Goal: Task Accomplishment & Management: Manage account settings

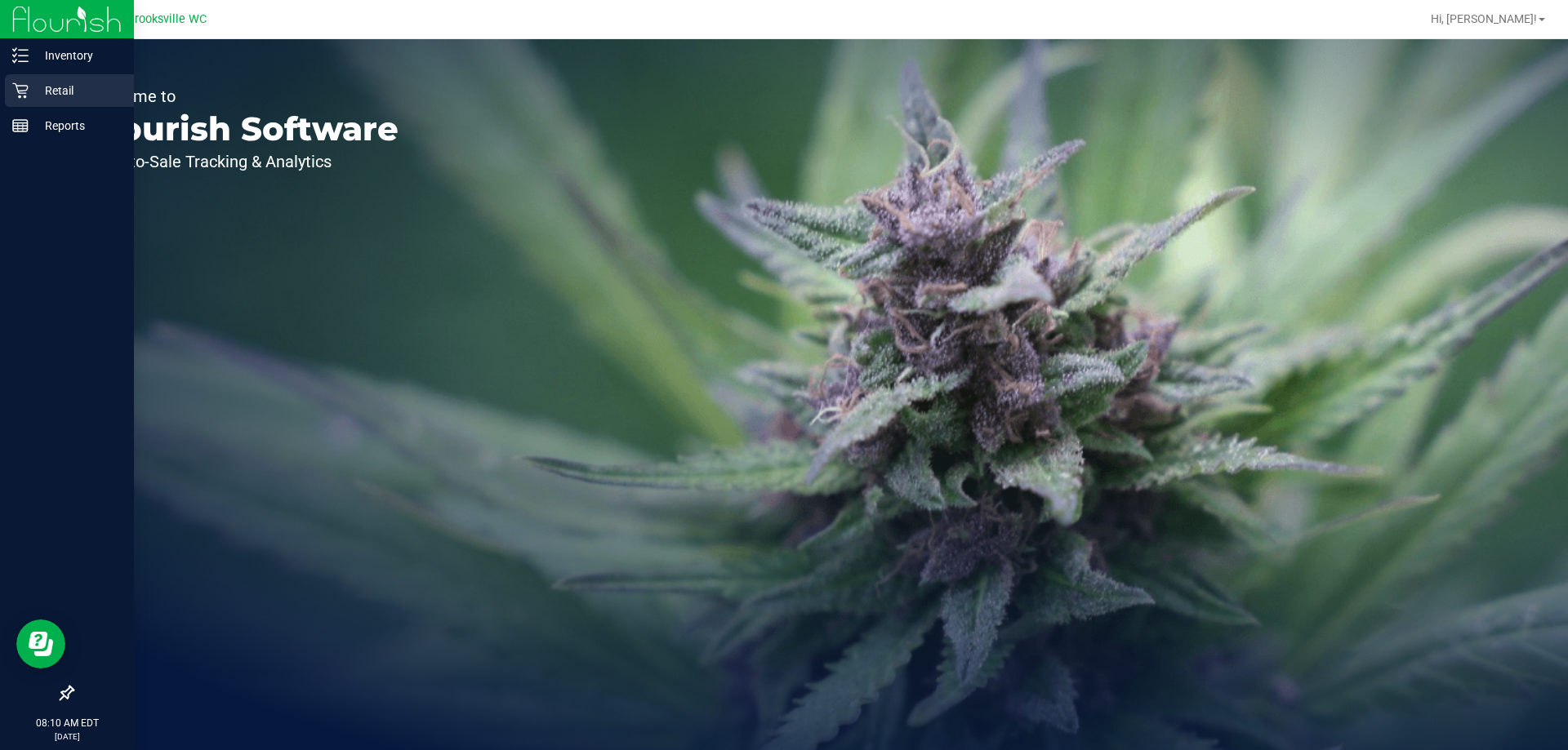
click at [42, 78] on div "Retail" at bounding box center [69, 91] width 129 height 33
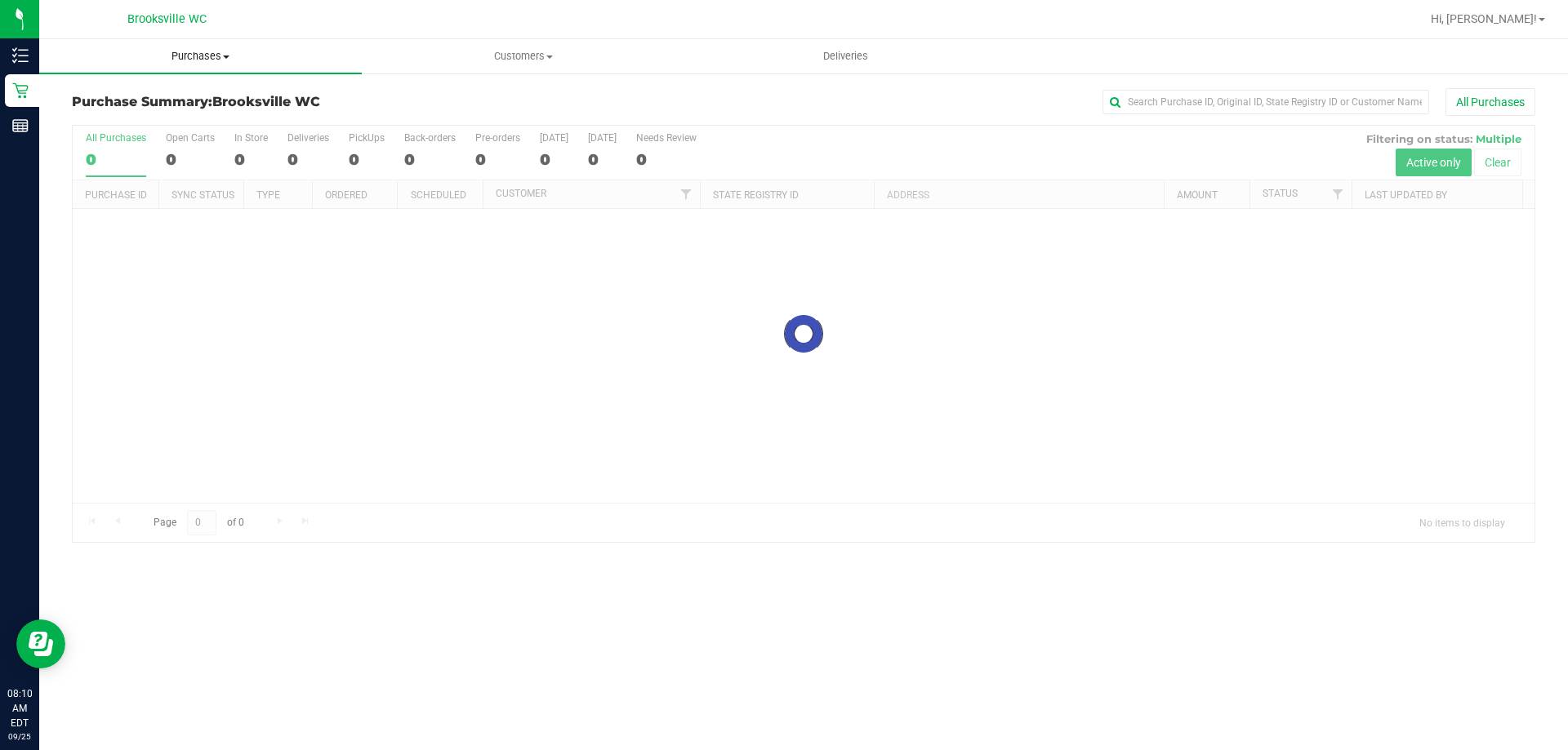
drag, startPoint x: 193, startPoint y: 66, endPoint x: 188, endPoint y: 79, distance: 13.9
click at [192, 66] on uib-tab-heading "Purchases Summary of purchases Fulfillment All purchases" at bounding box center [200, 56] width 322 height 35
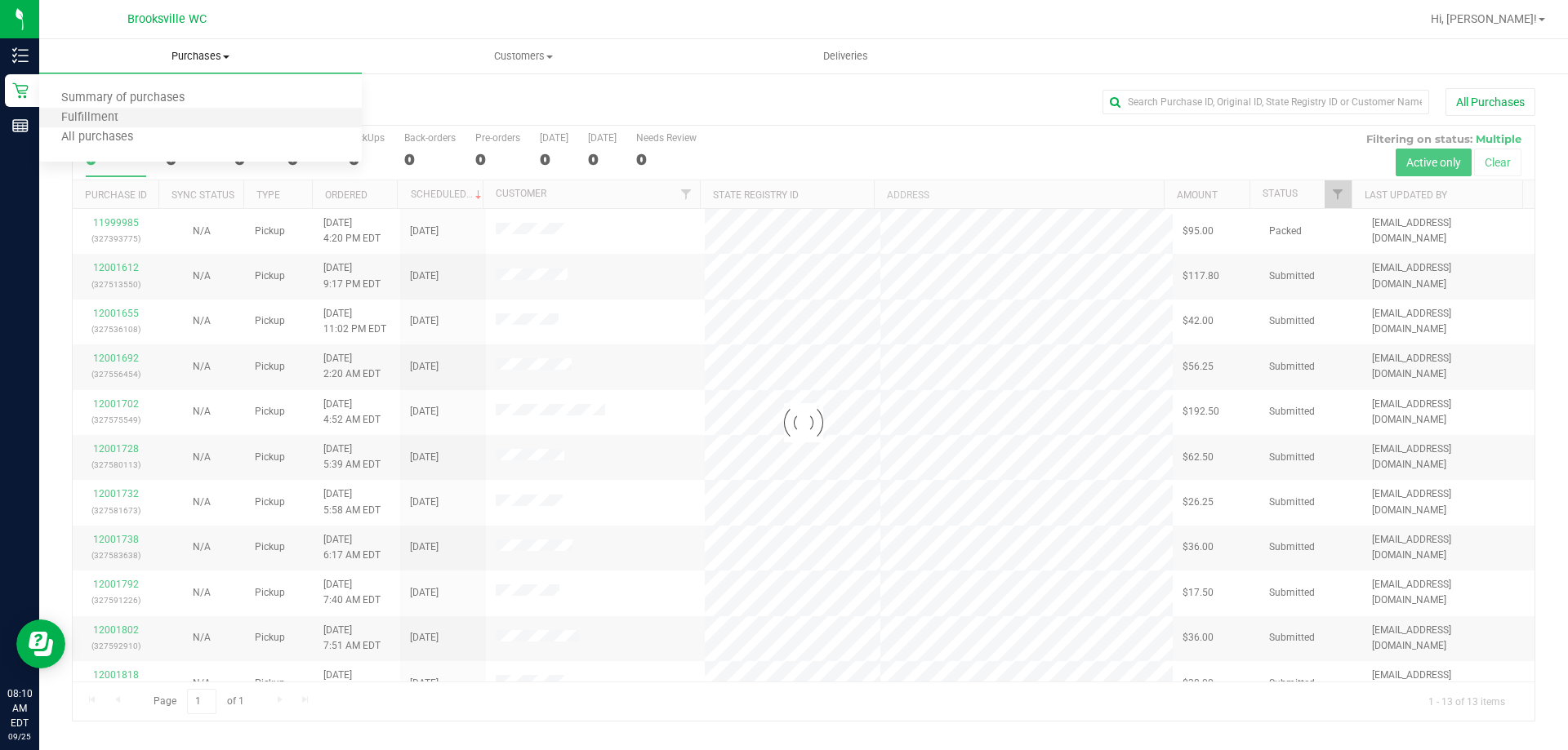
click at [176, 117] on li "Fulfillment" at bounding box center [200, 118] width 322 height 20
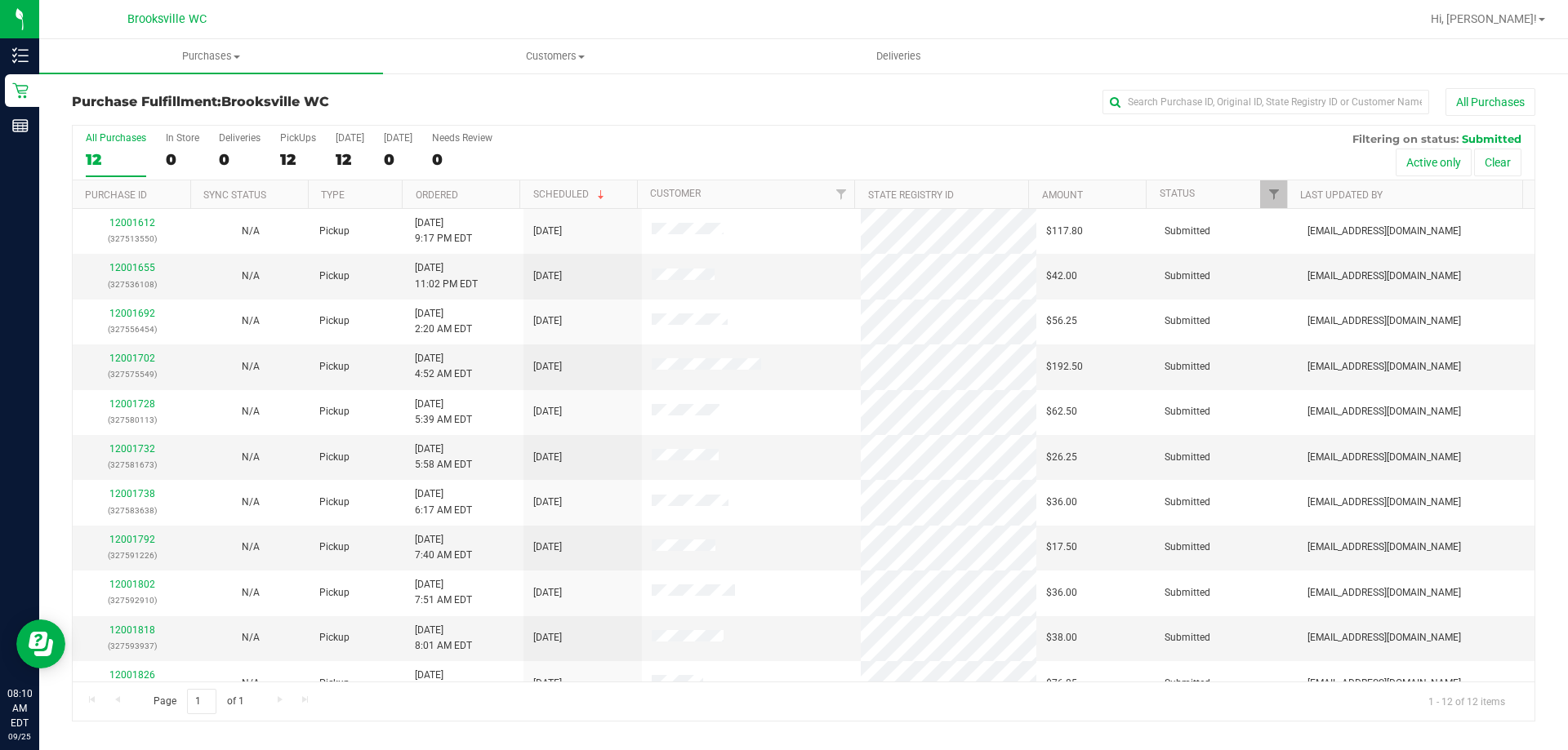
click at [491, 190] on th "Ordered" at bounding box center [460, 194] width 117 height 28
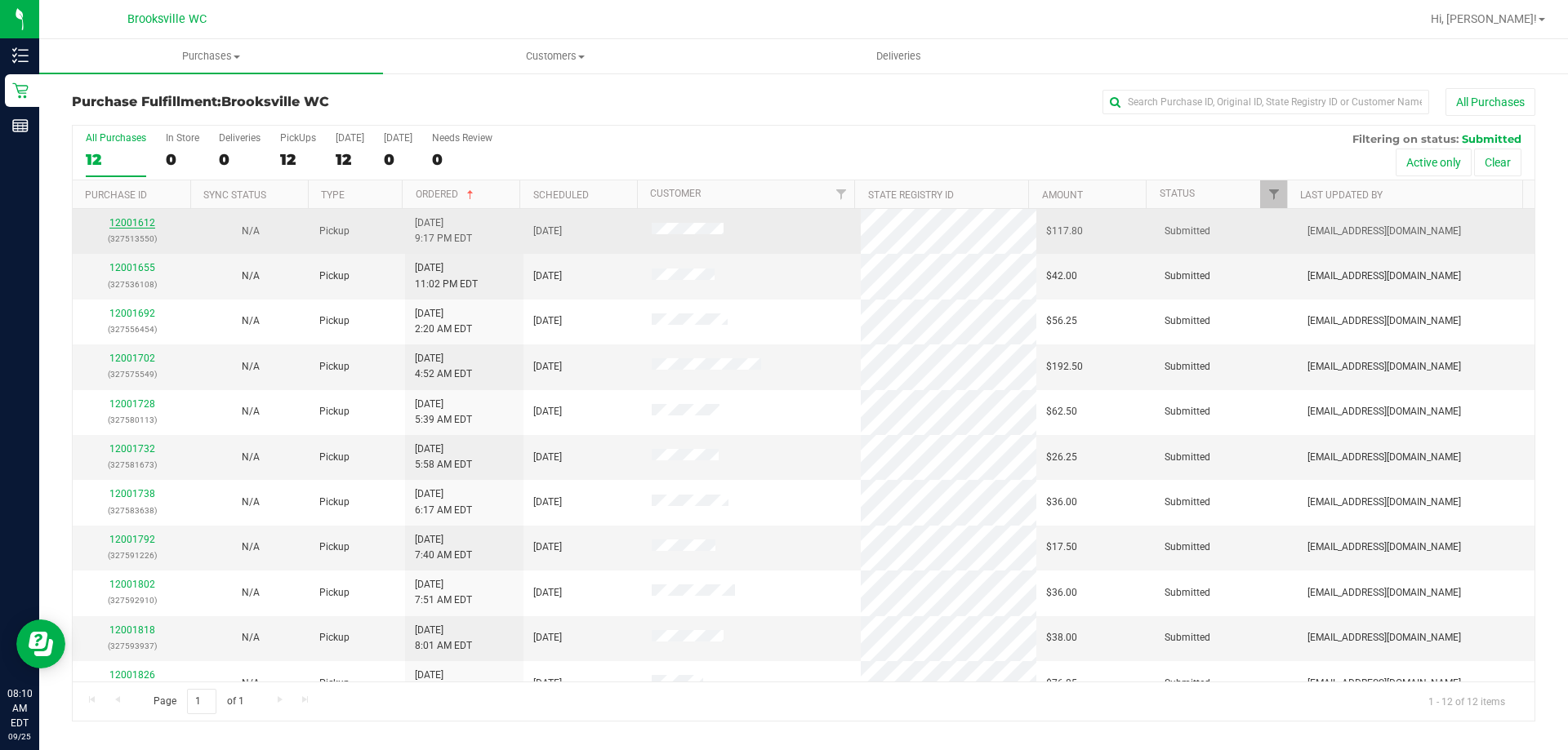
click at [146, 225] on link "12001612" at bounding box center [132, 223] width 46 height 12
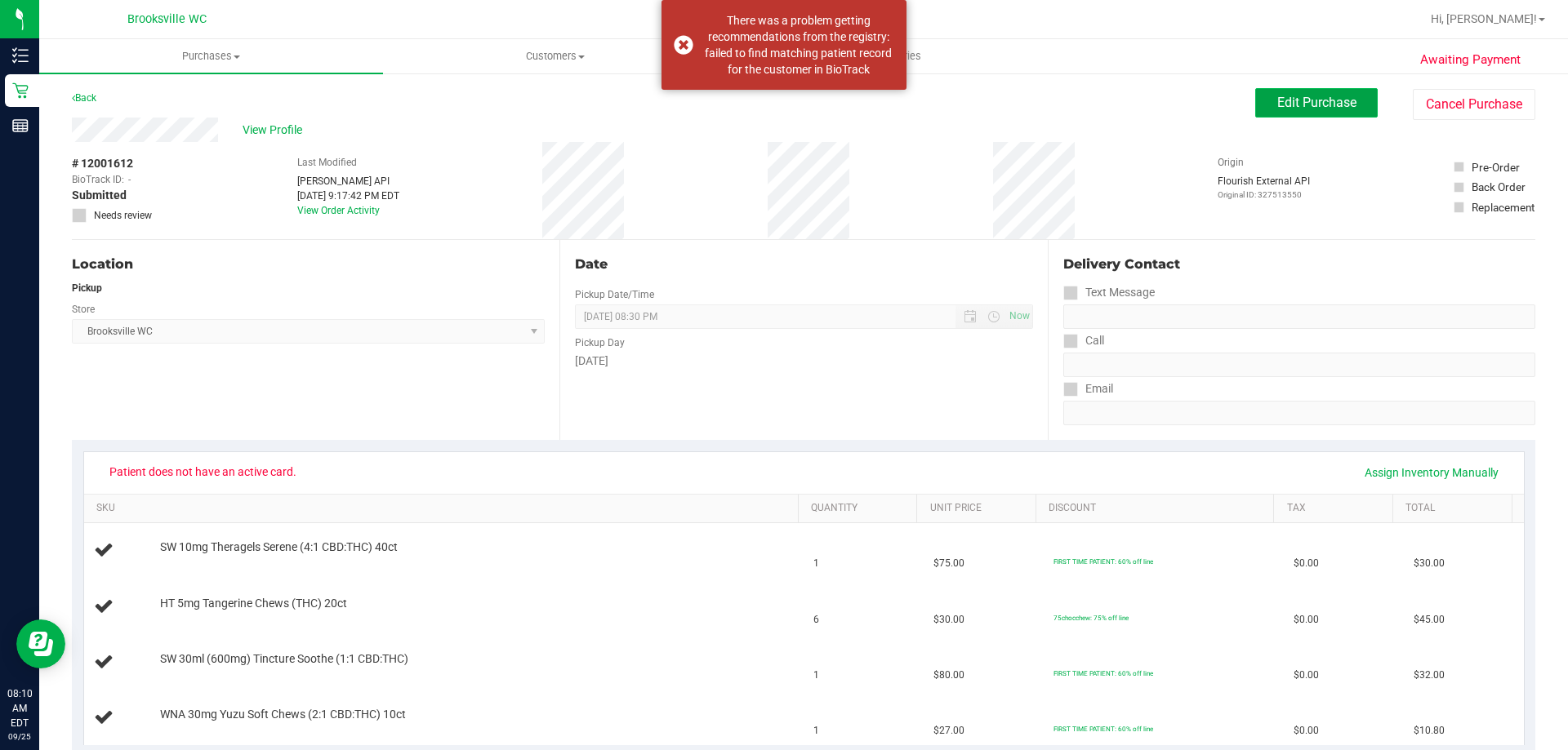
click at [1304, 92] on button "Edit Purchase" at bounding box center [1316, 103] width 123 height 29
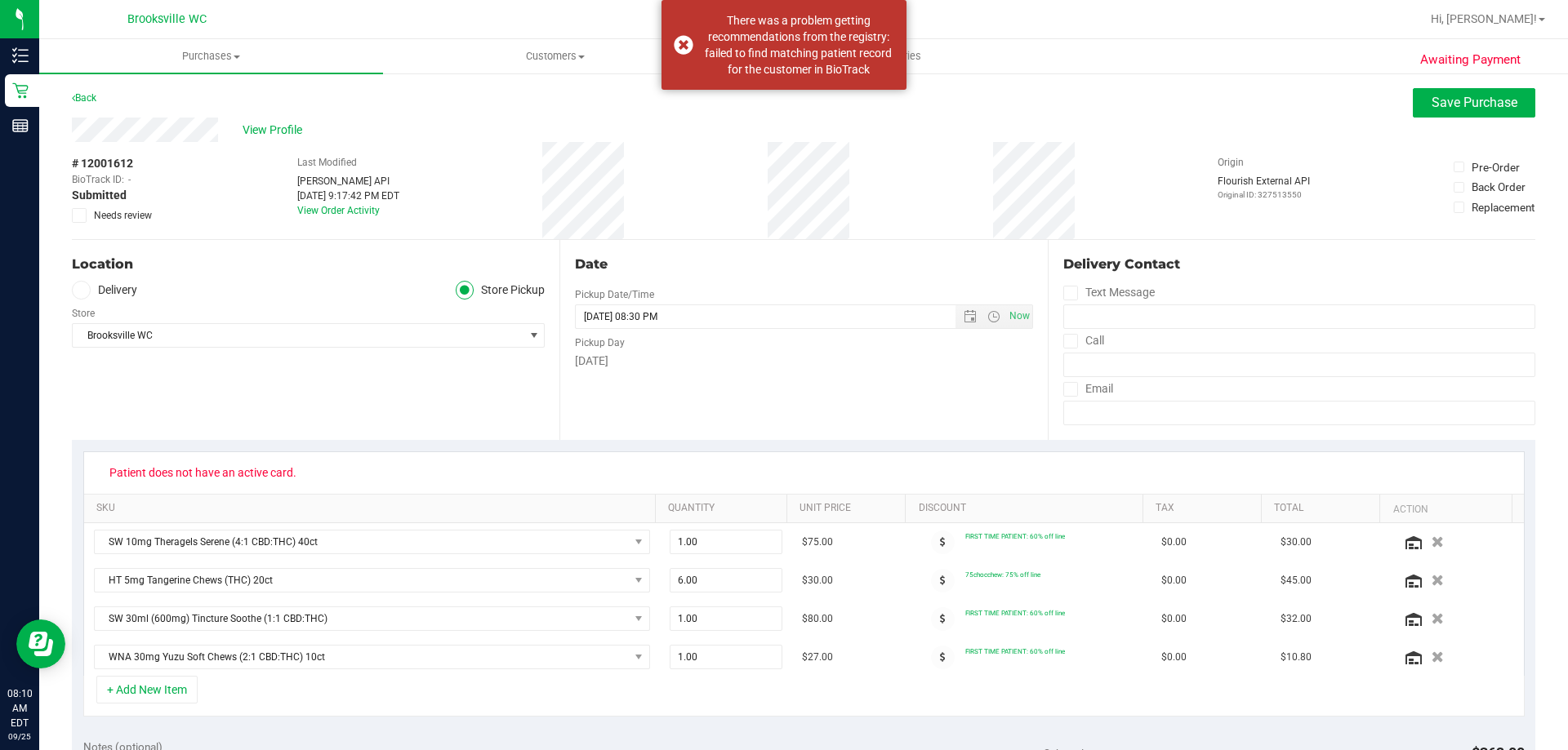
click at [85, 216] on span at bounding box center [79, 216] width 15 height 15
click at [0, 0] on input "Needs review" at bounding box center [0, 0] width 0 height 0
click at [1496, 91] on button "Save Purchase" at bounding box center [1474, 103] width 123 height 29
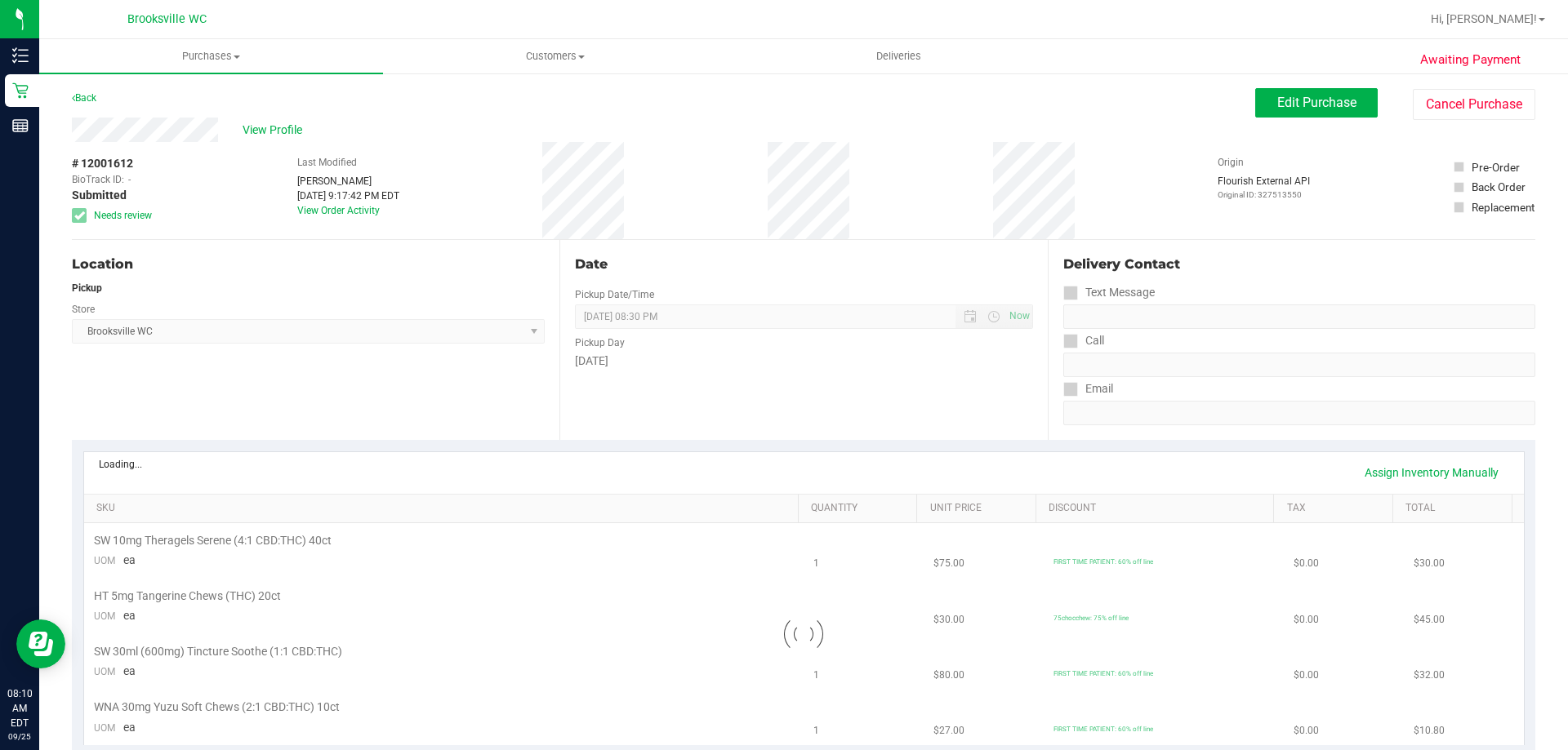
click at [78, 96] on link "Back" at bounding box center [84, 97] width 25 height 12
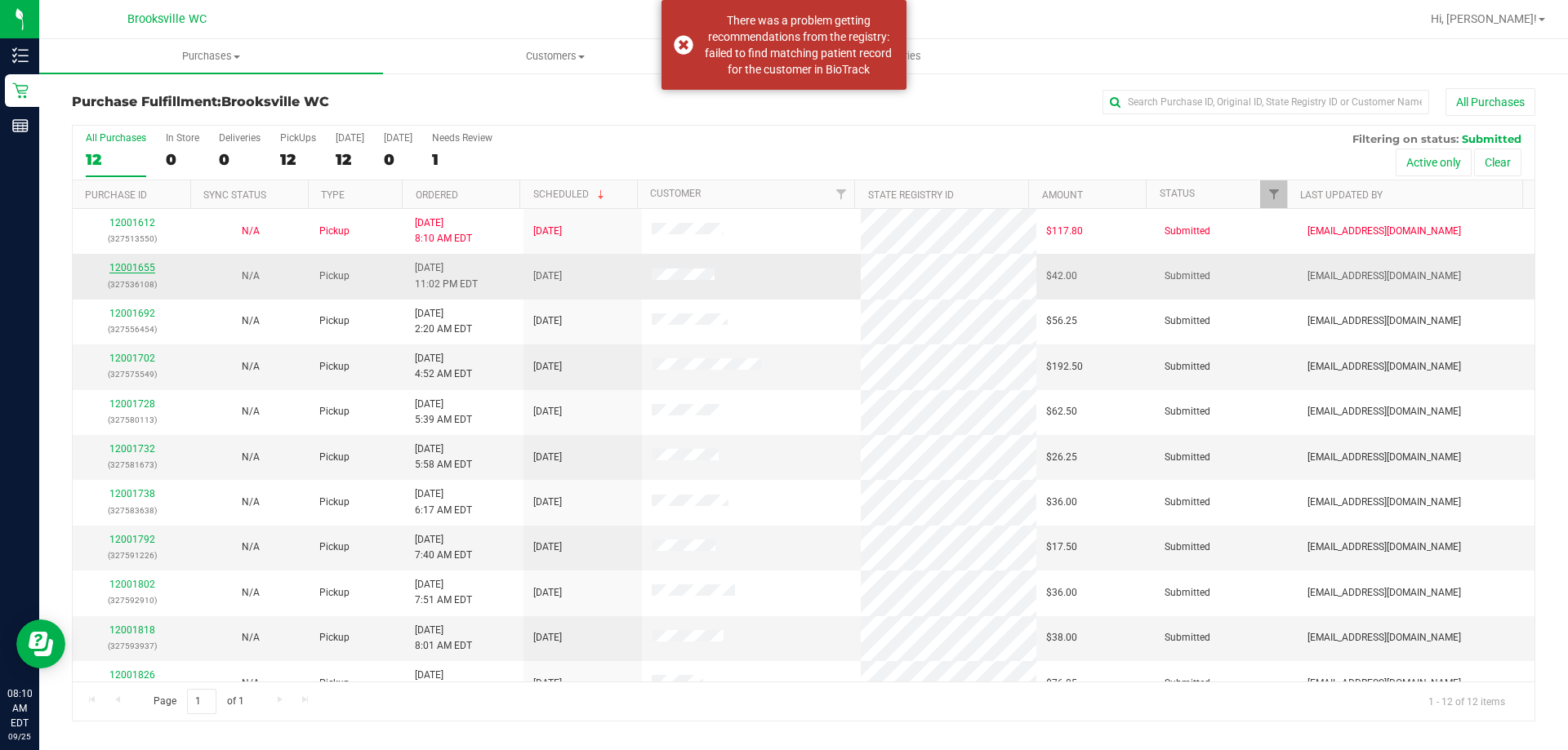
click at [119, 267] on link "12001655" at bounding box center [132, 268] width 46 height 12
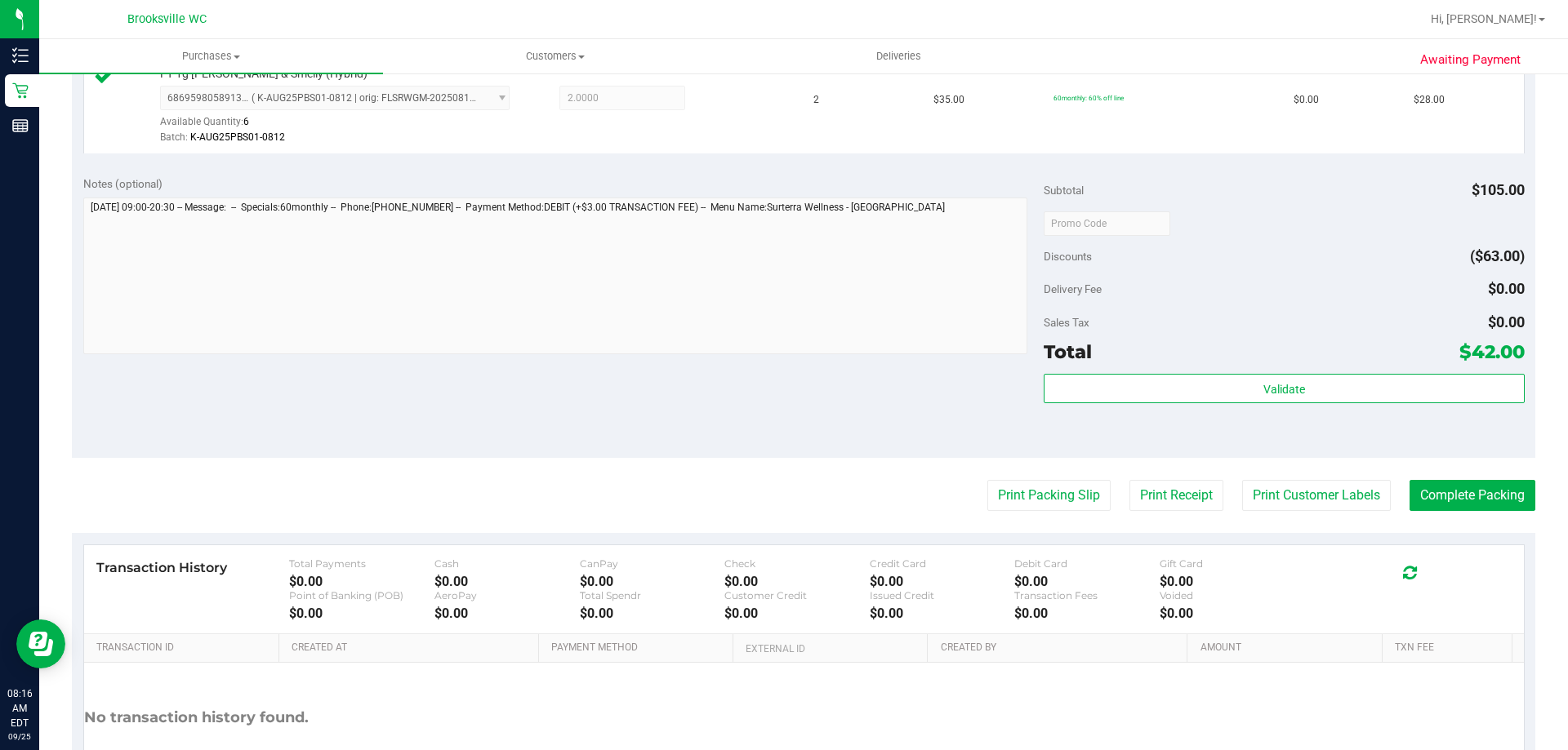
scroll to position [572, 0]
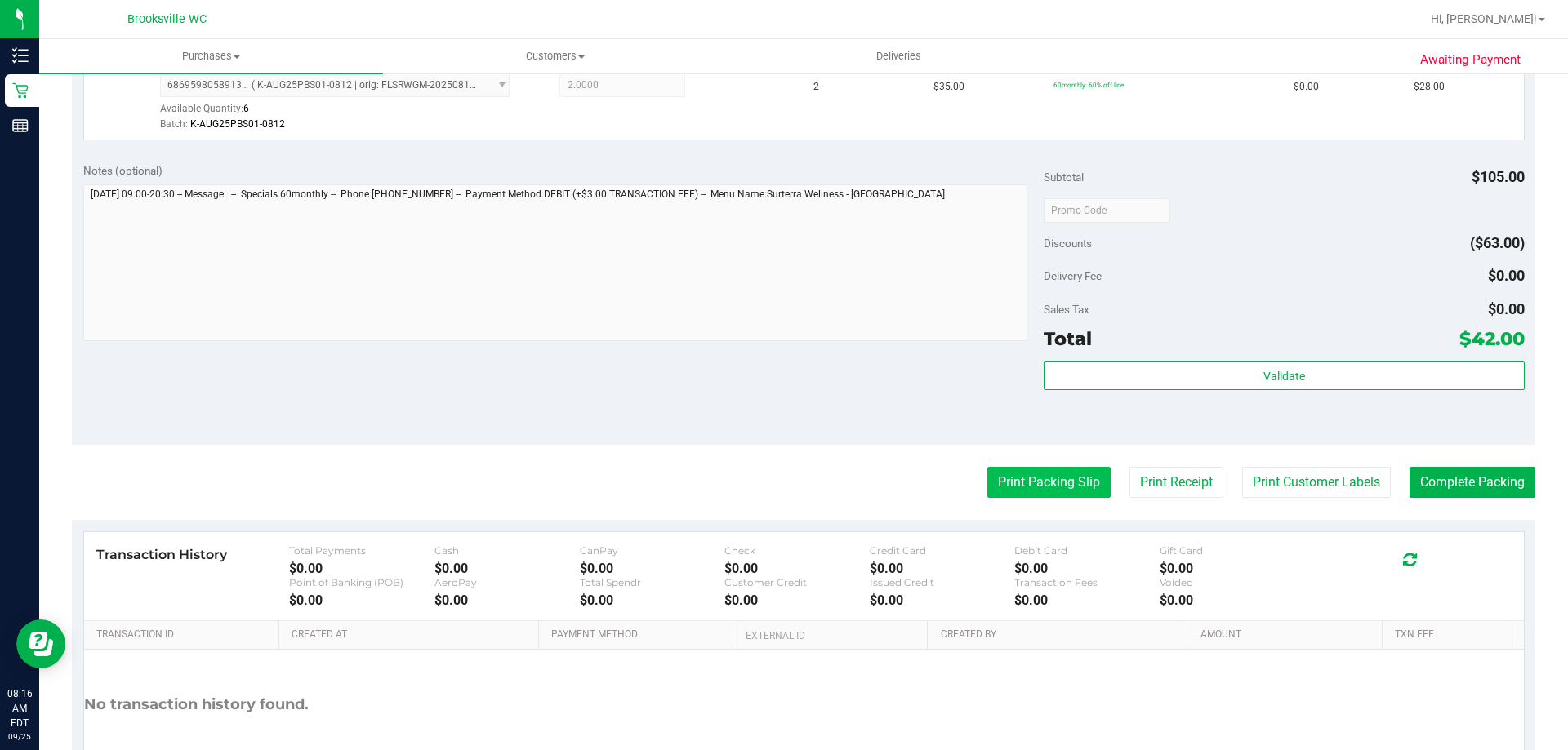
click at [999, 484] on button "Print Packing Slip" at bounding box center [1048, 482] width 123 height 31
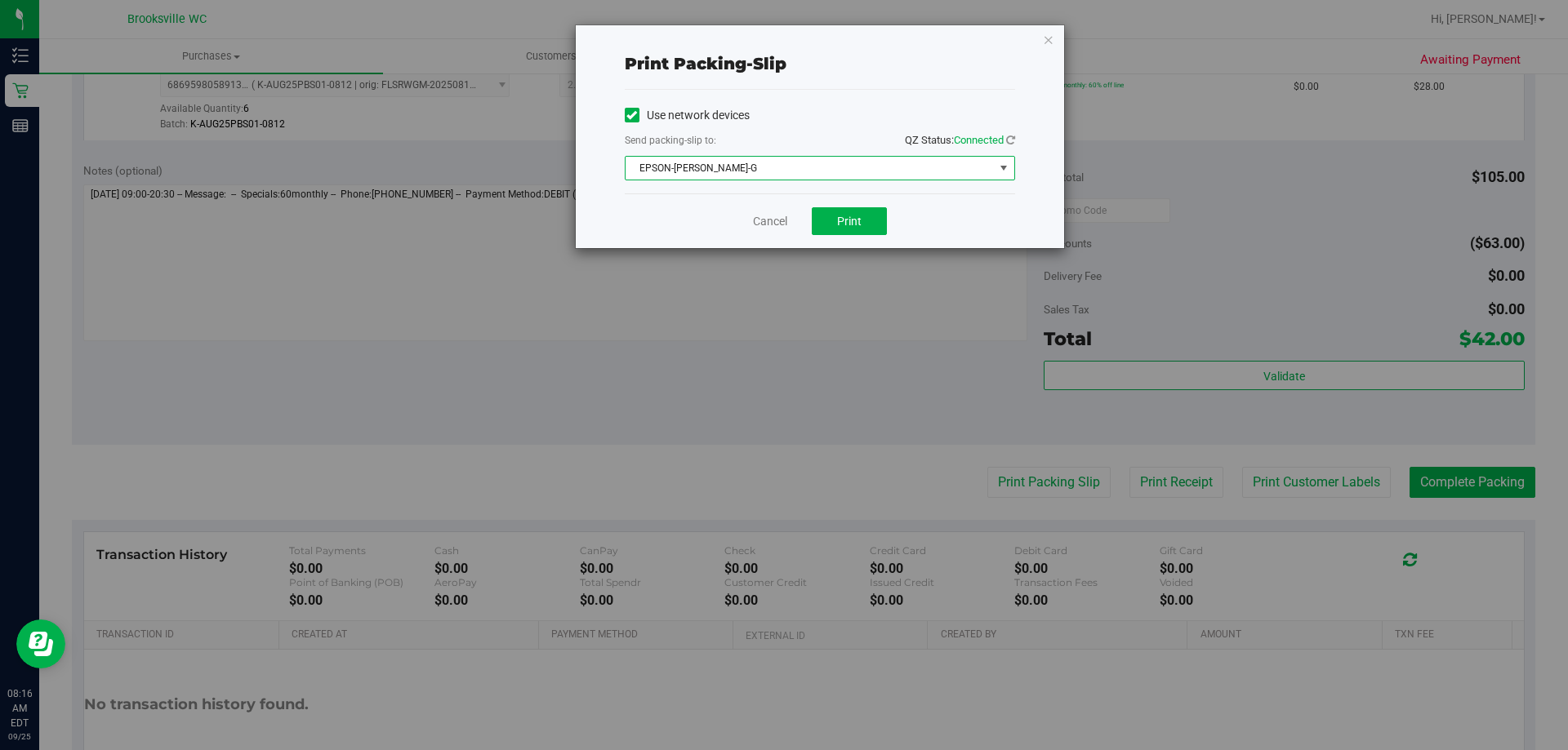
click at [855, 178] on span "EPSON-BECKY-G" at bounding box center [809, 167] width 368 height 23
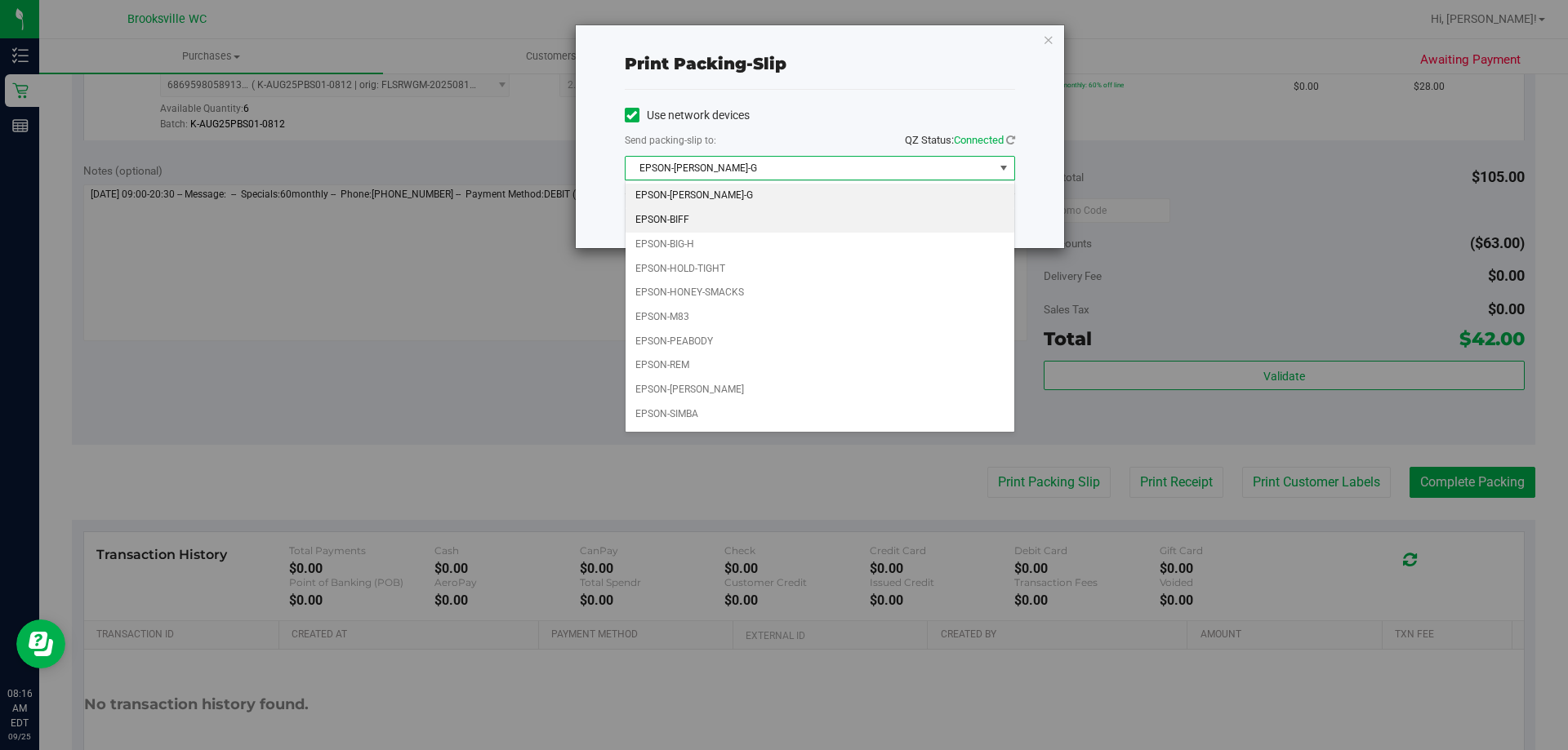
click at [792, 223] on li "EPSON-BIFF" at bounding box center [820, 220] width 389 height 25
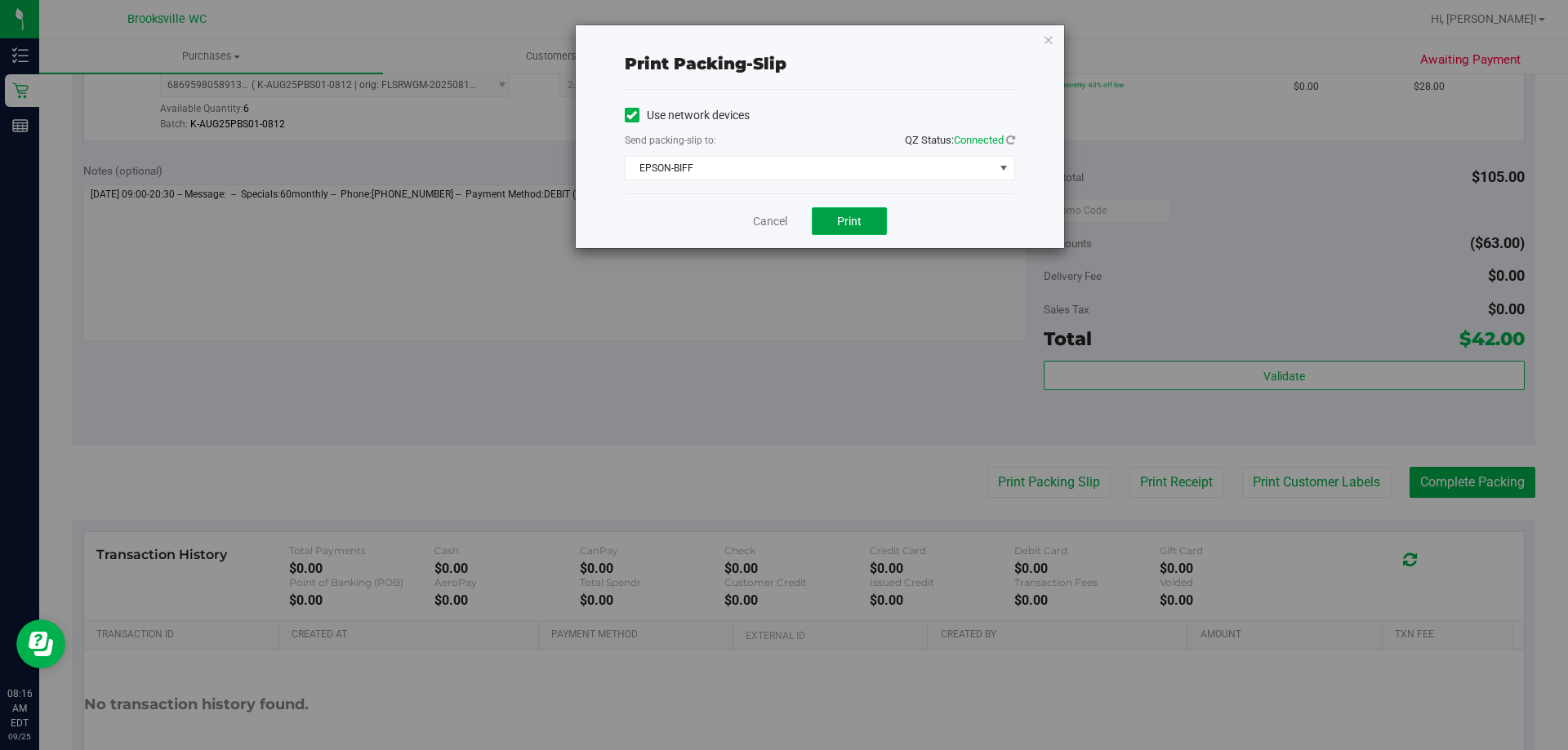
click at [842, 228] on button "Print" at bounding box center [849, 221] width 76 height 27
click at [1044, 43] on icon "button" at bounding box center [1048, 39] width 12 height 20
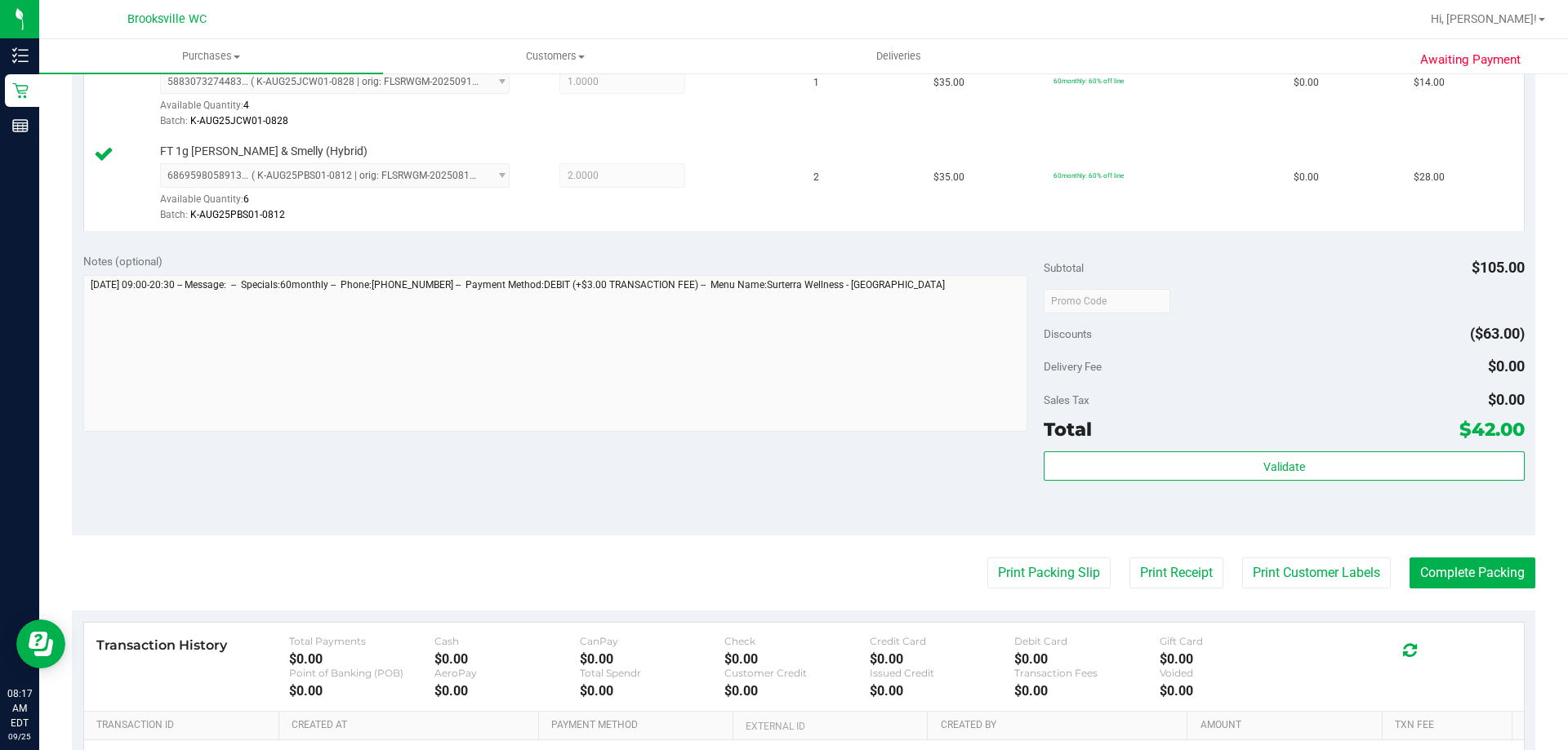
scroll to position [490, 0]
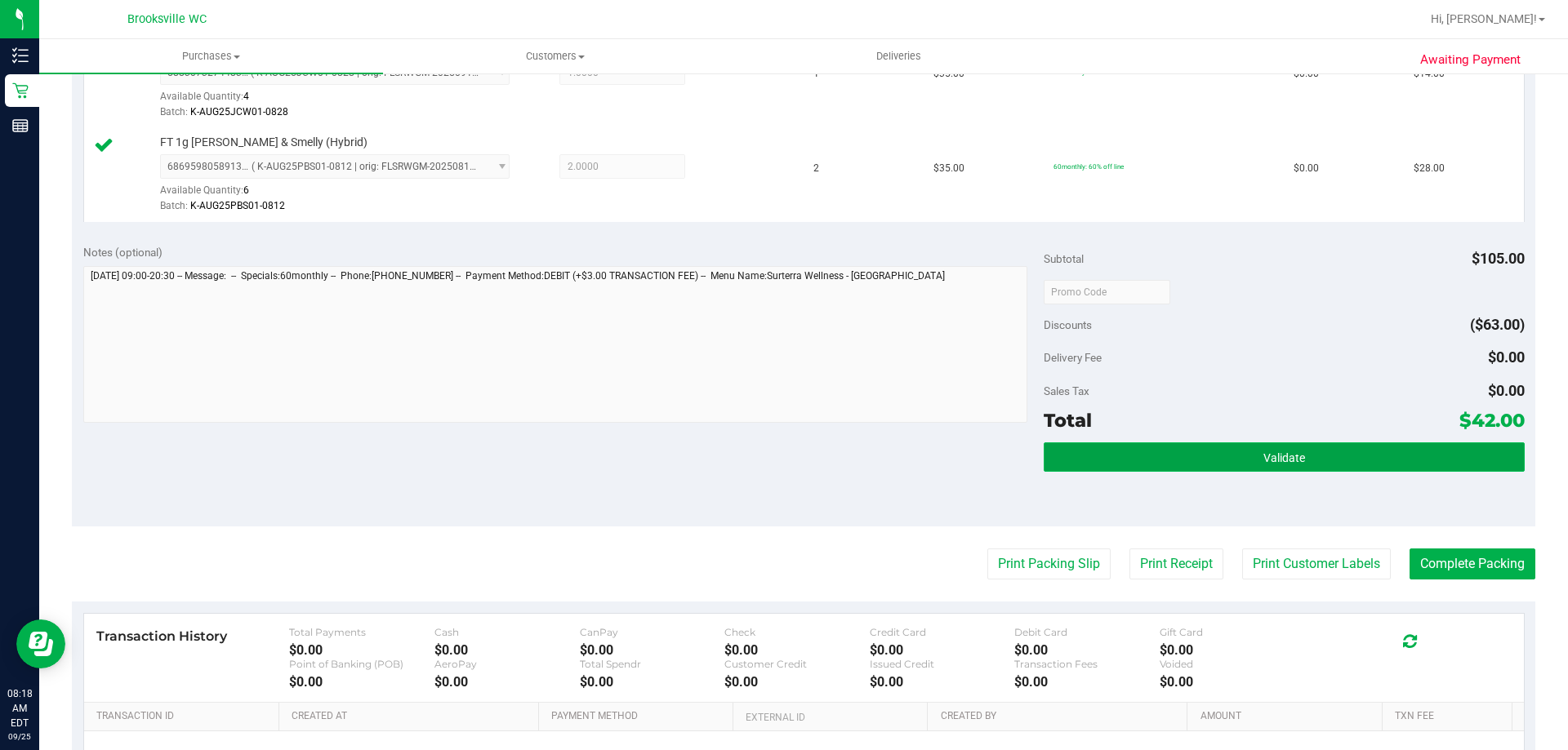
click at [1244, 463] on button "Validate" at bounding box center [1283, 457] width 480 height 29
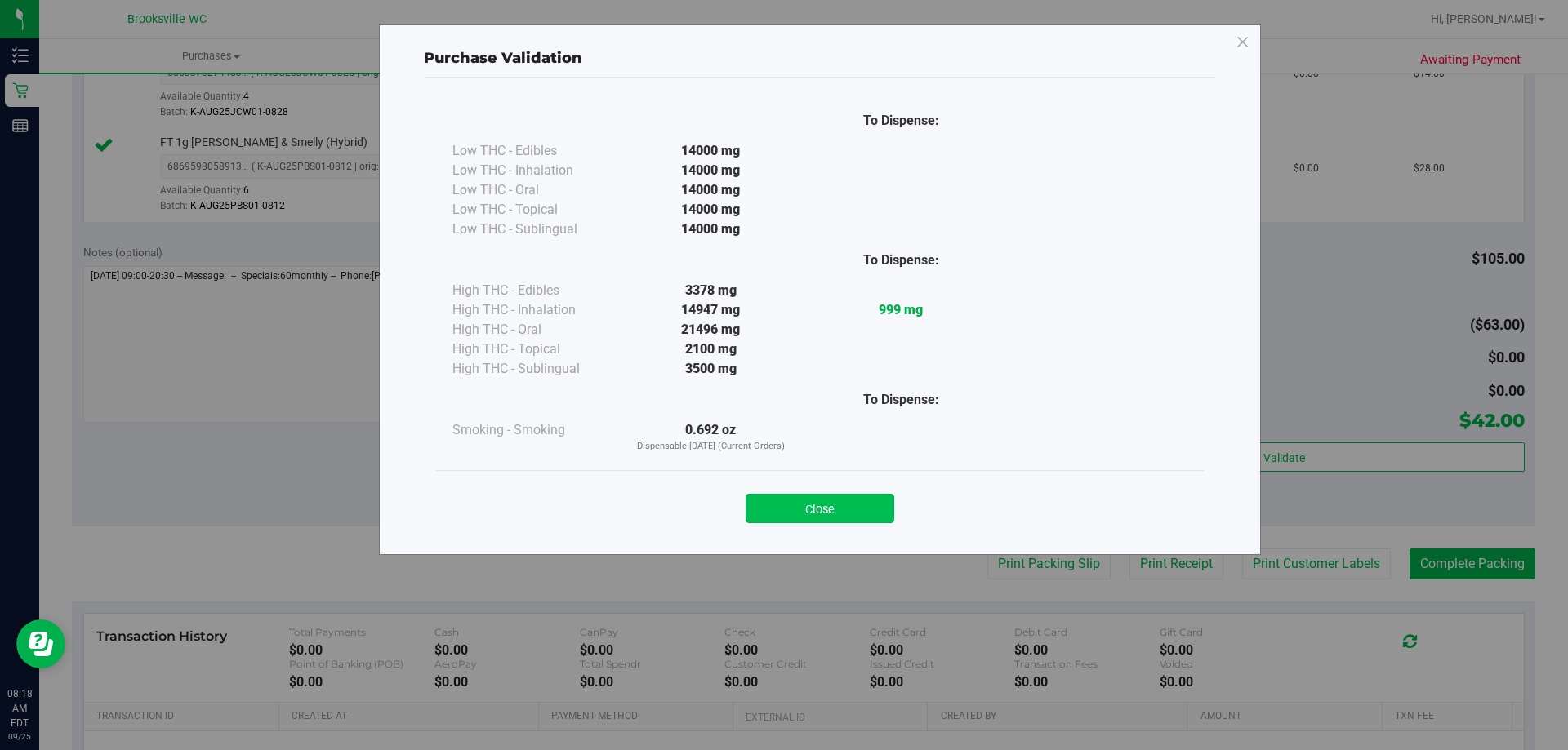
click at [815, 518] on button "Close" at bounding box center [820, 509] width 148 height 29
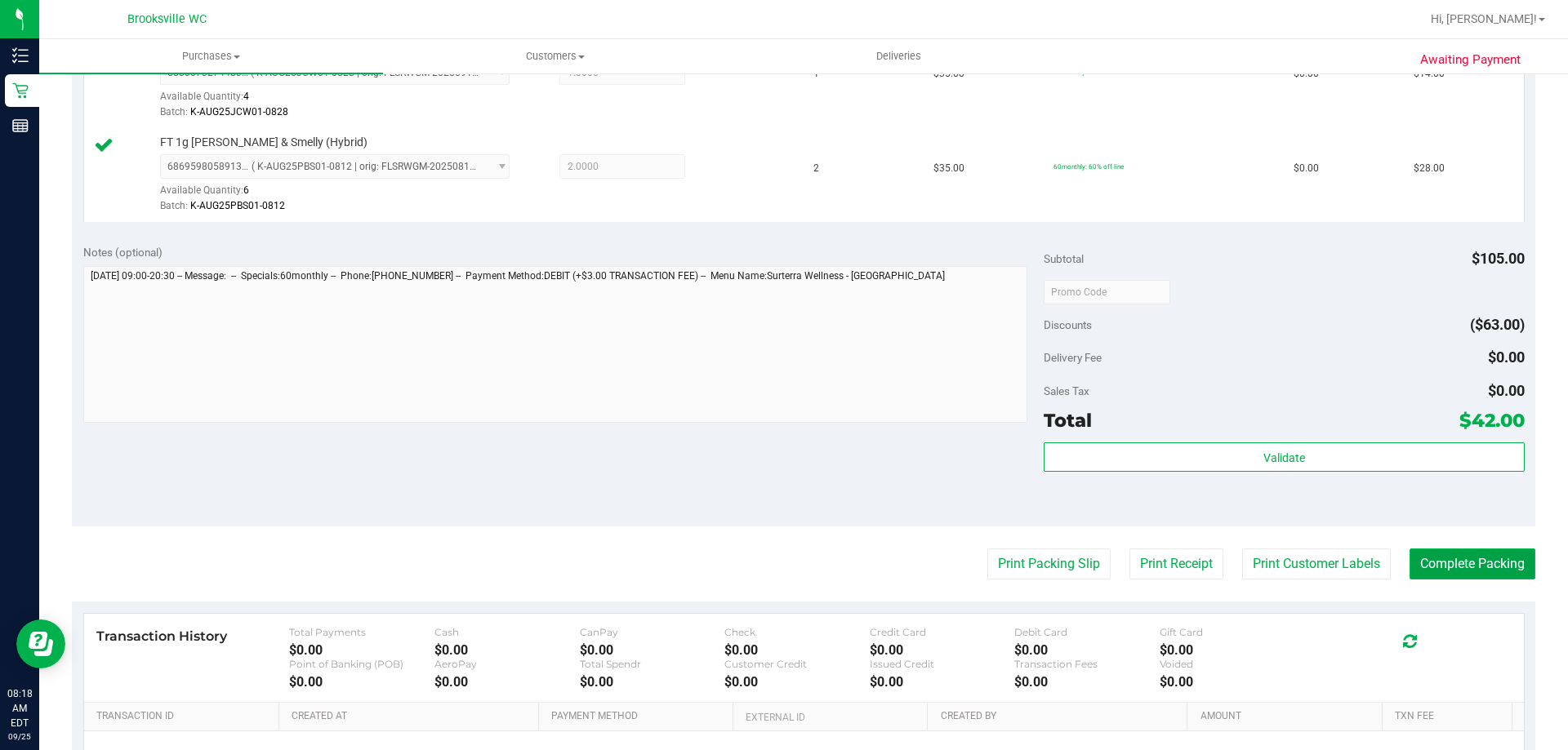
click at [1508, 562] on button "Complete Packing" at bounding box center [1472, 564] width 126 height 31
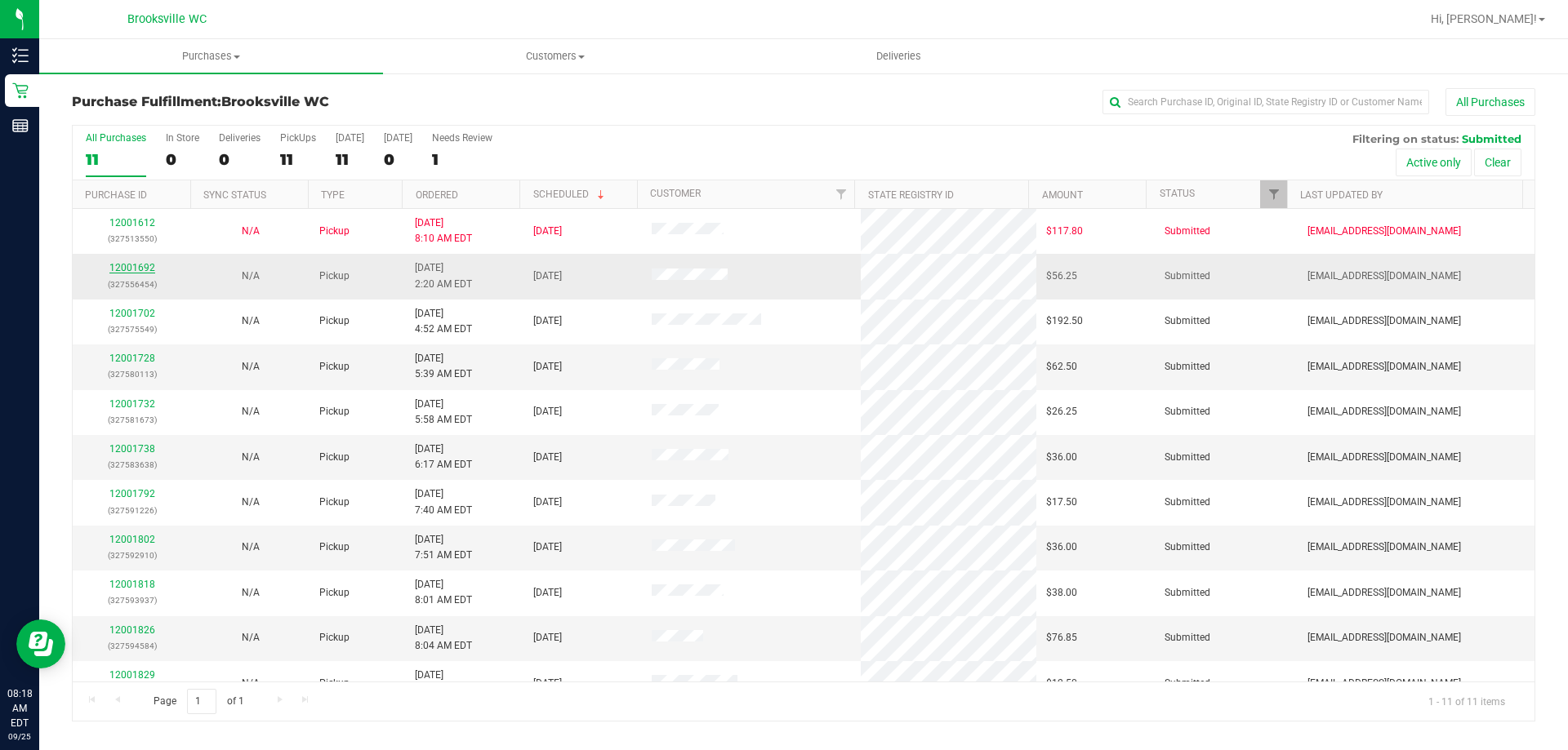
click at [141, 264] on link "12001692" at bounding box center [132, 268] width 46 height 12
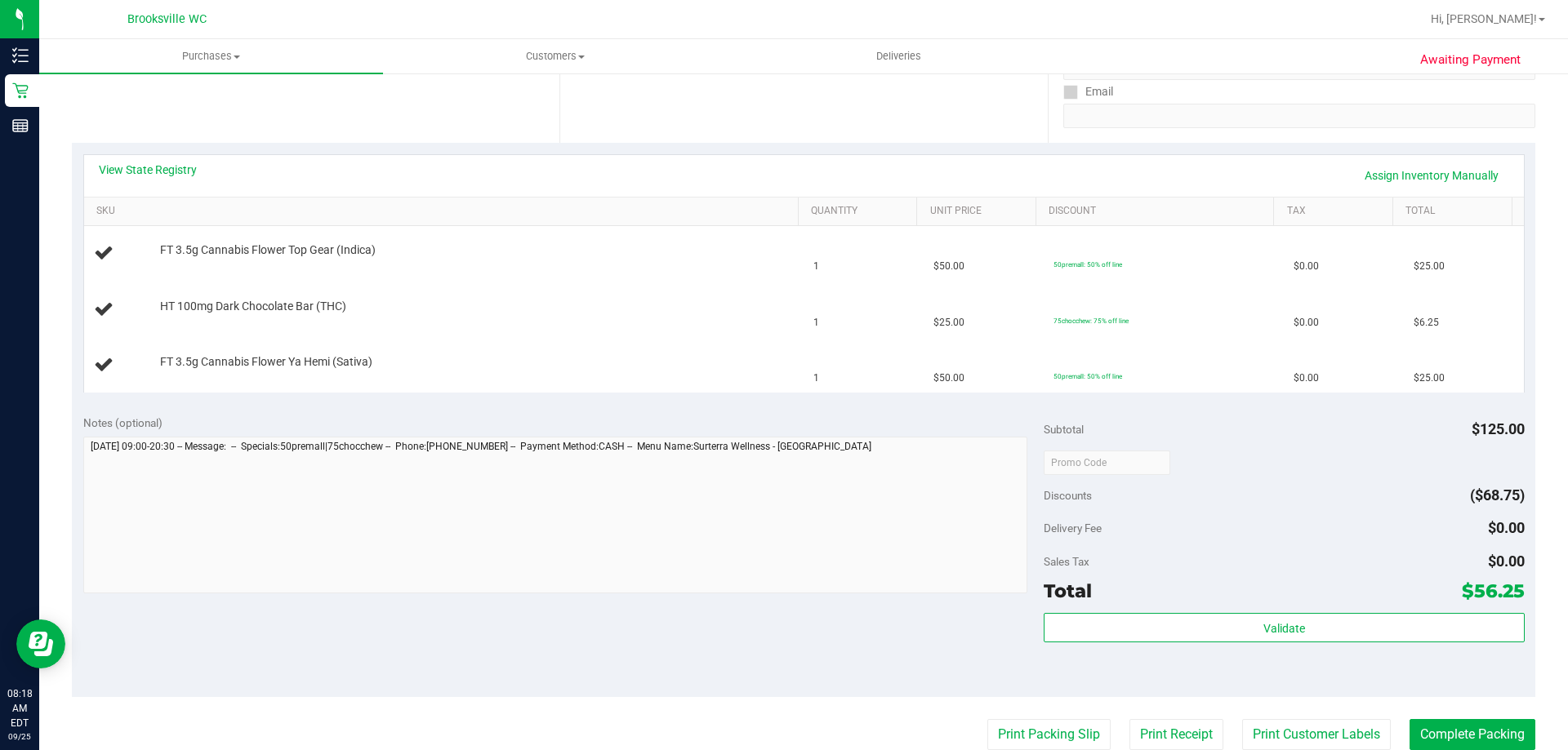
scroll to position [327, 0]
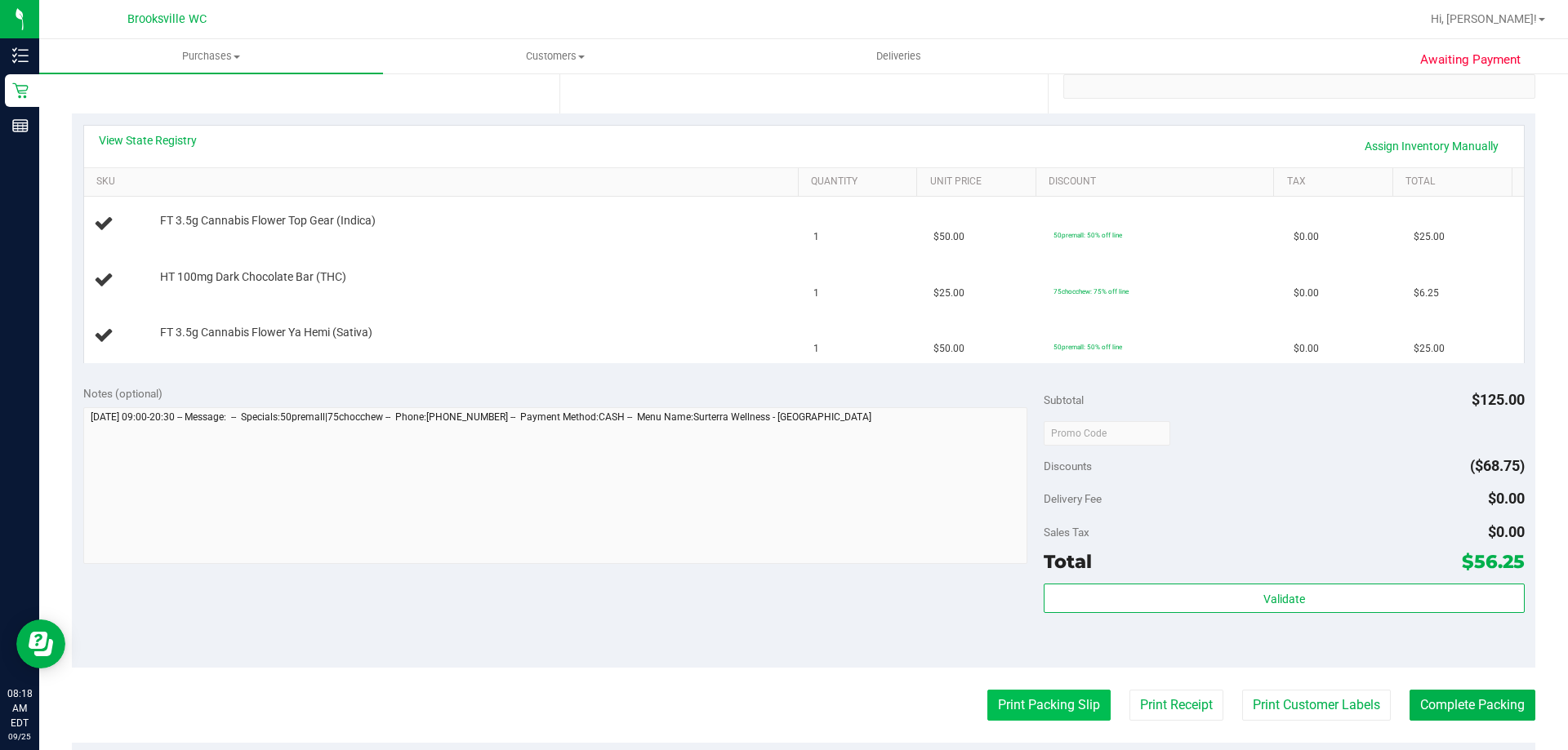
click at [1026, 708] on button "Print Packing Slip" at bounding box center [1048, 705] width 123 height 31
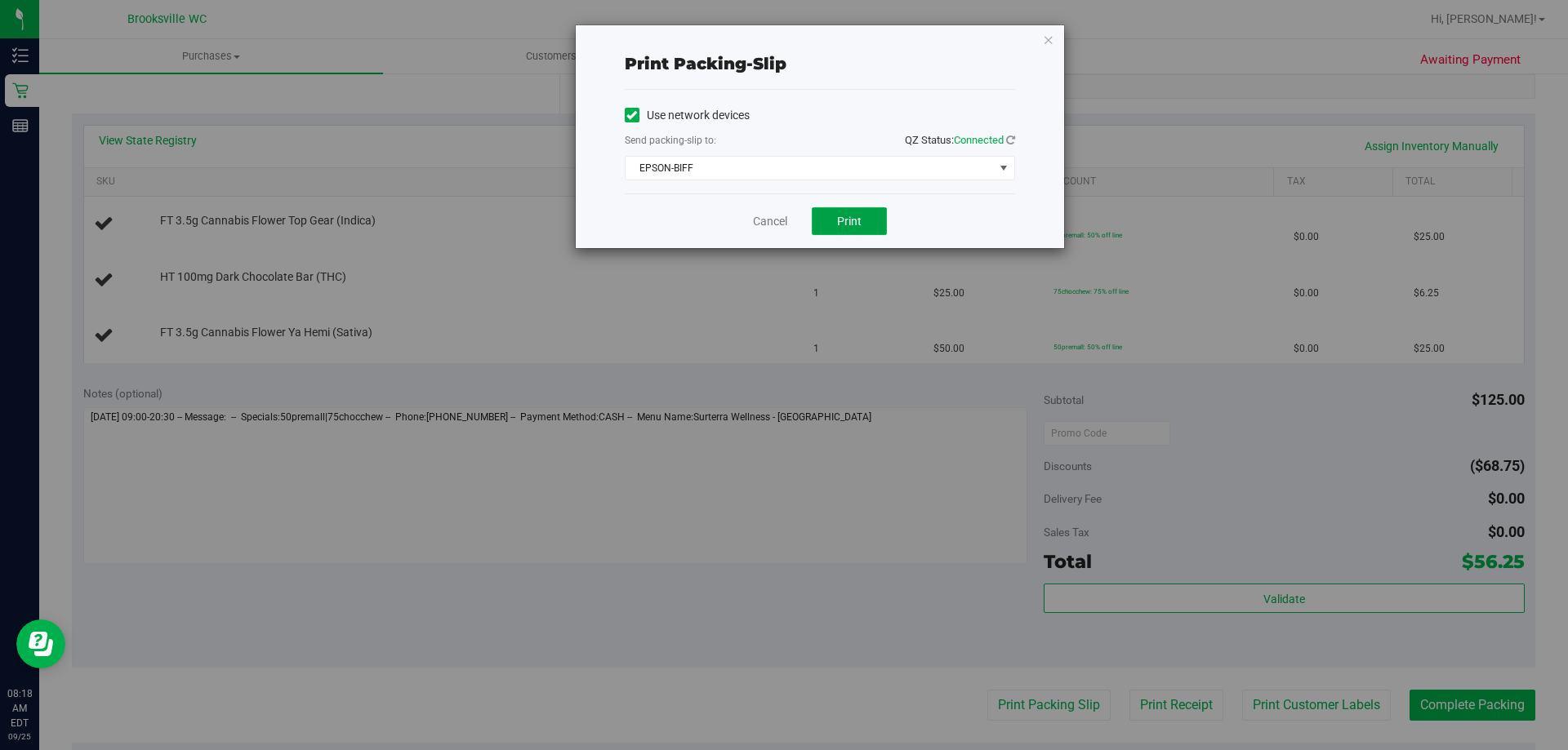
click at [861, 218] on button "Print" at bounding box center [849, 221] width 76 height 27
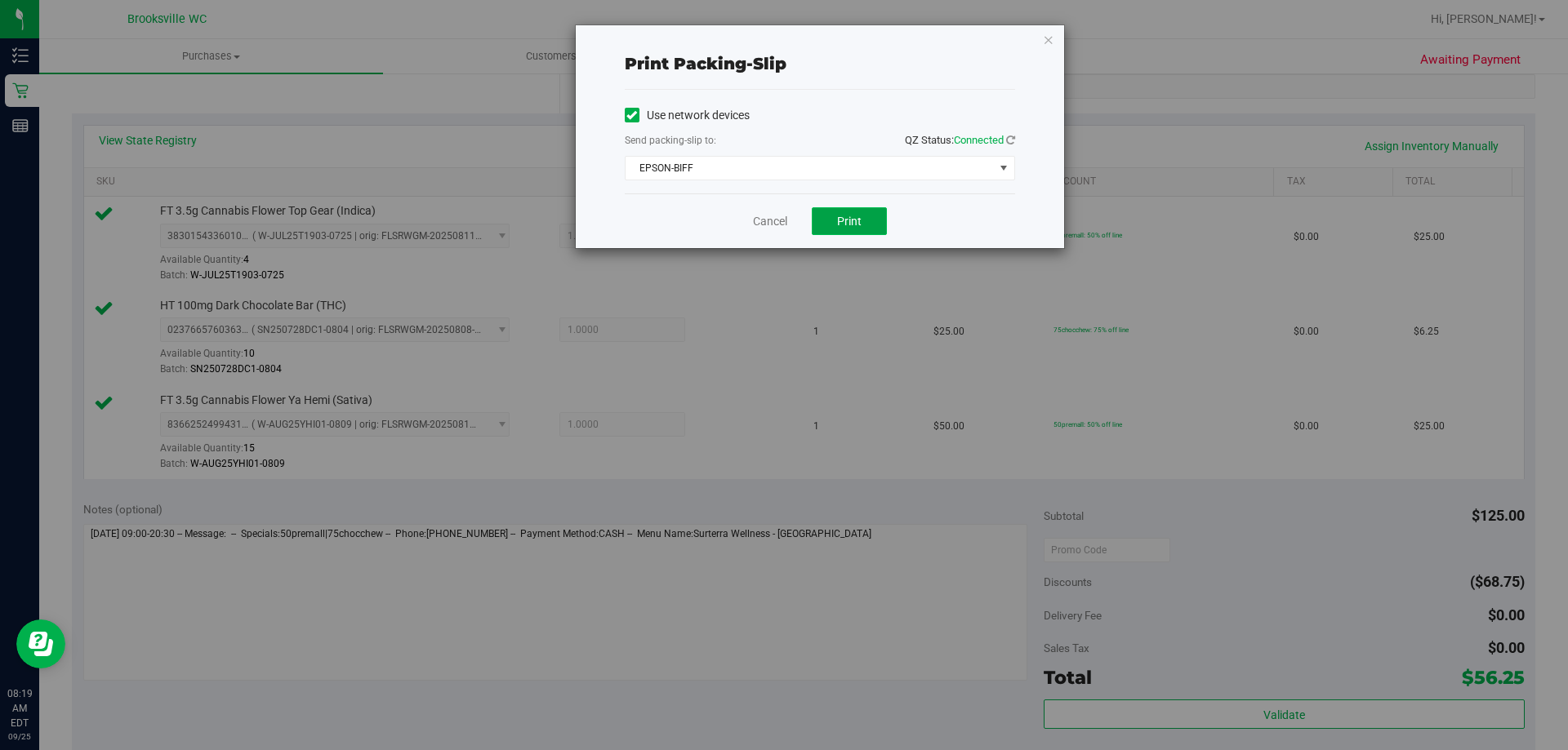
click at [837, 227] on span "Print" at bounding box center [849, 221] width 25 height 13
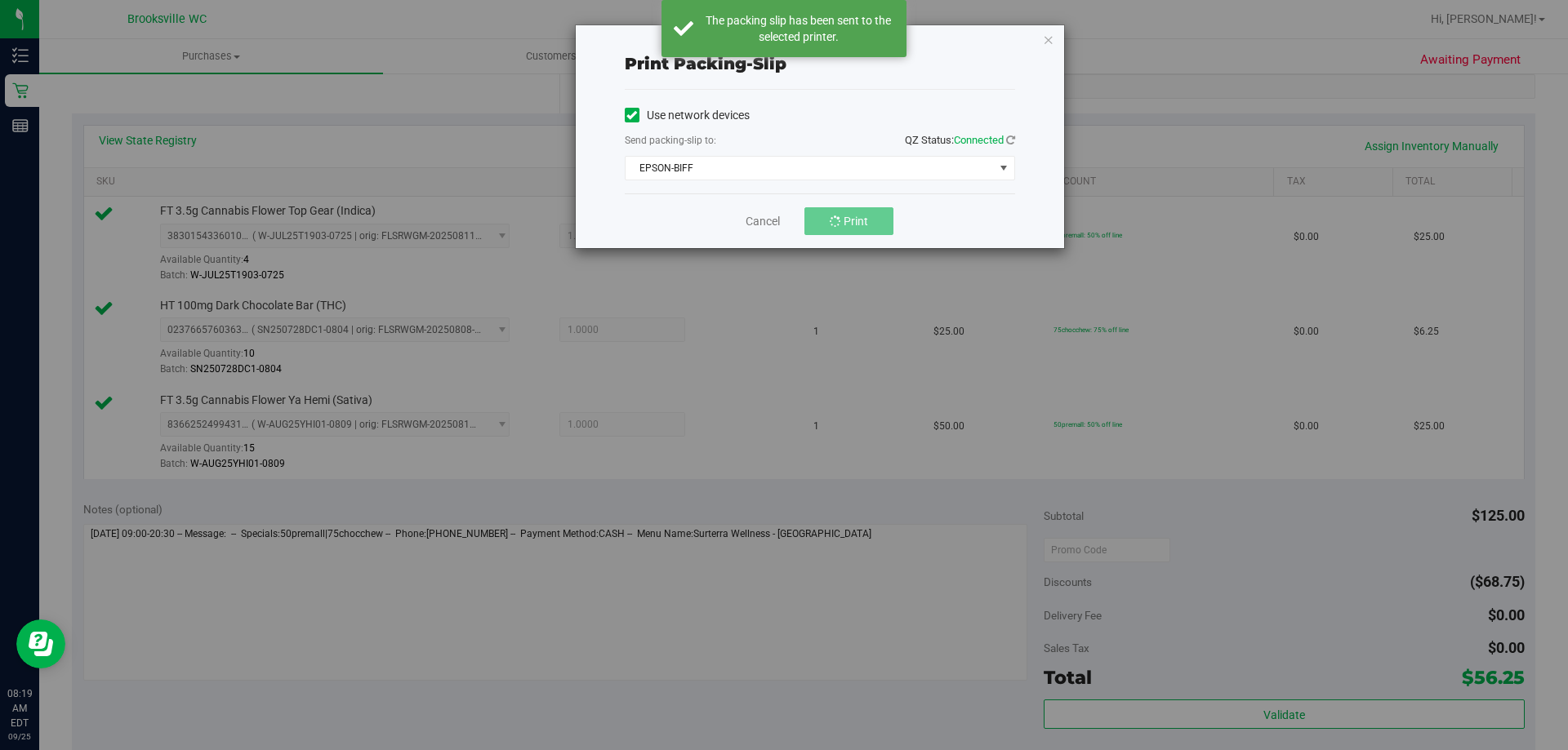
click at [1055, 42] on div "Print packing-slip Use network devices Send packing-slip to: QZ Status: Connect…" at bounding box center [820, 137] width 488 height 223
click at [1049, 44] on icon "button" at bounding box center [1048, 39] width 12 height 20
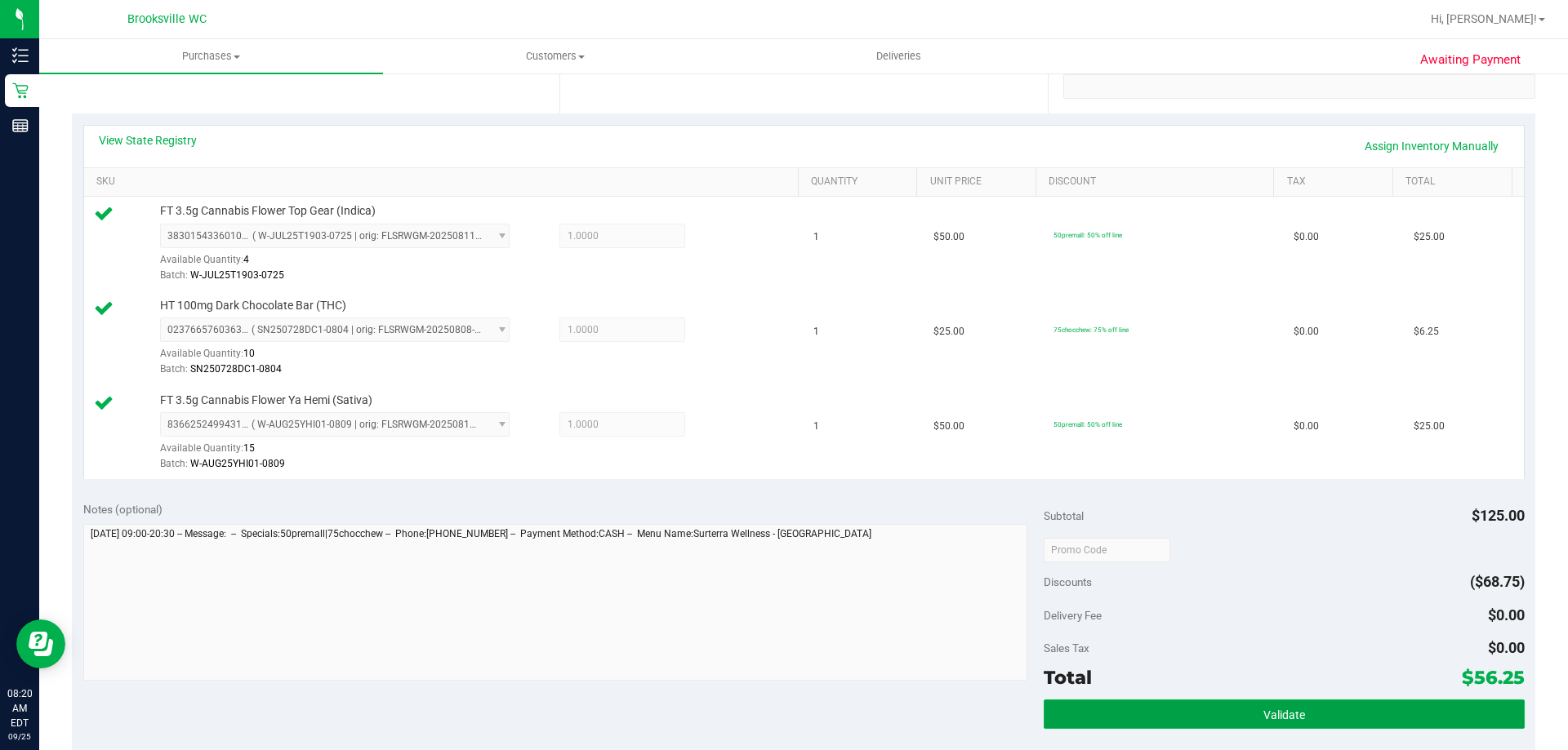
click at [1250, 702] on button "Validate" at bounding box center [1283, 715] width 480 height 29
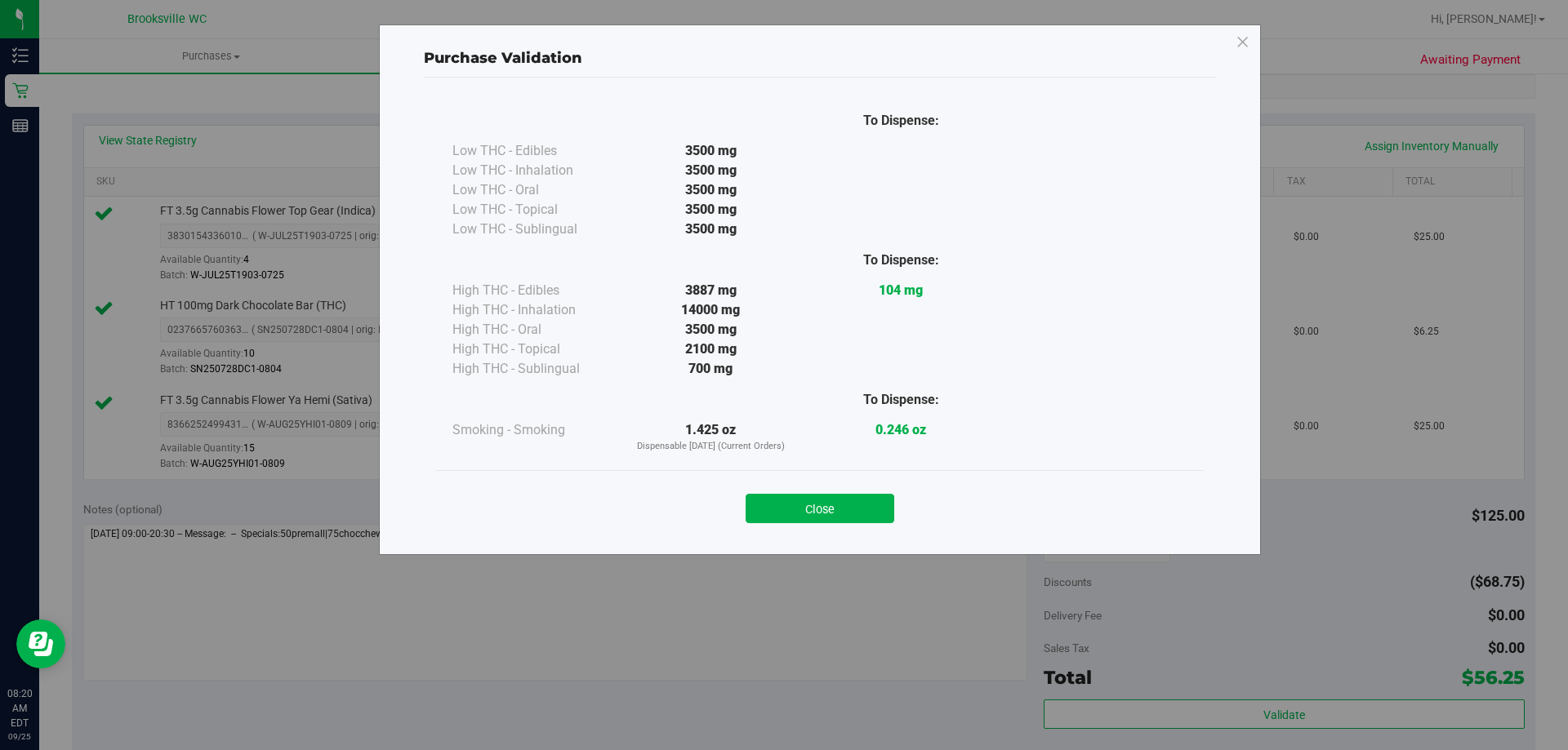
click at [799, 511] on button "Close" at bounding box center [820, 509] width 148 height 29
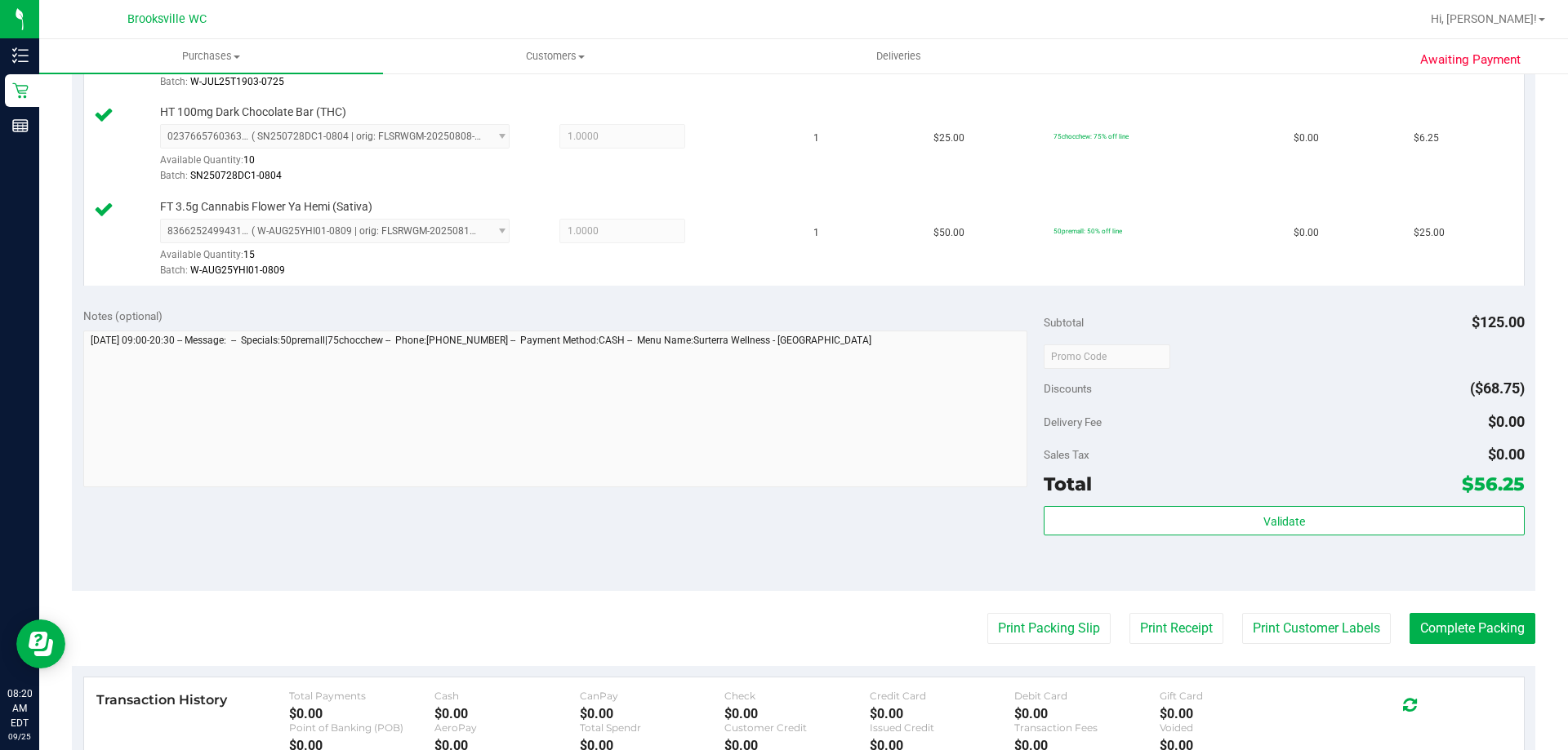
scroll to position [735, 0]
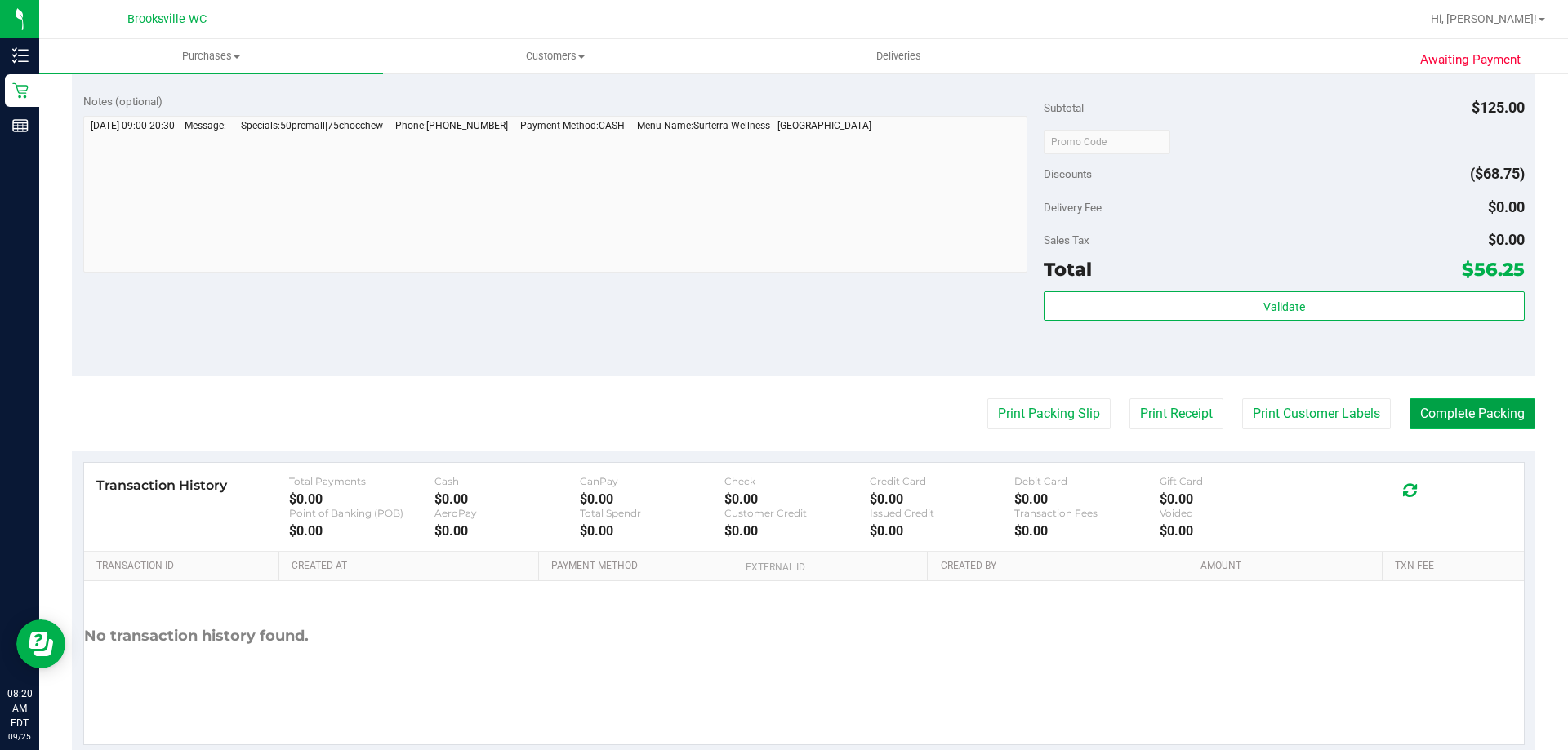
click at [1461, 411] on button "Complete Packing" at bounding box center [1472, 414] width 126 height 31
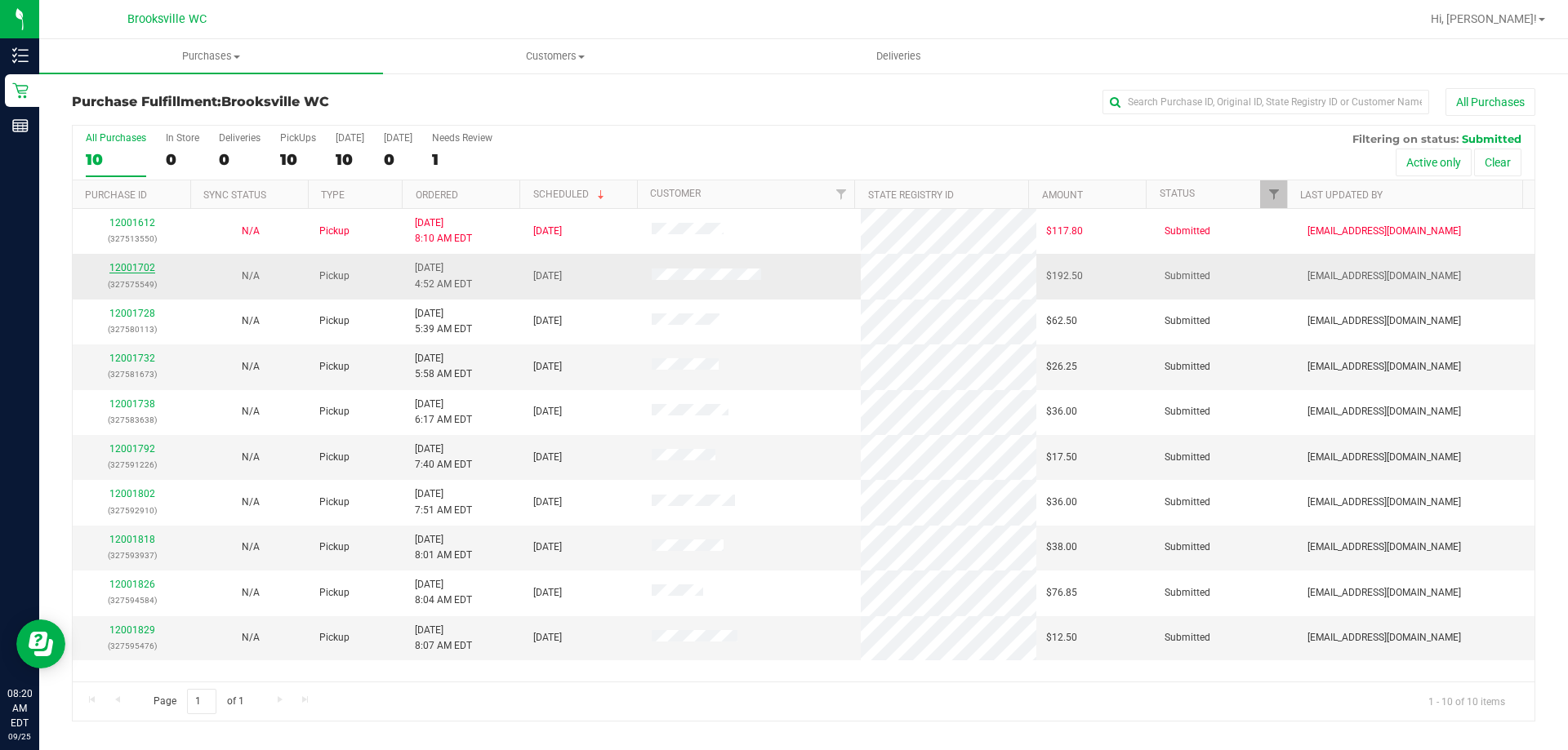
click at [137, 270] on link "12001702" at bounding box center [132, 268] width 46 height 12
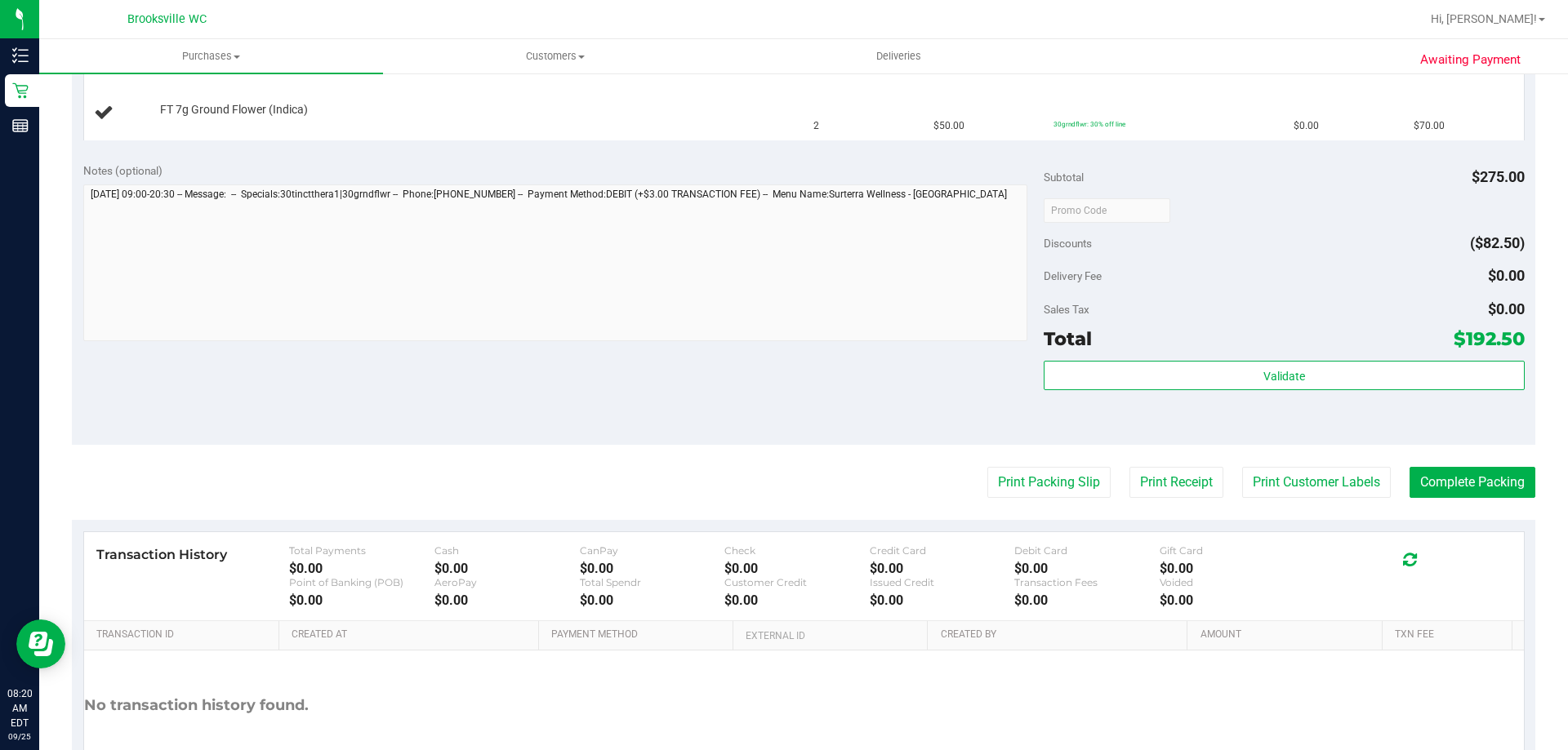
scroll to position [572, 0]
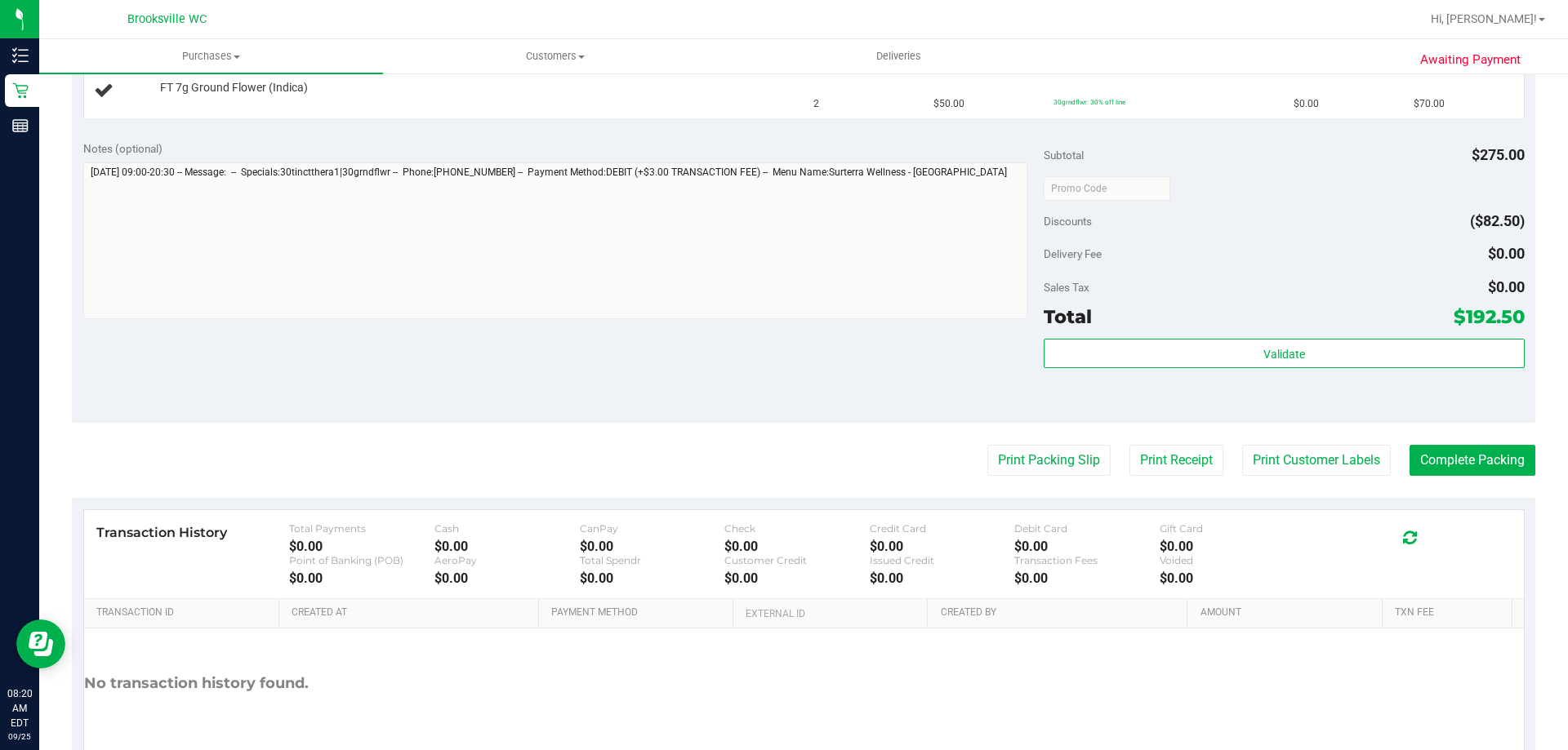
click at [1000, 444] on purchase-details "Back Edit Purchase Cancel Purchase View Profile # 12001702 BioTrack ID: - Submi…" at bounding box center [803, 159] width 1463 height 1286
click at [1003, 451] on button "Print Packing Slip" at bounding box center [1048, 461] width 123 height 31
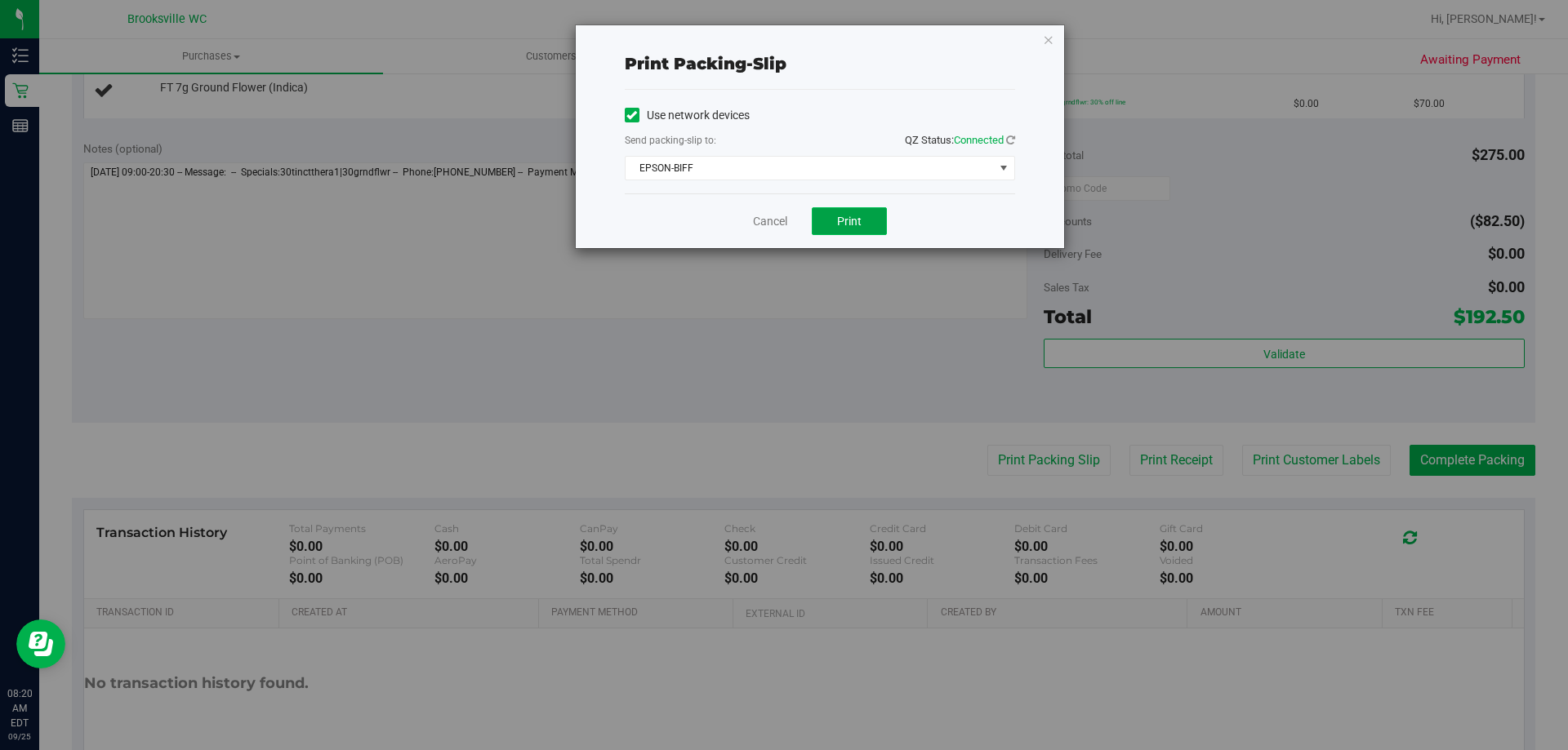
click at [837, 215] on span "Print" at bounding box center [849, 221] width 25 height 13
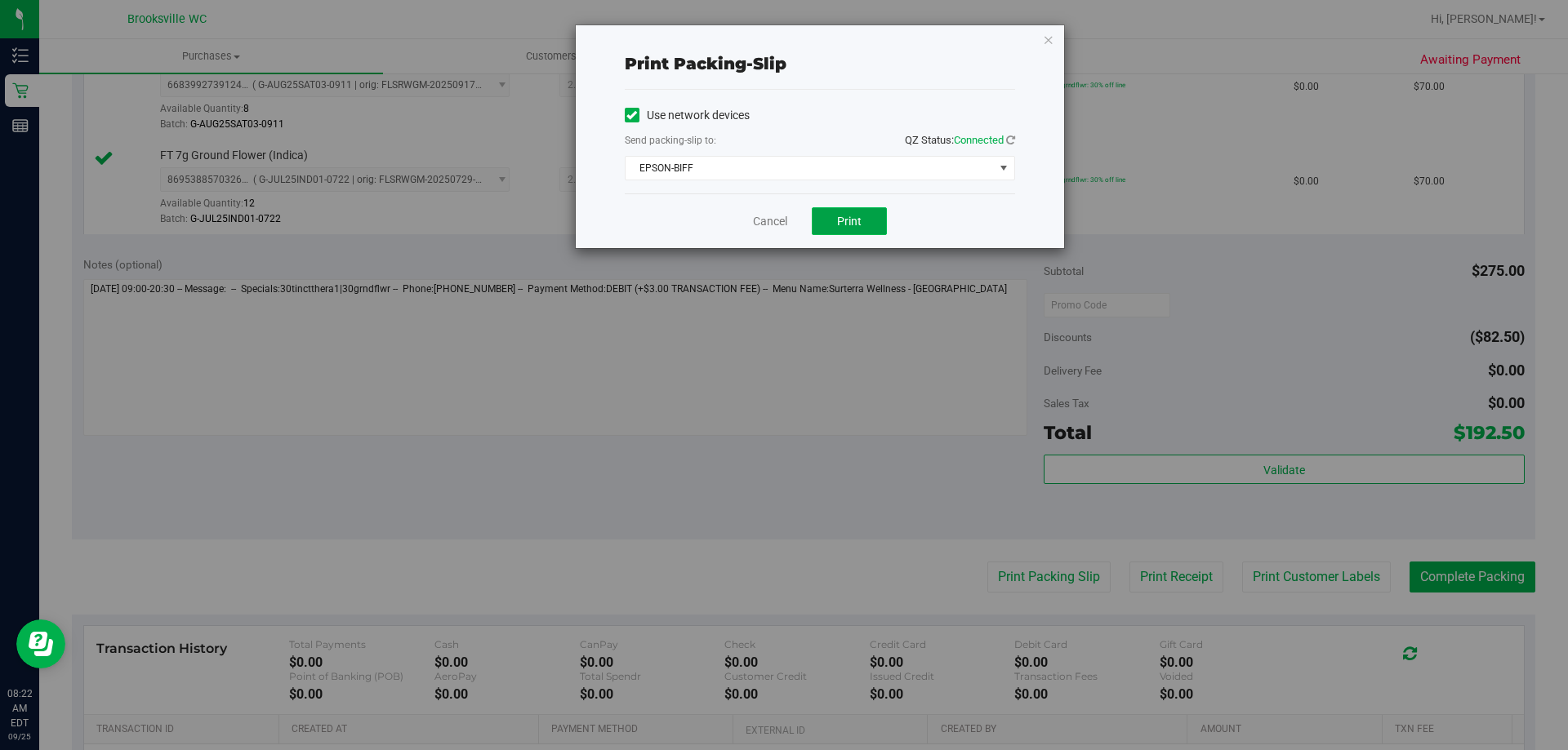
click at [840, 226] on span "Print" at bounding box center [849, 221] width 25 height 13
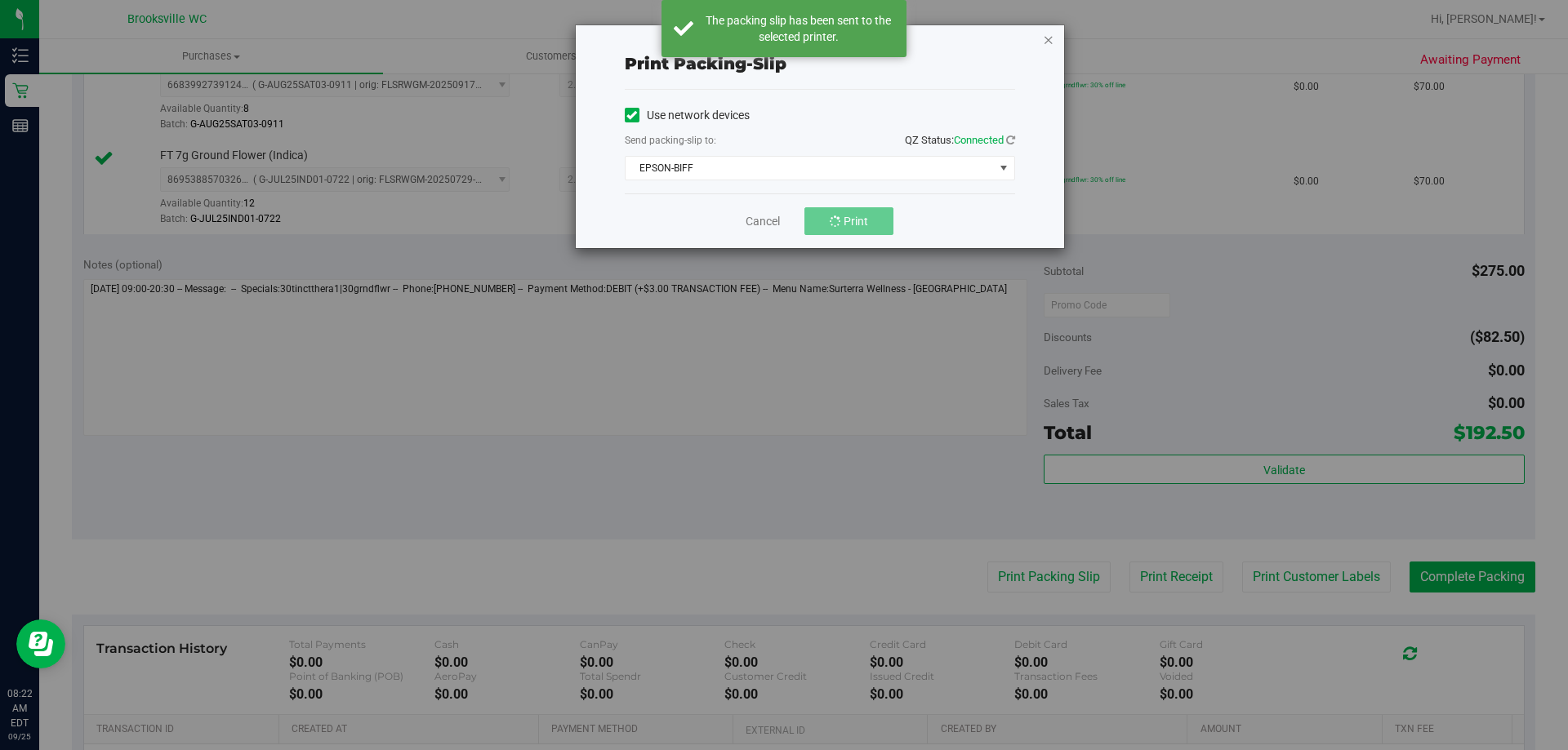
click at [1045, 44] on icon "button" at bounding box center [1048, 39] width 12 height 20
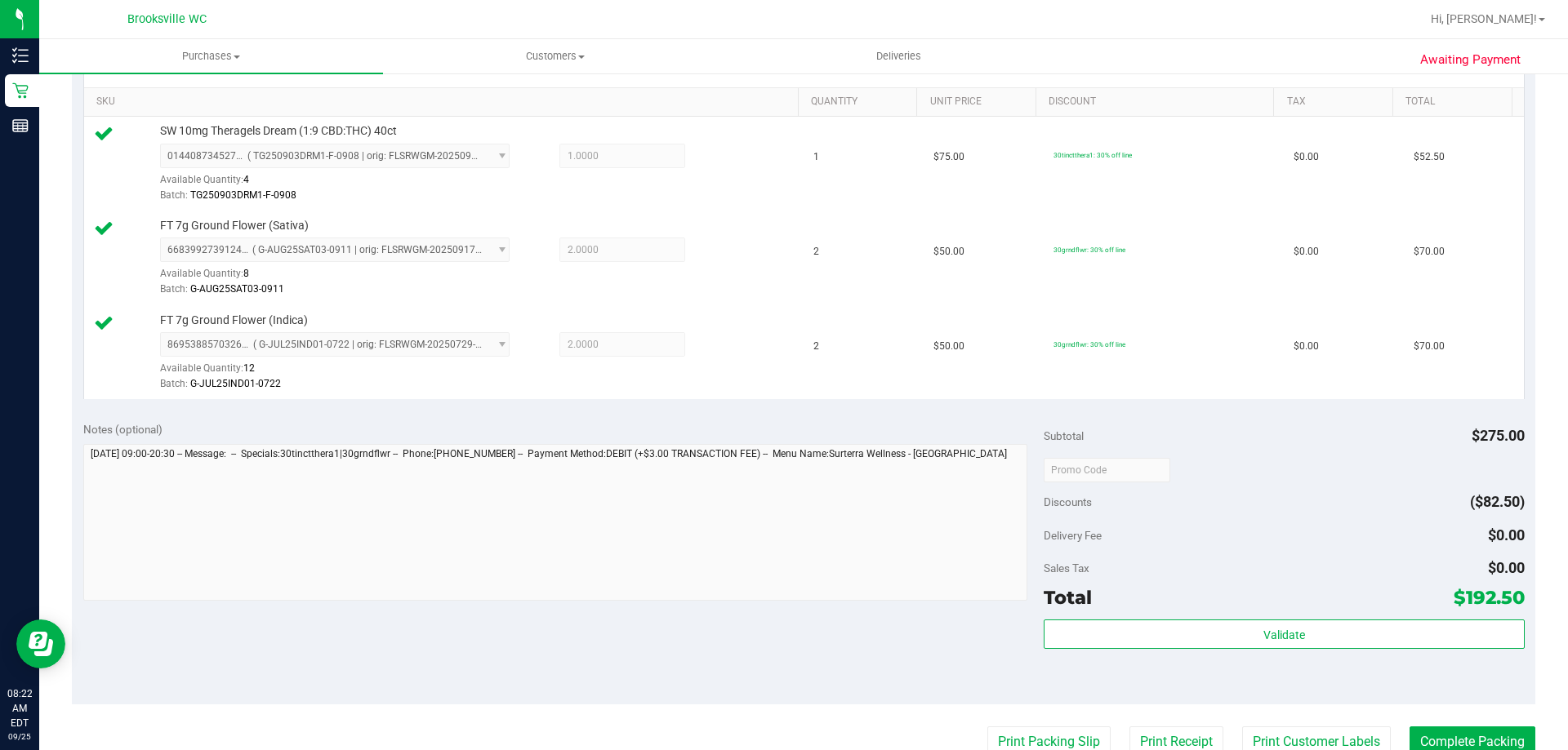
scroll to position [408, 0]
click at [1070, 732] on button "Print Packing Slip" at bounding box center [1048, 740] width 123 height 31
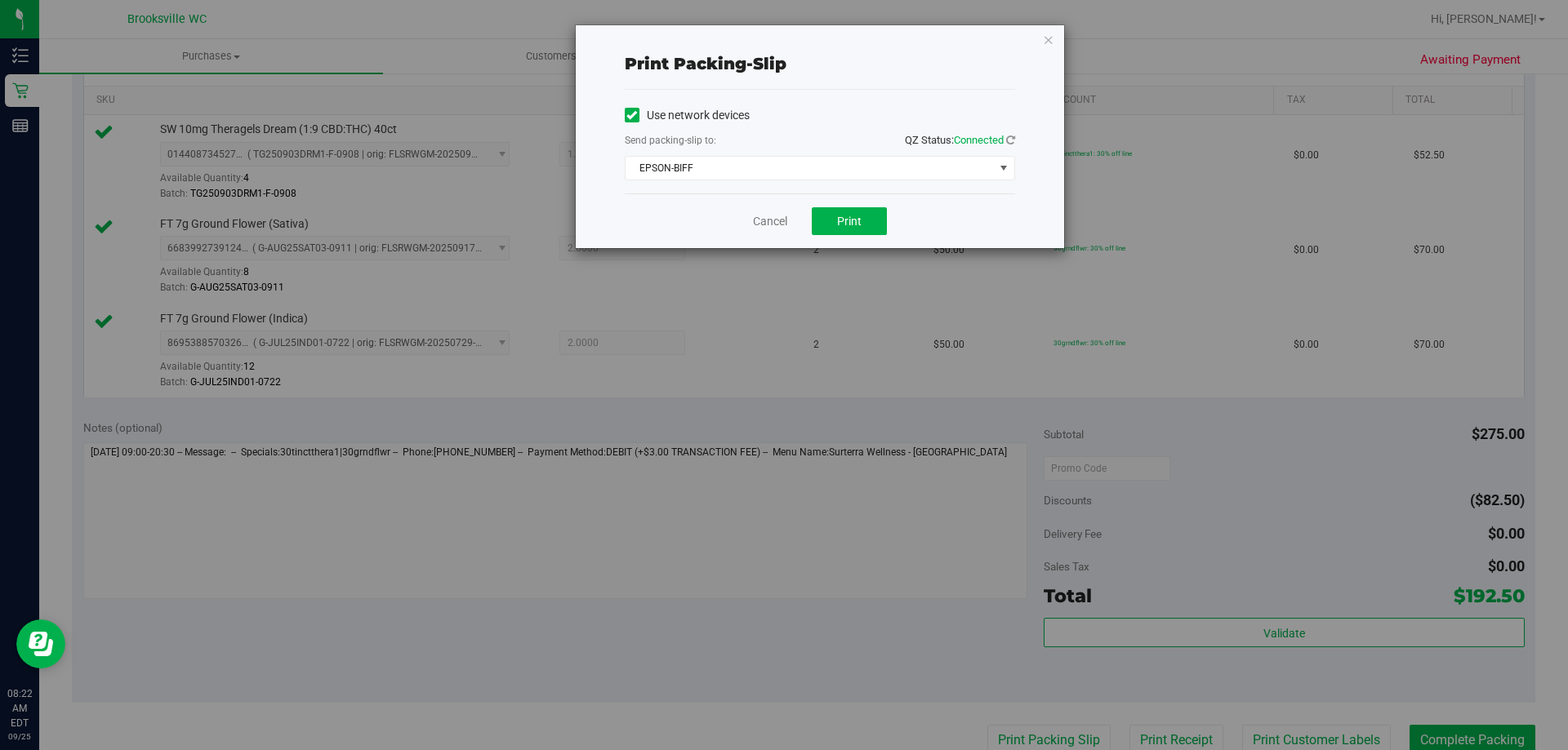
click at [847, 201] on div "Cancel Print" at bounding box center [820, 221] width 391 height 55
click at [850, 228] on button "Print" at bounding box center [849, 221] width 76 height 27
click at [1046, 42] on icon "button" at bounding box center [1048, 39] width 12 height 20
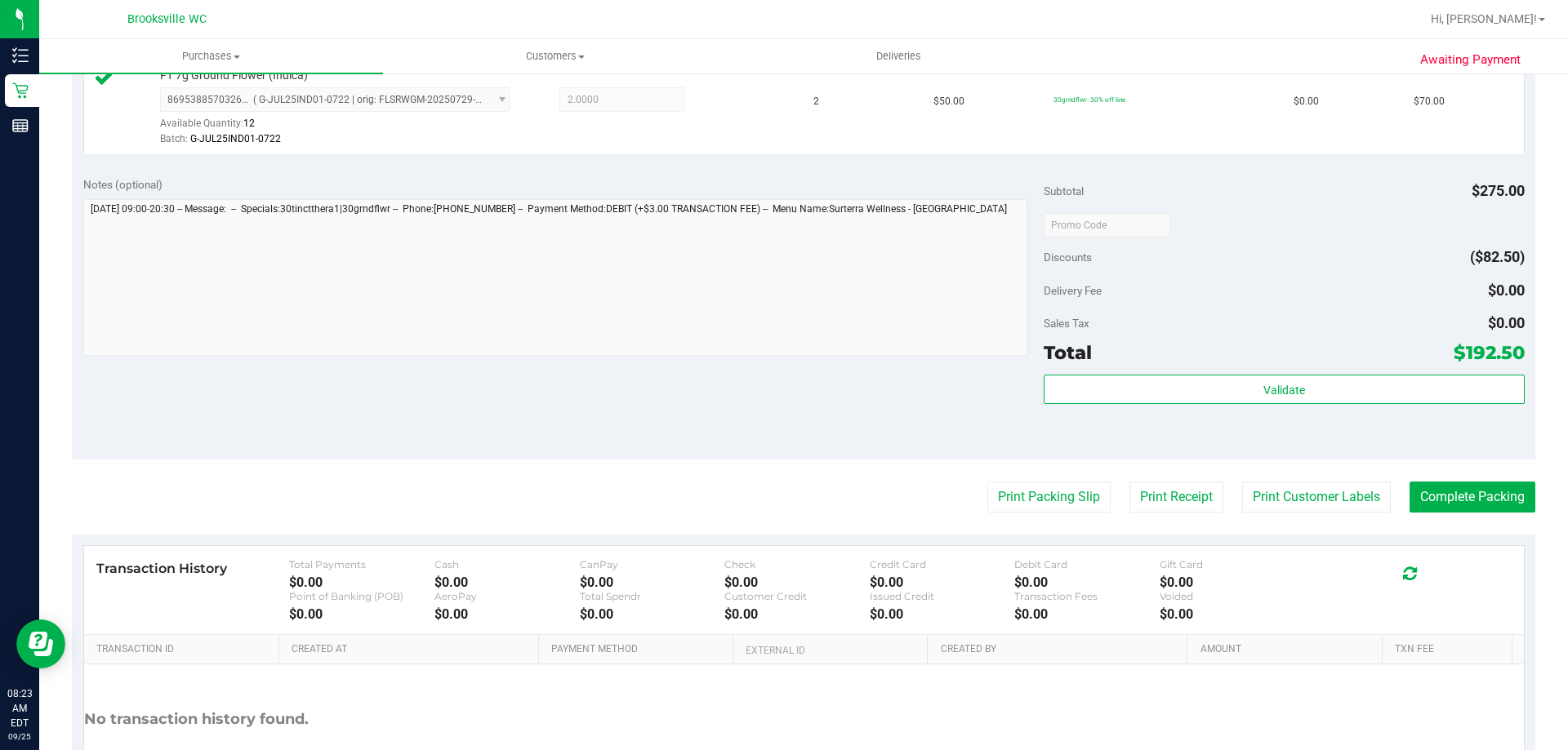
scroll to position [653, 0]
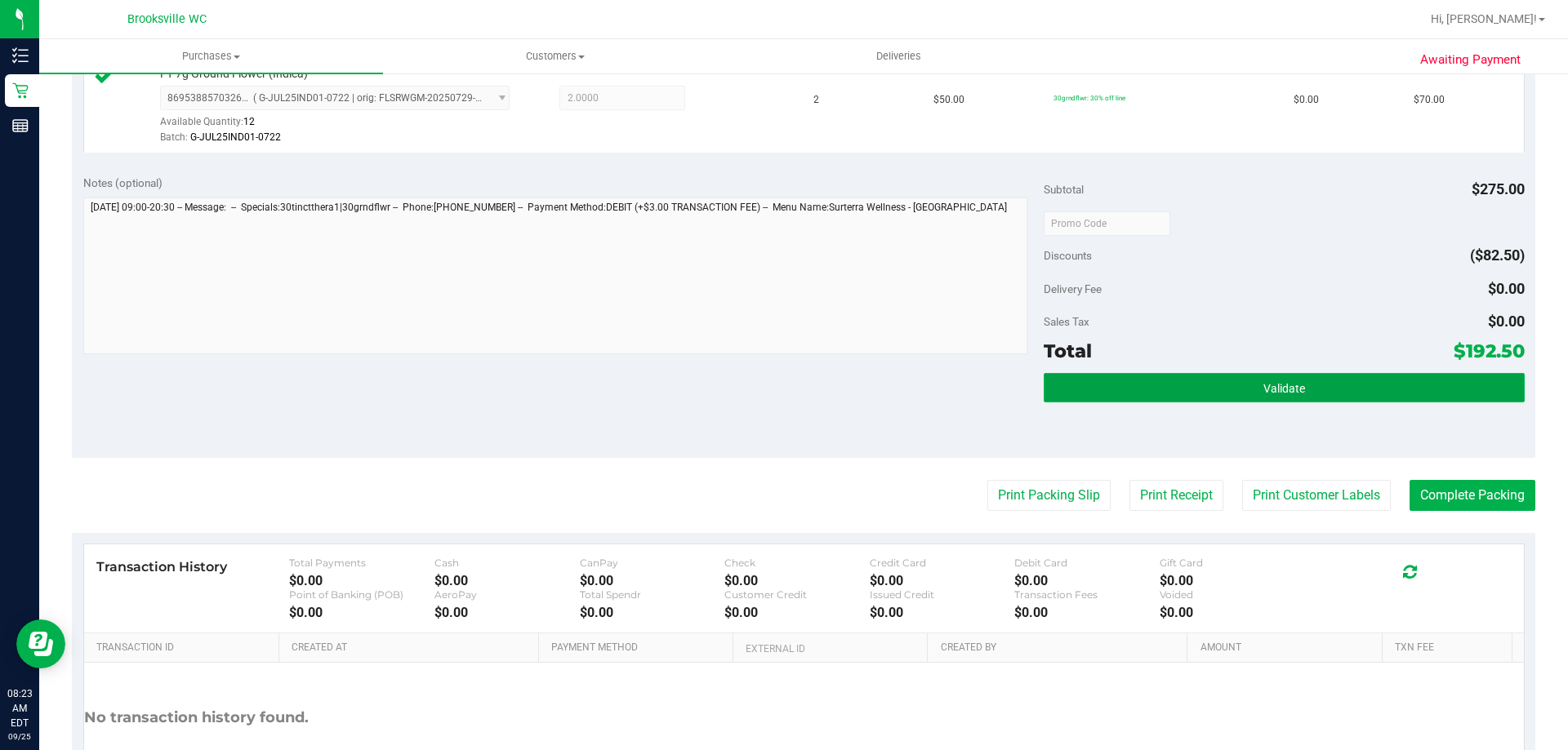
click at [1197, 382] on button "Validate" at bounding box center [1283, 388] width 480 height 29
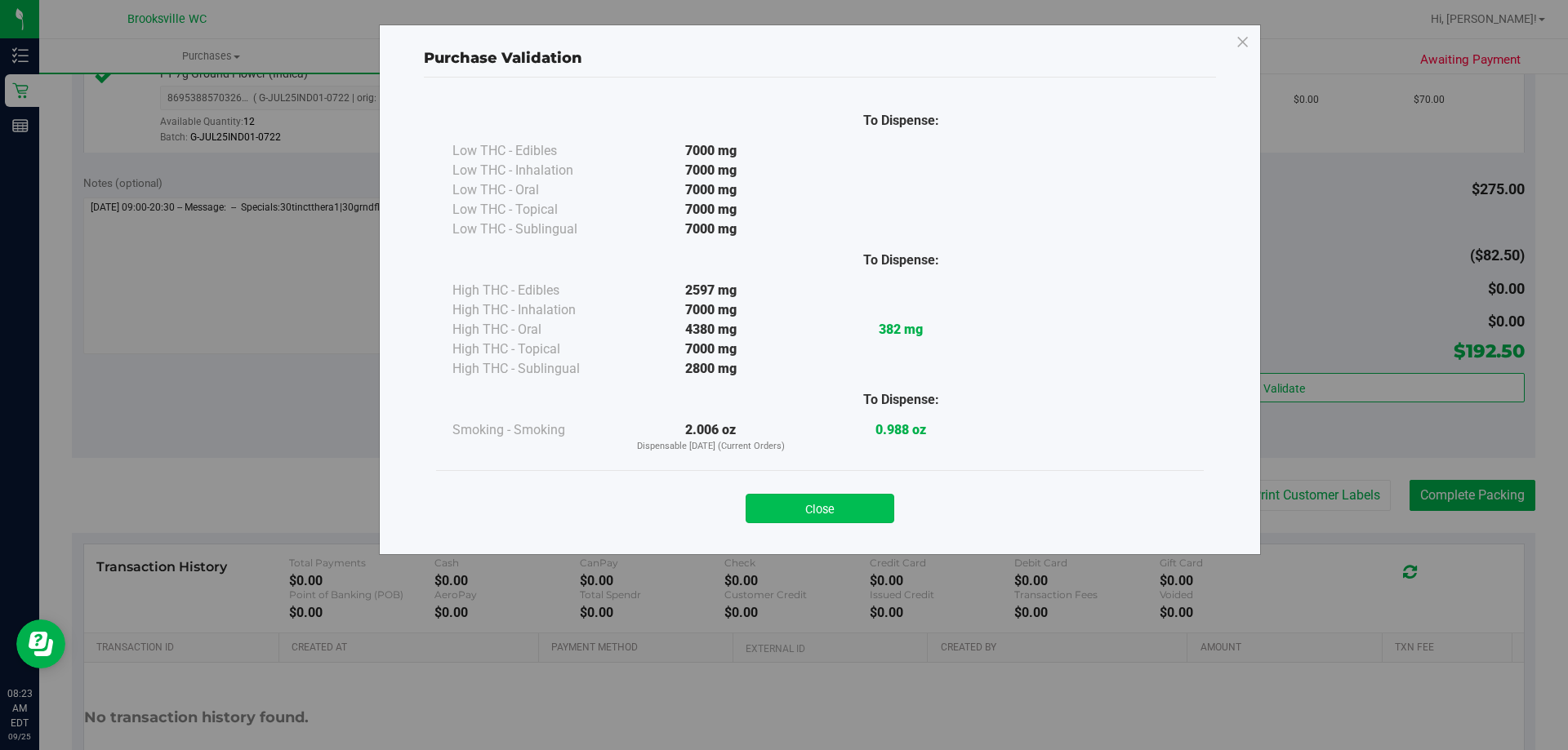
click at [849, 509] on button "Close" at bounding box center [820, 509] width 148 height 29
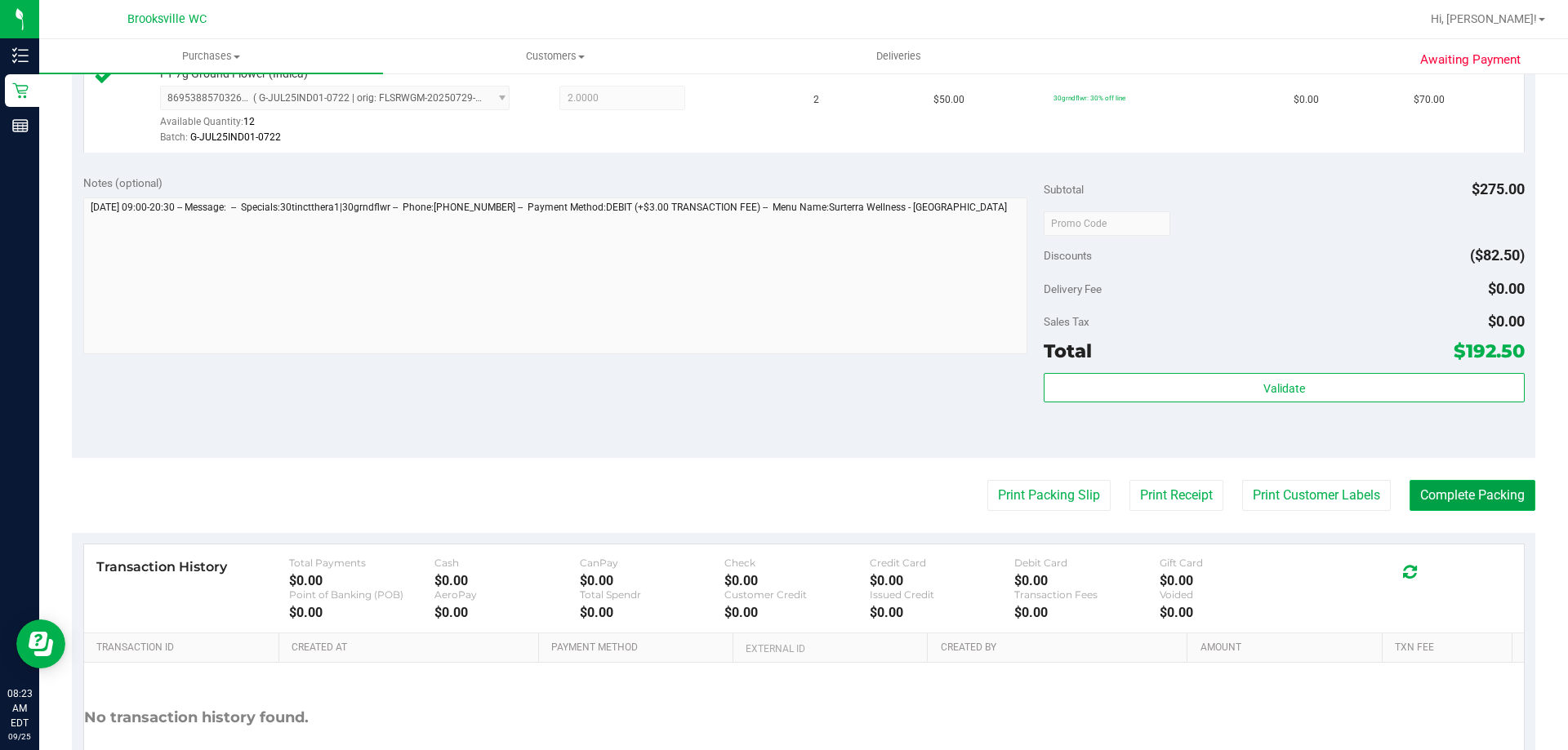
click at [1453, 502] on button "Complete Packing" at bounding box center [1472, 495] width 126 height 31
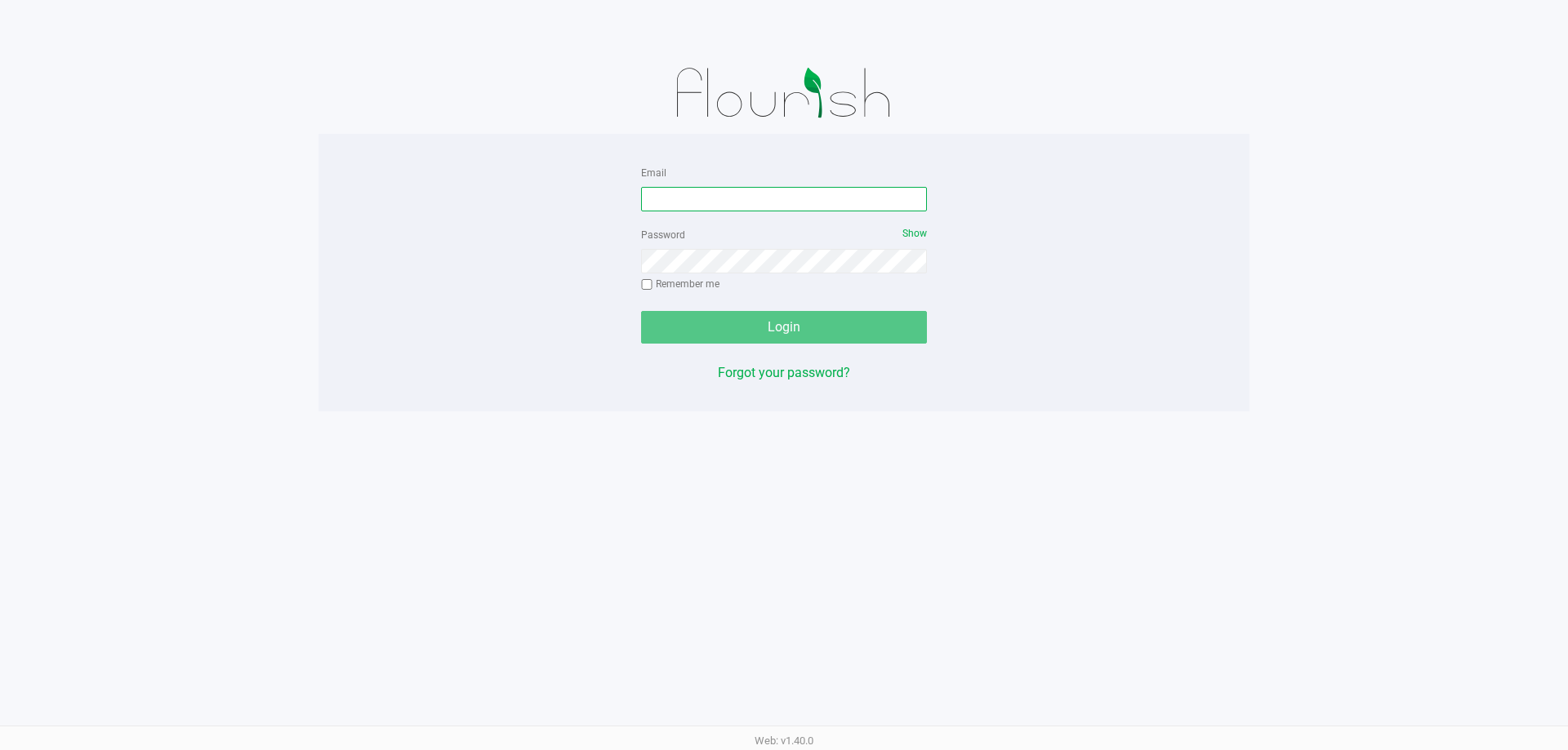
click at [743, 200] on input "Email" at bounding box center [784, 198] width 286 height 25
click at [805, 202] on input "jjovel@liveparallel.cpom" at bounding box center [784, 198] width 286 height 25
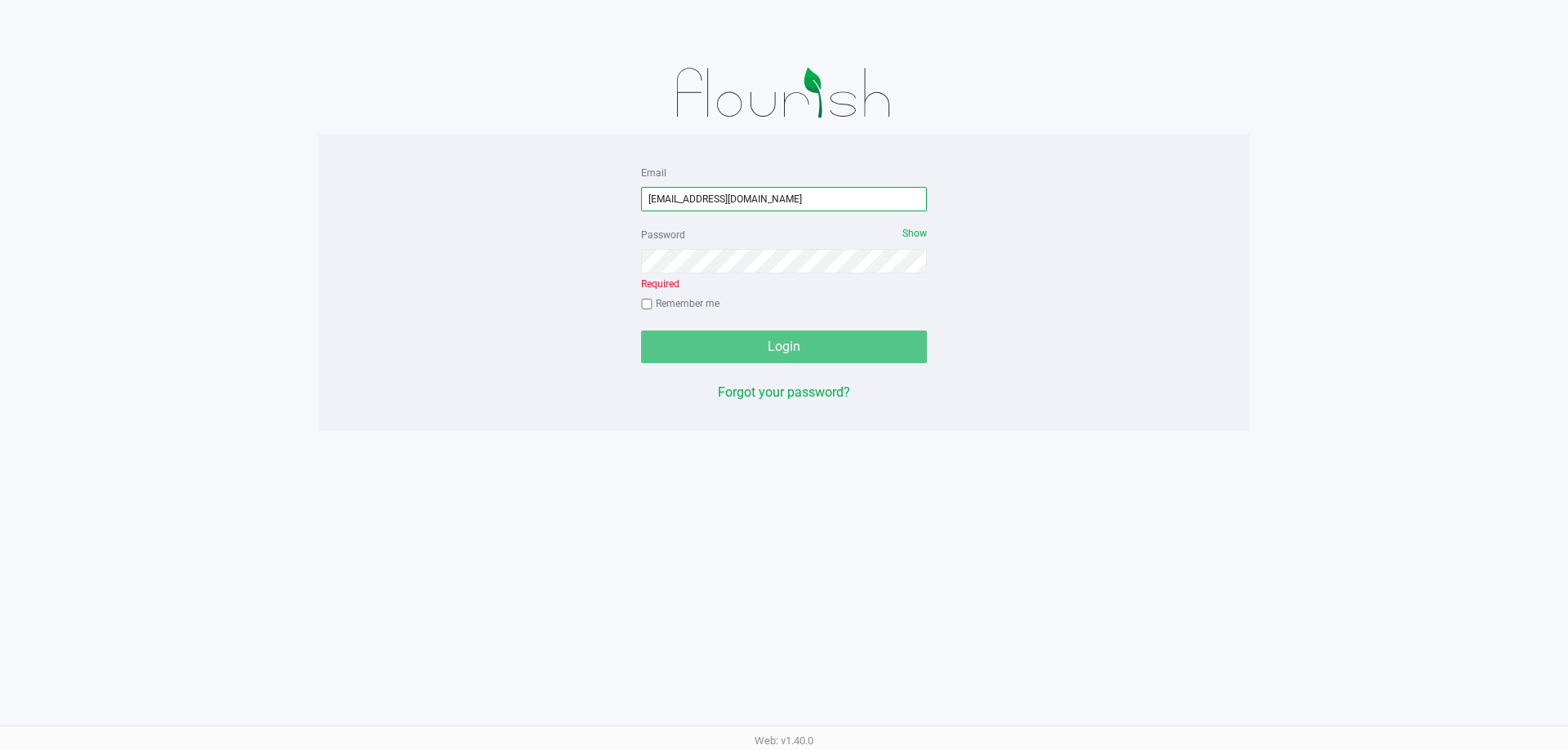
type input "[EMAIL_ADDRESS][DOMAIN_NAME]"
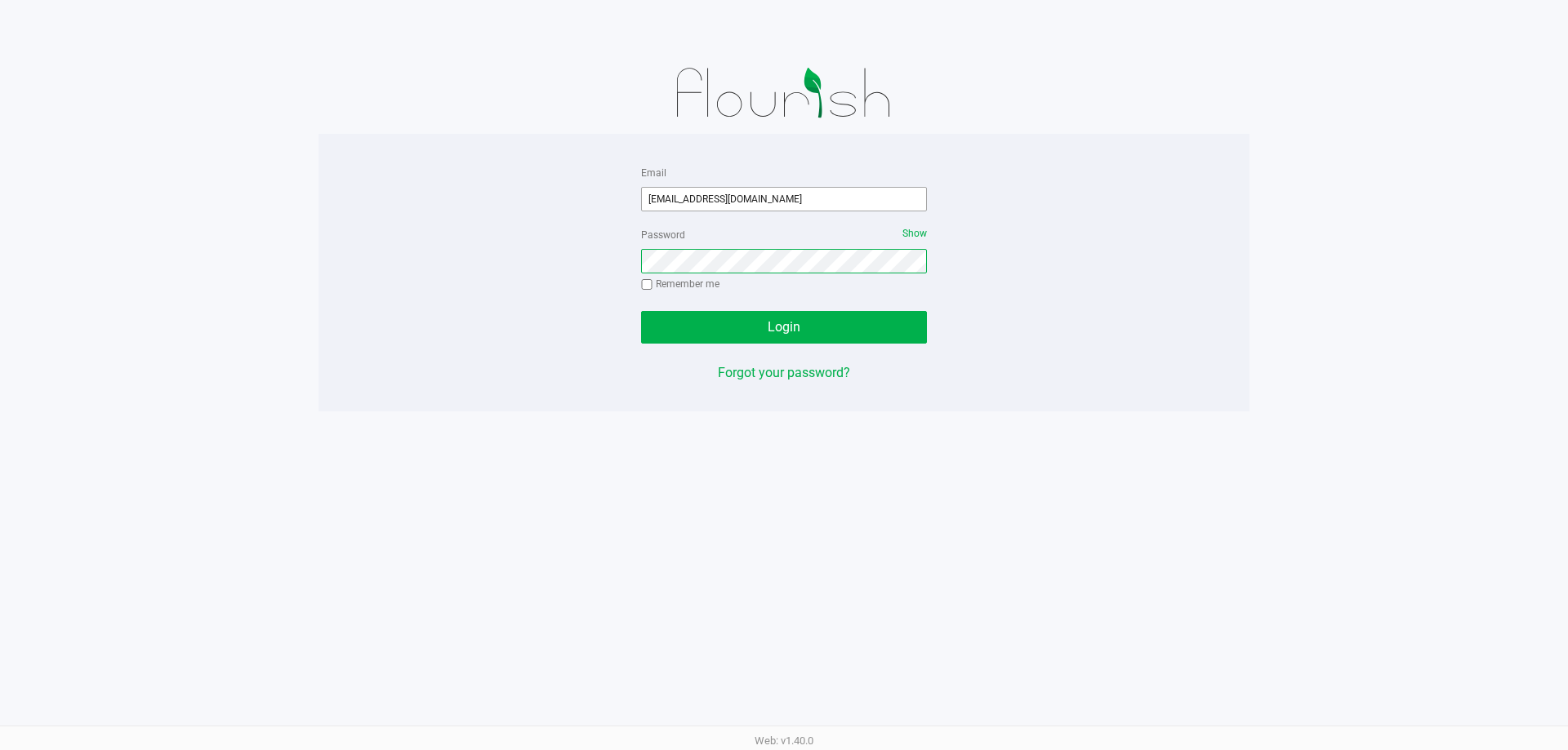
click at [641, 311] on button "Login" at bounding box center [784, 328] width 286 height 33
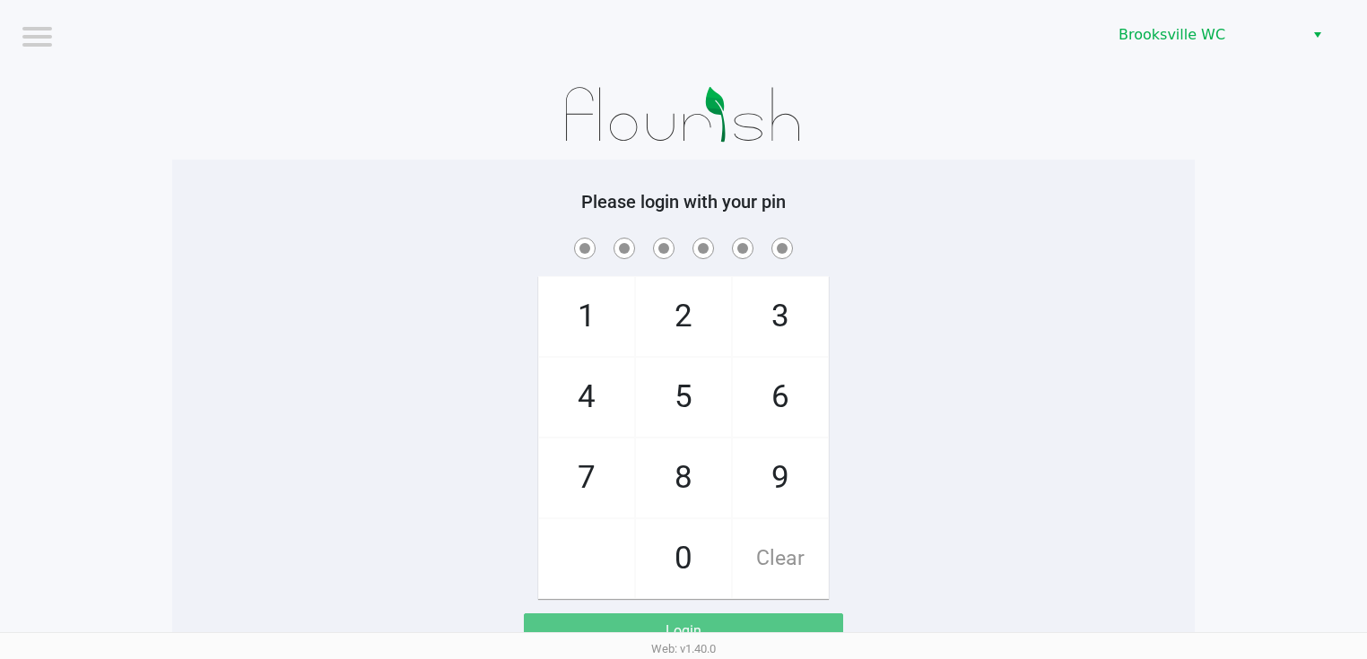
drag, startPoint x: 1458, startPoint y: 0, endPoint x: 836, endPoint y: 251, distance: 671.1
click at [836, 251] on span at bounding box center [683, 248] width 995 height 28
checkbox input "true"
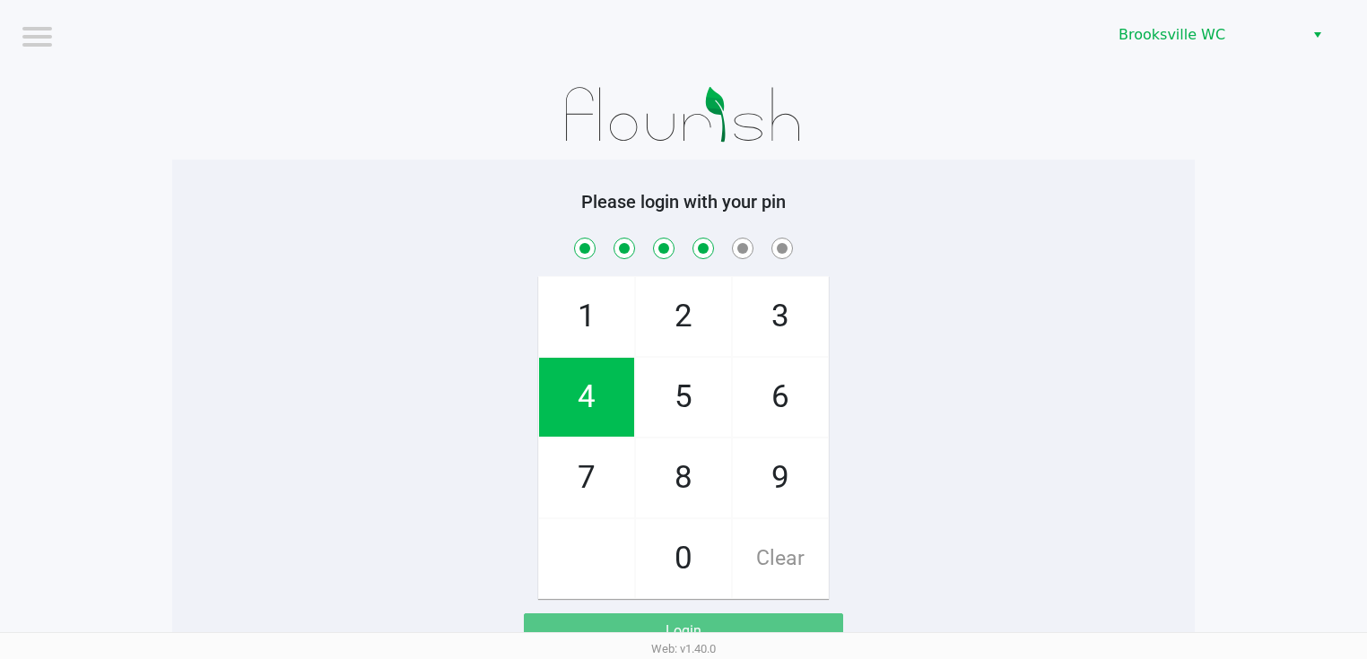
checkbox input "true"
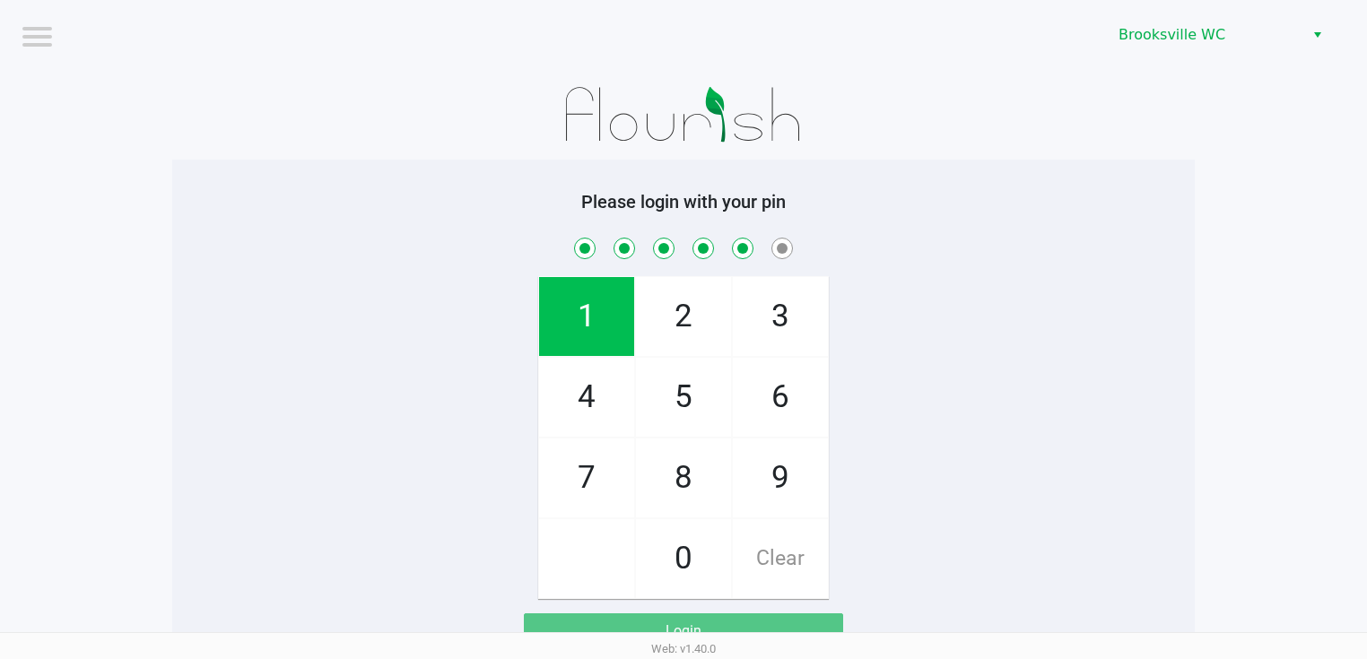
checkbox input "true"
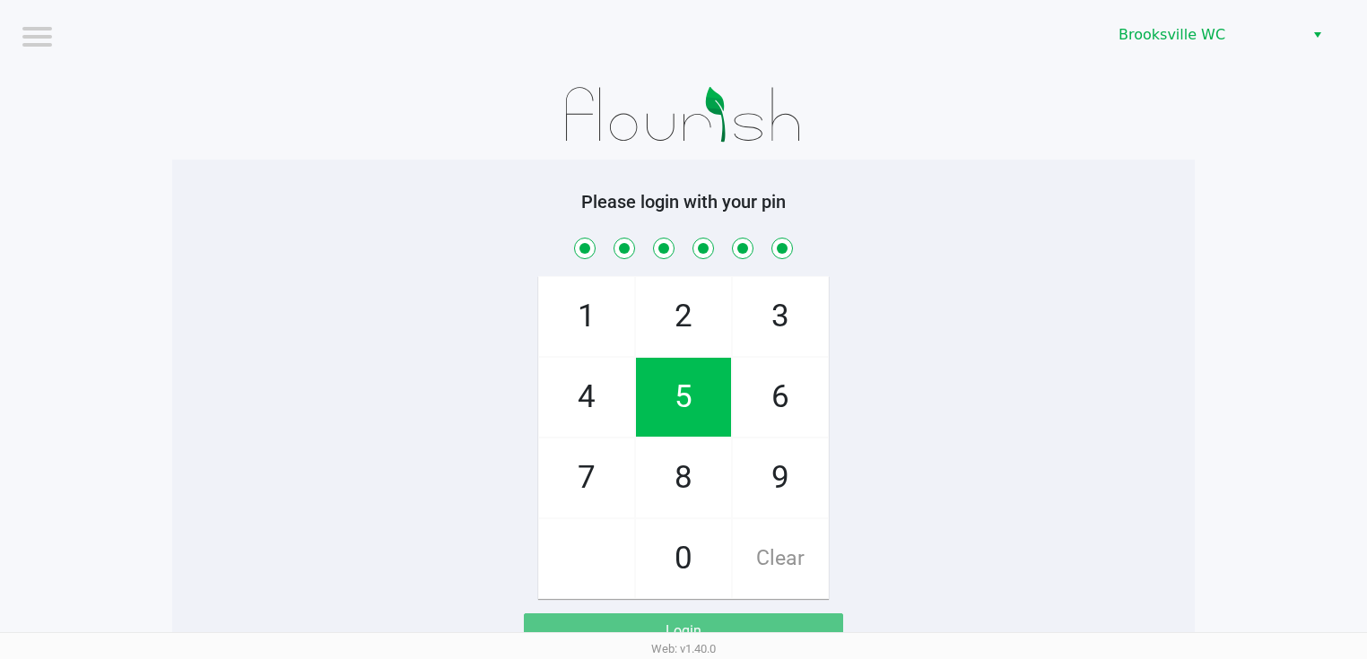
checkbox input "true"
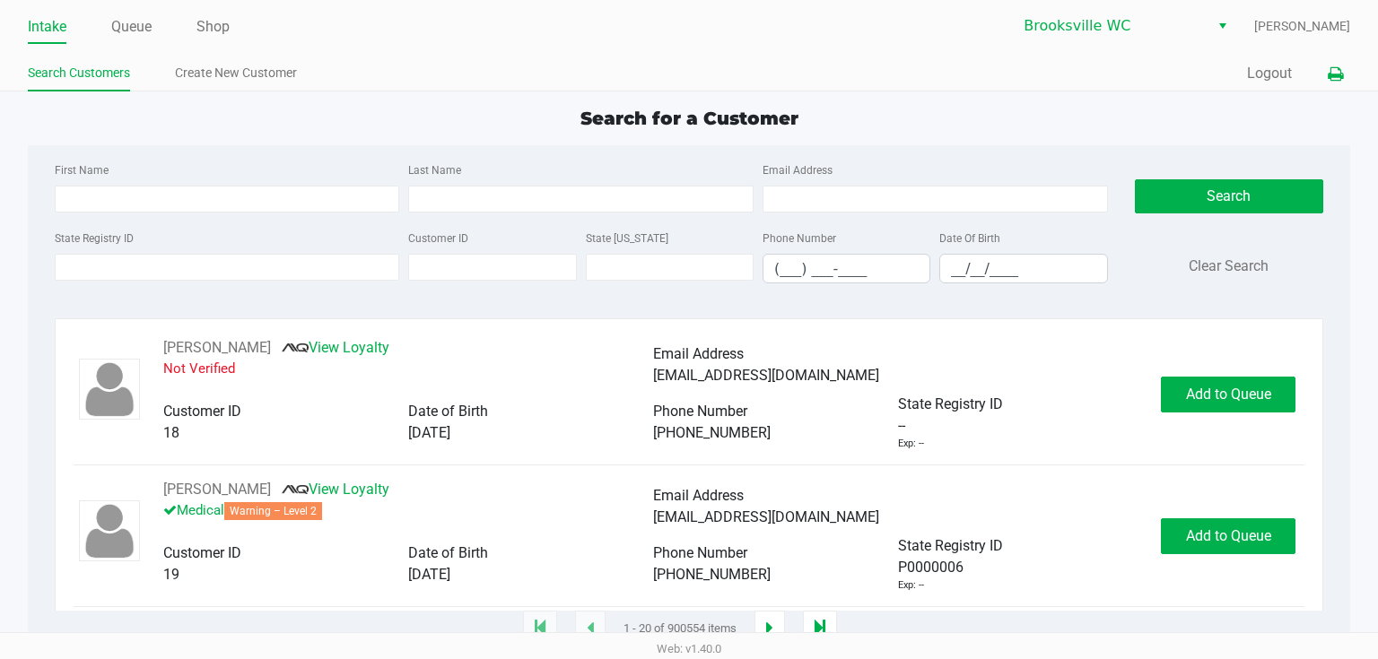
click at [1330, 75] on icon at bounding box center [1334, 74] width 15 height 13
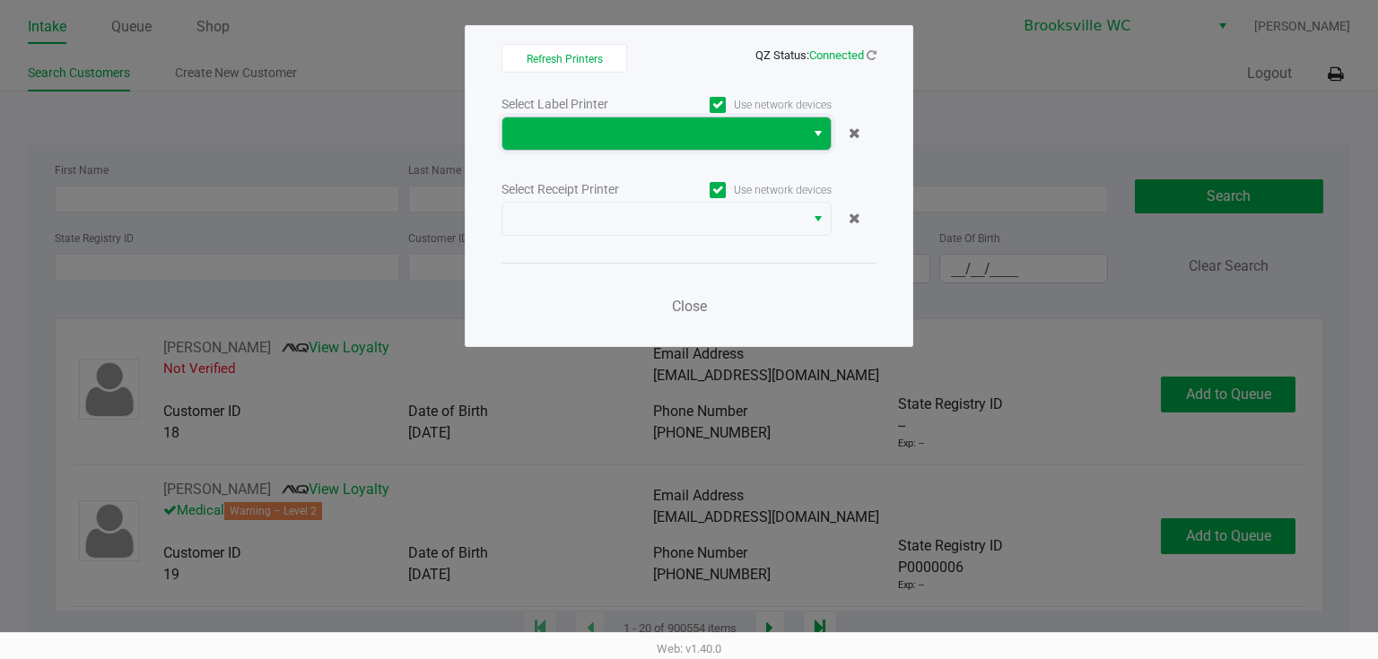
click at [518, 133] on span at bounding box center [653, 134] width 281 height 22
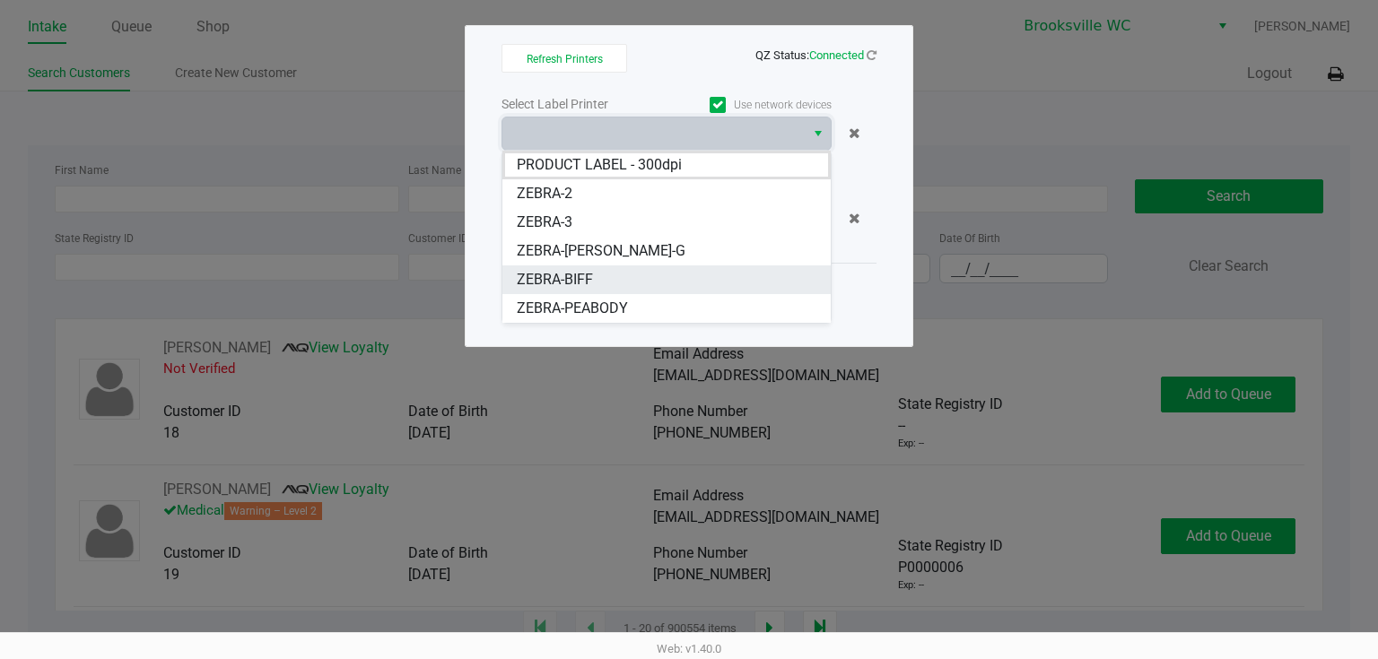
click at [578, 281] on span "ZEBRA-BIFF" at bounding box center [555, 280] width 76 height 22
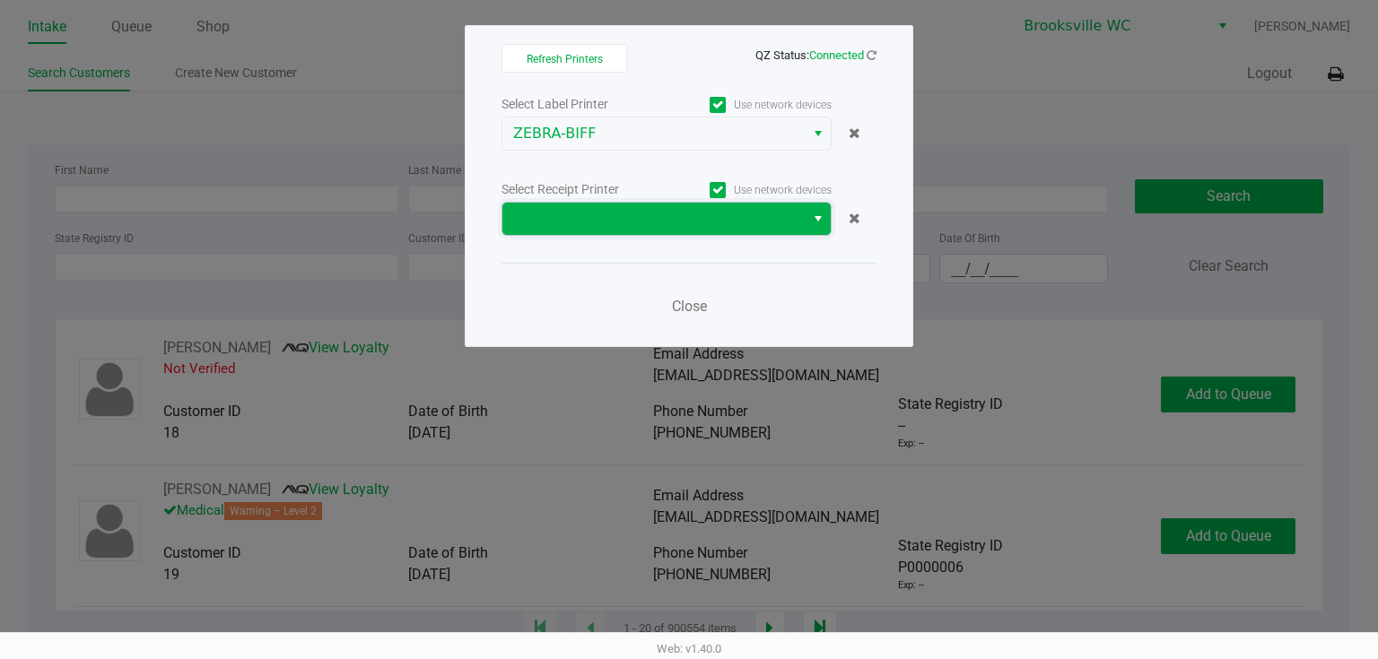
click at [596, 220] on span at bounding box center [653, 219] width 281 height 22
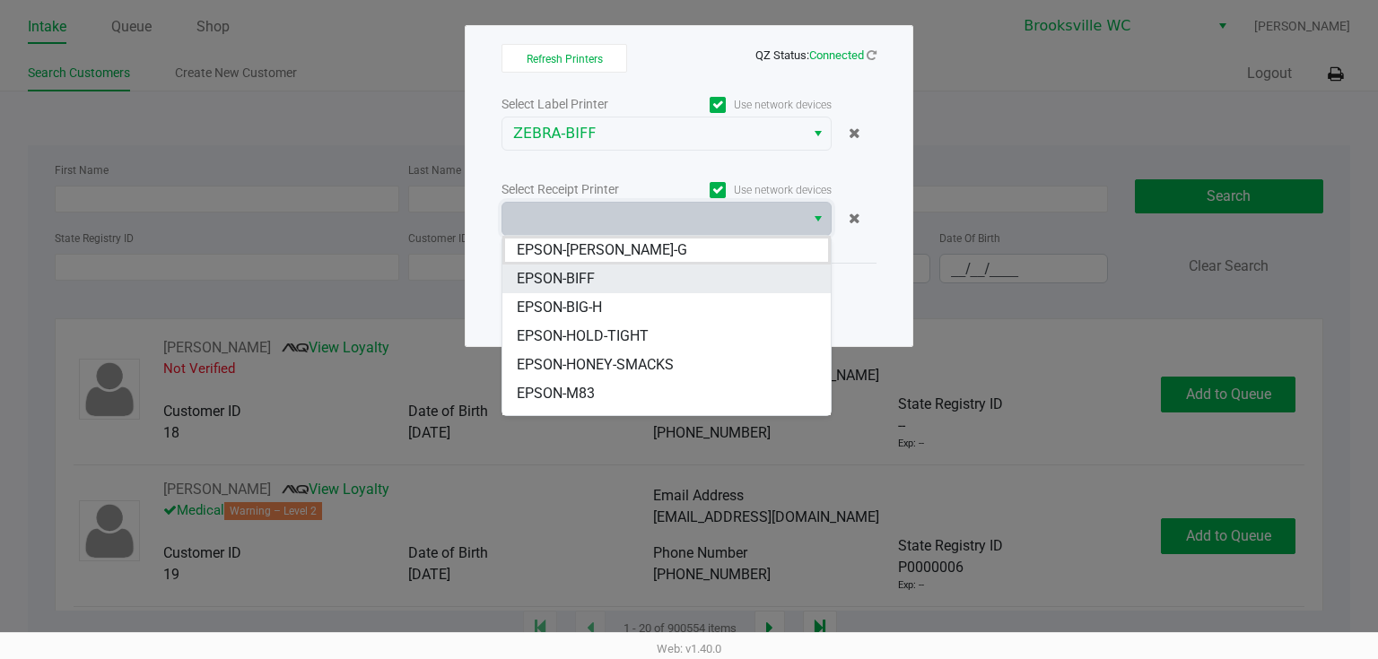
click at [587, 287] on span "EPSON-BIFF" at bounding box center [556, 279] width 78 height 22
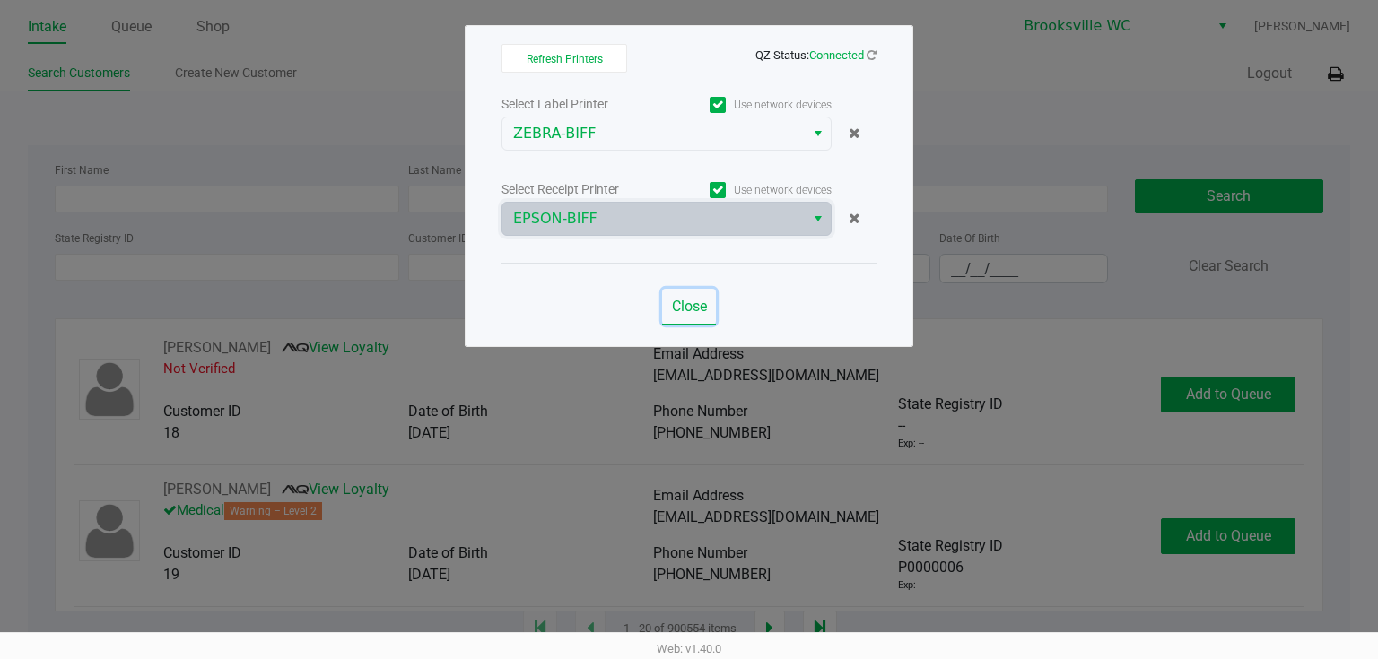
click at [686, 306] on span "Close" at bounding box center [689, 306] width 35 height 17
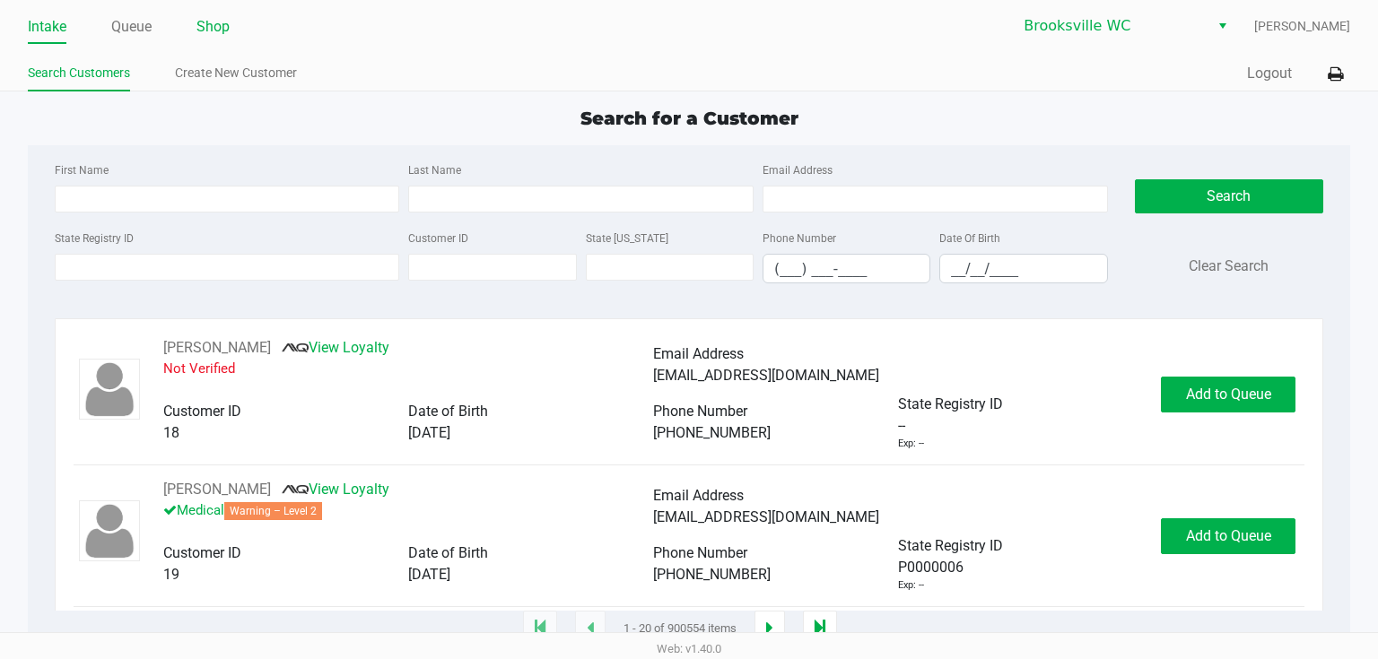
click at [204, 27] on link "Shop" at bounding box center [212, 26] width 33 height 25
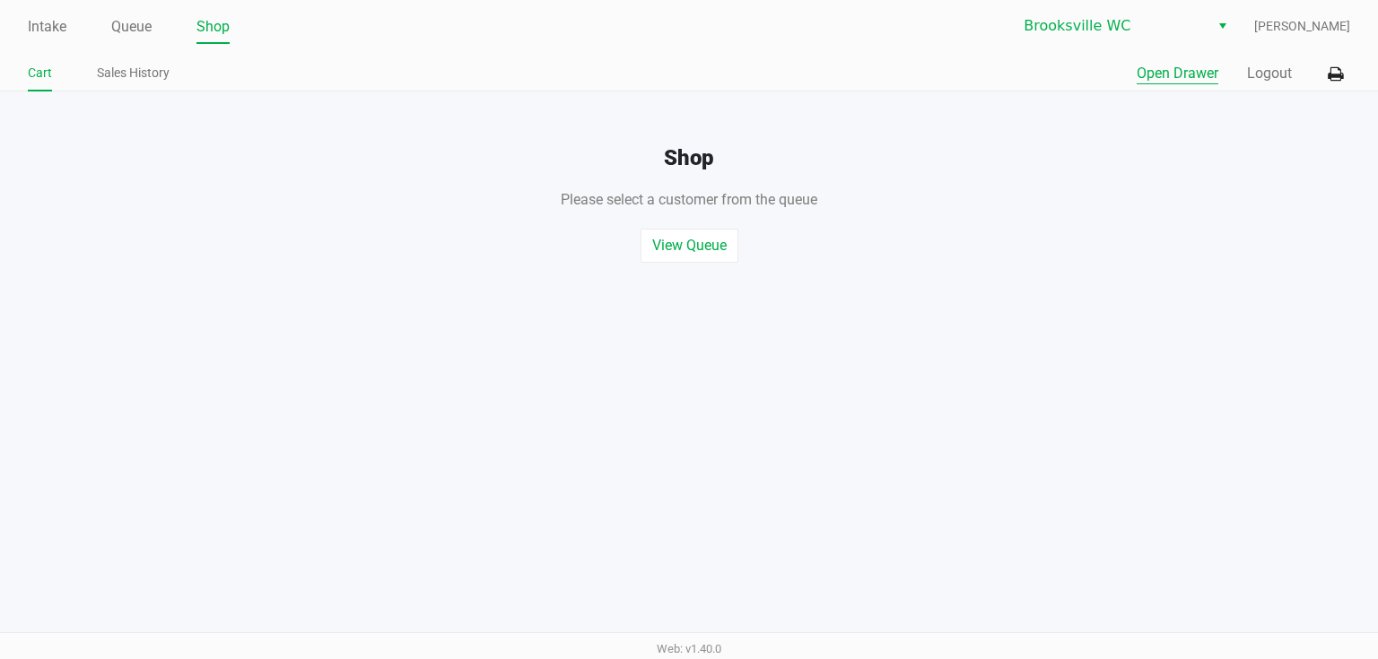
click at [1173, 81] on button "Open Drawer" at bounding box center [1177, 74] width 82 height 22
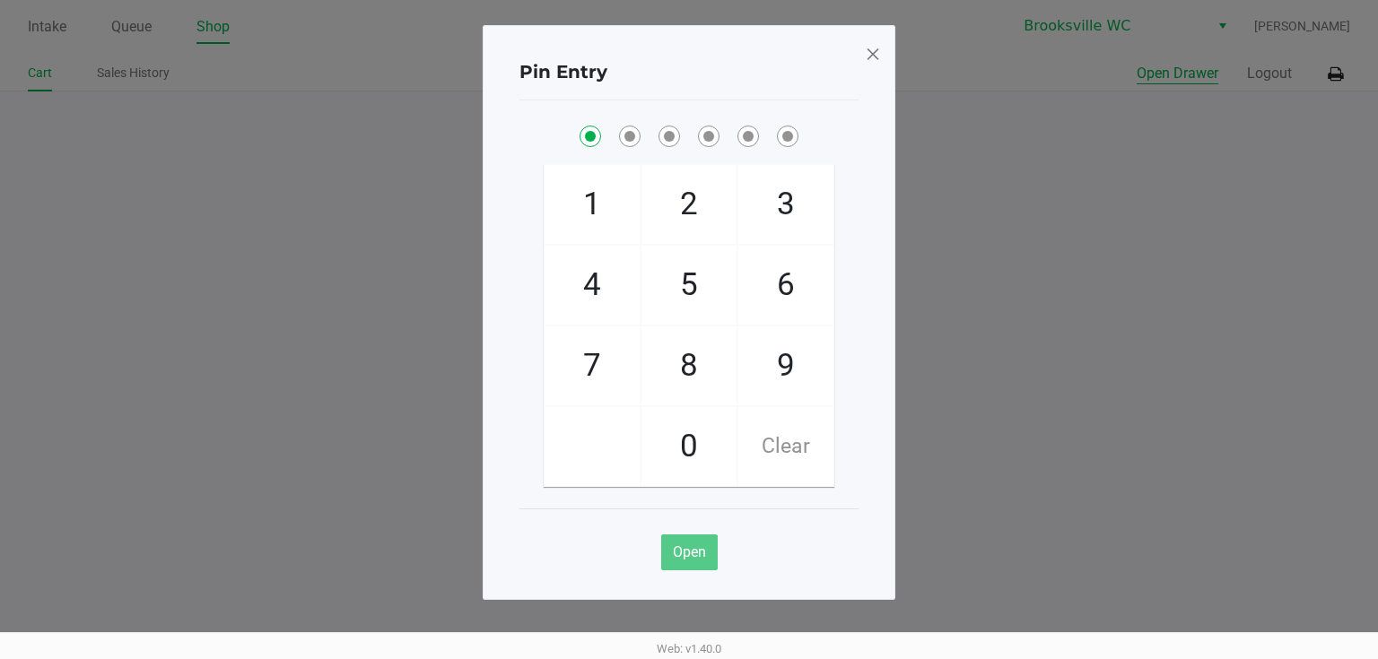
checkbox input "true"
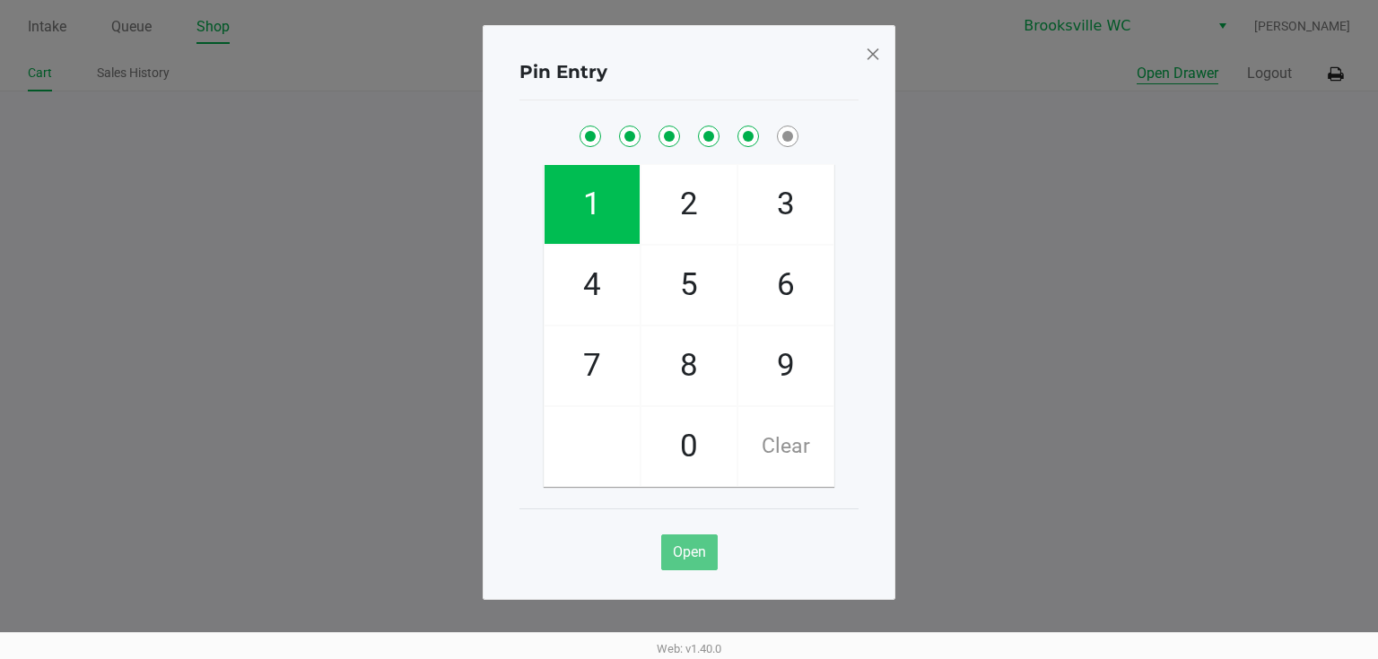
checkbox input "true"
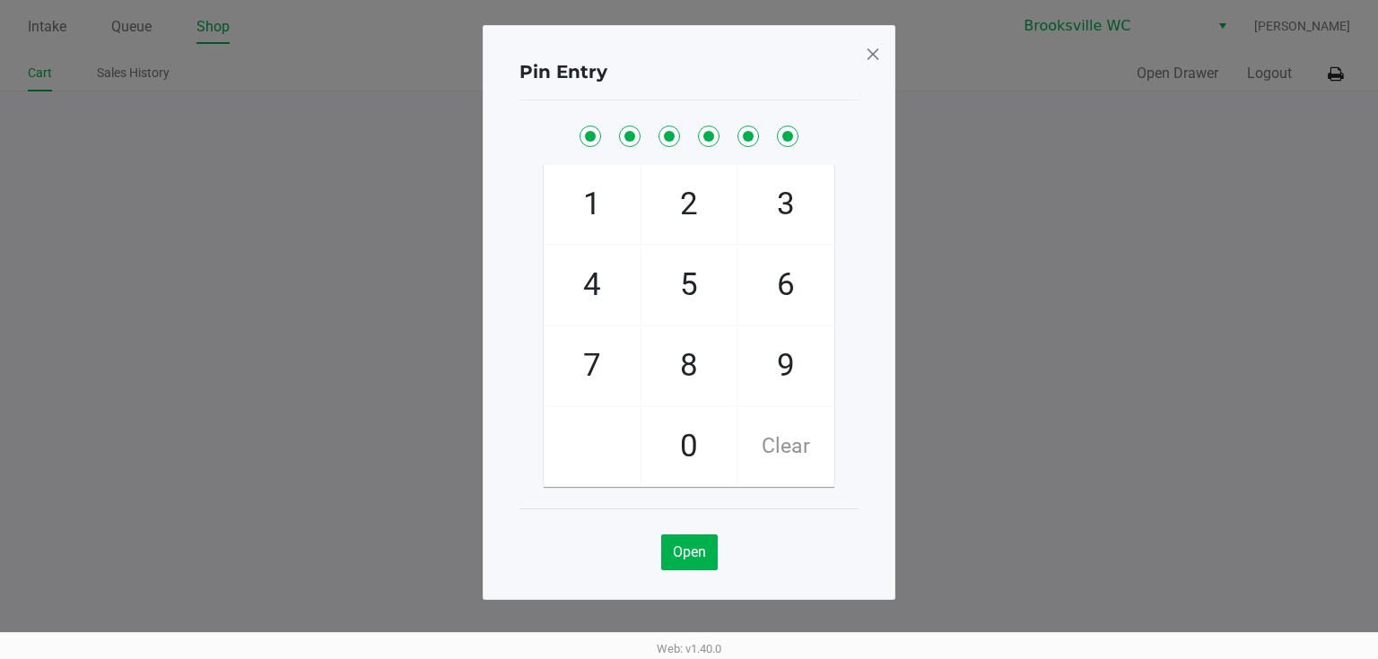
click at [962, 154] on ngb-modal-window "Pin Entry 1 4 7 2 5 8 0 3 6 9 Clear Open" at bounding box center [689, 329] width 1378 height 659
click at [868, 57] on span at bounding box center [873, 53] width 16 height 29
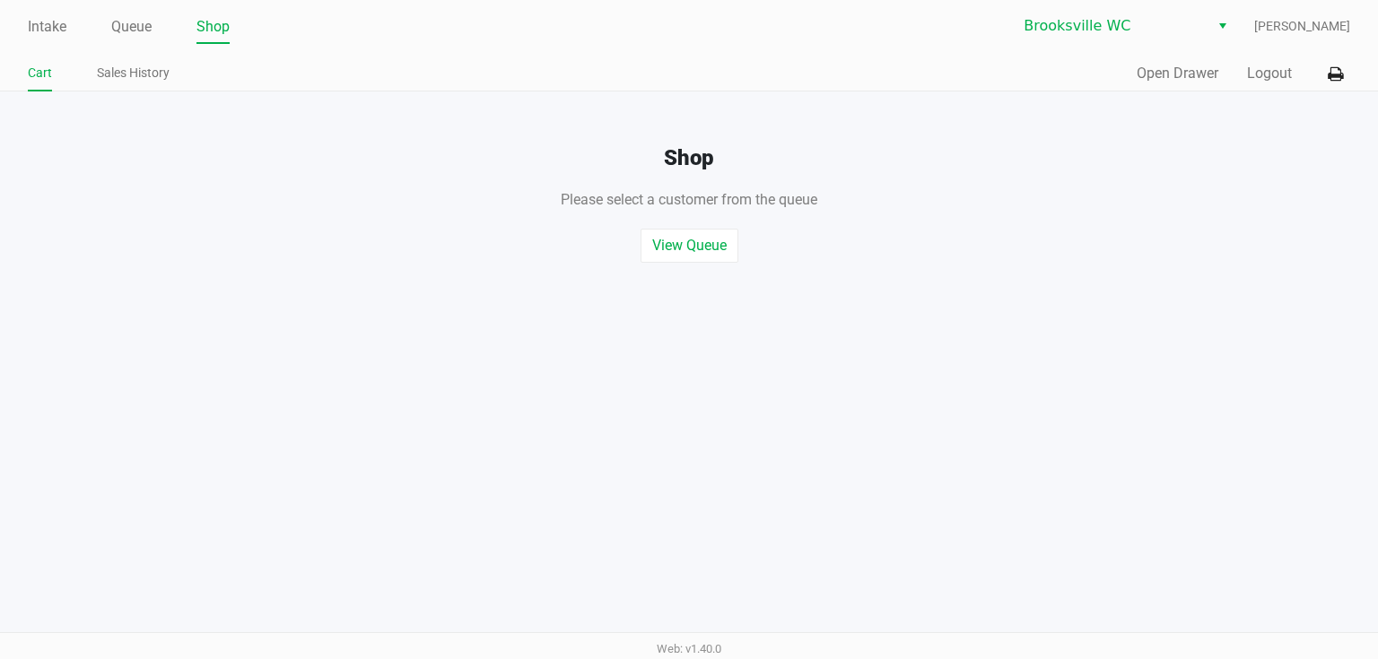
click at [952, 250] on div "View Queue Start Quick Sale" at bounding box center [689, 237] width 1404 height 52
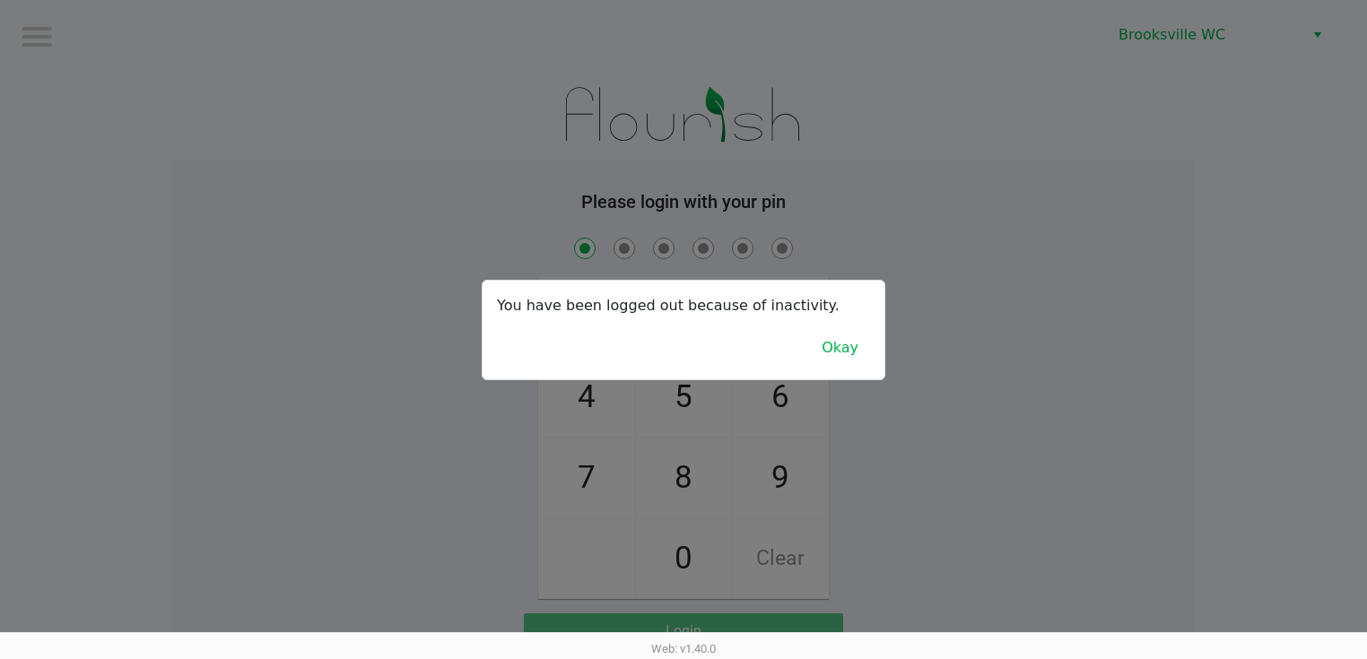
checkbox input "true"
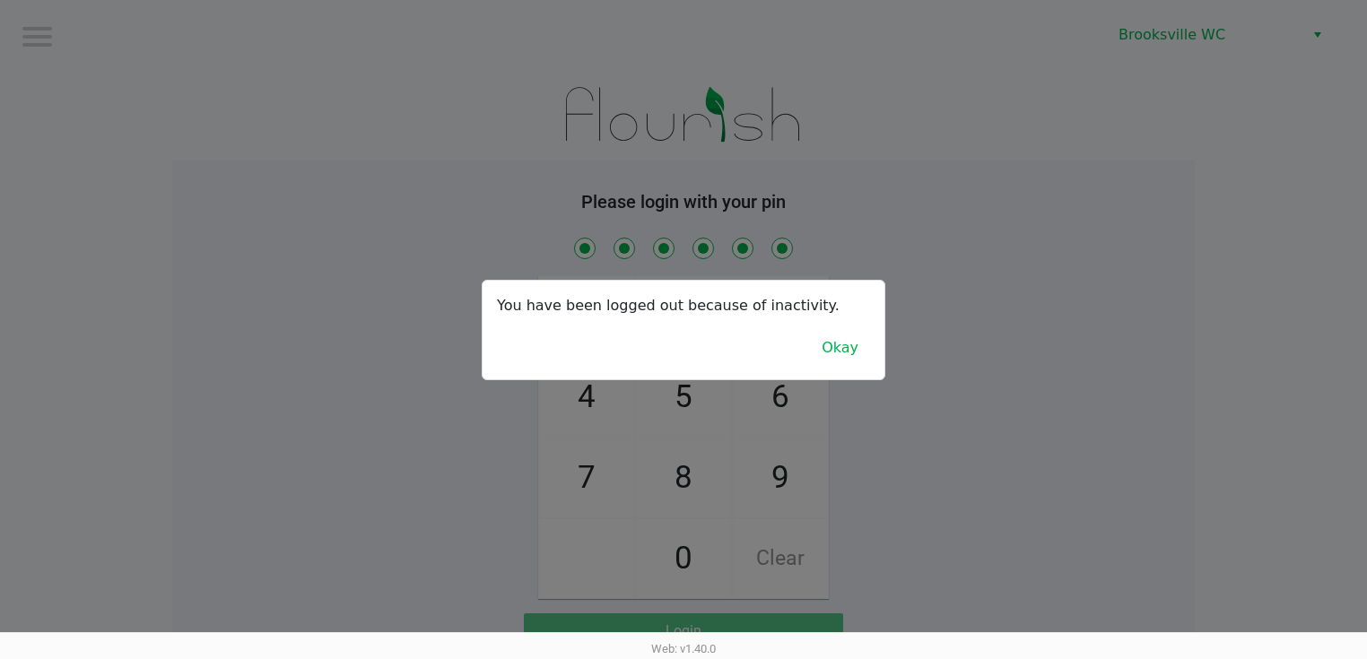
checkbox input "true"
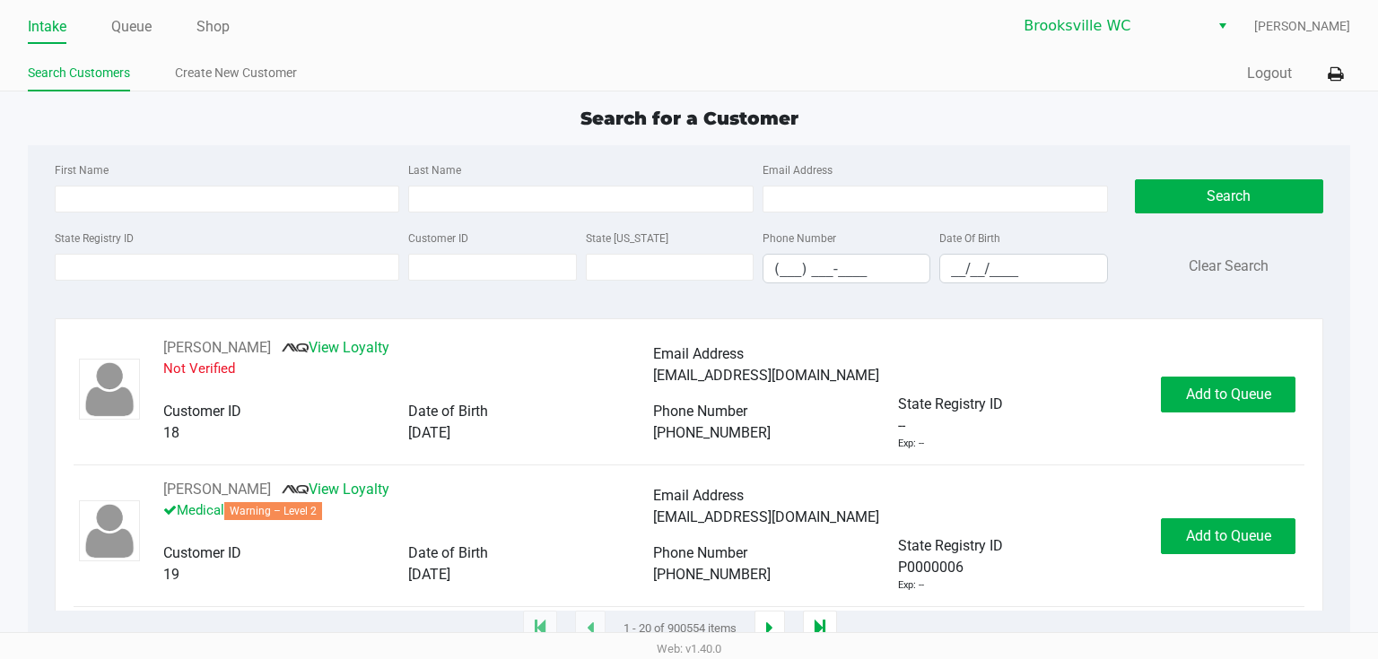
click at [874, 148] on div "First Name Last Name Email Address State Registry ID Customer ID State ID Phone…" at bounding box center [689, 228] width 1296 height 166
click at [377, 68] on ul "Search Customers Create New Customer" at bounding box center [358, 75] width 661 height 30
click at [348, 108] on div "Search for a Customer" at bounding box center [689, 118] width 1350 height 27
click at [786, 88] on div "Quick Sale Logout" at bounding box center [1019, 73] width 661 height 33
click at [498, 129] on div "Search for a Customer" at bounding box center [689, 118] width 1350 height 27
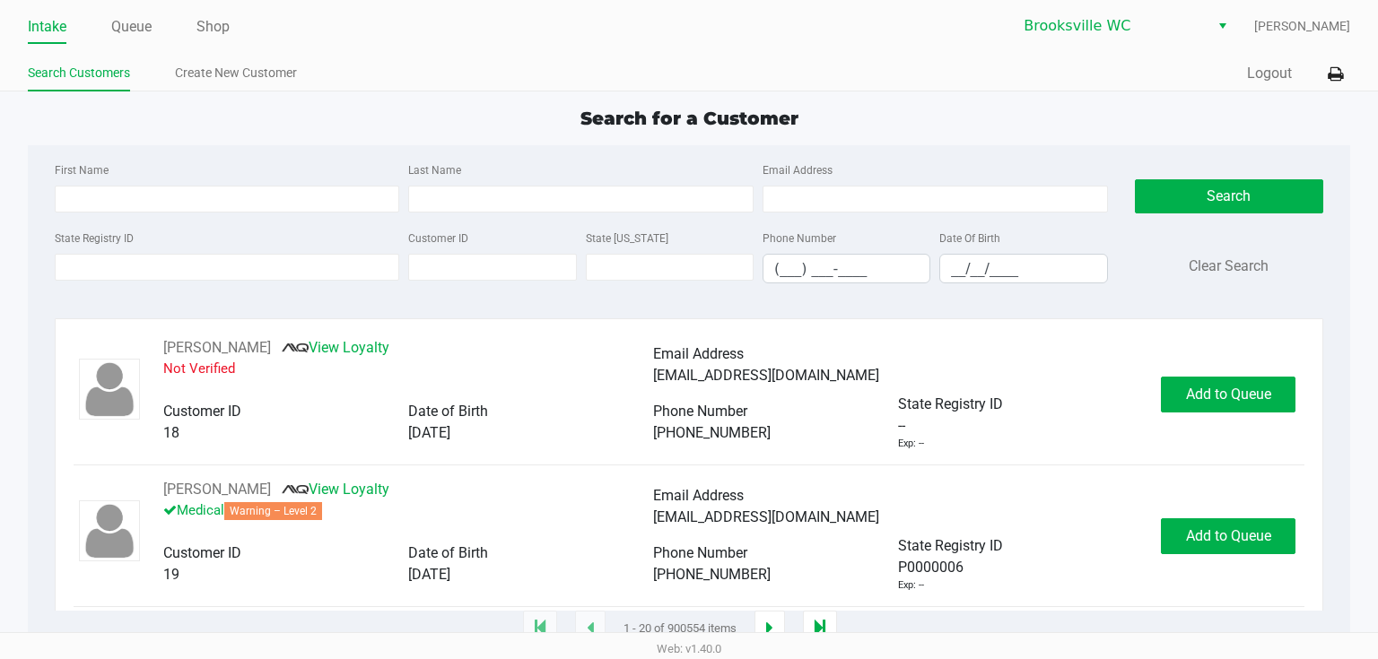
drag, startPoint x: 513, startPoint y: 132, endPoint x: 391, endPoint y: 135, distance: 122.0
click at [391, 135] on div "Search for a Customer First Name Last Name Email Address State Registry ID Cust…" at bounding box center [689, 367] width 1323 height 525
click at [248, 276] on input "State Registry ID" at bounding box center [227, 267] width 345 height 27
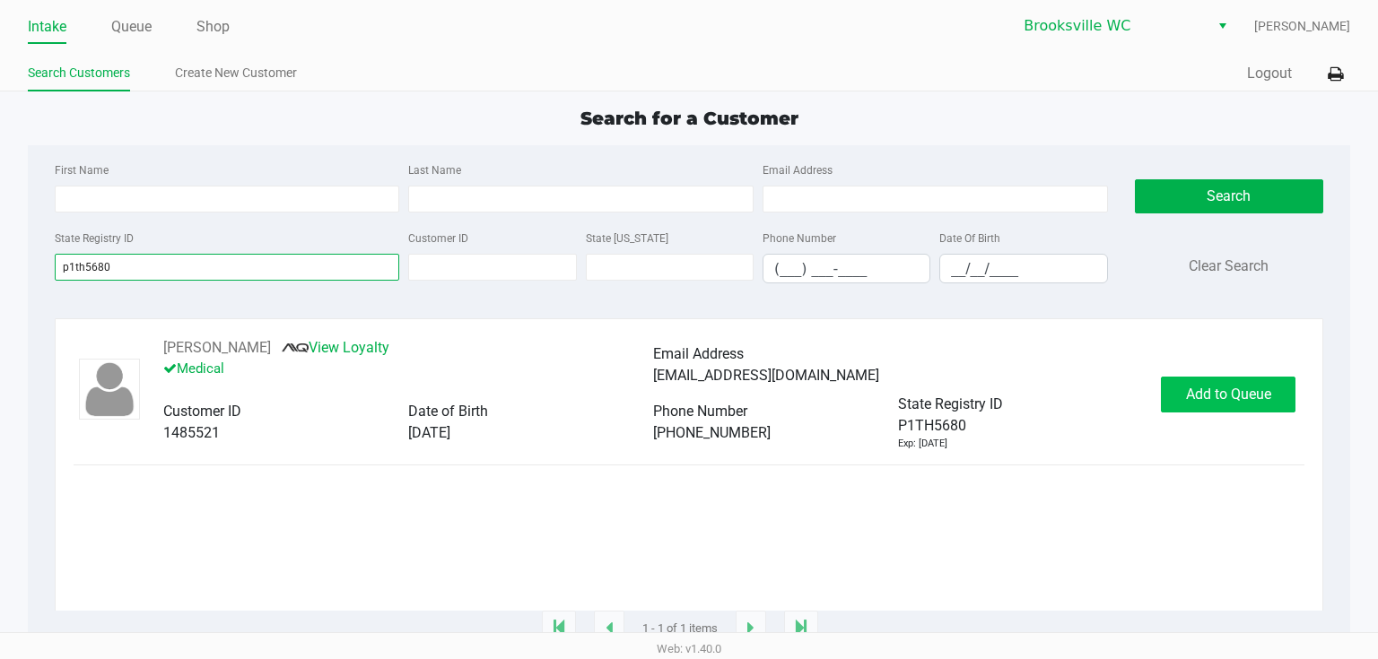
type input "p1th5680"
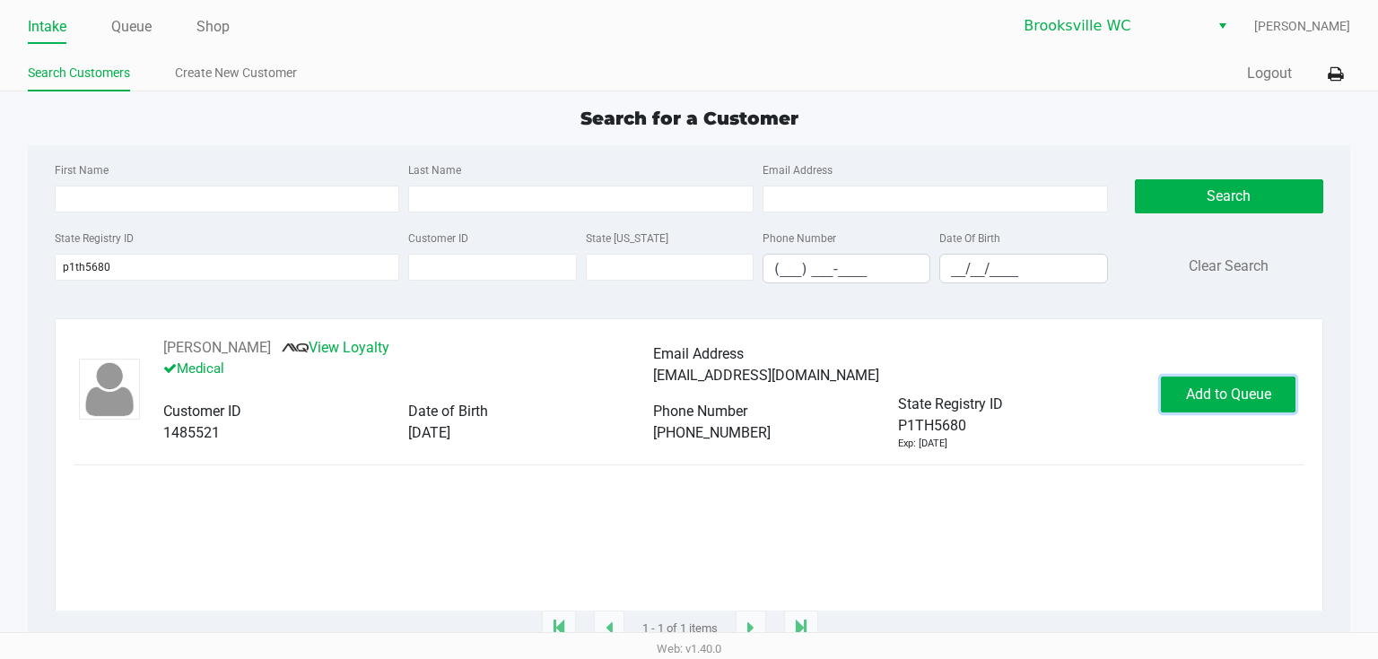
click at [1222, 400] on span "Add to Queue" at bounding box center [1228, 394] width 85 height 17
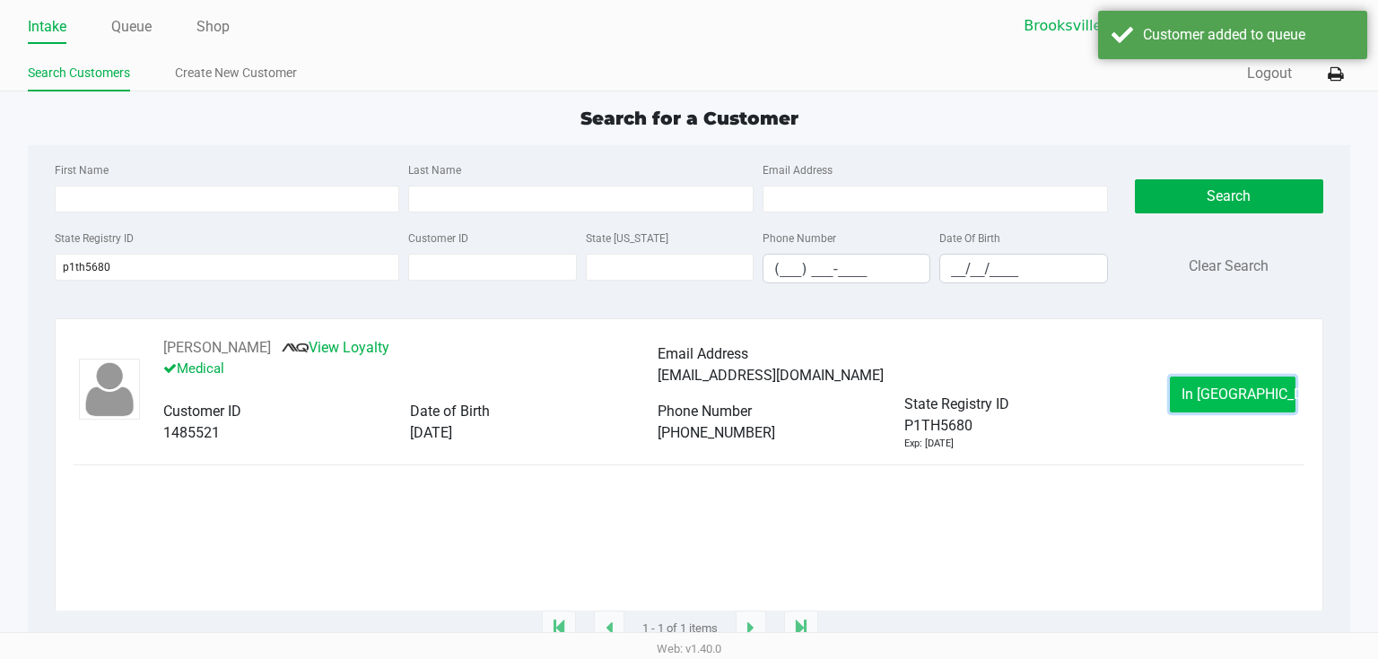
click at [1245, 391] on span "In Queue" at bounding box center [1256, 394] width 151 height 17
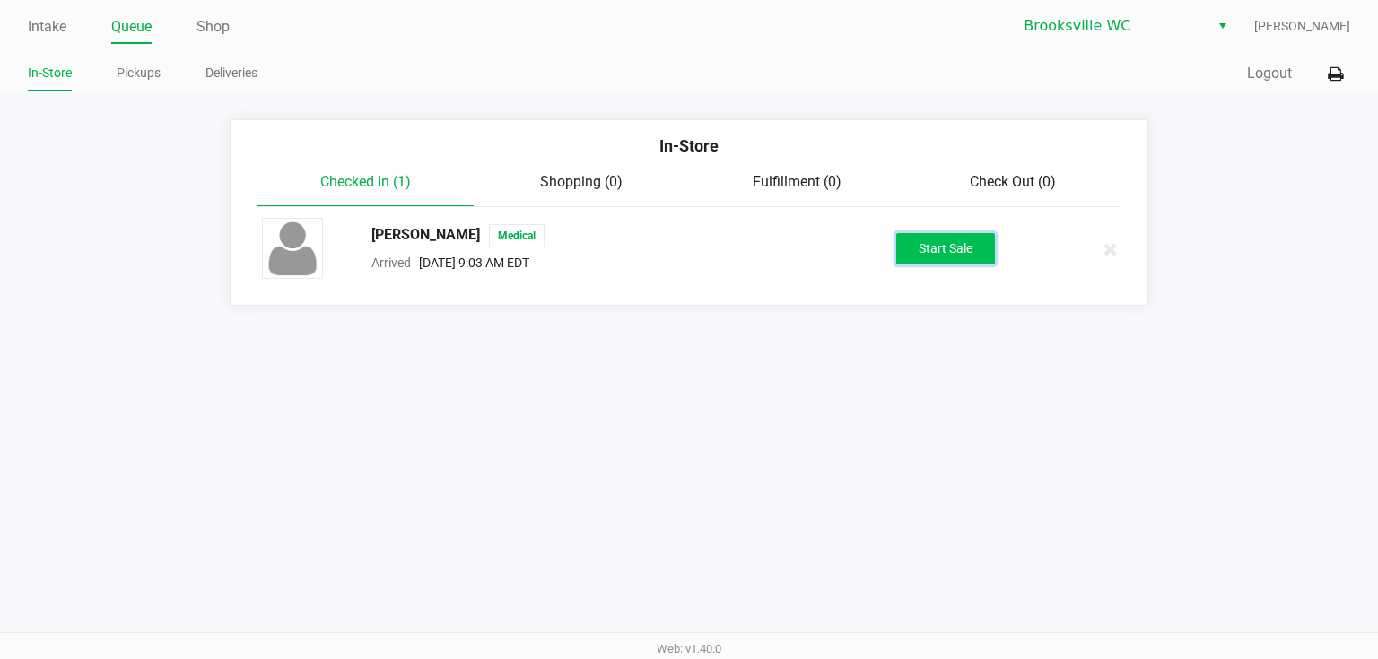
click at [955, 258] on button "Start Sale" at bounding box center [945, 248] width 99 height 31
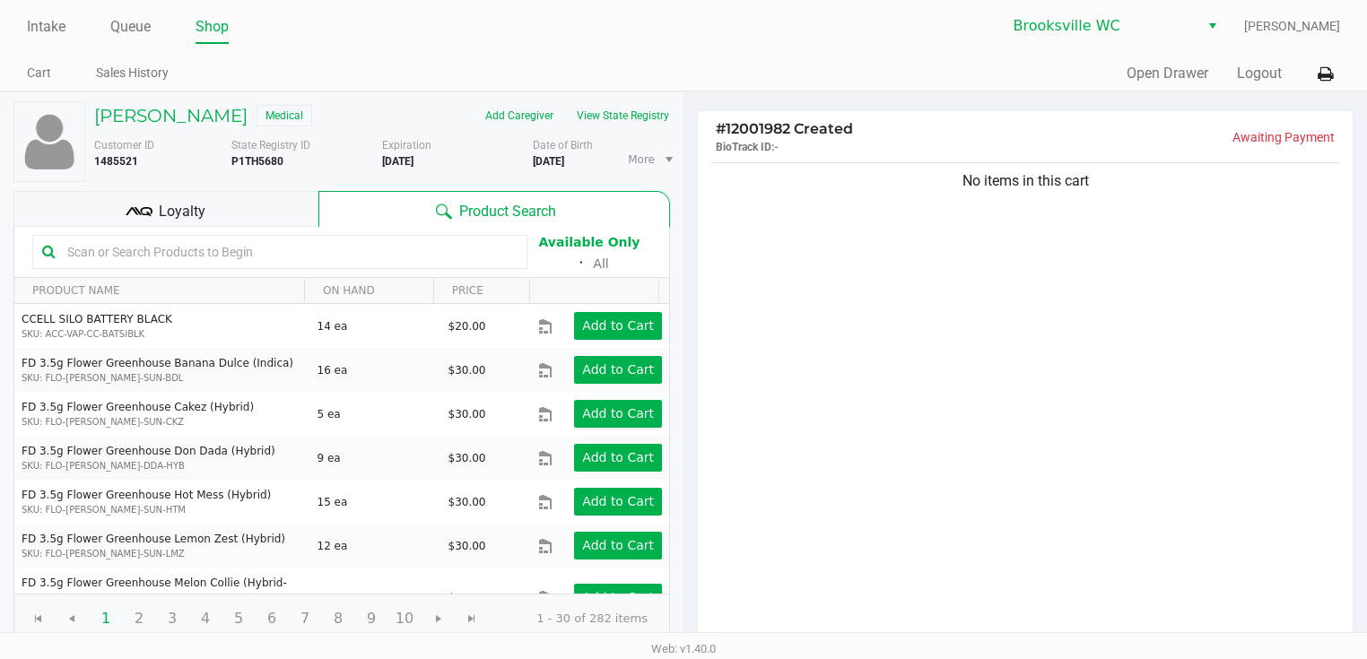
click at [377, 248] on input "text" at bounding box center [288, 252] width 457 height 27
click at [380, 248] on input "text" at bounding box center [288, 252] width 457 height 27
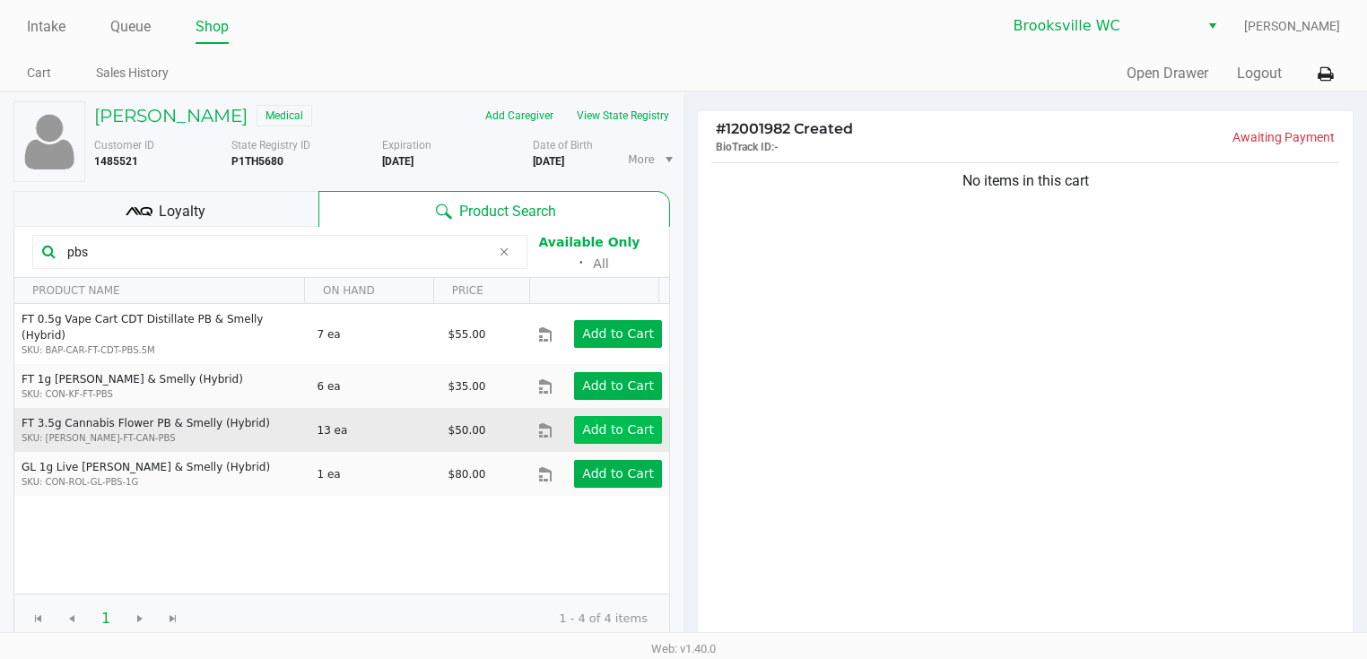
type input "pbs"
click at [599, 422] on app-button-loader "Add to Cart" at bounding box center [618, 429] width 72 height 14
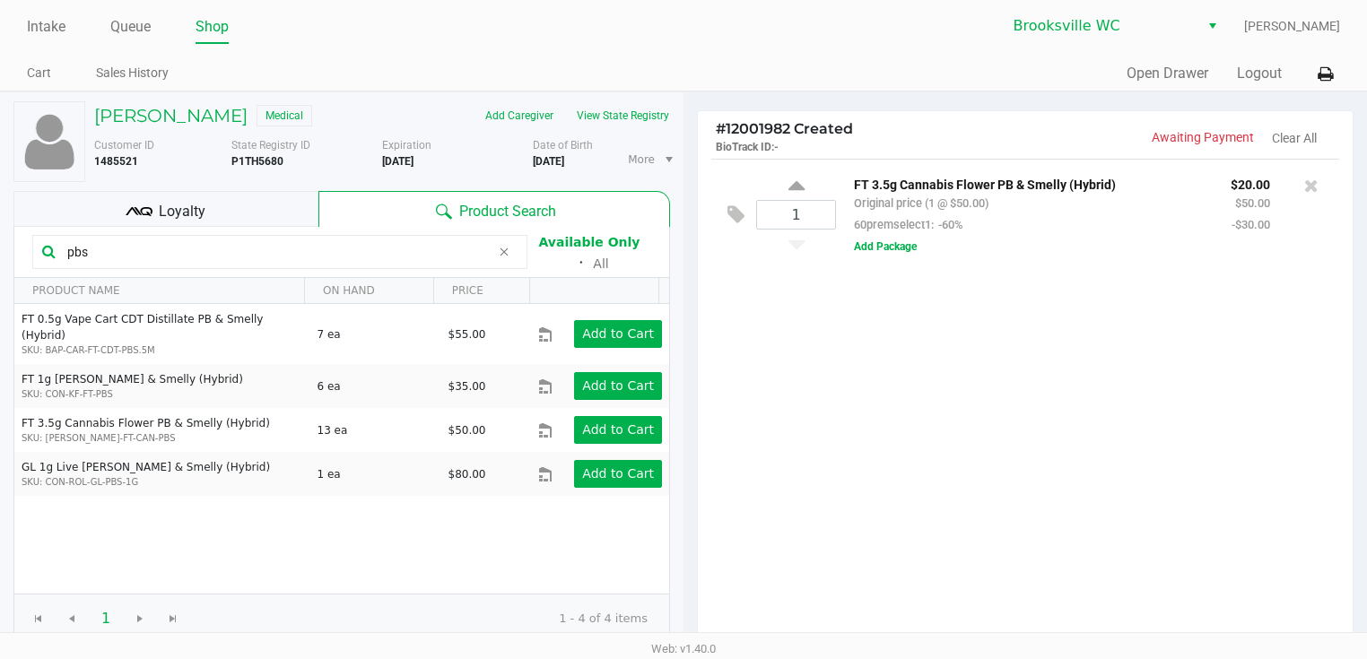
click at [504, 251] on icon at bounding box center [504, 252] width 11 height 14
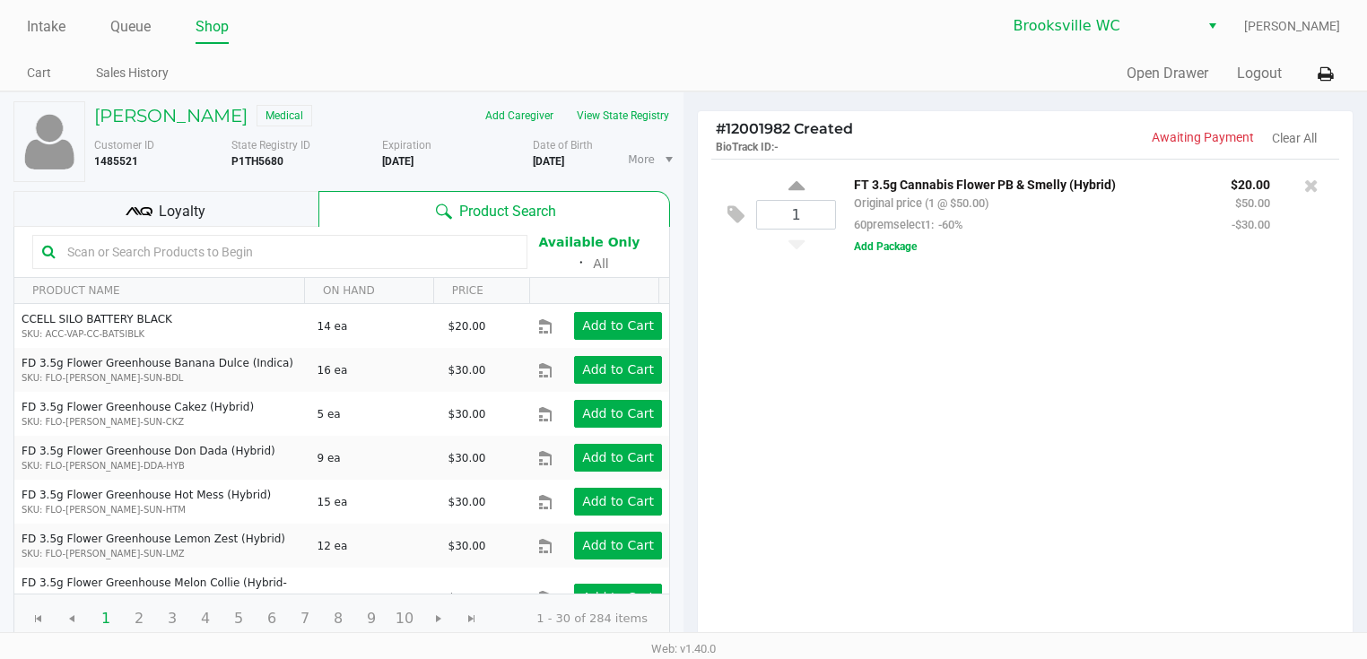
click at [486, 264] on div at bounding box center [279, 252] width 495 height 34
click at [477, 256] on input "text" at bounding box center [288, 252] width 457 height 27
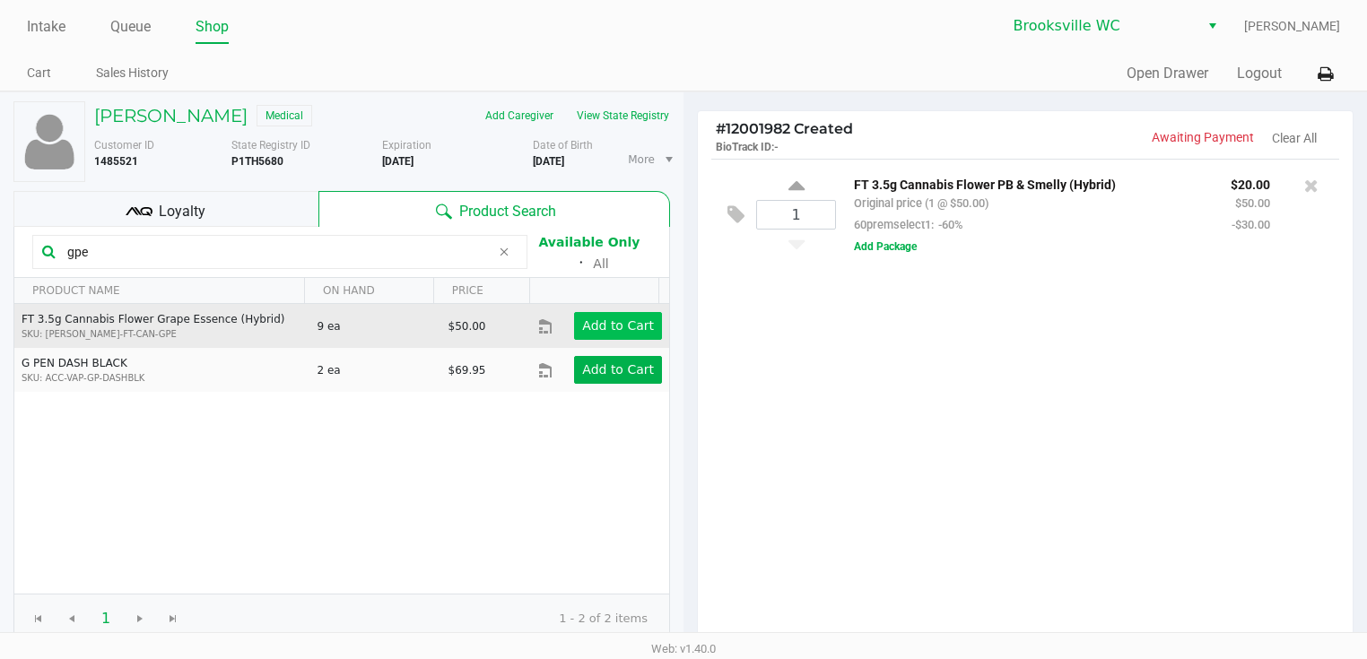
type input "gpe"
click at [585, 318] on app-button-loader "Add to Cart" at bounding box center [618, 325] width 72 height 14
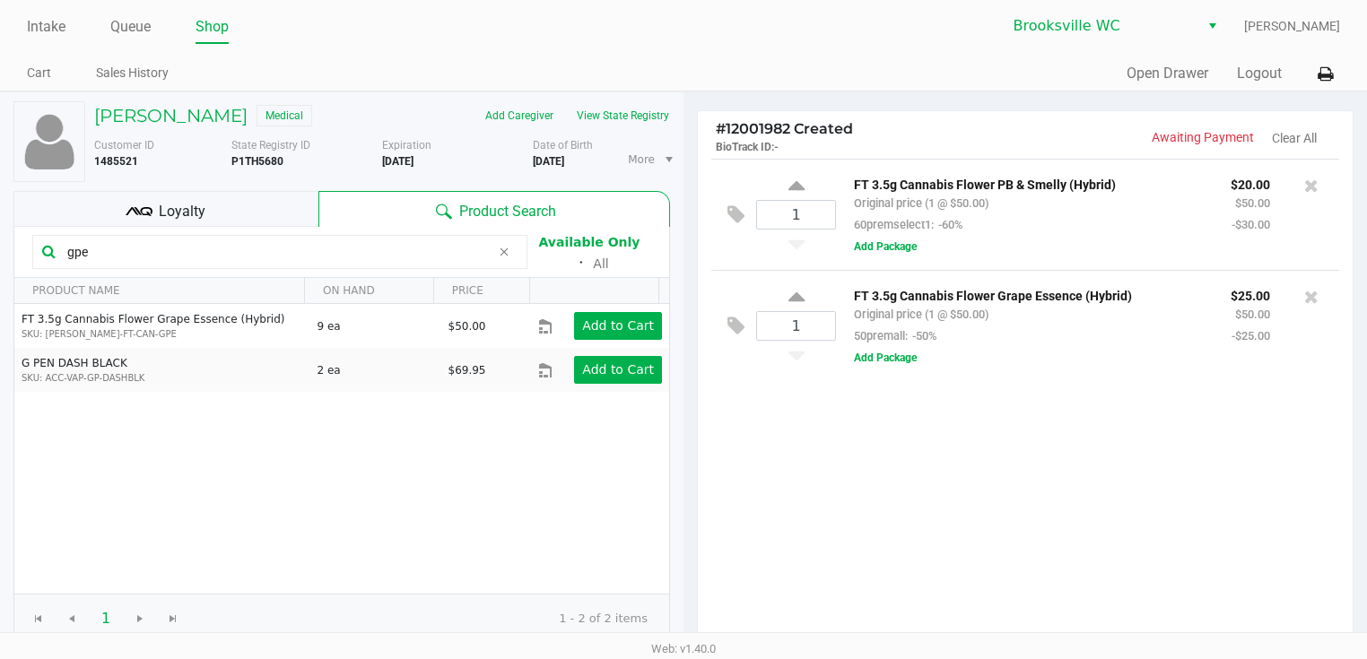
click at [502, 250] on icon at bounding box center [504, 252] width 11 height 14
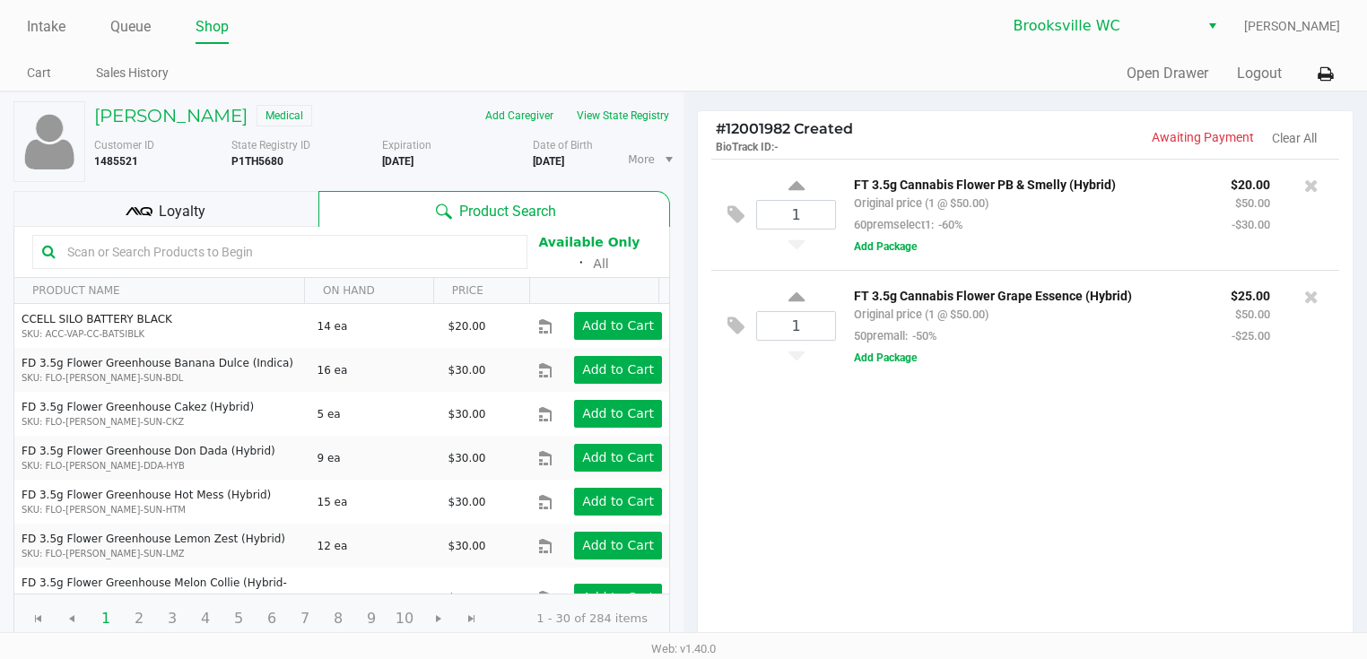
click at [305, 243] on input "text" at bounding box center [288, 252] width 457 height 27
click at [655, 118] on button "View State Registry" at bounding box center [617, 115] width 105 height 29
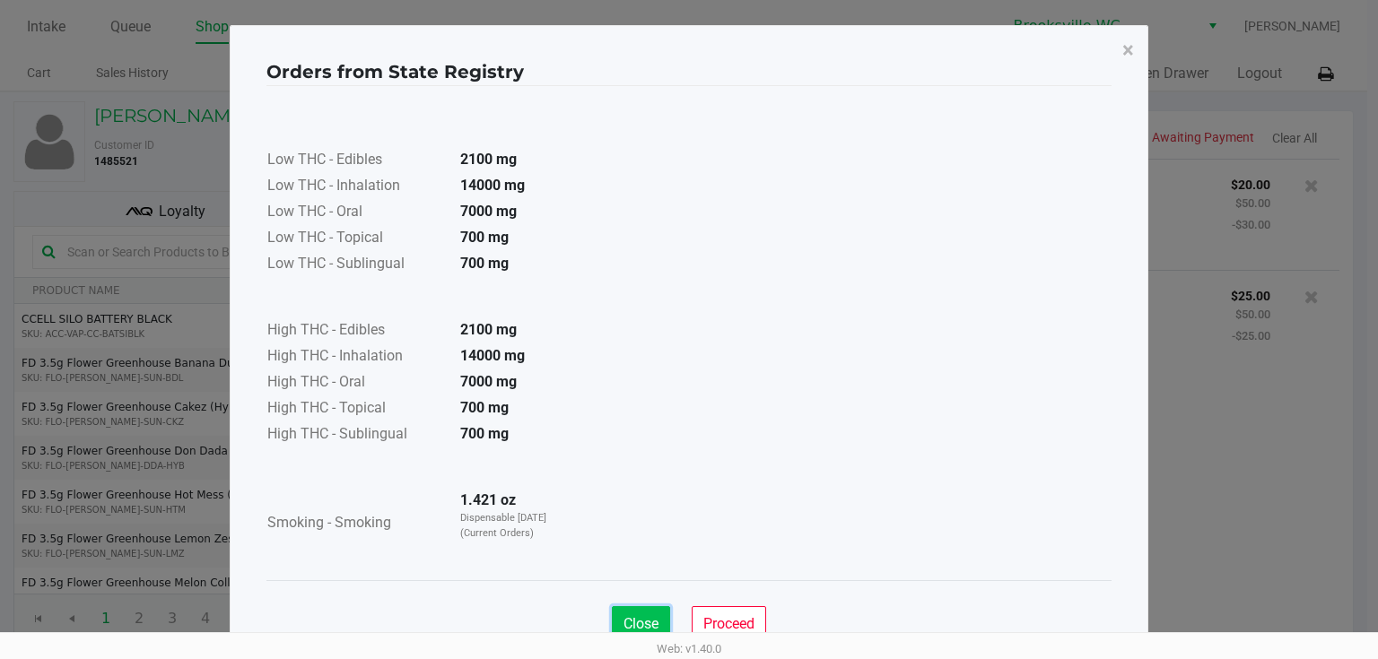
click at [641, 613] on button "Close" at bounding box center [641, 624] width 58 height 36
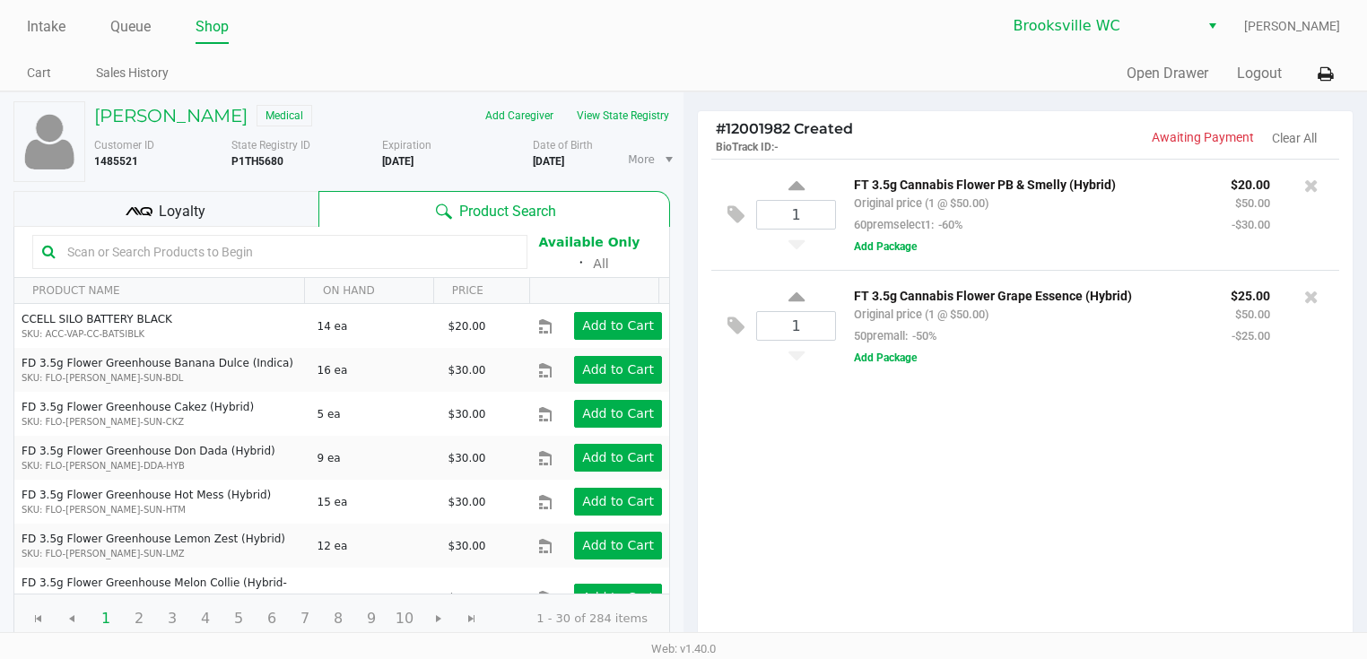
click at [182, 209] on span "Loyalty" at bounding box center [182, 212] width 47 height 22
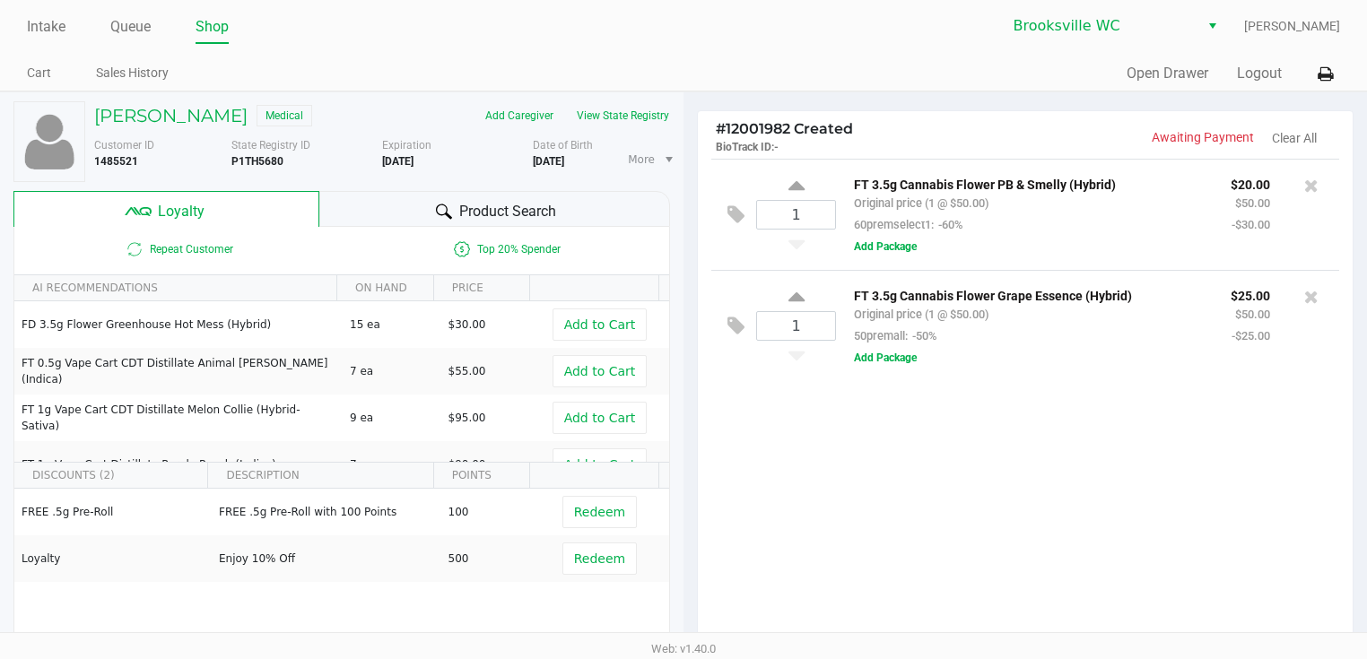
click at [418, 208] on div "Product Search" at bounding box center [495, 209] width 352 height 36
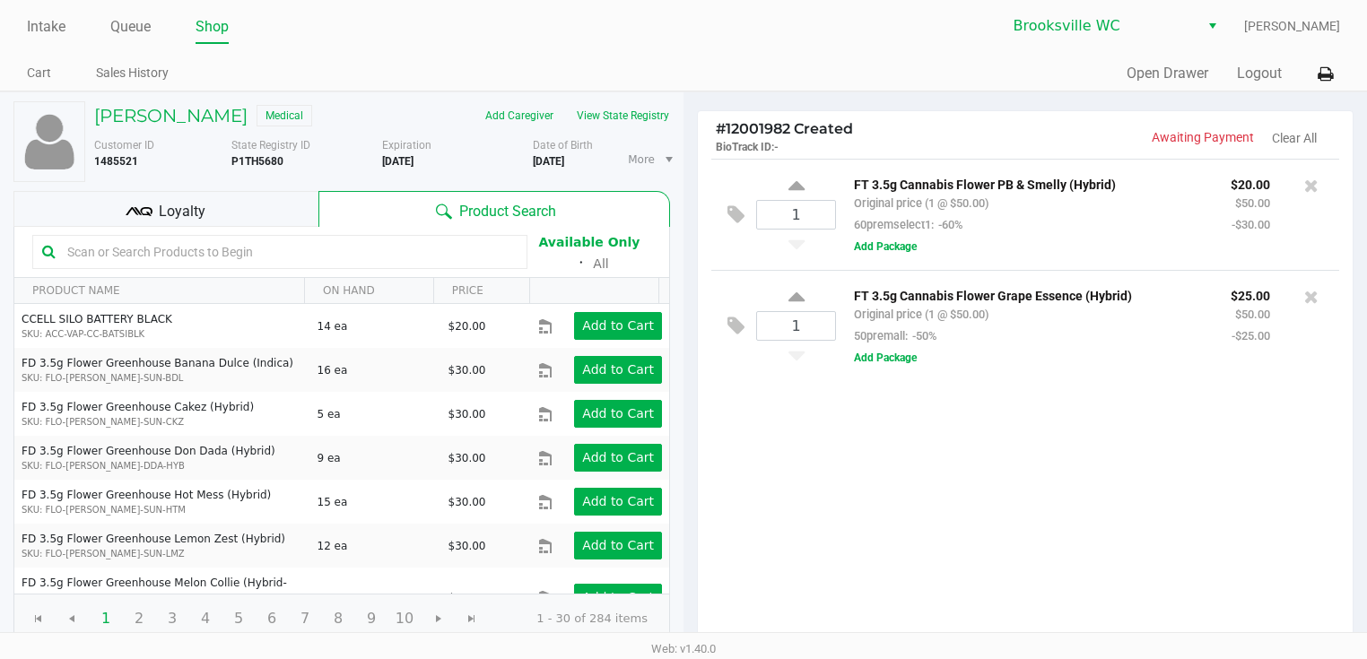
click at [257, 240] on input "text" at bounding box center [288, 252] width 457 height 27
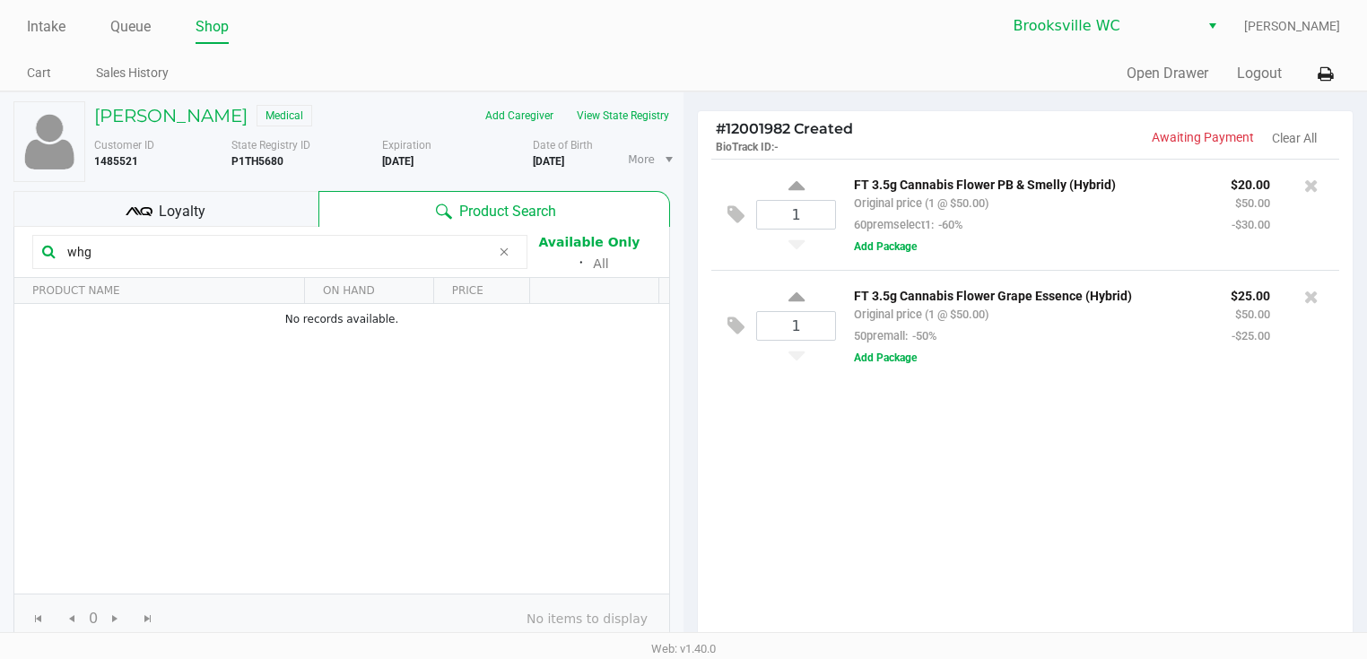
click at [326, 247] on input "whg" at bounding box center [275, 252] width 430 height 27
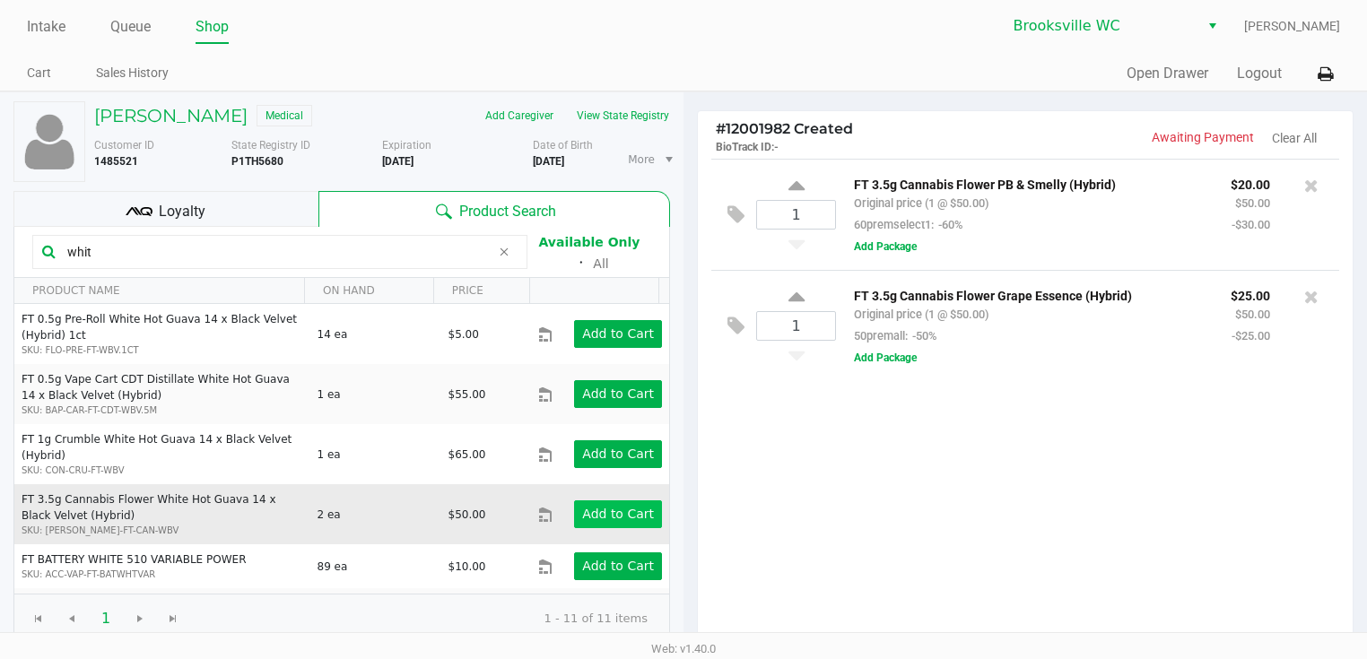
type input "whit"
click at [583, 508] on app-button-loader "Add to Cart" at bounding box center [618, 514] width 72 height 14
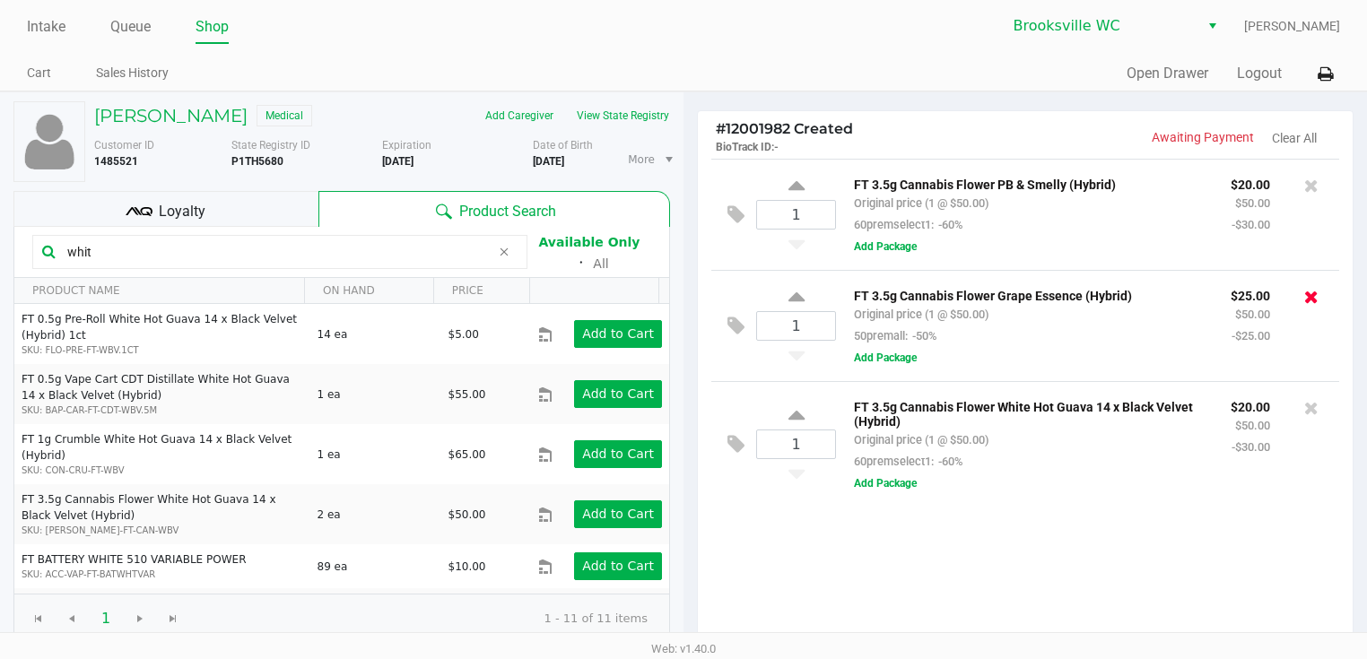
click at [1311, 297] on icon at bounding box center [1311, 297] width 14 height 18
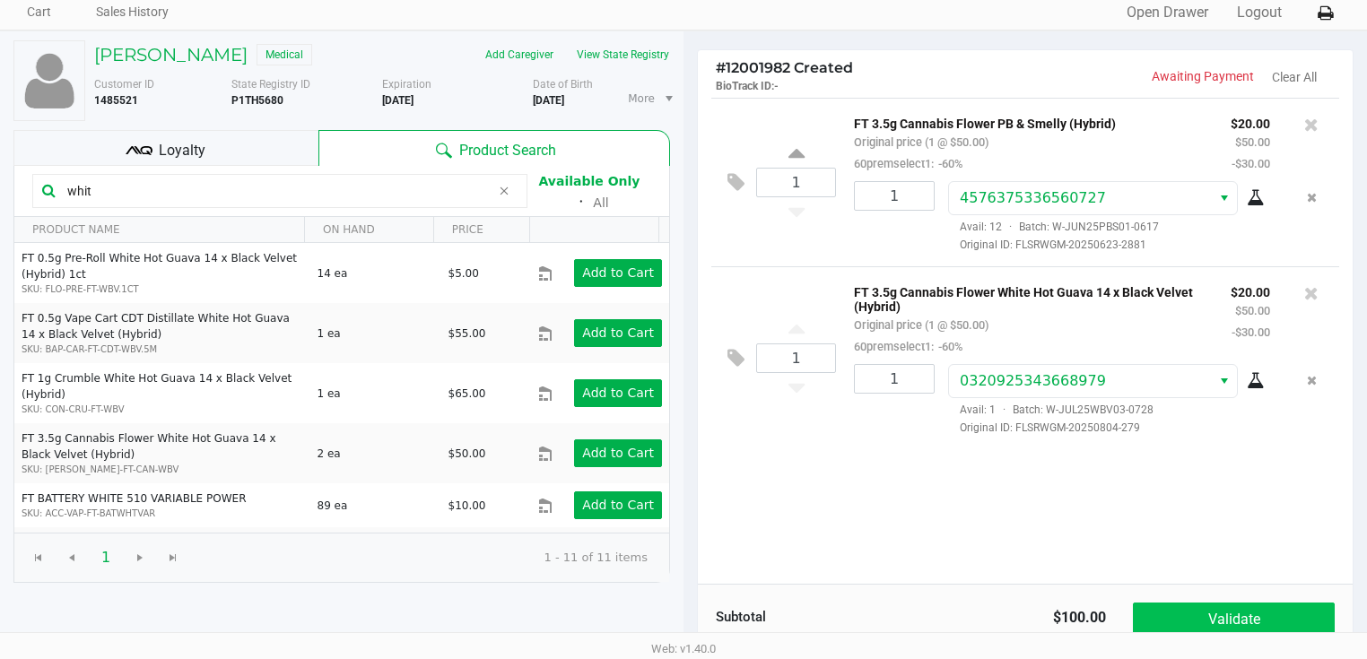
scroll to position [143, 0]
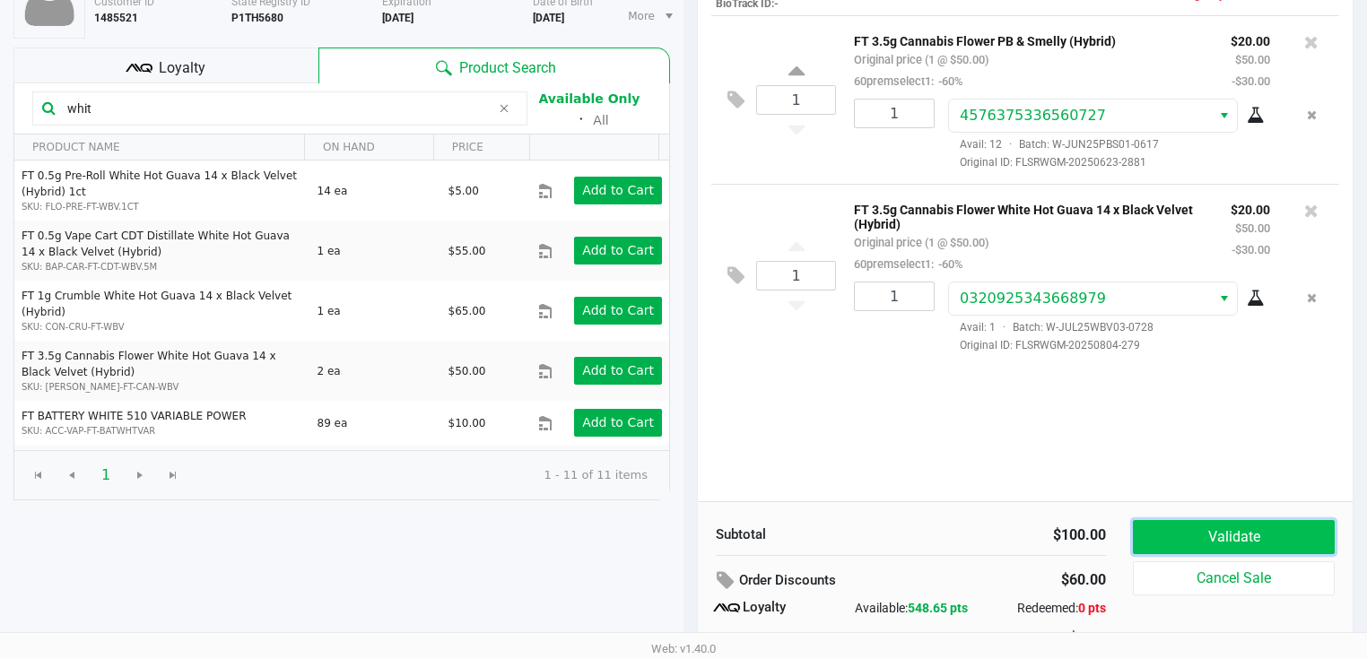
click at [1194, 520] on button "Validate" at bounding box center [1234, 537] width 202 height 34
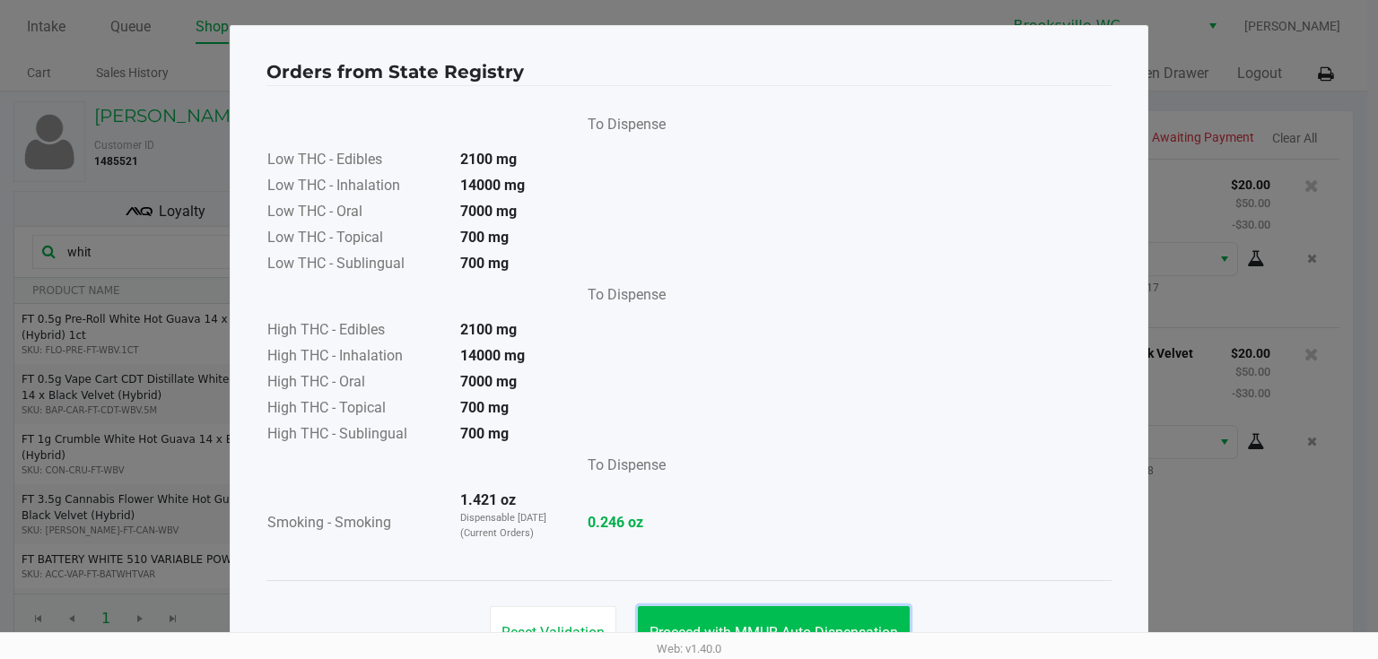
click at [750, 608] on button "Proceed with MMUR Auto-Dispensation" at bounding box center [774, 633] width 272 height 54
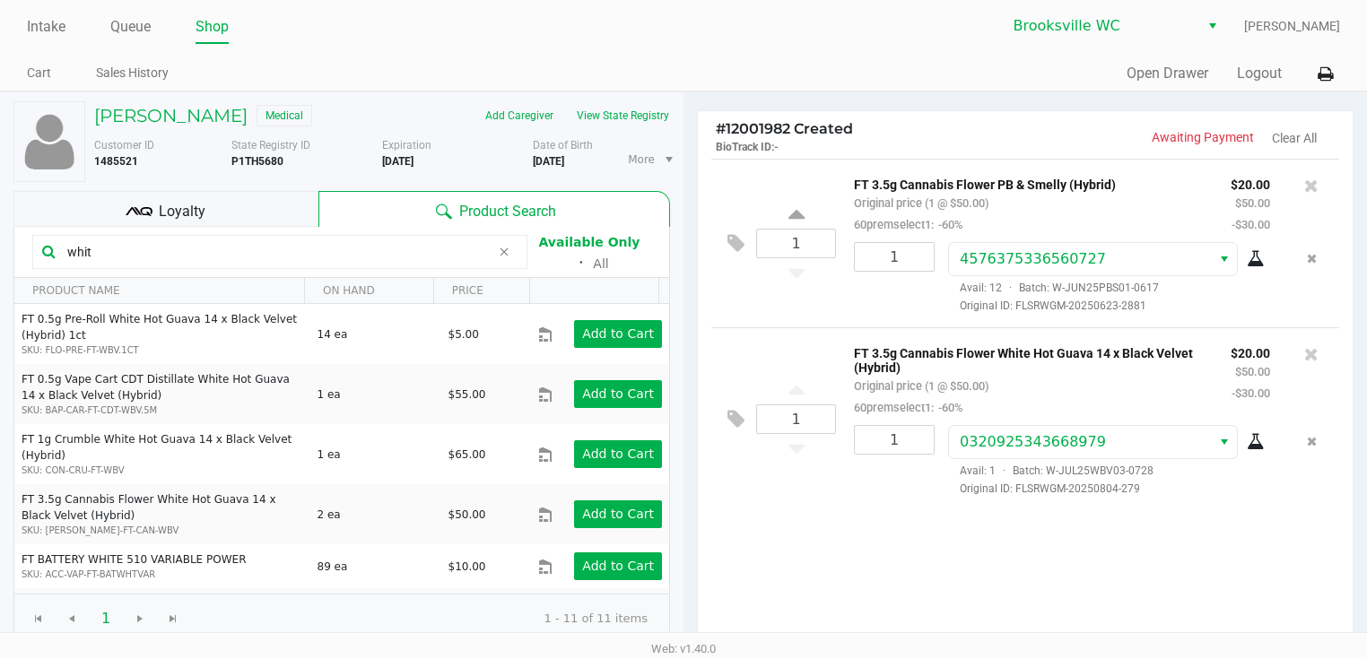
scroll to position [203, 0]
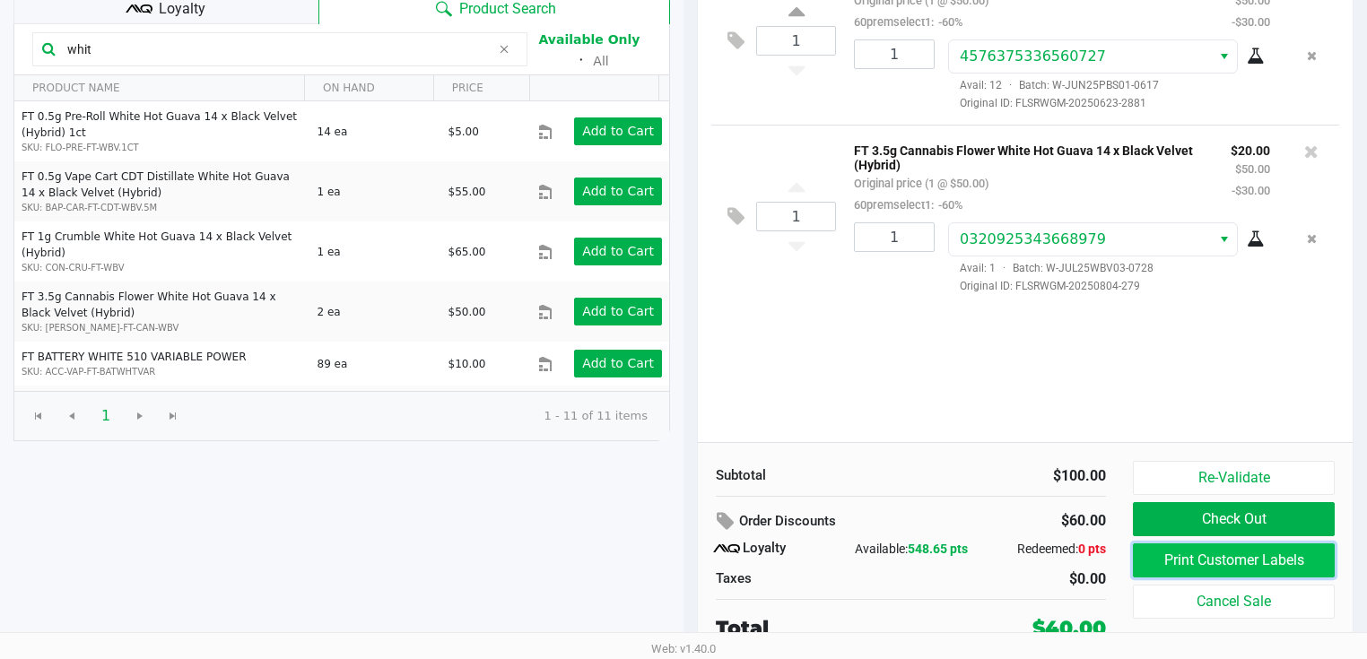
click at [1205, 545] on button "Print Customer Labels" at bounding box center [1234, 560] width 202 height 34
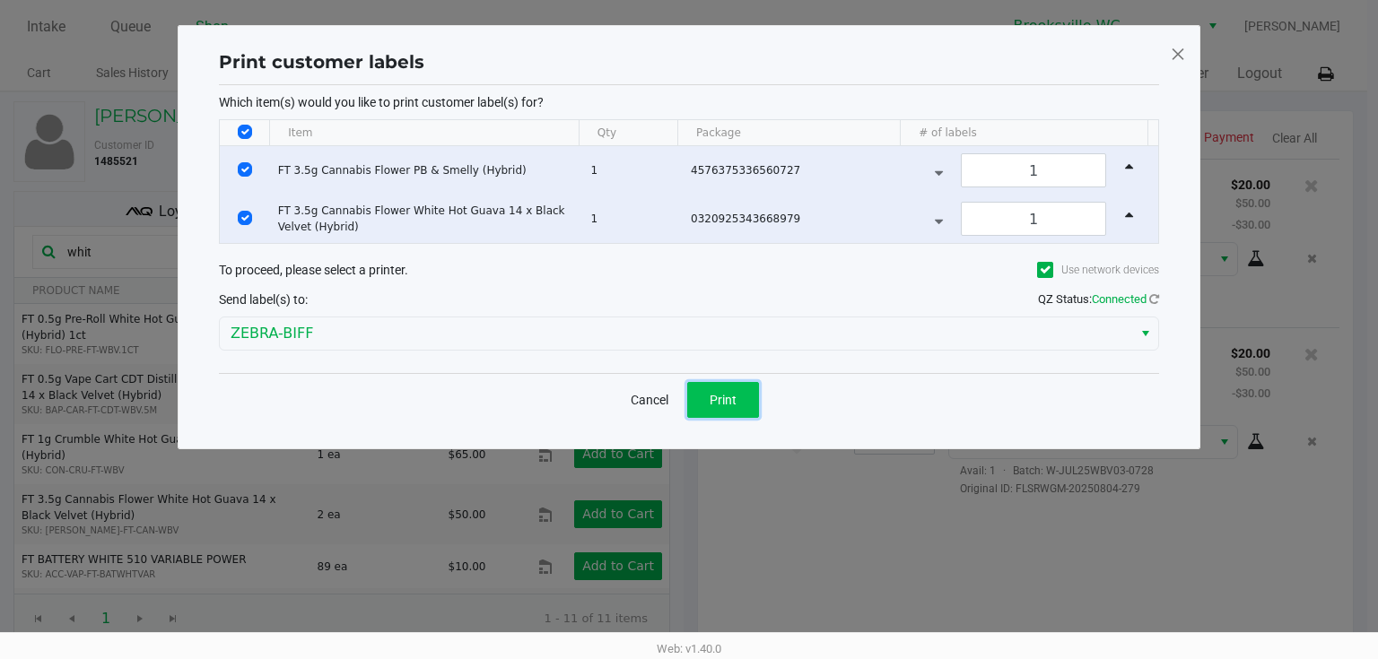
click at [713, 409] on button "Print" at bounding box center [723, 400] width 72 height 36
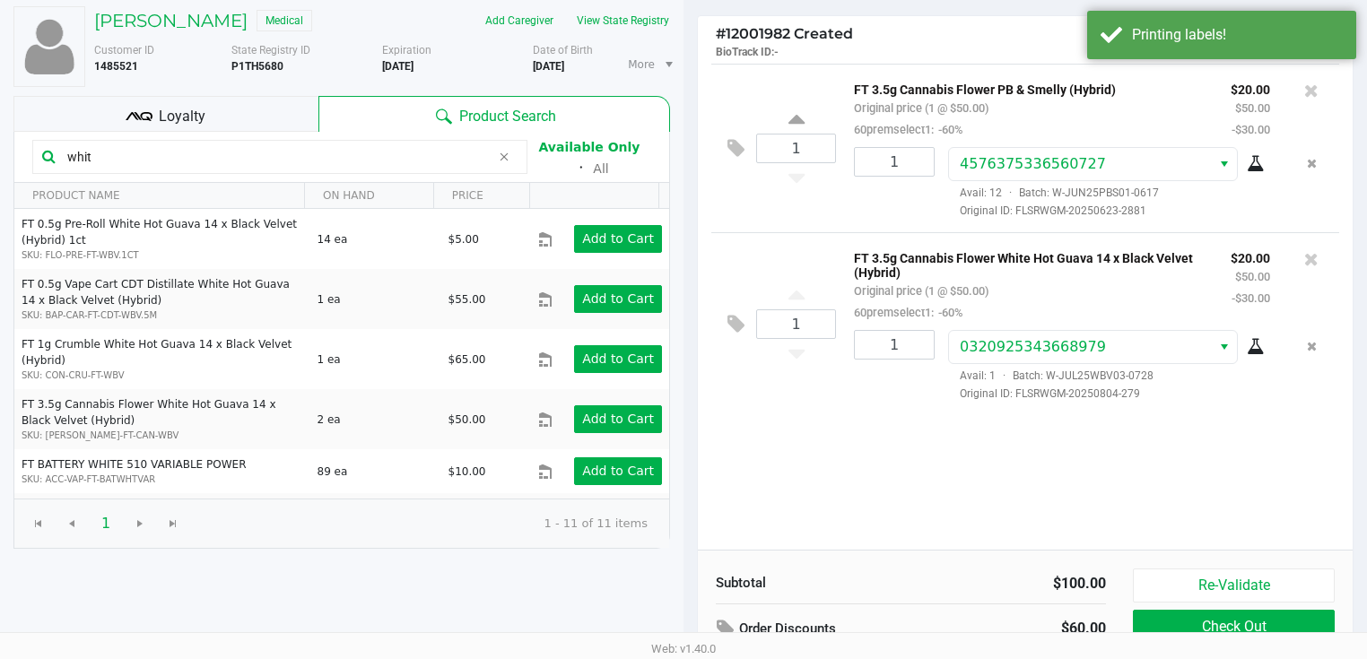
scroll to position [203, 0]
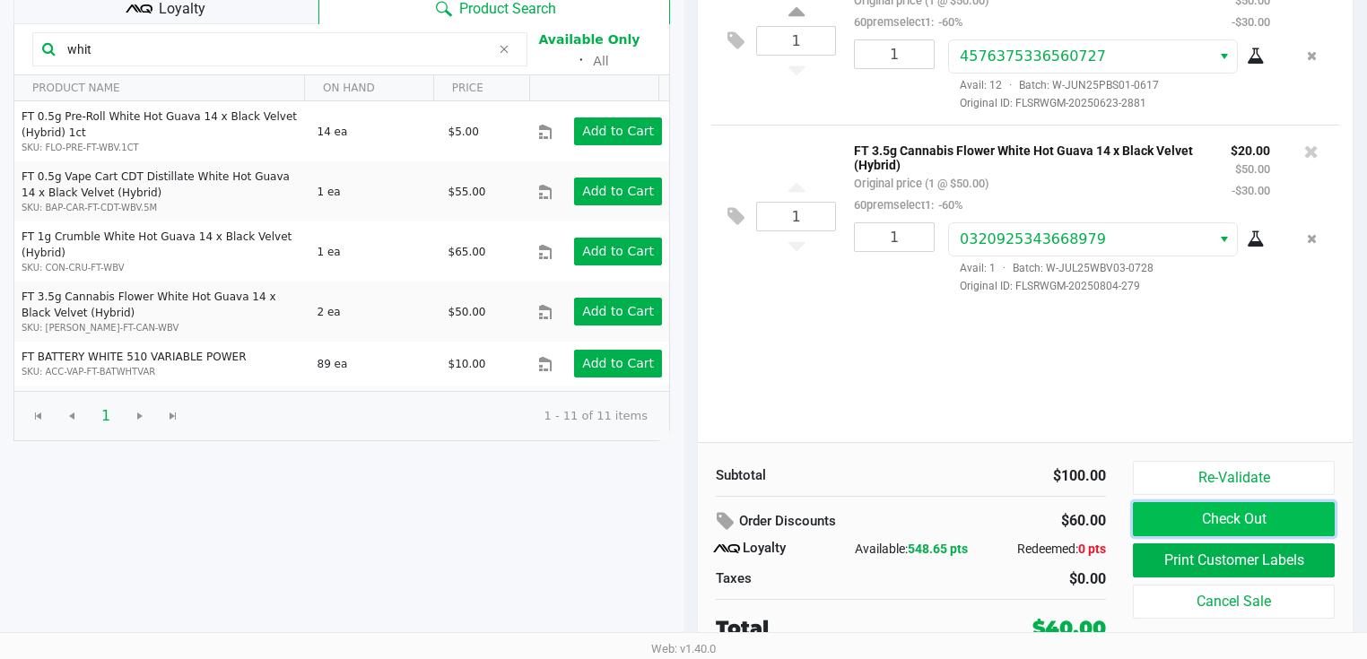
click at [1199, 521] on button "Check Out" at bounding box center [1234, 519] width 202 height 34
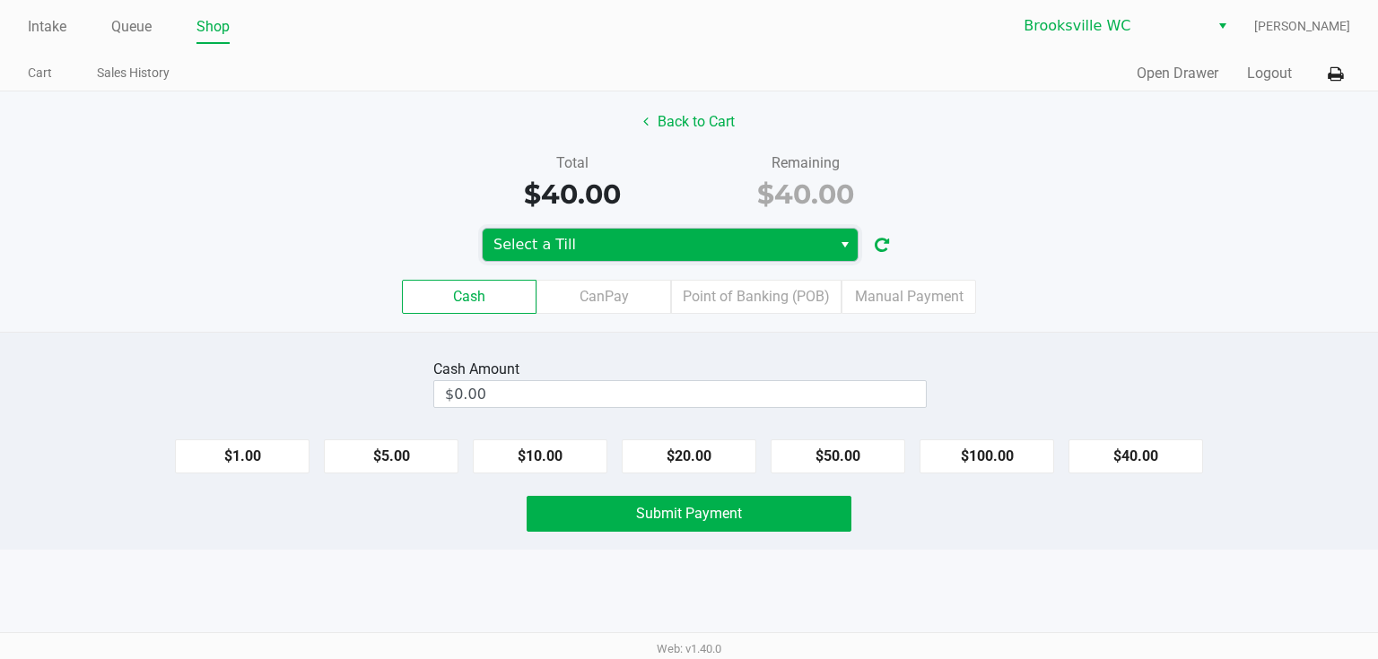
click at [783, 256] on span "Select a Till" at bounding box center [656, 245] width 349 height 32
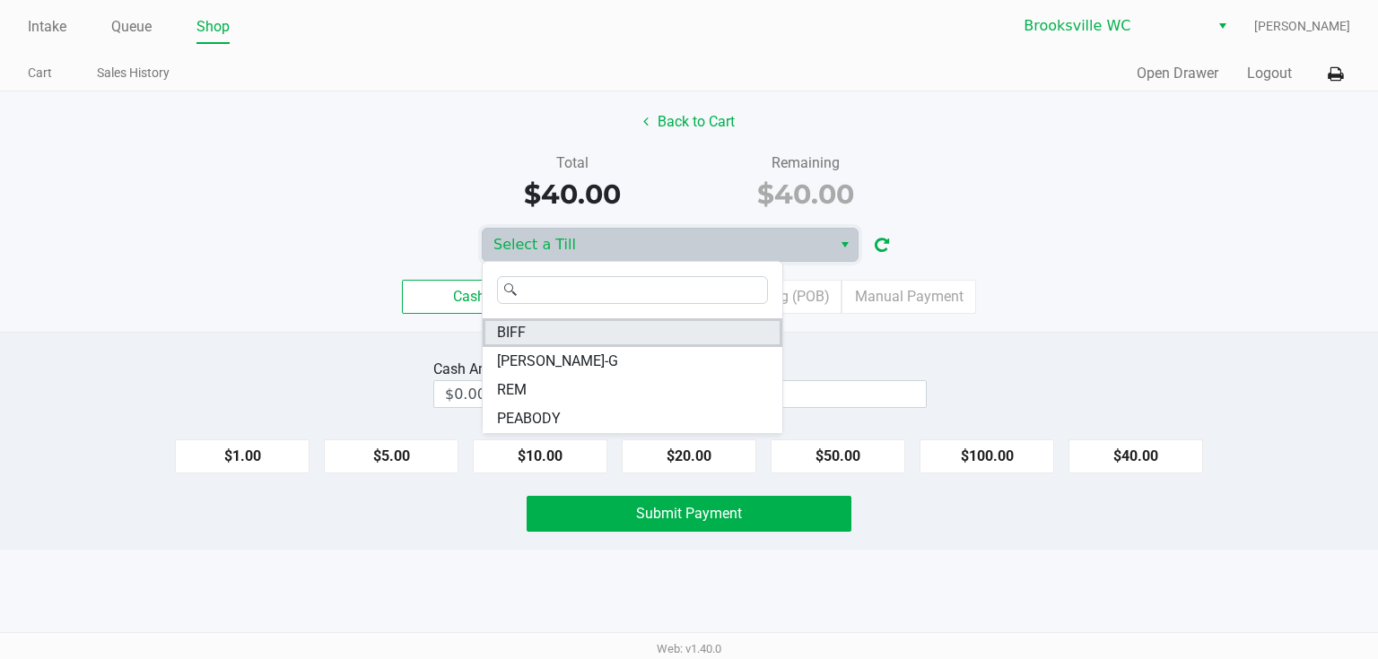
click at [570, 327] on li "BIFF" at bounding box center [632, 332] width 300 height 29
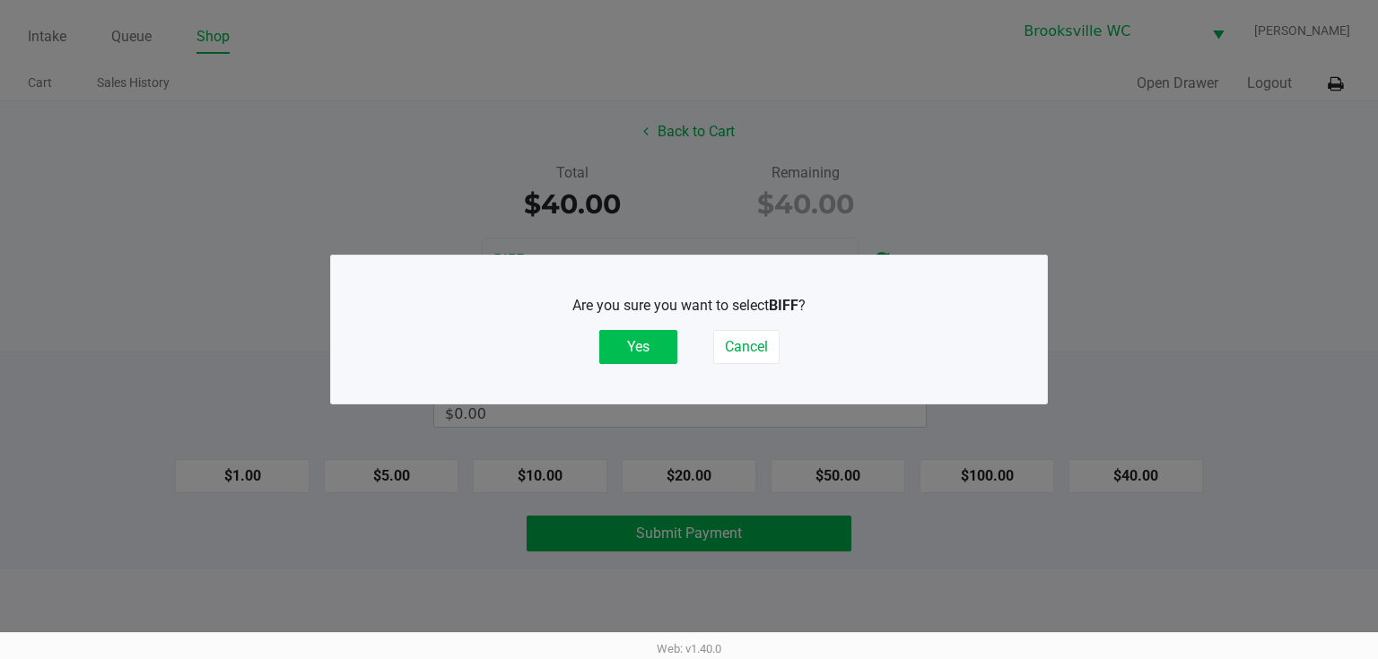
click at [636, 350] on button "Yes" at bounding box center [638, 347] width 78 height 34
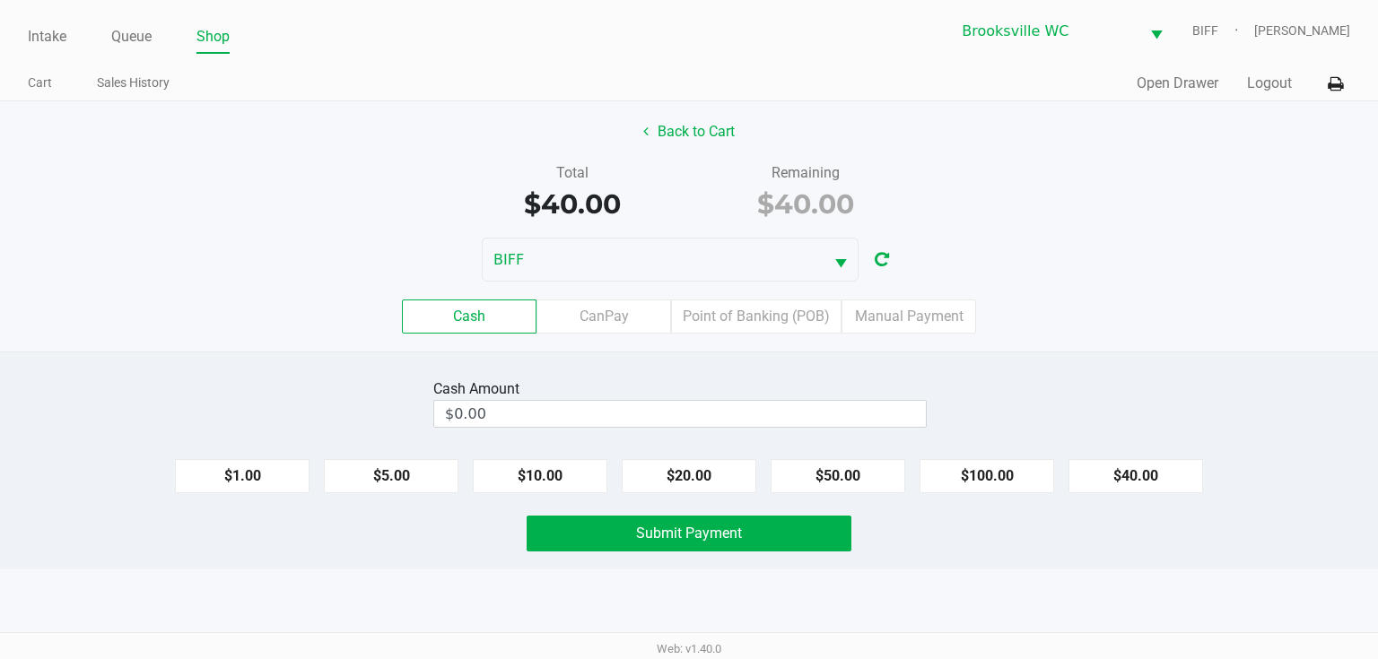
click at [317, 165] on div "Total $40.00 Remaining $40.00" at bounding box center [689, 193] width 1404 height 62
click at [328, 230] on div "Back to Cart Total $40.00 Remaining $40.00 BIFF Cash CanPay Point of Banking (P…" at bounding box center [689, 226] width 1378 height 250
click at [312, 313] on div "Cash CanPay Point of Banking (POB) Manual Payment" at bounding box center [689, 317] width 1378 height 34
click at [836, 469] on button "$50.00" at bounding box center [837, 476] width 135 height 34
type input "$50.00"
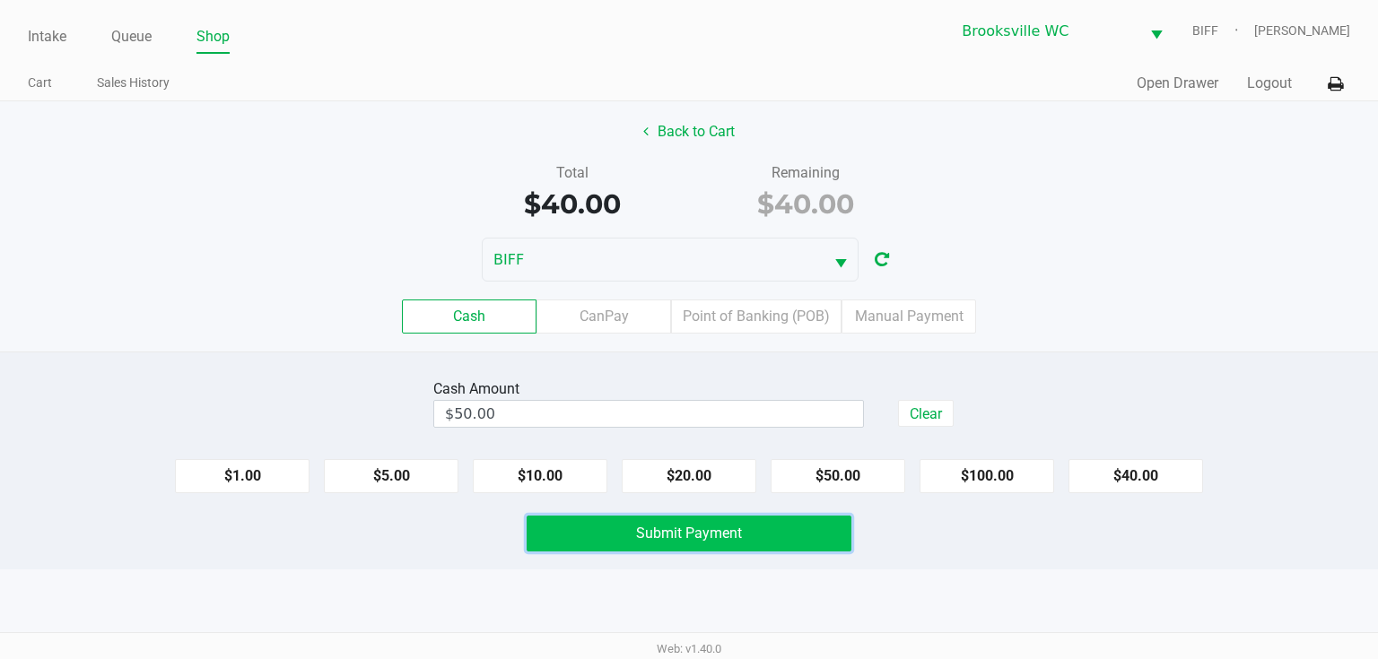
click at [760, 541] on button "Submit Payment" at bounding box center [688, 534] width 325 height 36
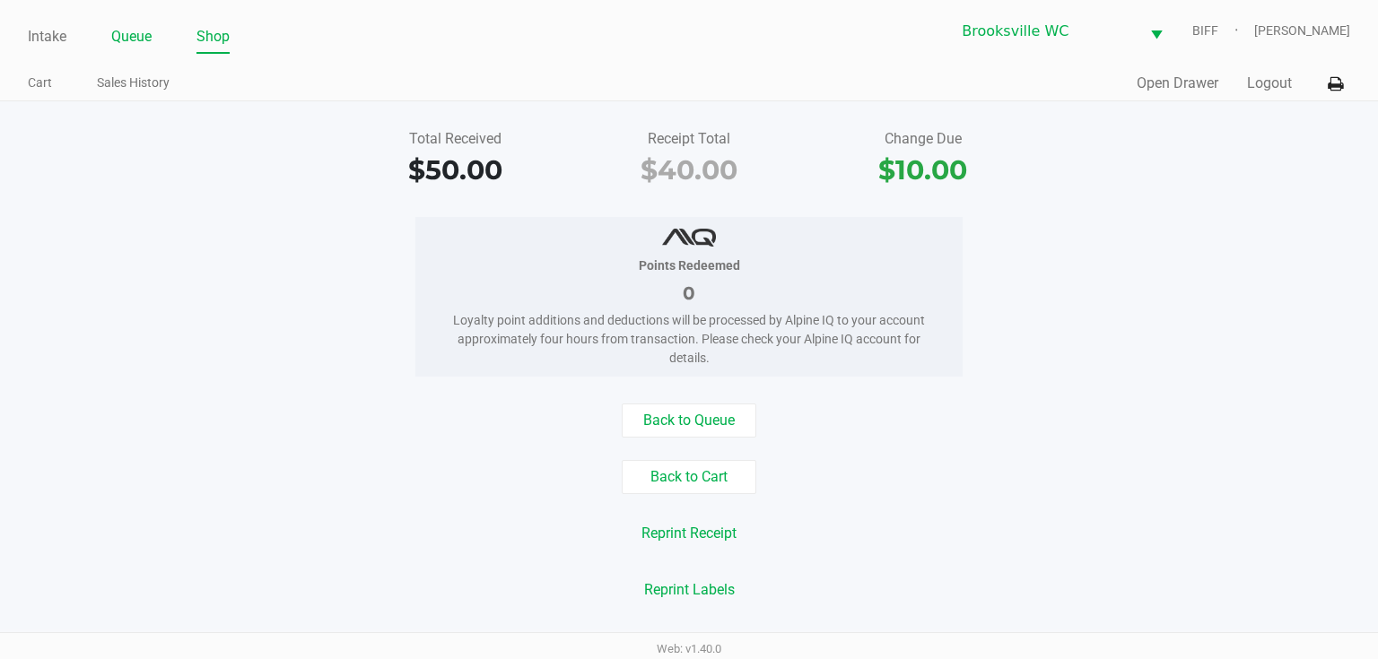
click at [117, 39] on link "Queue" at bounding box center [131, 36] width 40 height 25
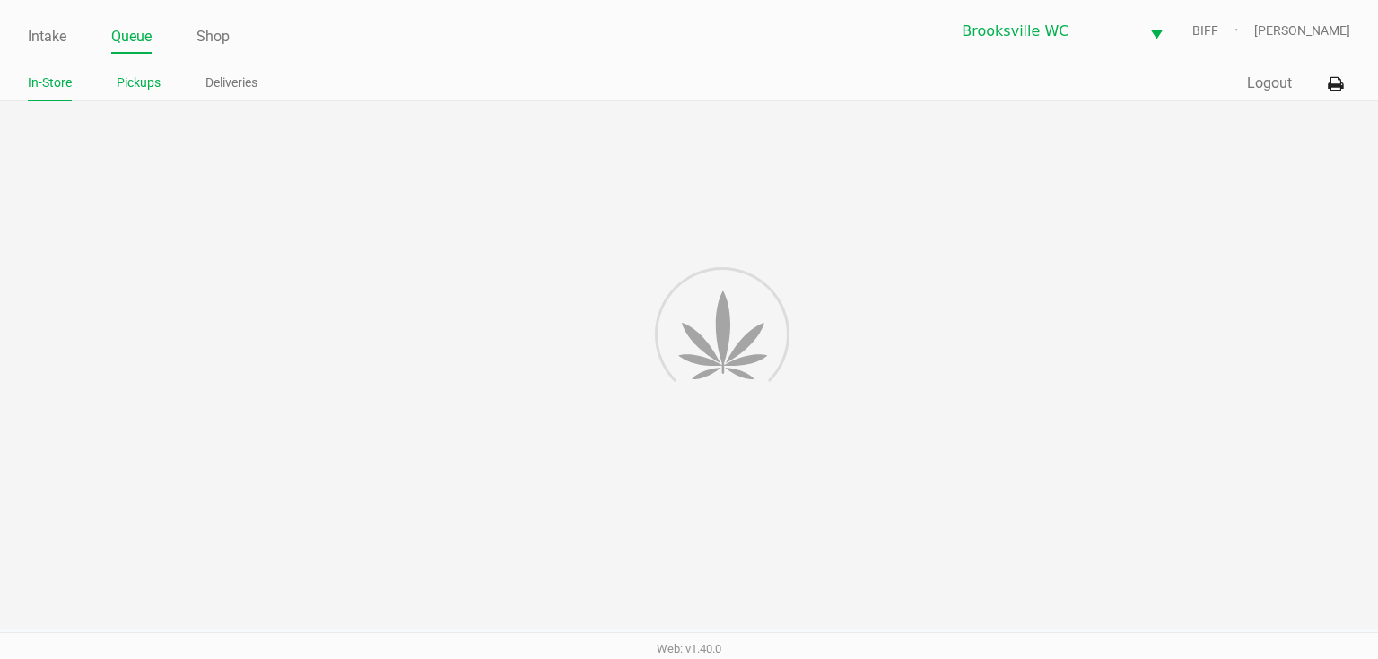
click at [129, 83] on link "Pickups" at bounding box center [139, 83] width 44 height 22
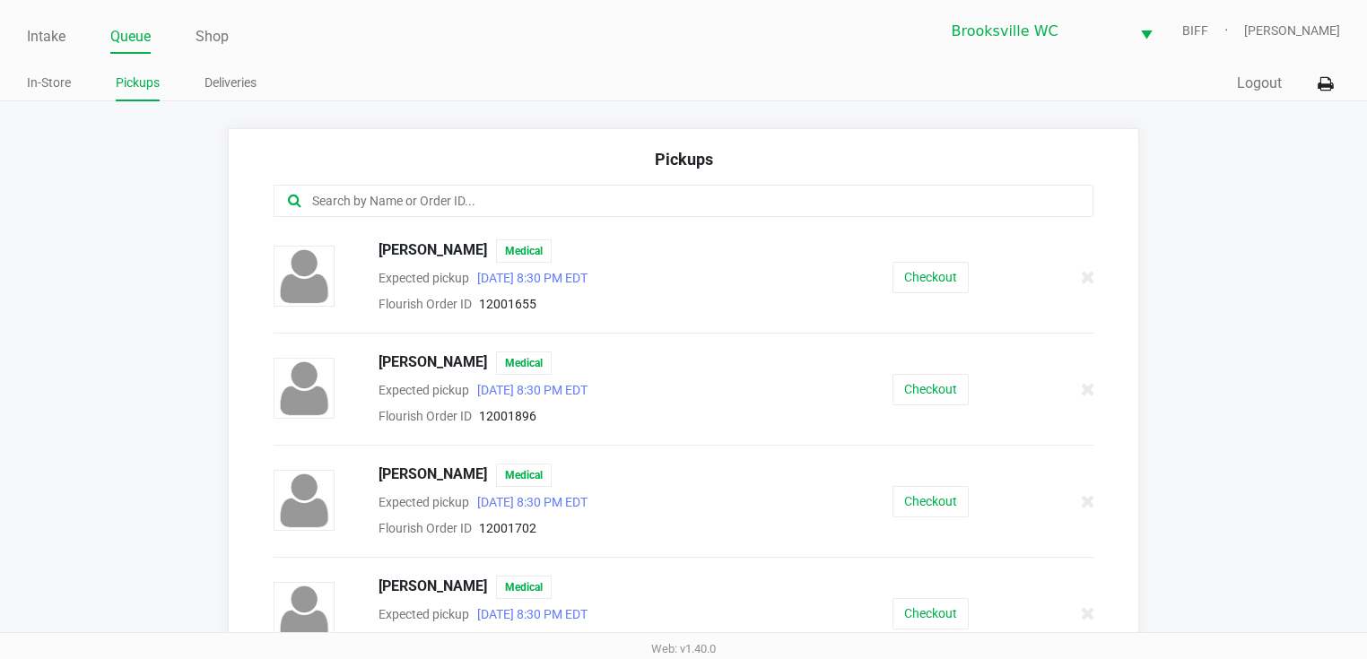
click at [361, 204] on input "text" at bounding box center [666, 201] width 712 height 21
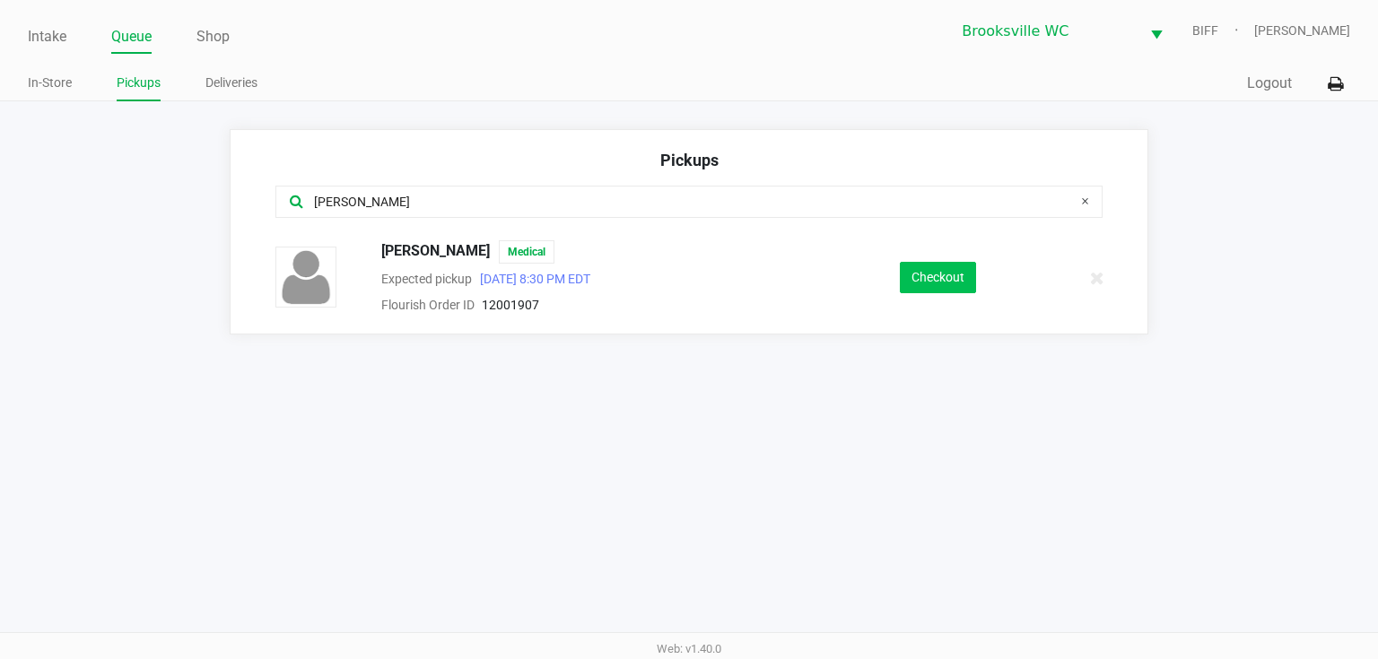
type input "liz"
click at [908, 279] on button "Checkout" at bounding box center [938, 277] width 76 height 31
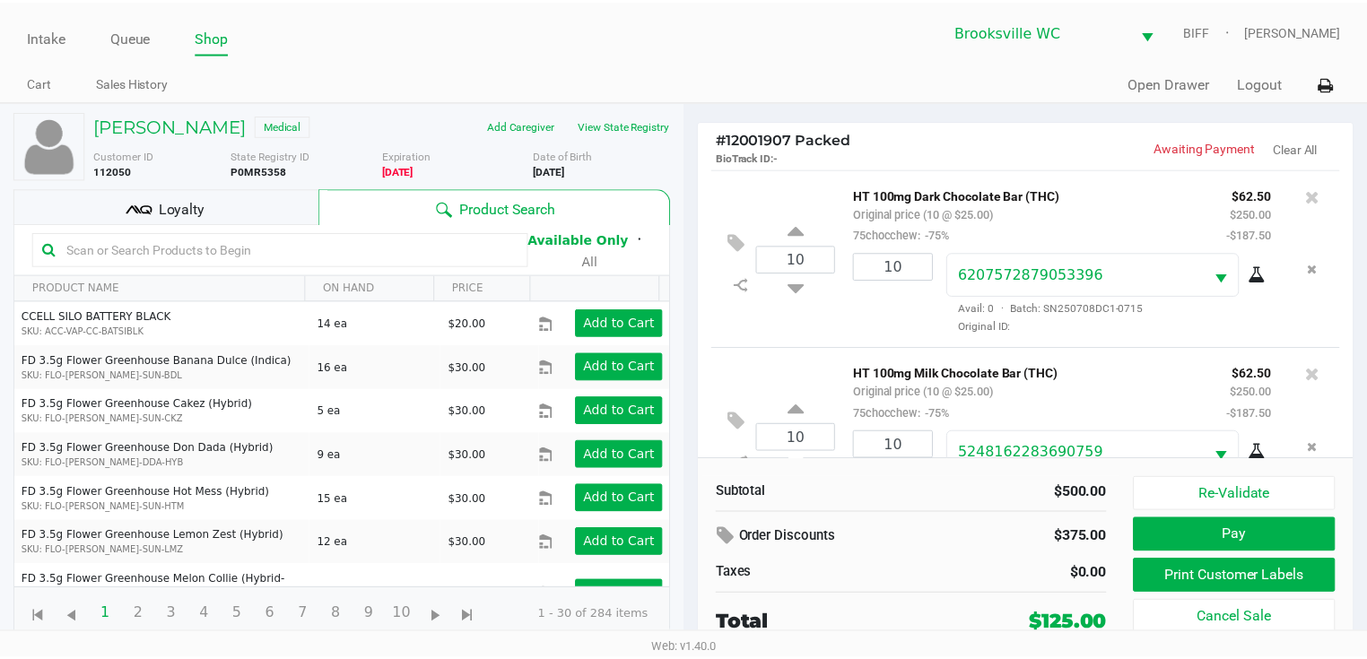
scroll to position [67, 0]
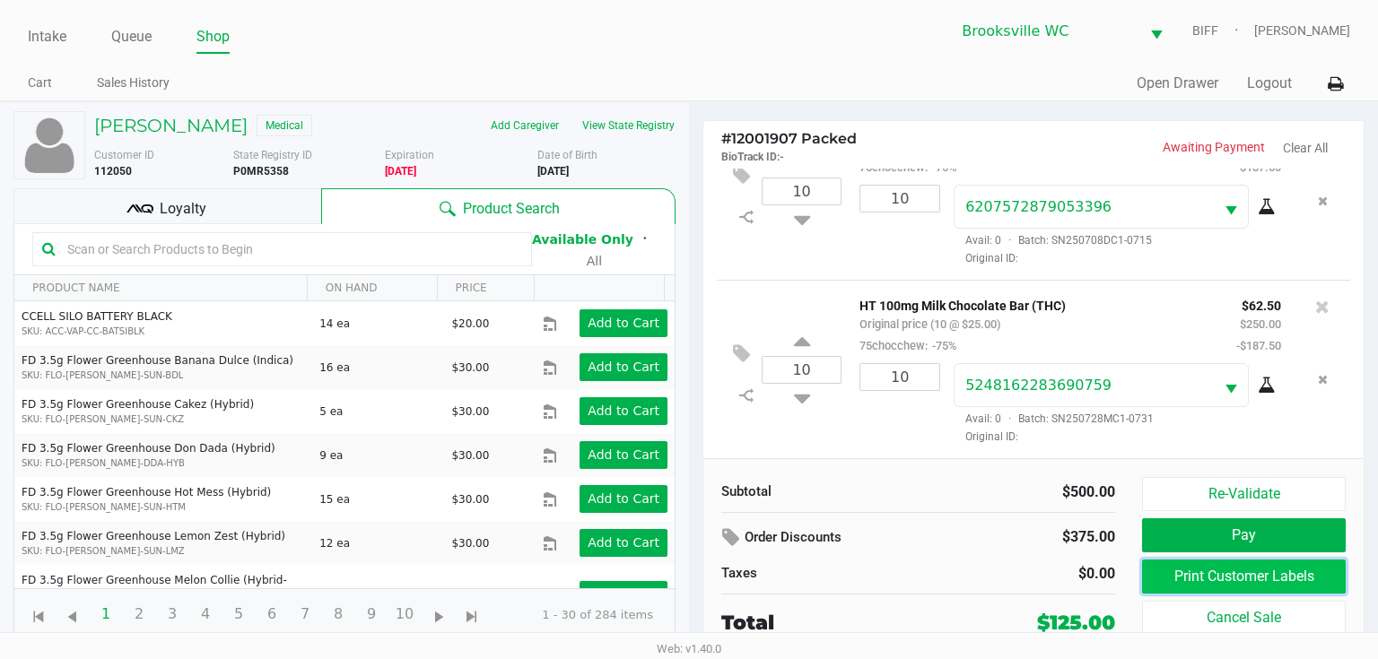
click at [1223, 570] on button "Print Customer Labels" at bounding box center [1244, 577] width 204 height 34
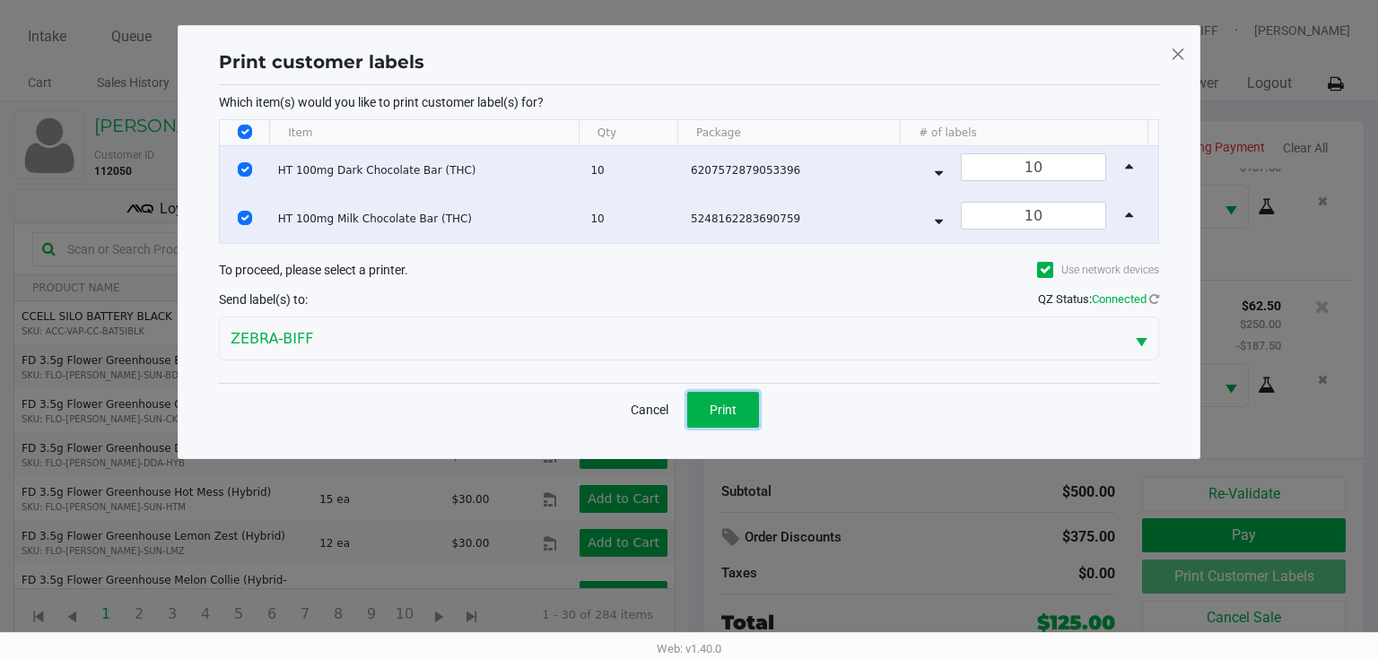
drag, startPoint x: 728, startPoint y: 398, endPoint x: 732, endPoint y: 412, distance: 13.9
click at [732, 410] on span "Print" at bounding box center [722, 410] width 27 height 14
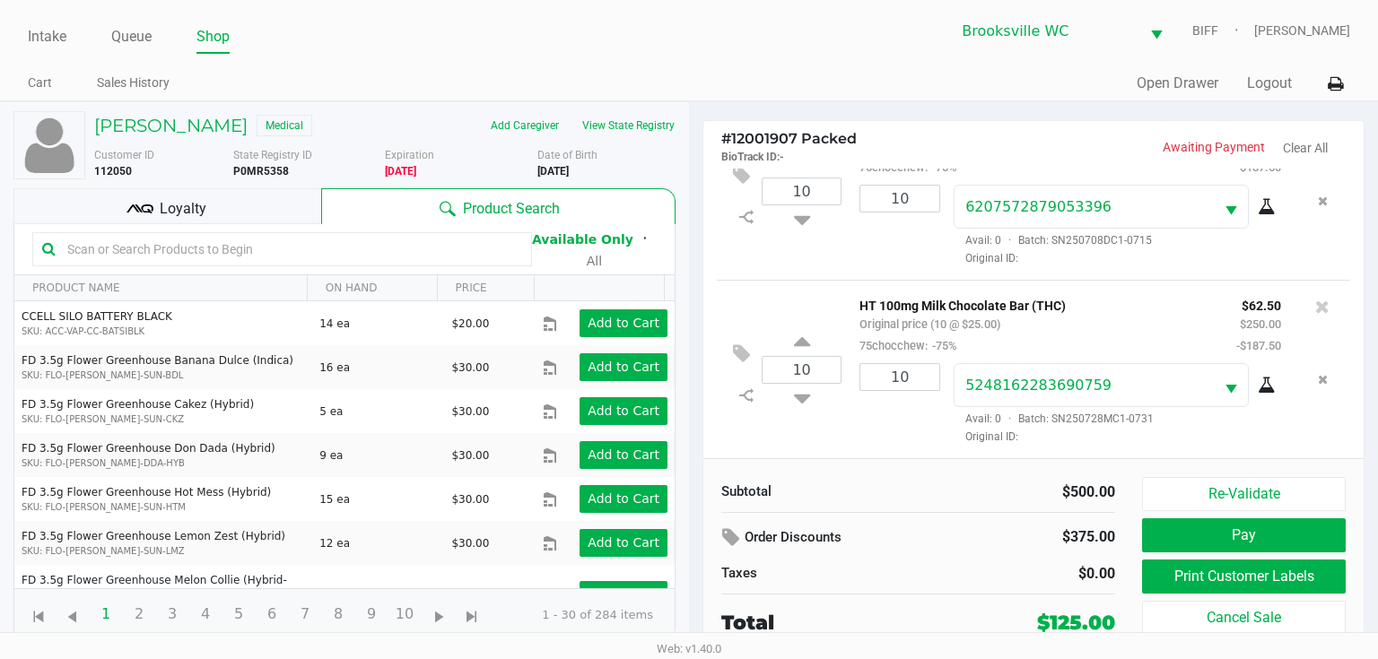
click at [194, 220] on div "Loyalty" at bounding box center [167, 206] width 308 height 36
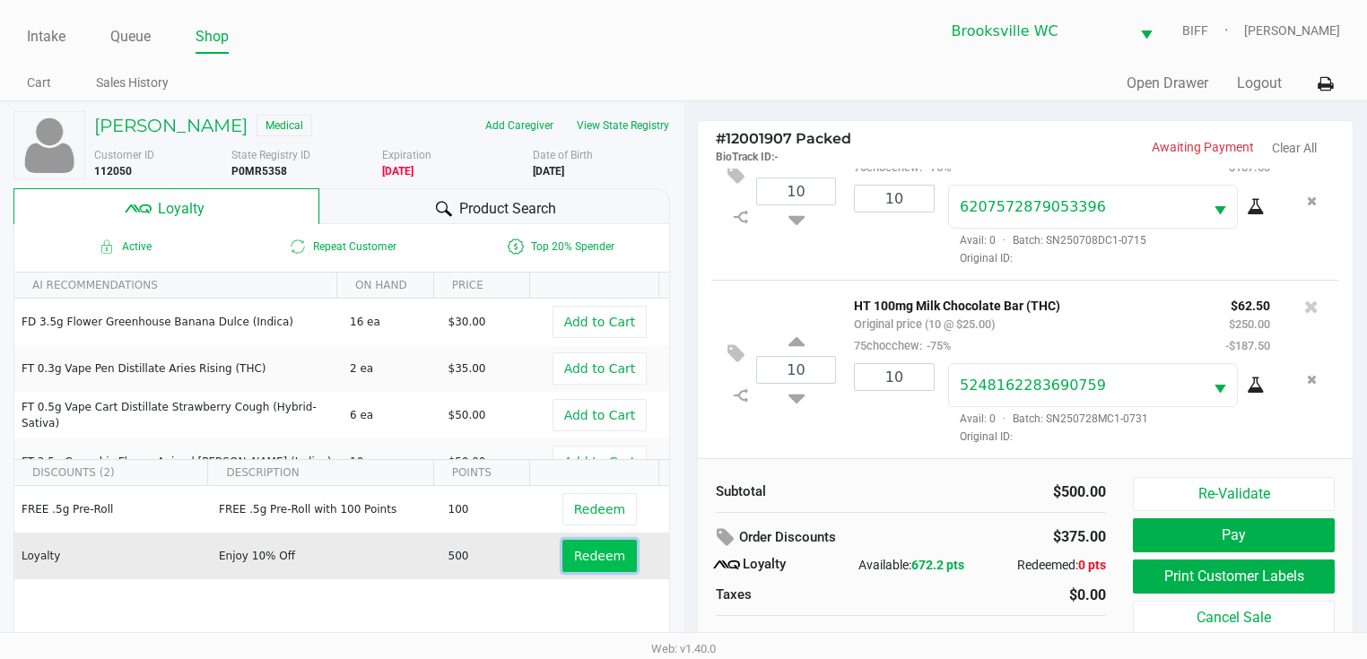
click at [601, 567] on button "Redeem" at bounding box center [599, 556] width 74 height 32
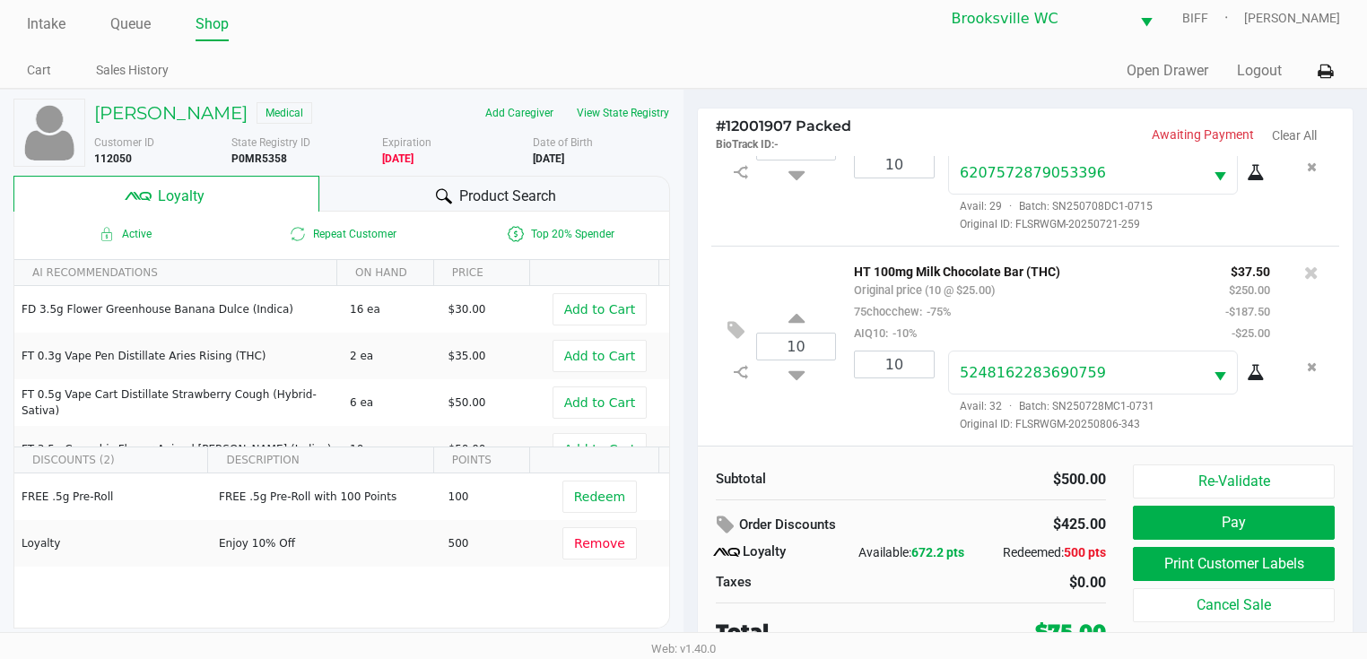
scroll to position [16, 0]
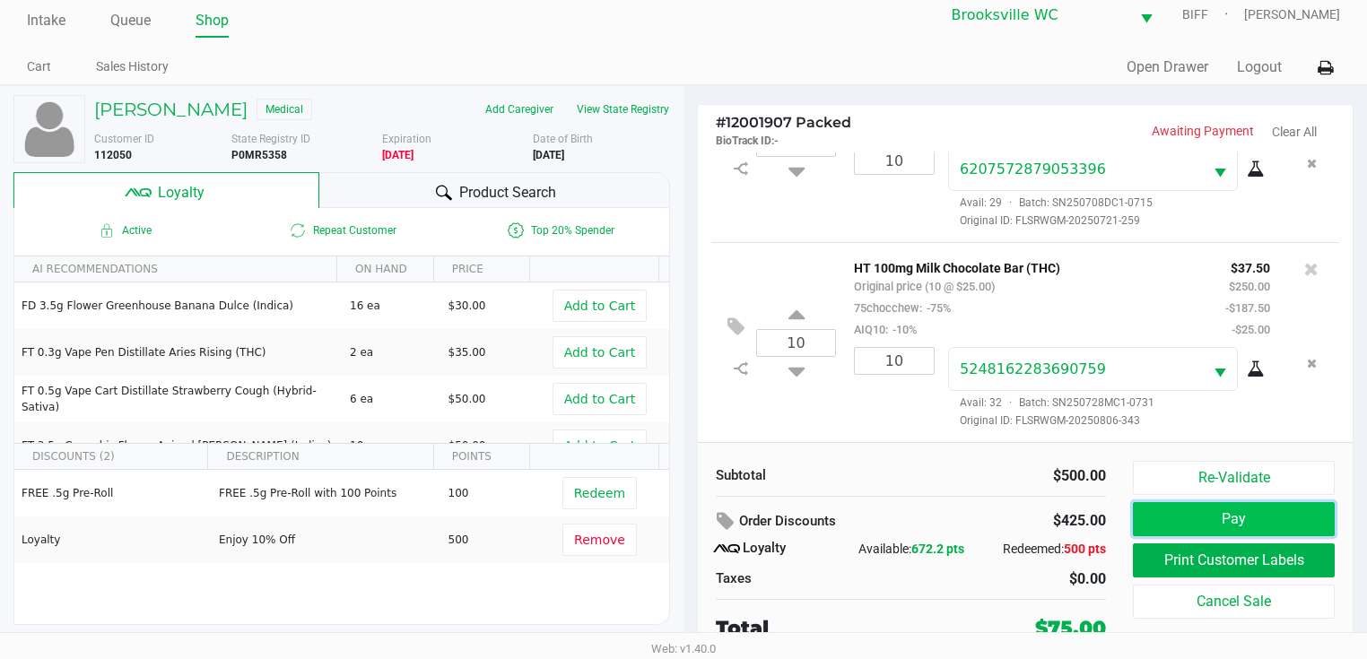
click at [1152, 519] on button "Pay" at bounding box center [1234, 519] width 202 height 34
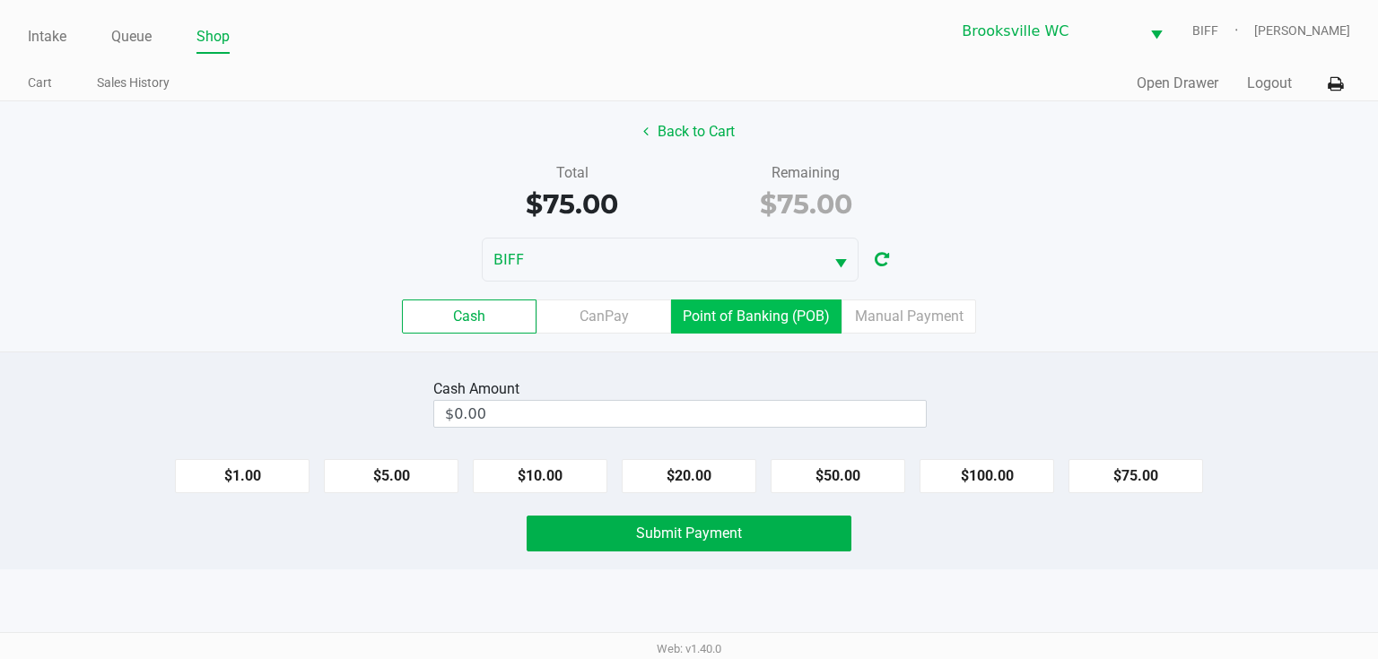
click at [726, 317] on label "Point of Banking (POB)" at bounding box center [756, 317] width 170 height 34
click at [0, 0] on 7 "Point of Banking (POB)" at bounding box center [0, 0] width 0 height 0
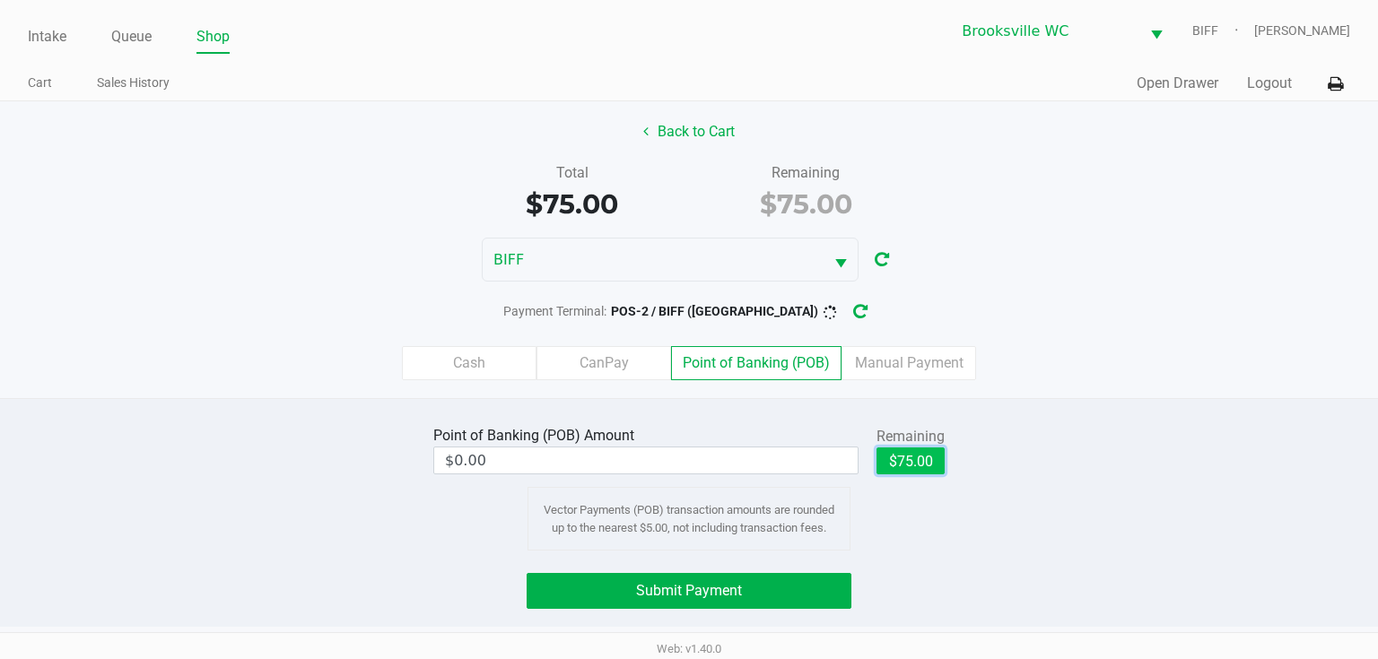
click at [917, 470] on button "$75.00" at bounding box center [910, 461] width 68 height 27
type input "$75.00"
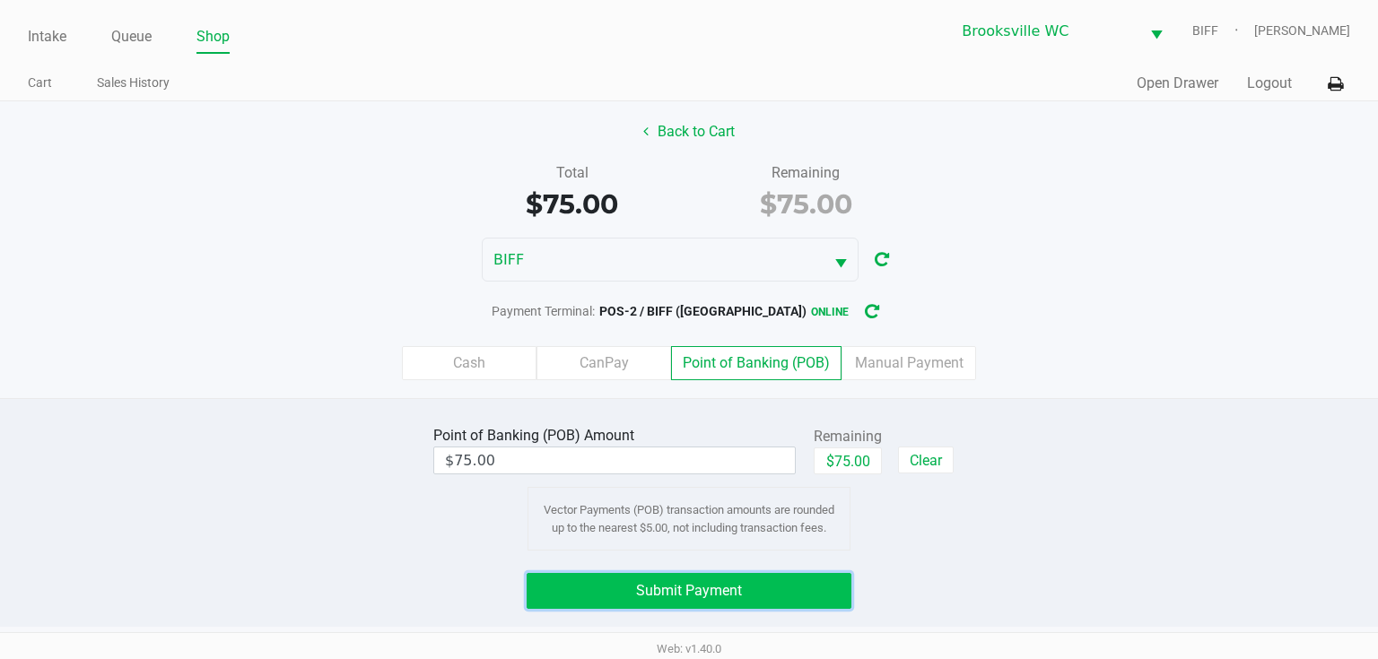
click at [598, 579] on button "Submit Payment" at bounding box center [688, 591] width 325 height 36
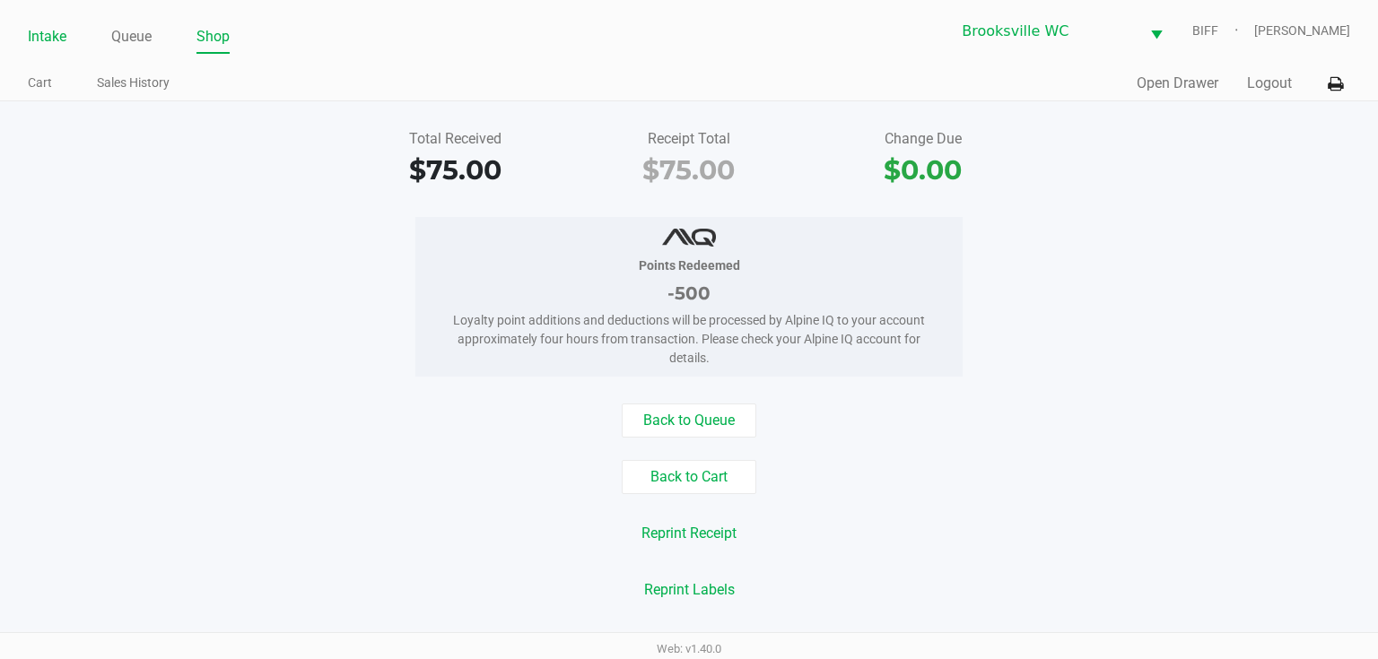
click at [53, 43] on link "Intake" at bounding box center [47, 36] width 39 height 25
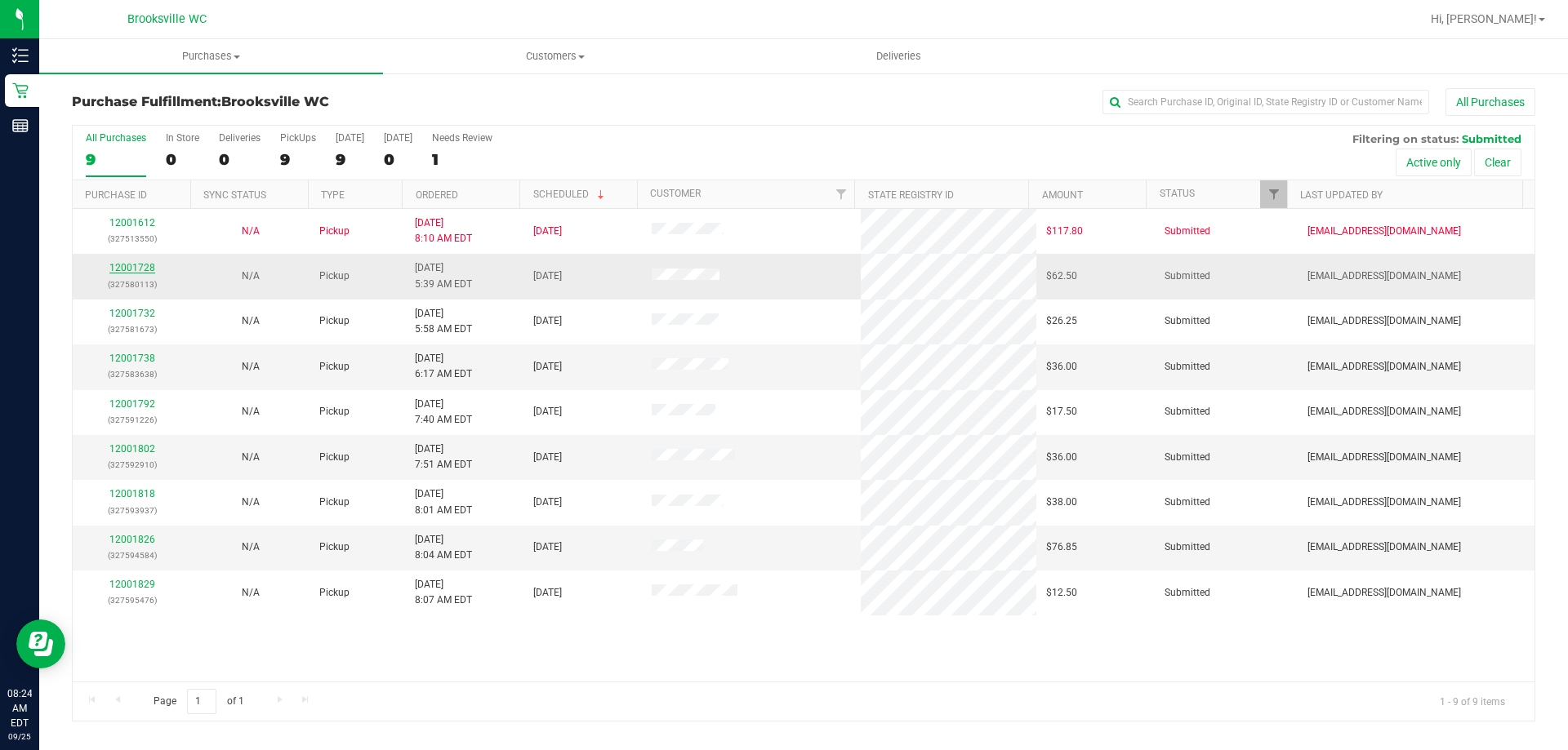
click at [117, 271] on link "12001728" at bounding box center [132, 268] width 46 height 12
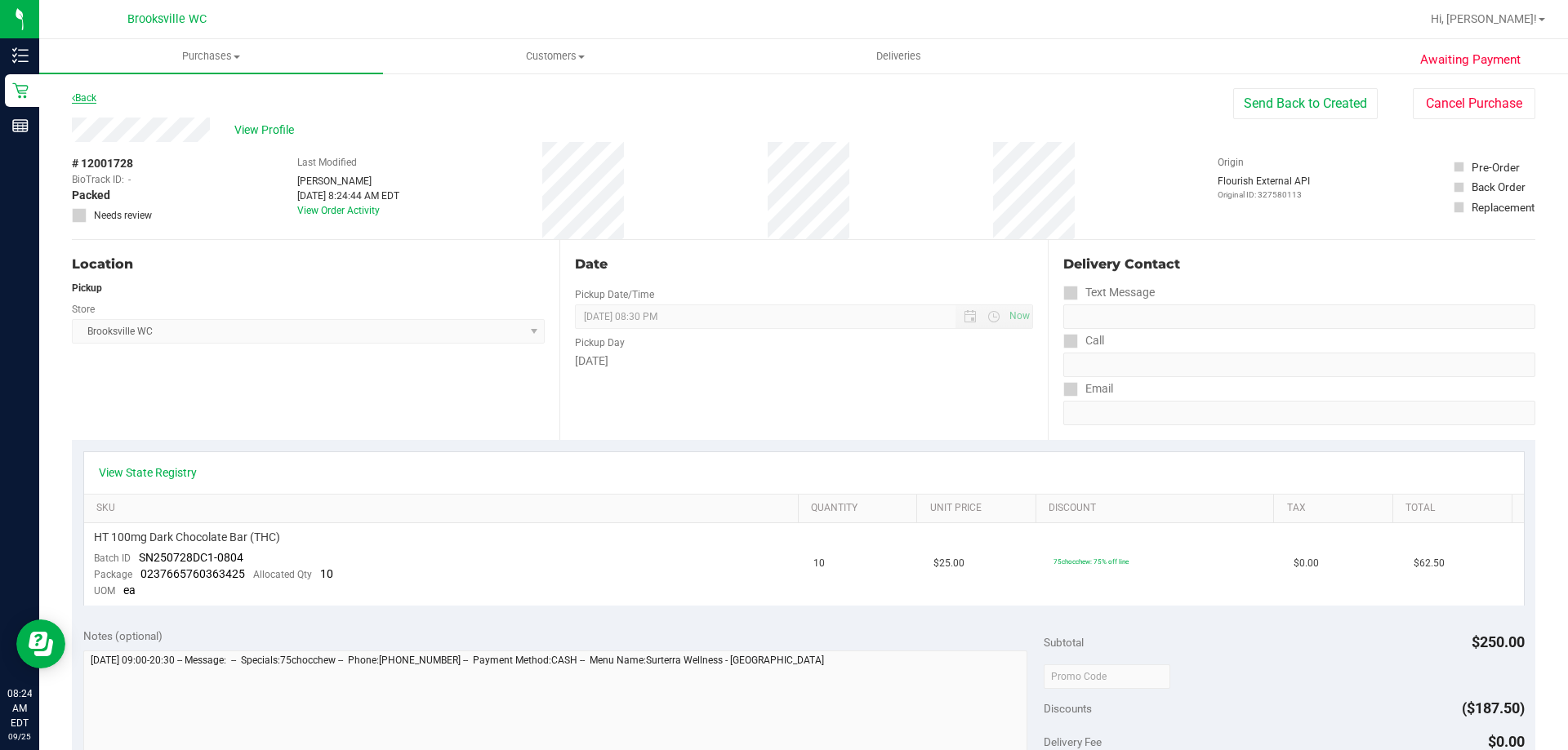
click at [78, 102] on link "Back" at bounding box center [84, 97] width 25 height 12
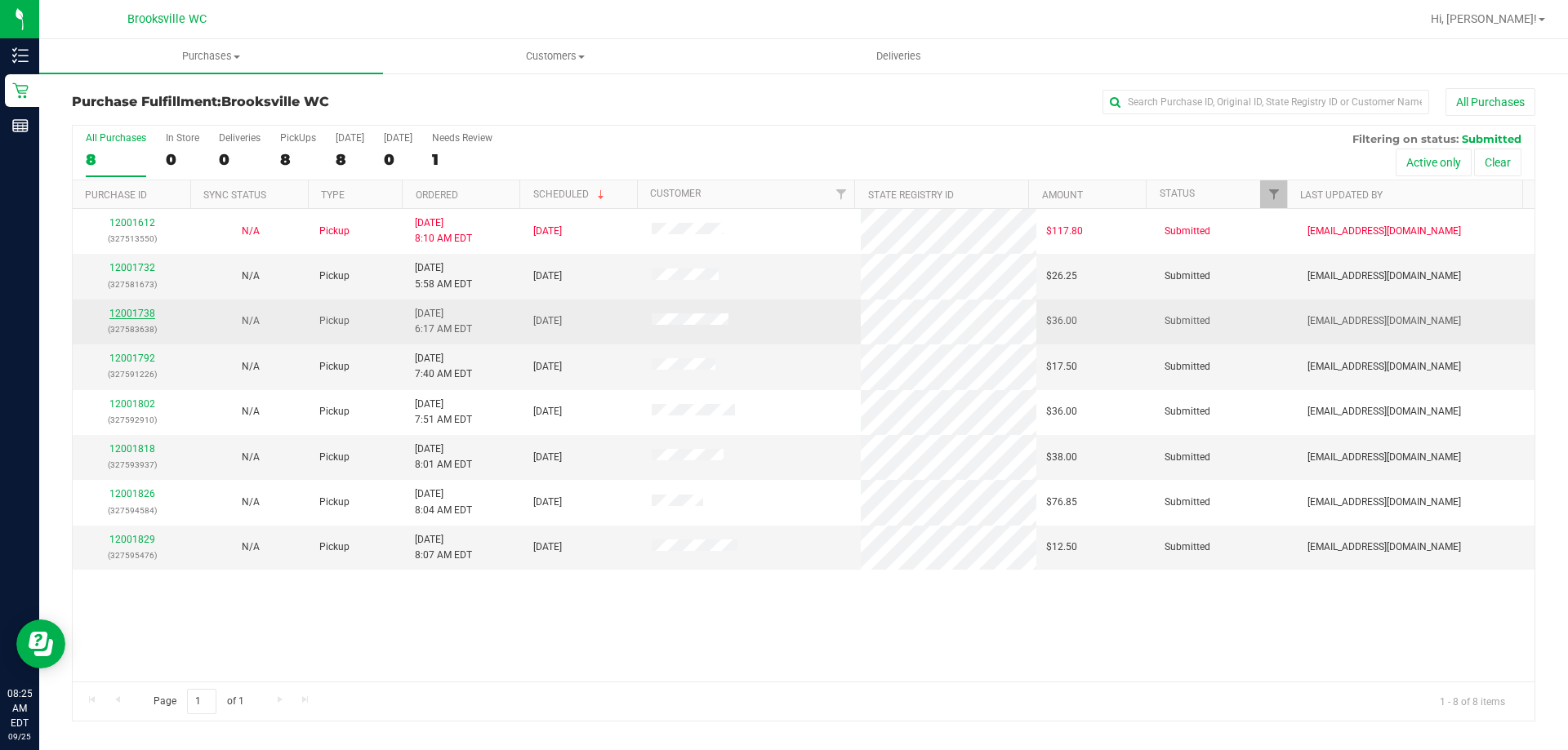
click at [123, 316] on link "12001738" at bounding box center [132, 313] width 46 height 12
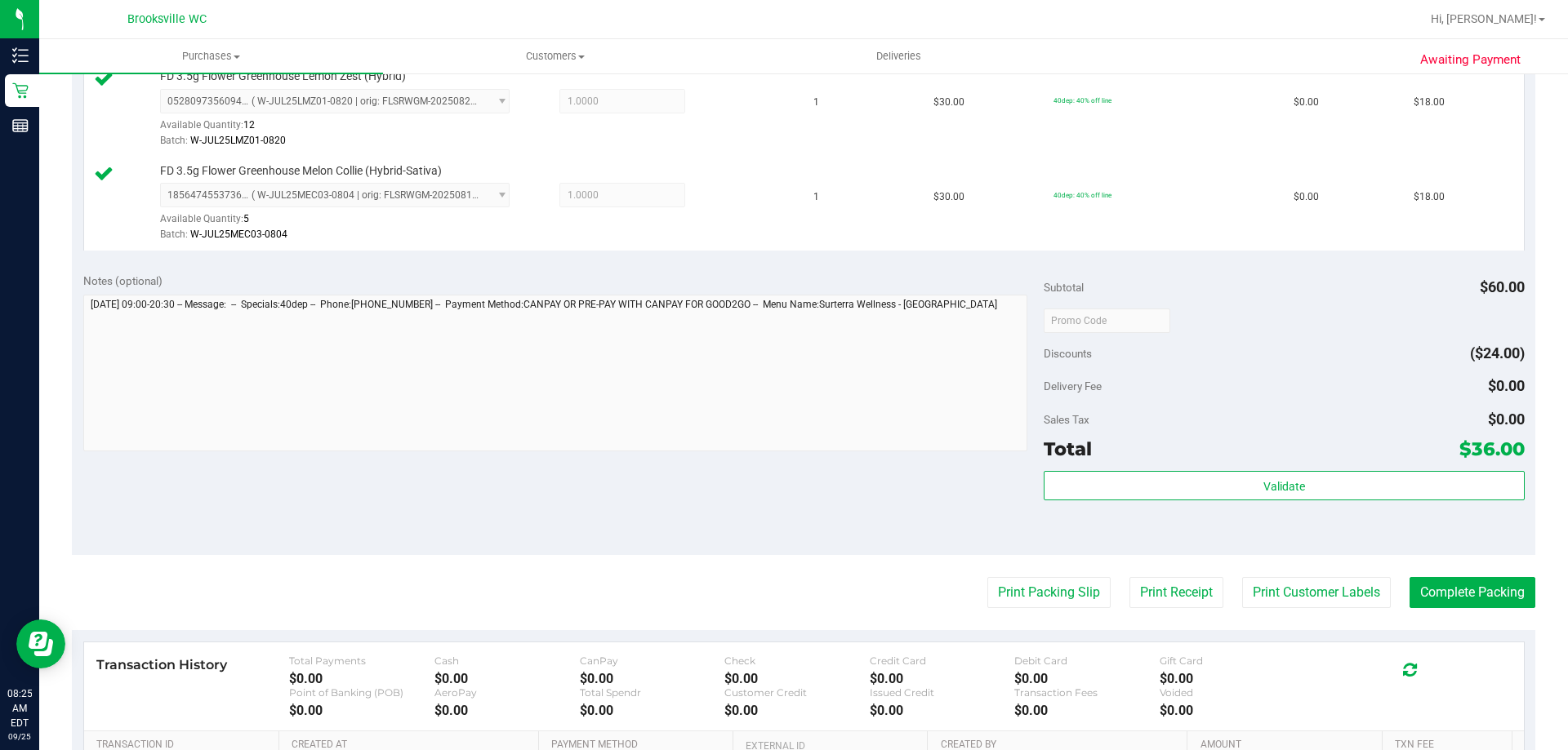
scroll to position [490, 0]
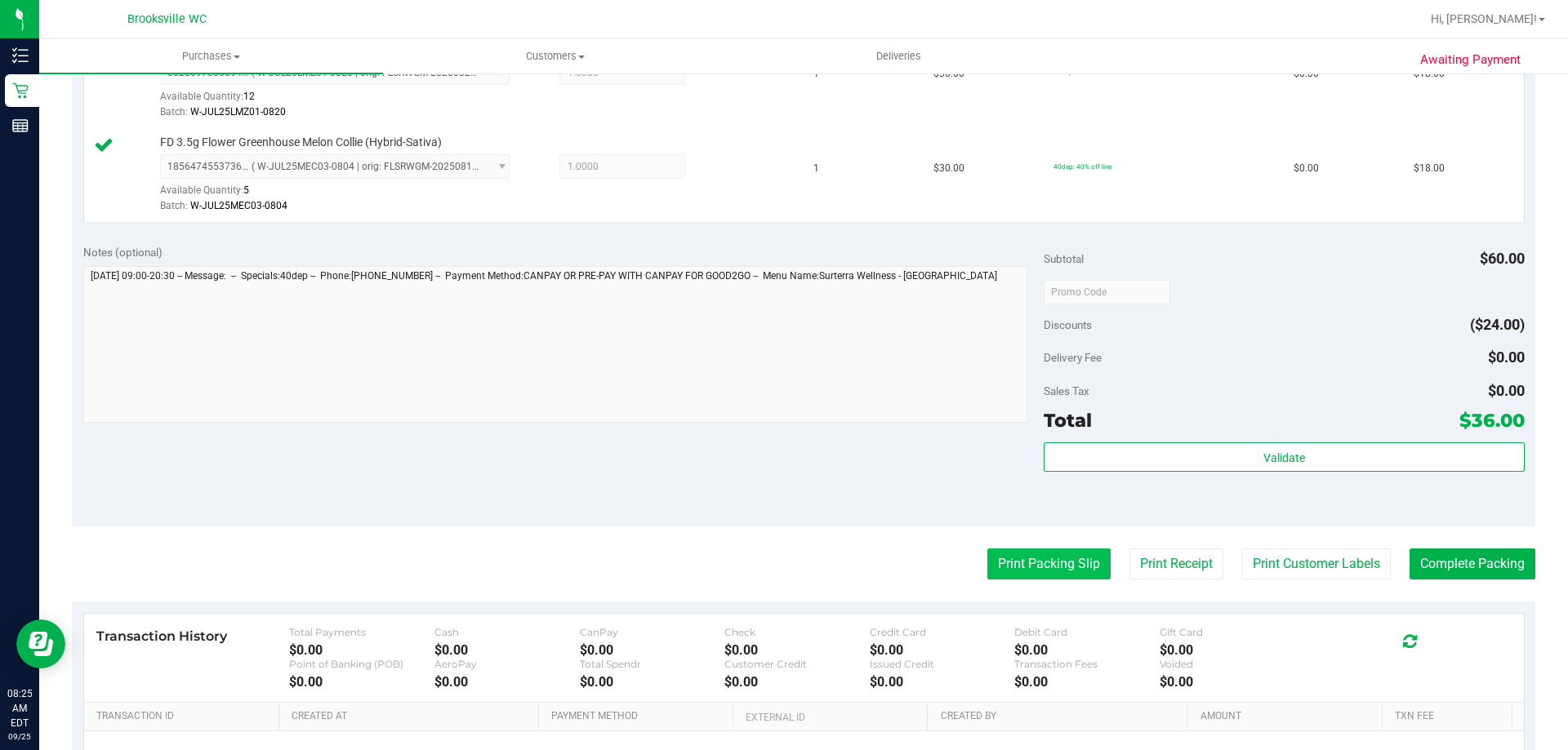
click at [1025, 575] on button "Print Packing Slip" at bounding box center [1048, 564] width 123 height 31
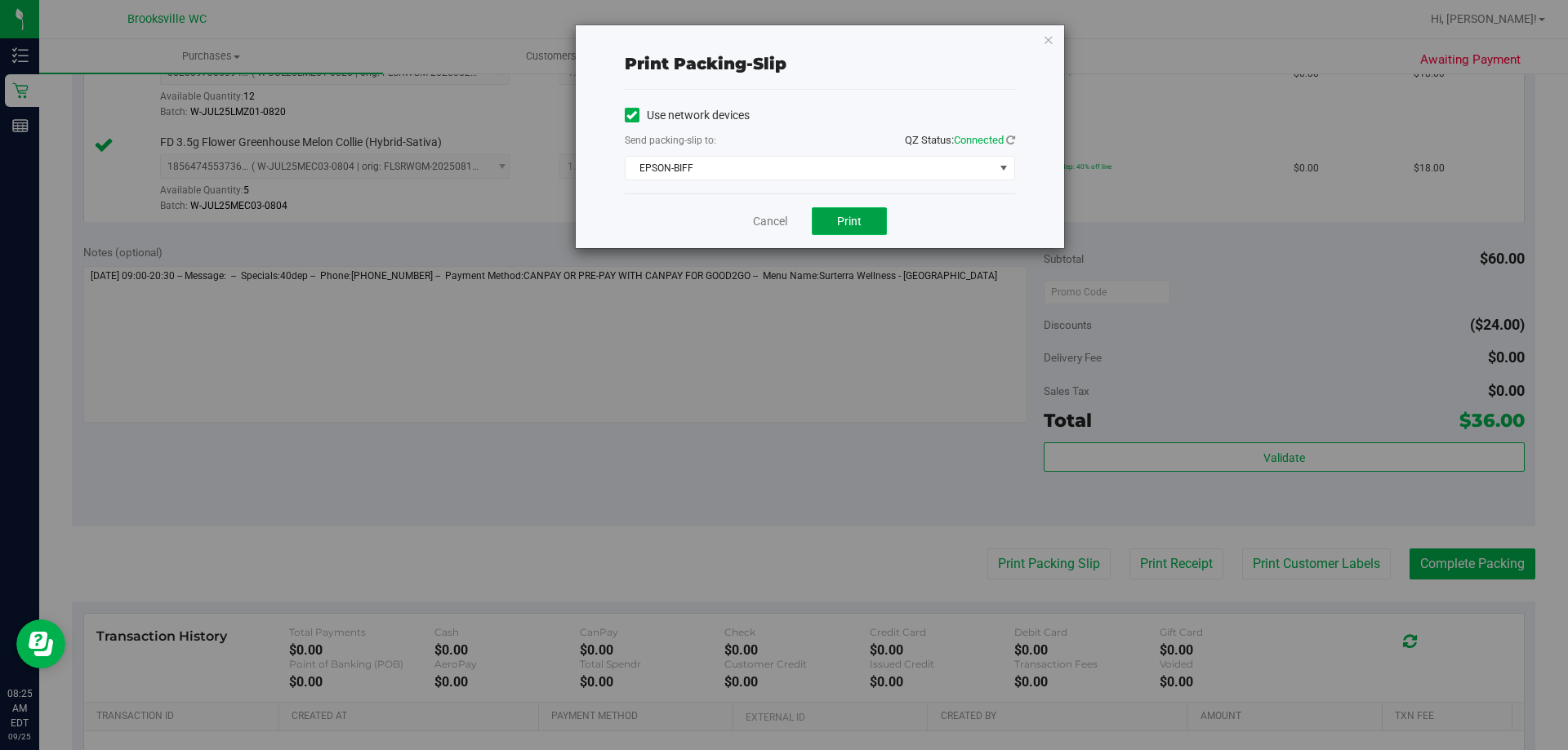
click at [864, 208] on button "Print" at bounding box center [849, 221] width 76 height 27
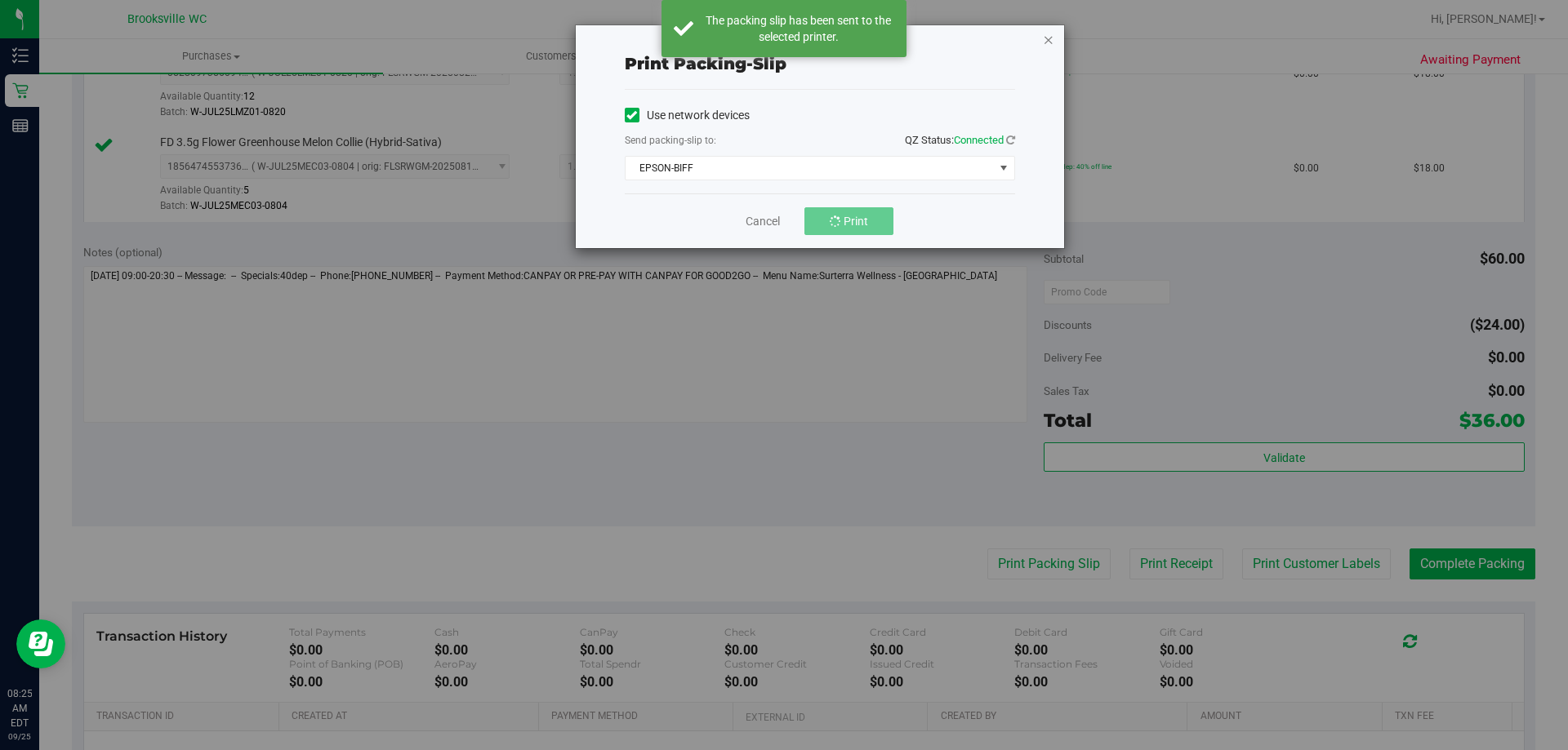
click at [1046, 45] on icon "button" at bounding box center [1048, 39] width 12 height 20
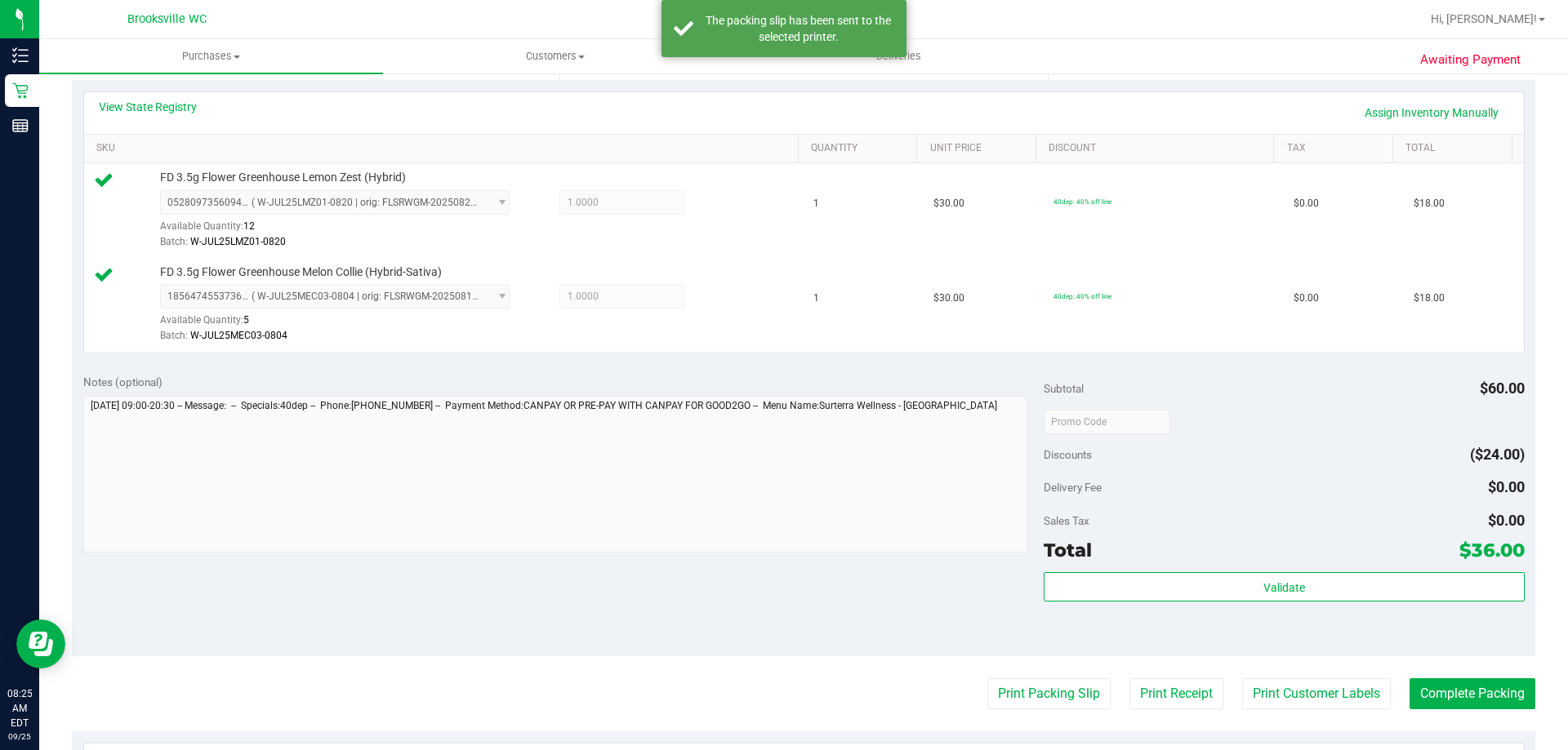
scroll to position [408, 0]
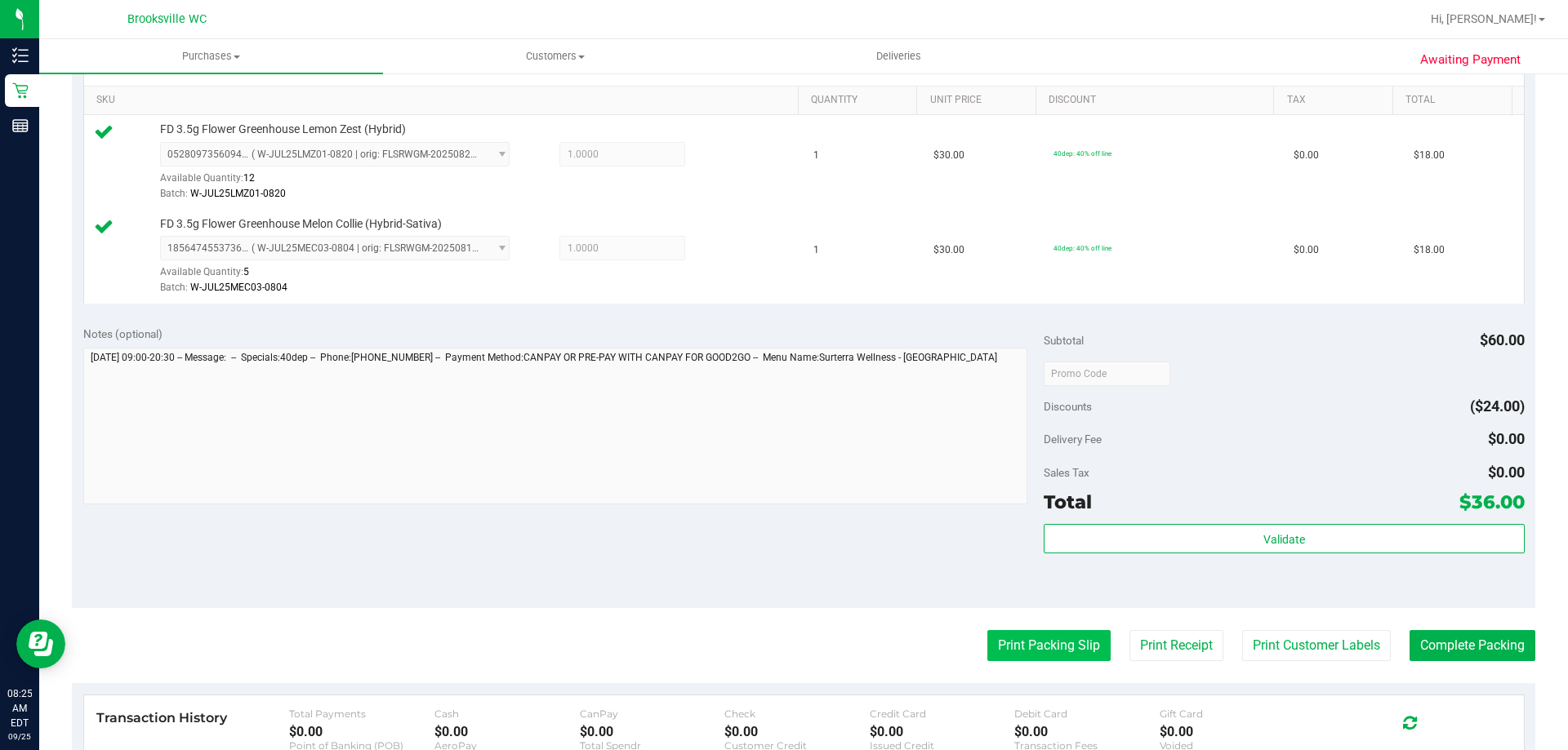
click at [1007, 646] on button "Print Packing Slip" at bounding box center [1048, 645] width 123 height 31
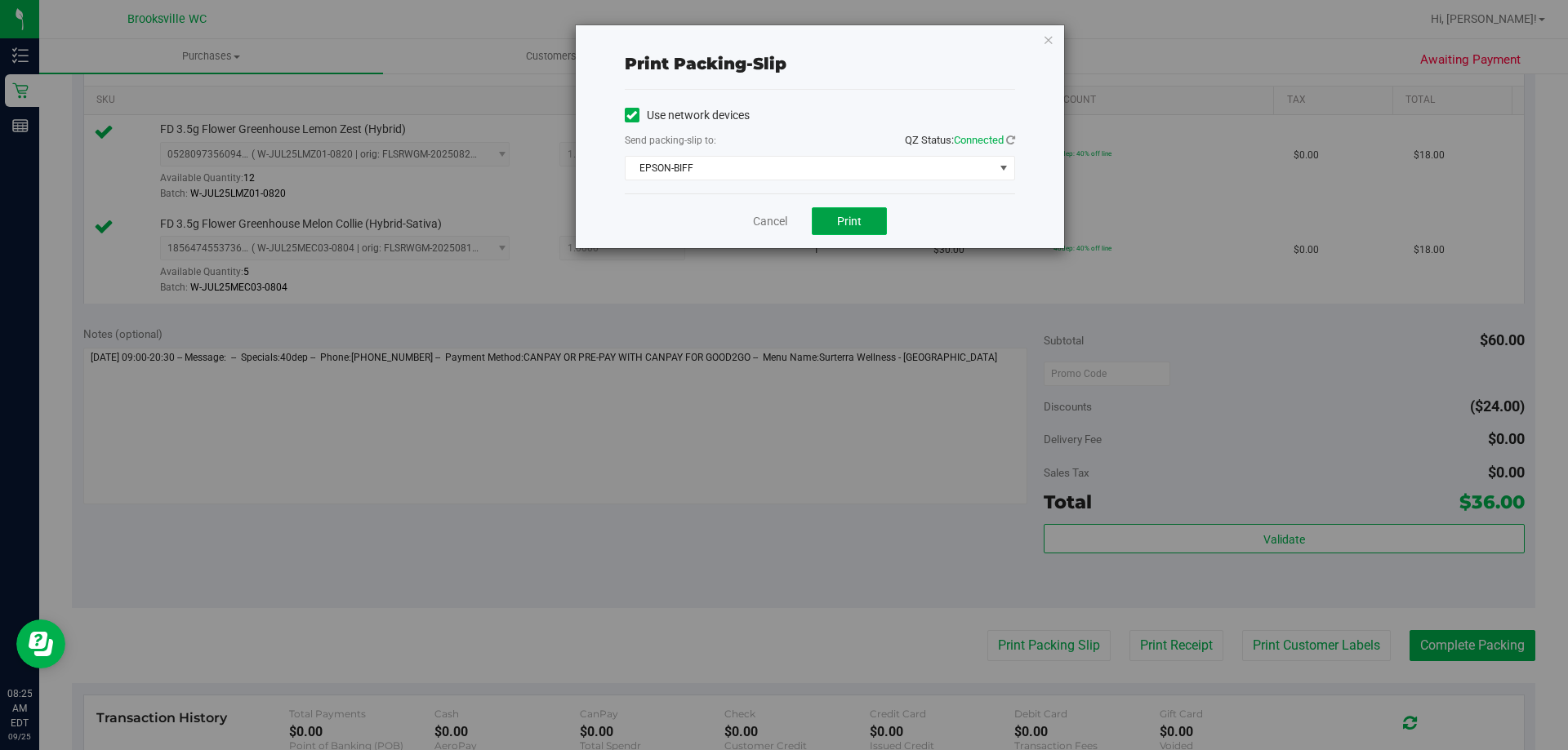
click at [844, 217] on span "Print" at bounding box center [849, 221] width 25 height 13
click at [1041, 44] on div "Print packing-slip Use network devices Send packing-slip to: QZ Status: Connect…" at bounding box center [820, 137] width 488 height 223
click at [1052, 43] on icon "button" at bounding box center [1048, 39] width 12 height 20
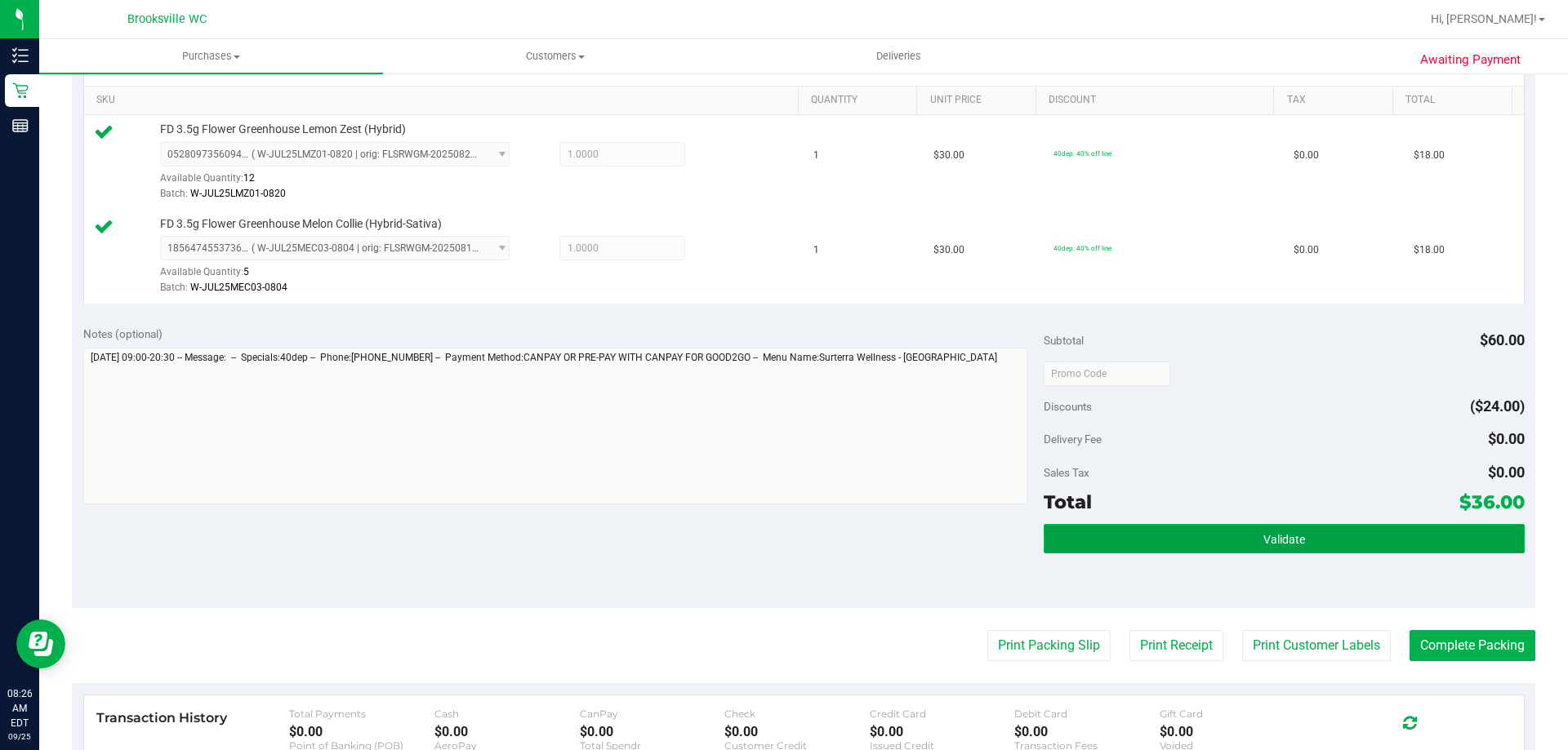
click at [1197, 532] on button "Validate" at bounding box center [1283, 539] width 480 height 29
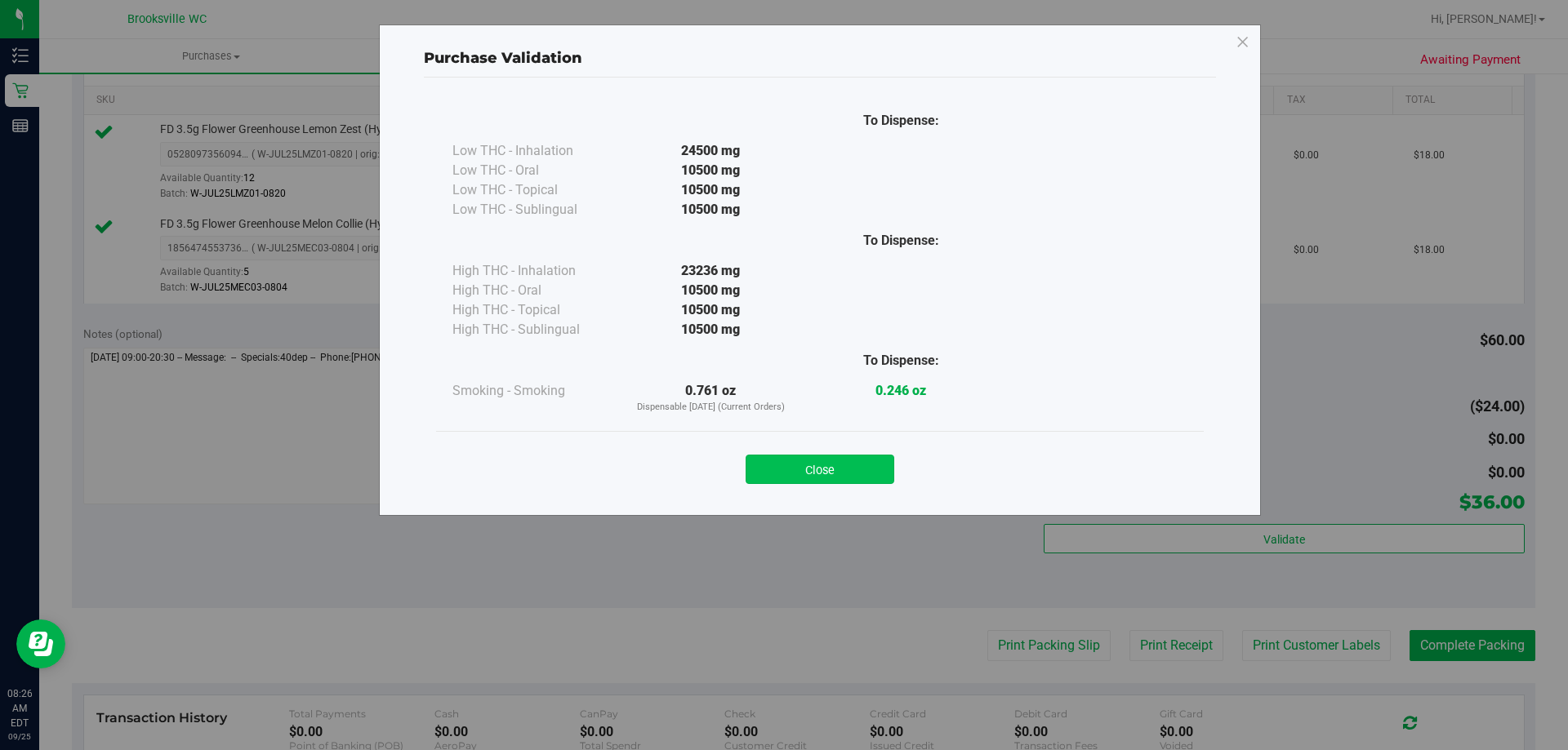
click at [867, 466] on button "Close" at bounding box center [820, 470] width 148 height 29
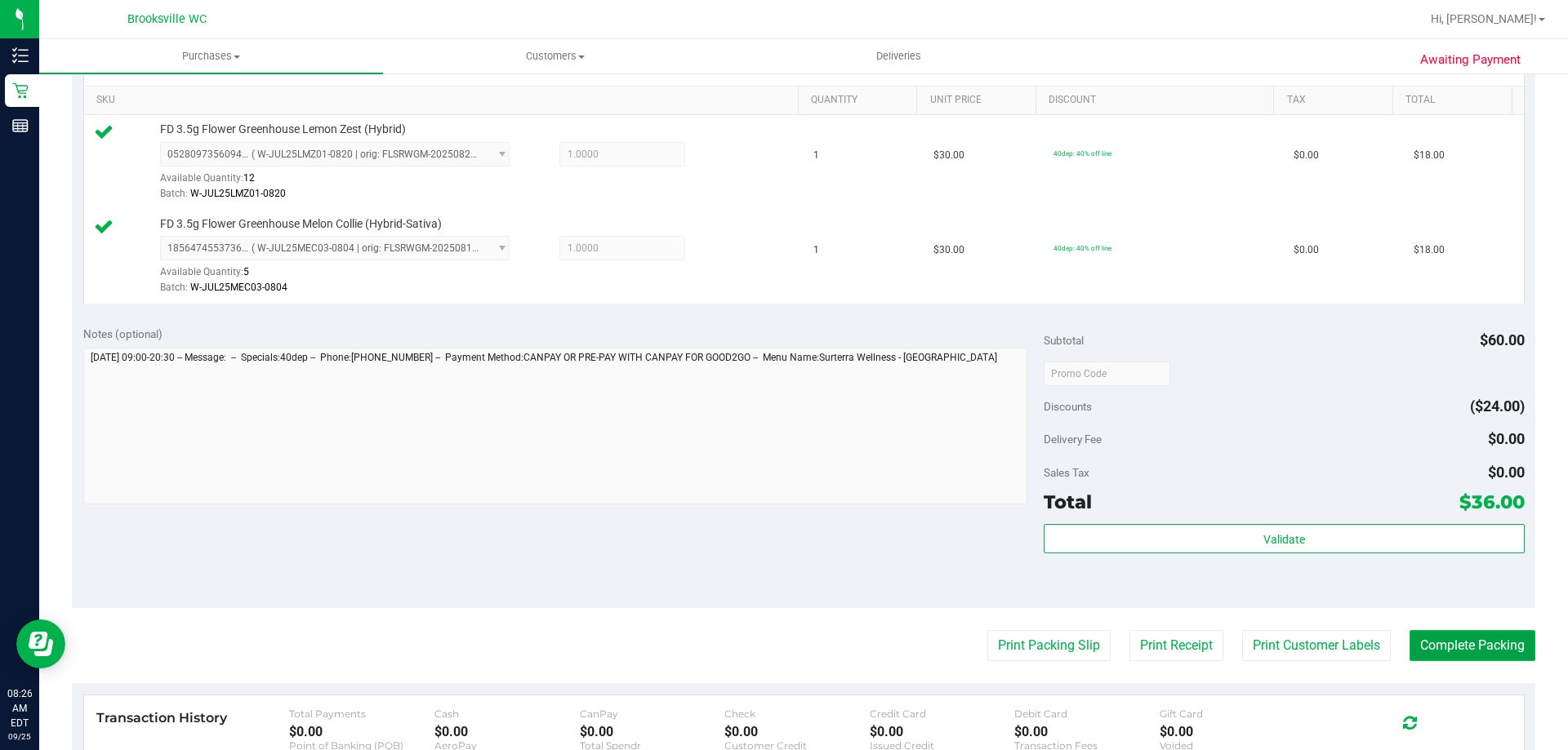
click at [1428, 652] on button "Complete Packing" at bounding box center [1472, 645] width 126 height 31
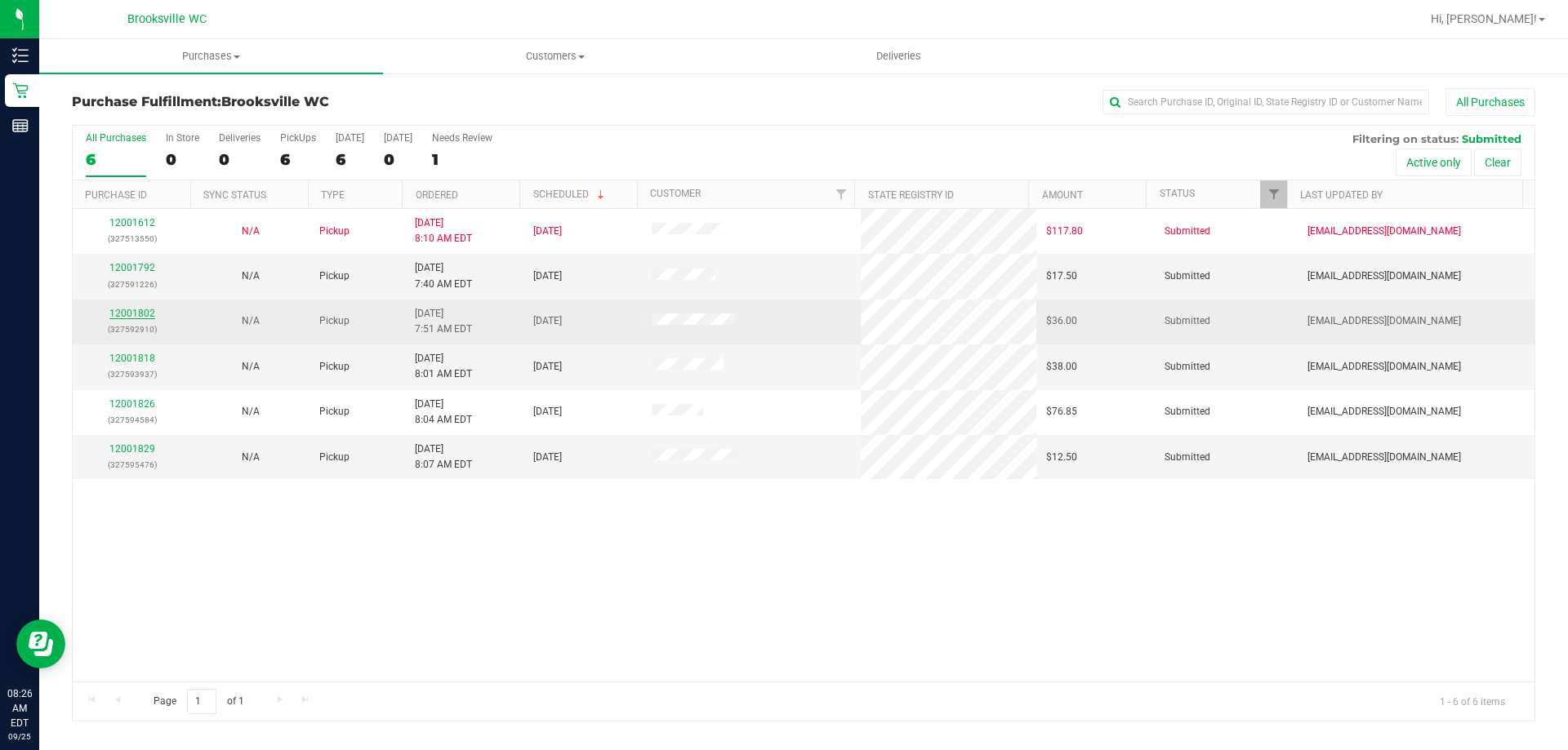
click at [135, 312] on link "12001802" at bounding box center [132, 313] width 46 height 12
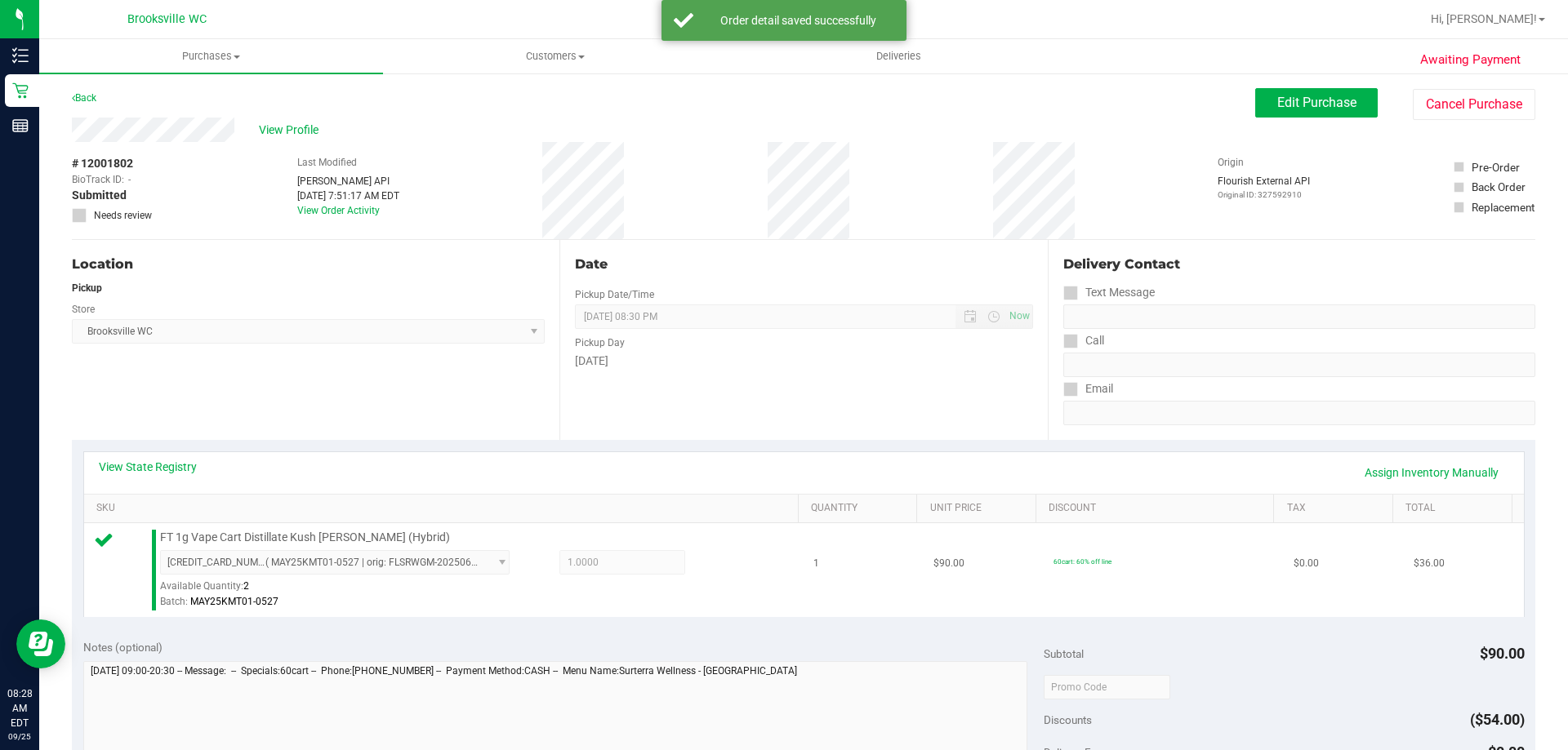
scroll to position [163, 0]
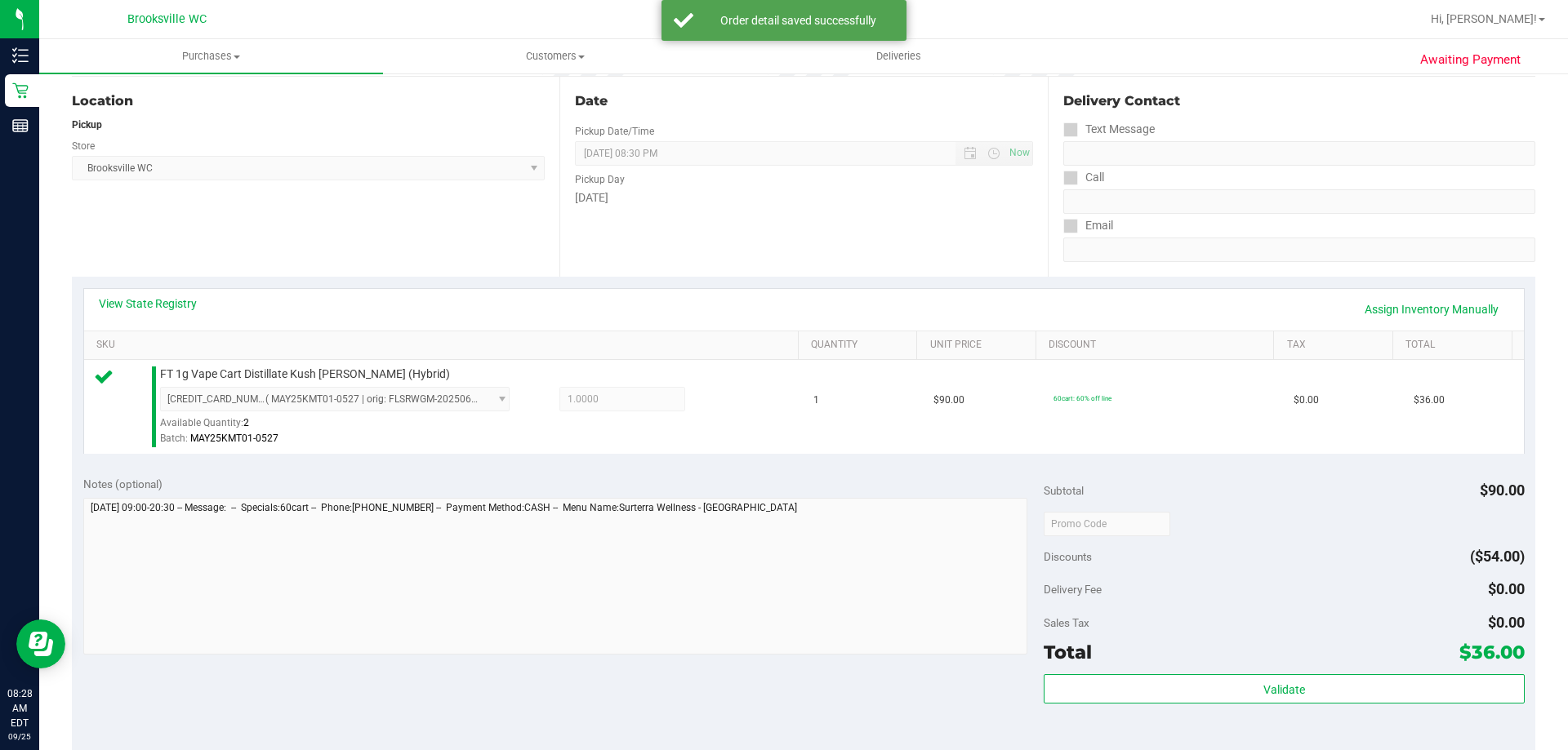
click at [1104, 706] on div "Validate" at bounding box center [1283, 711] width 480 height 74
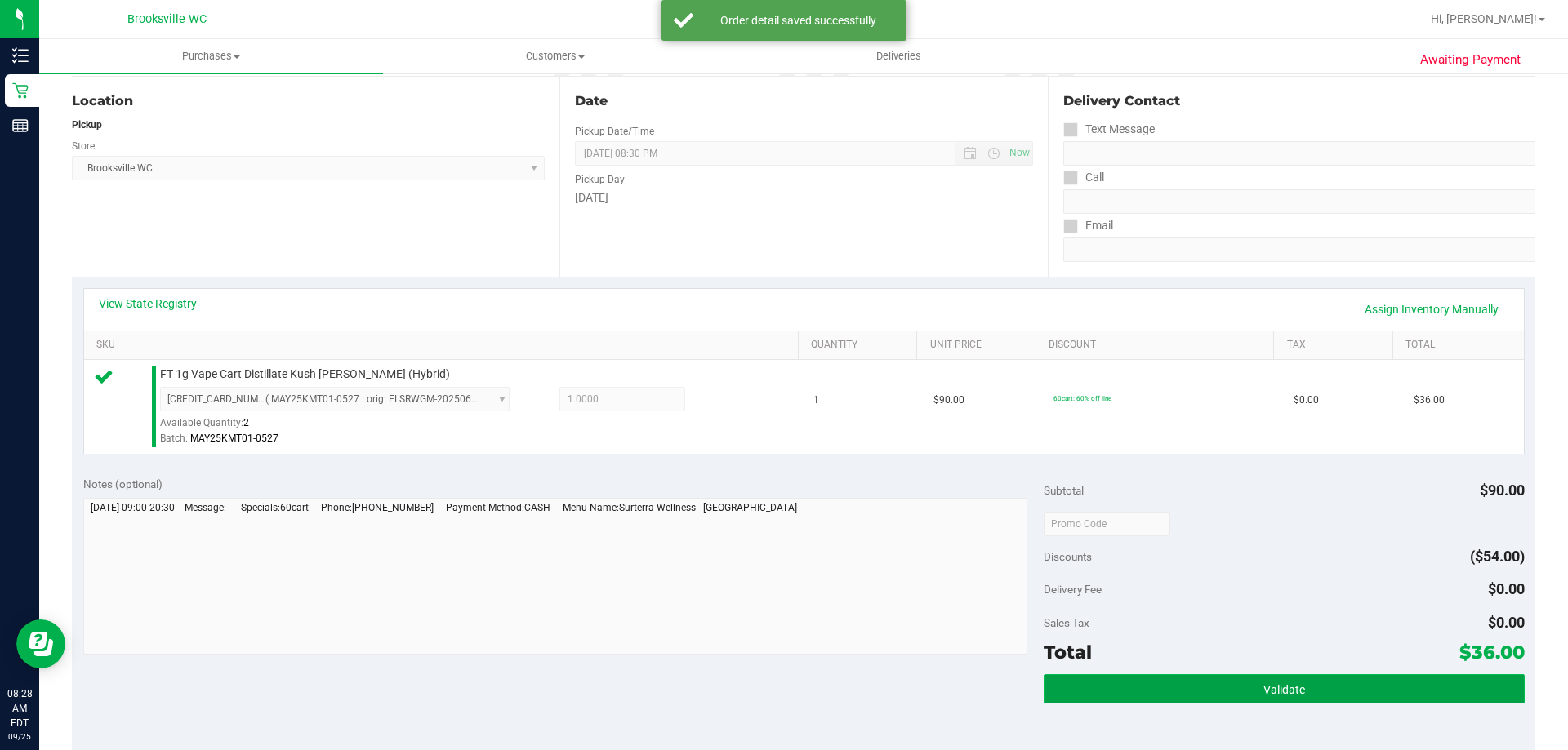
click at [1106, 698] on button "Validate" at bounding box center [1283, 689] width 480 height 29
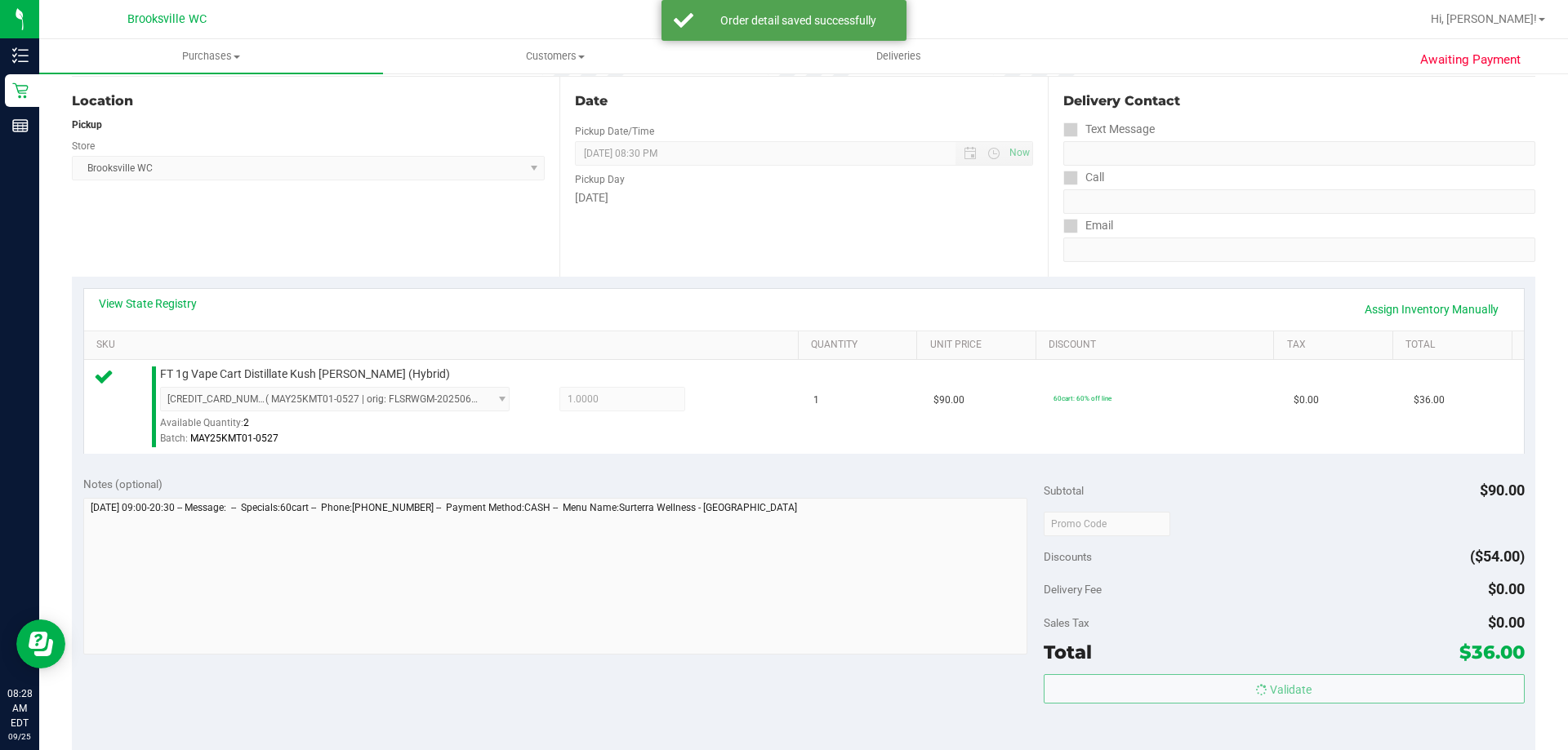
scroll to position [572, 0]
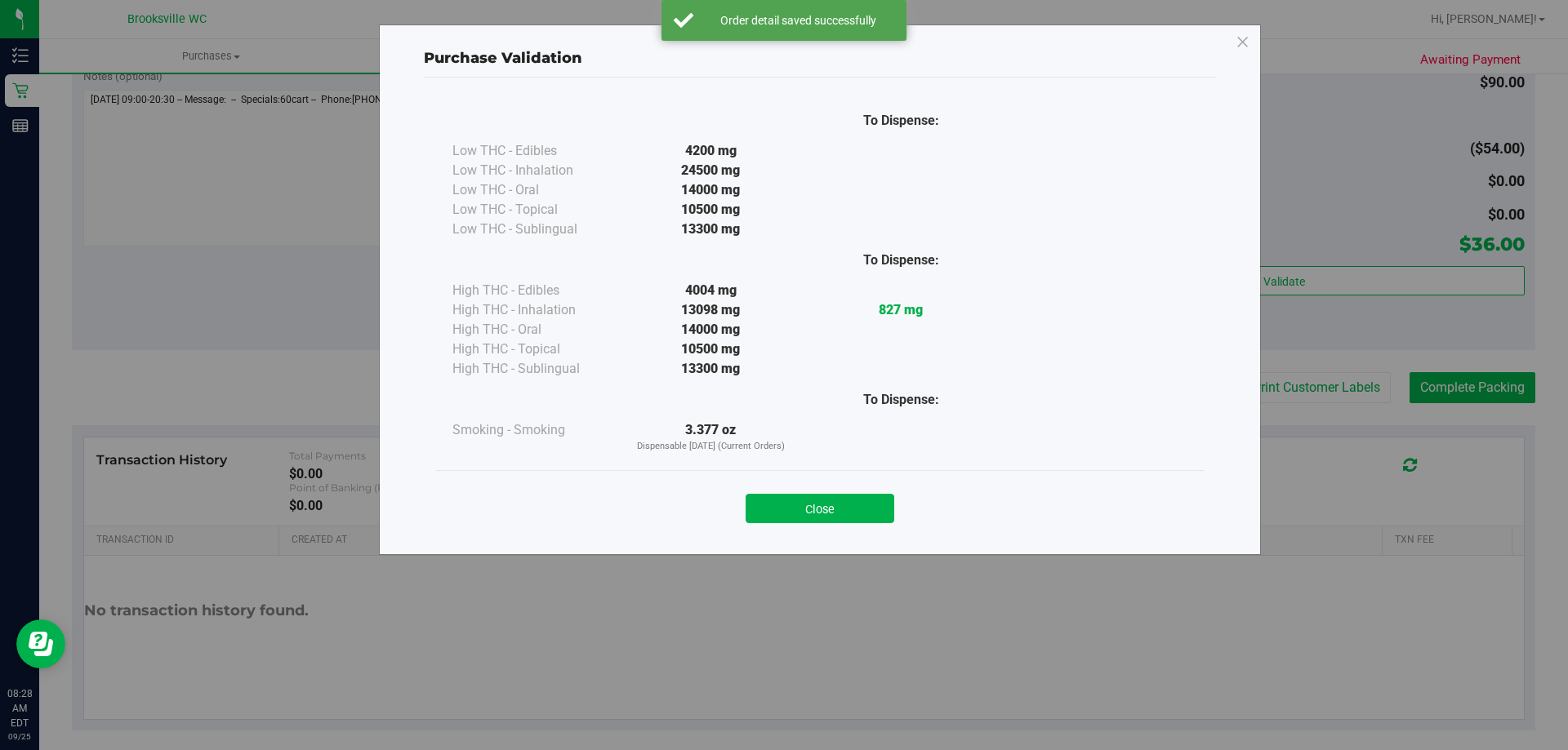
click at [795, 526] on div "Close" at bounding box center [820, 503] width 768 height 66
click at [802, 506] on button "Close" at bounding box center [820, 509] width 148 height 29
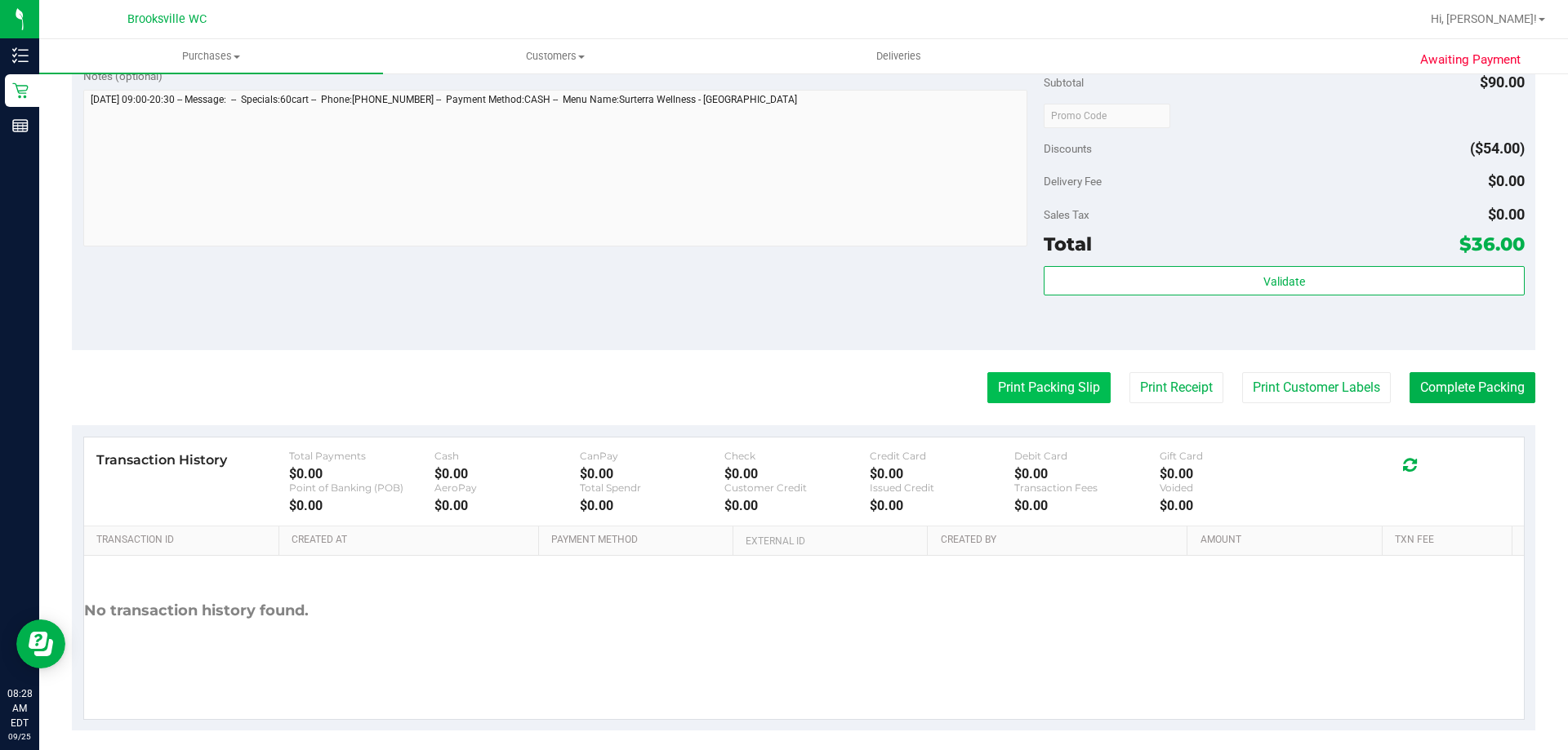
click at [1025, 388] on button "Print Packing Slip" at bounding box center [1048, 388] width 123 height 31
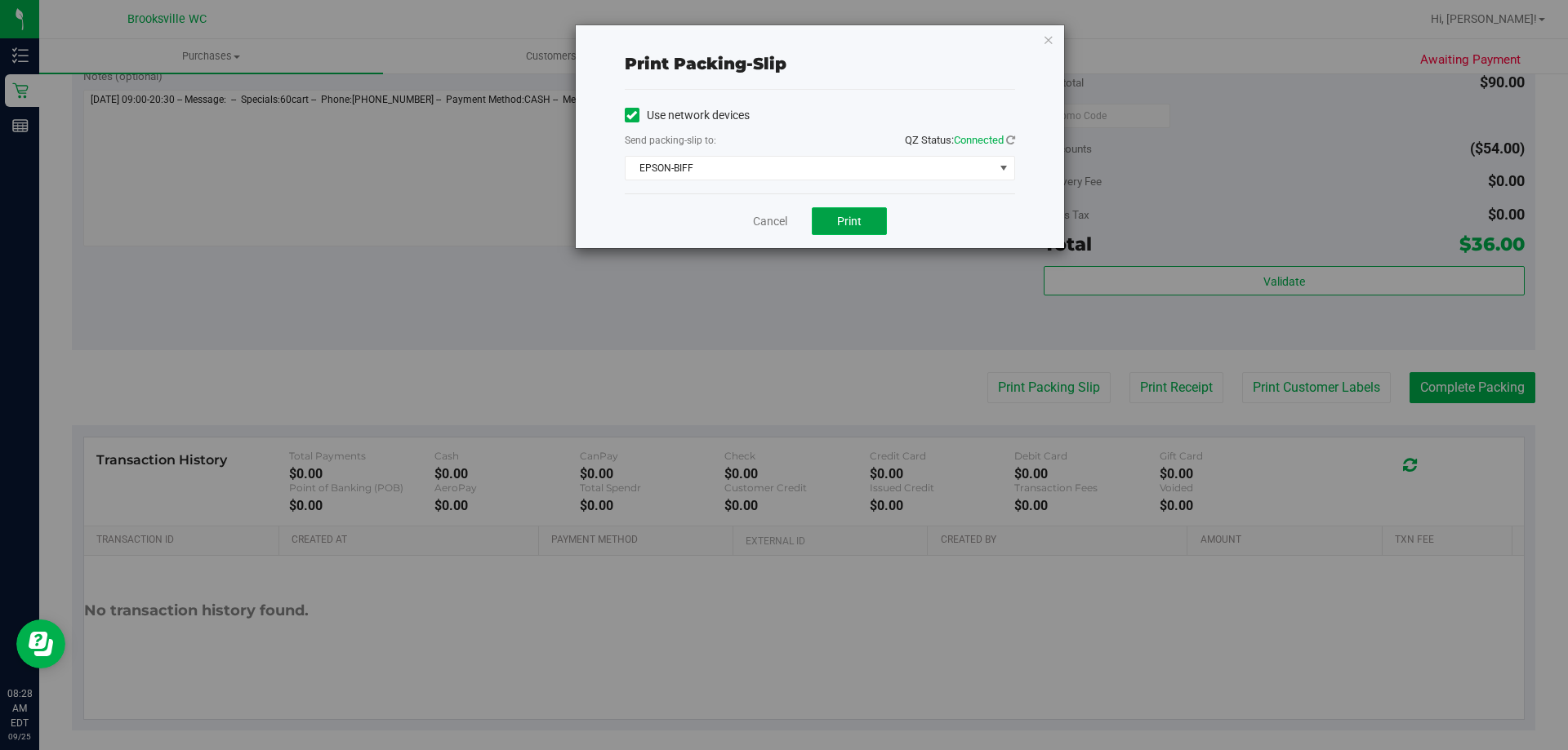
click at [841, 215] on span "Print" at bounding box center [849, 221] width 25 height 13
click at [1051, 38] on icon "button" at bounding box center [1048, 39] width 12 height 20
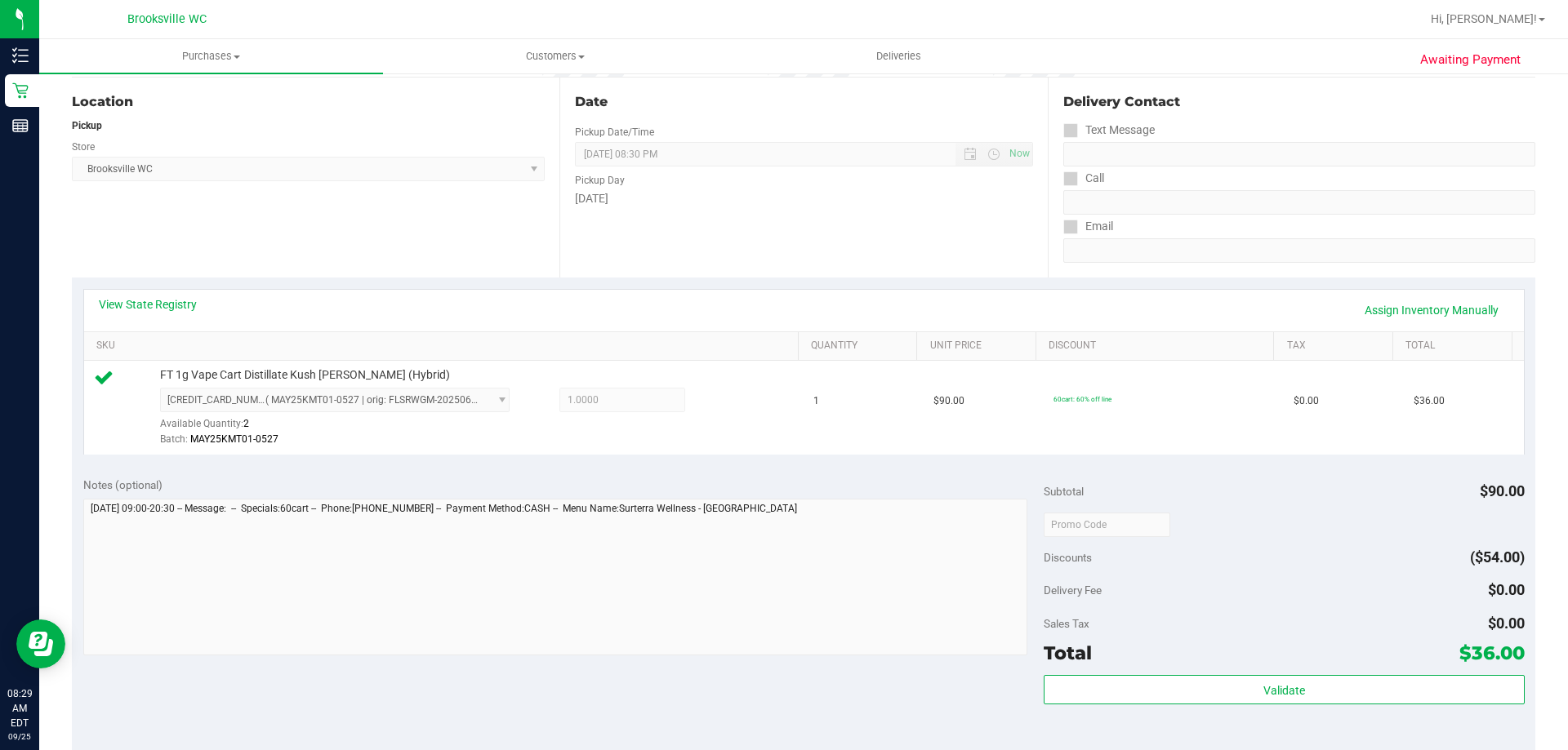
scroll to position [408, 0]
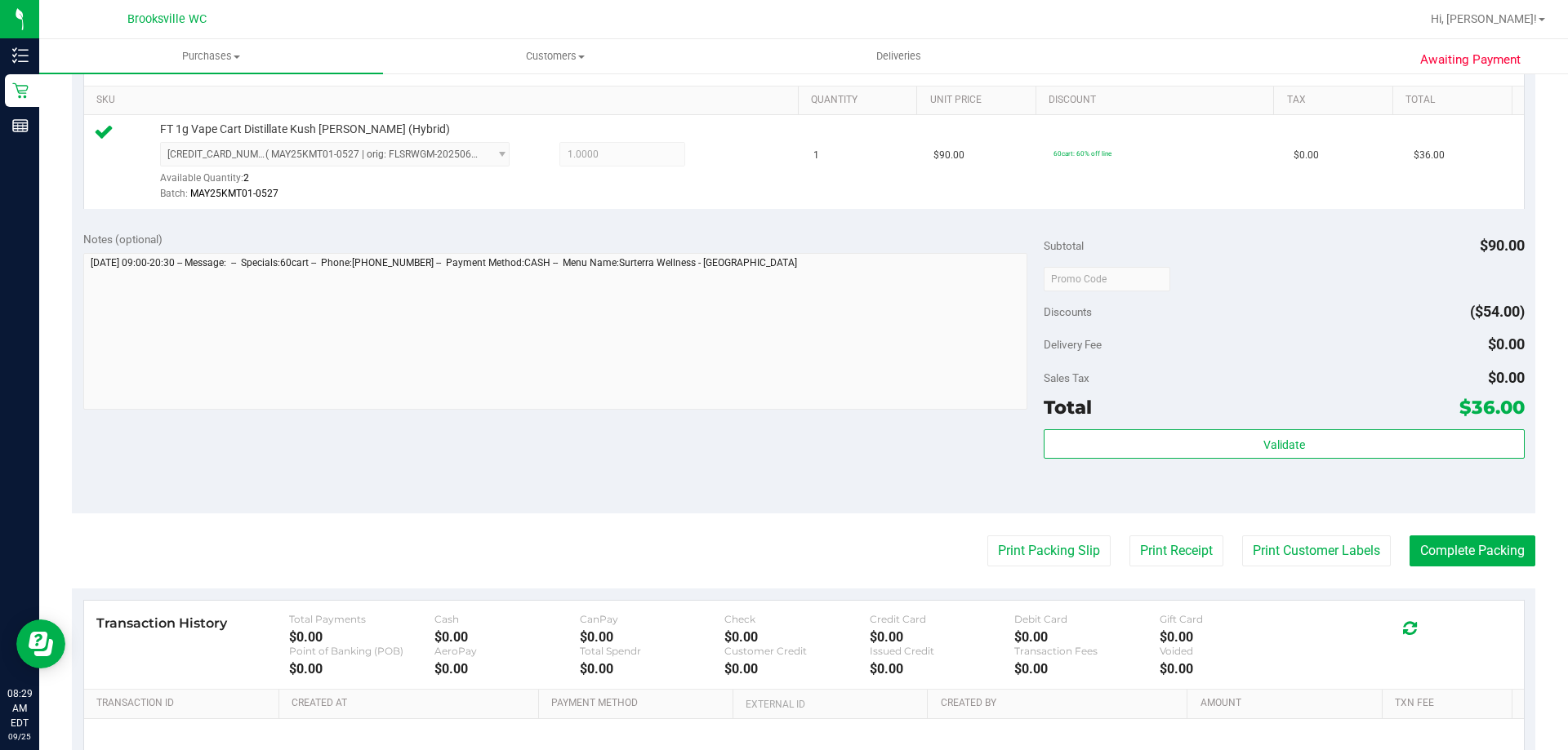
click at [1201, 461] on div "Validate" at bounding box center [1283, 466] width 480 height 74
click at [1211, 459] on div "Validate" at bounding box center [1283, 445] width 480 height 31
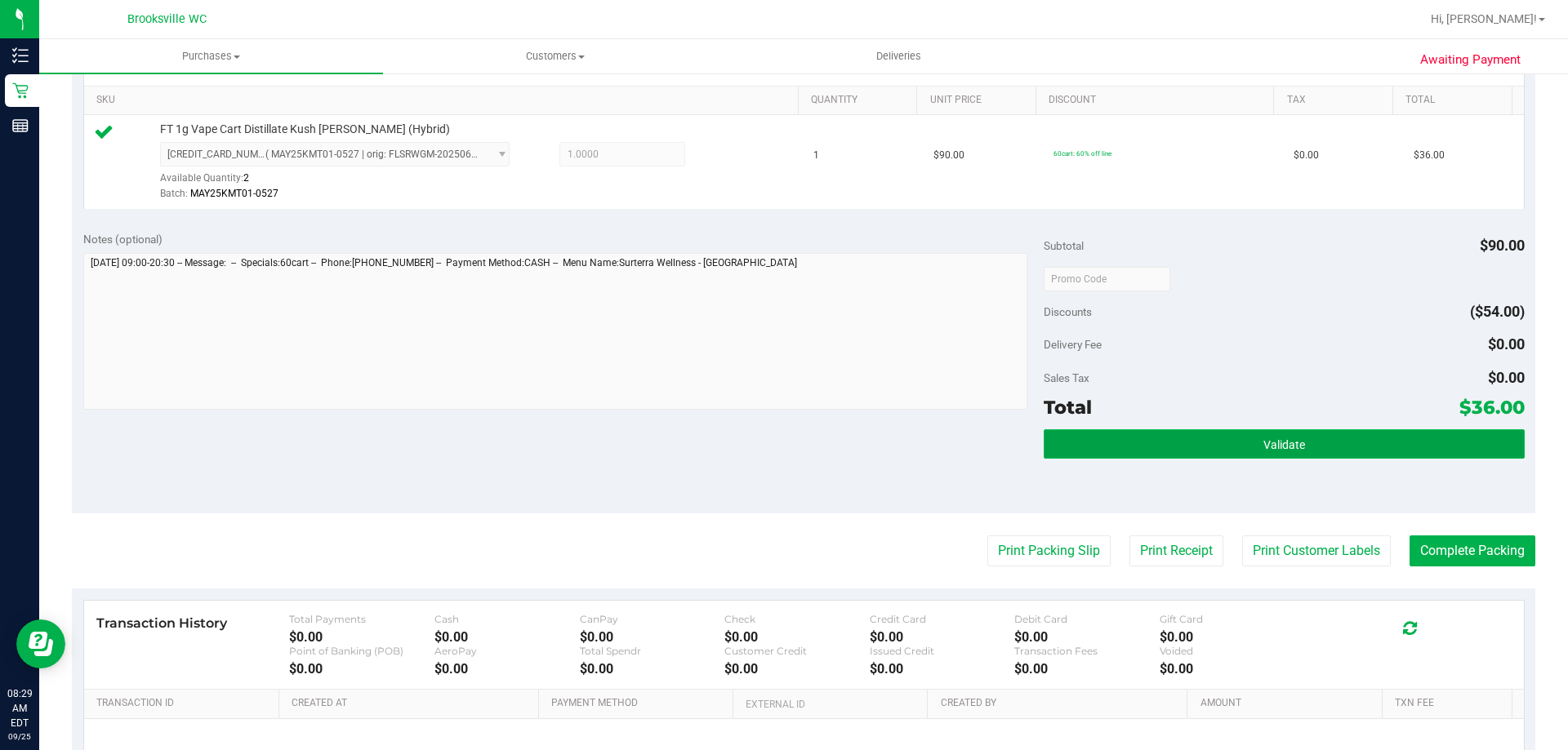
click at [1212, 452] on button "Validate" at bounding box center [1283, 444] width 480 height 29
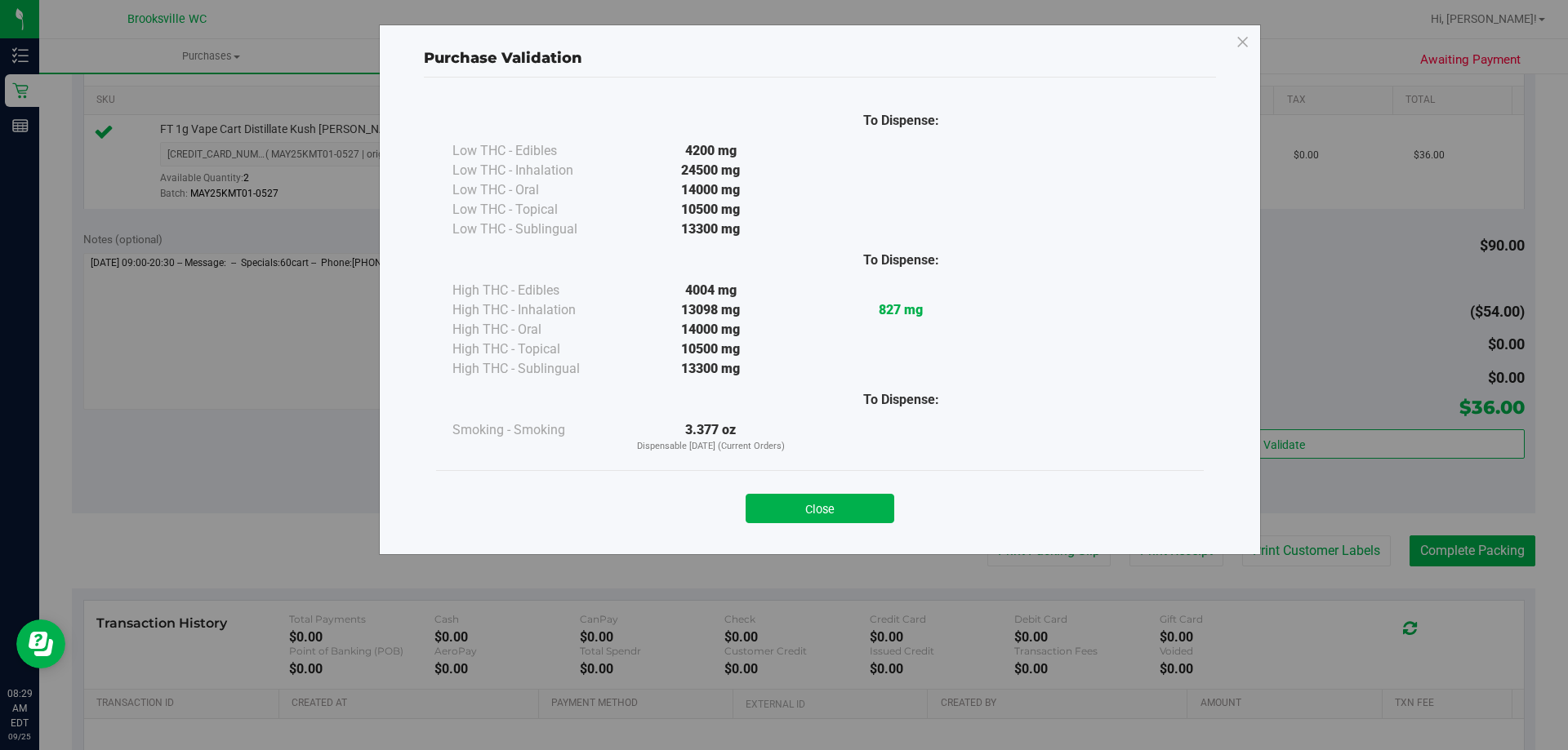
click at [811, 502] on button "Close" at bounding box center [820, 509] width 148 height 29
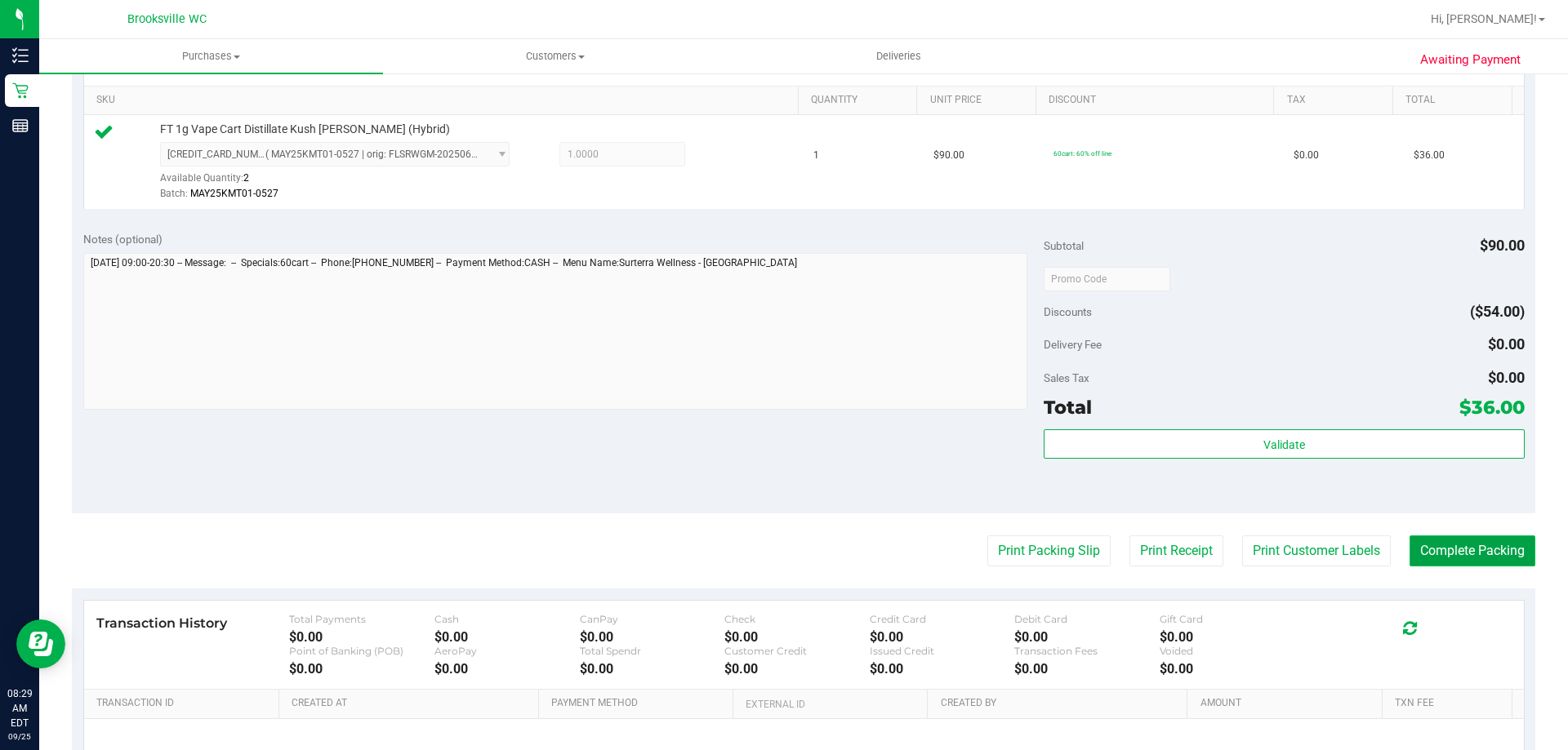
click at [1425, 553] on button "Complete Packing" at bounding box center [1472, 551] width 126 height 31
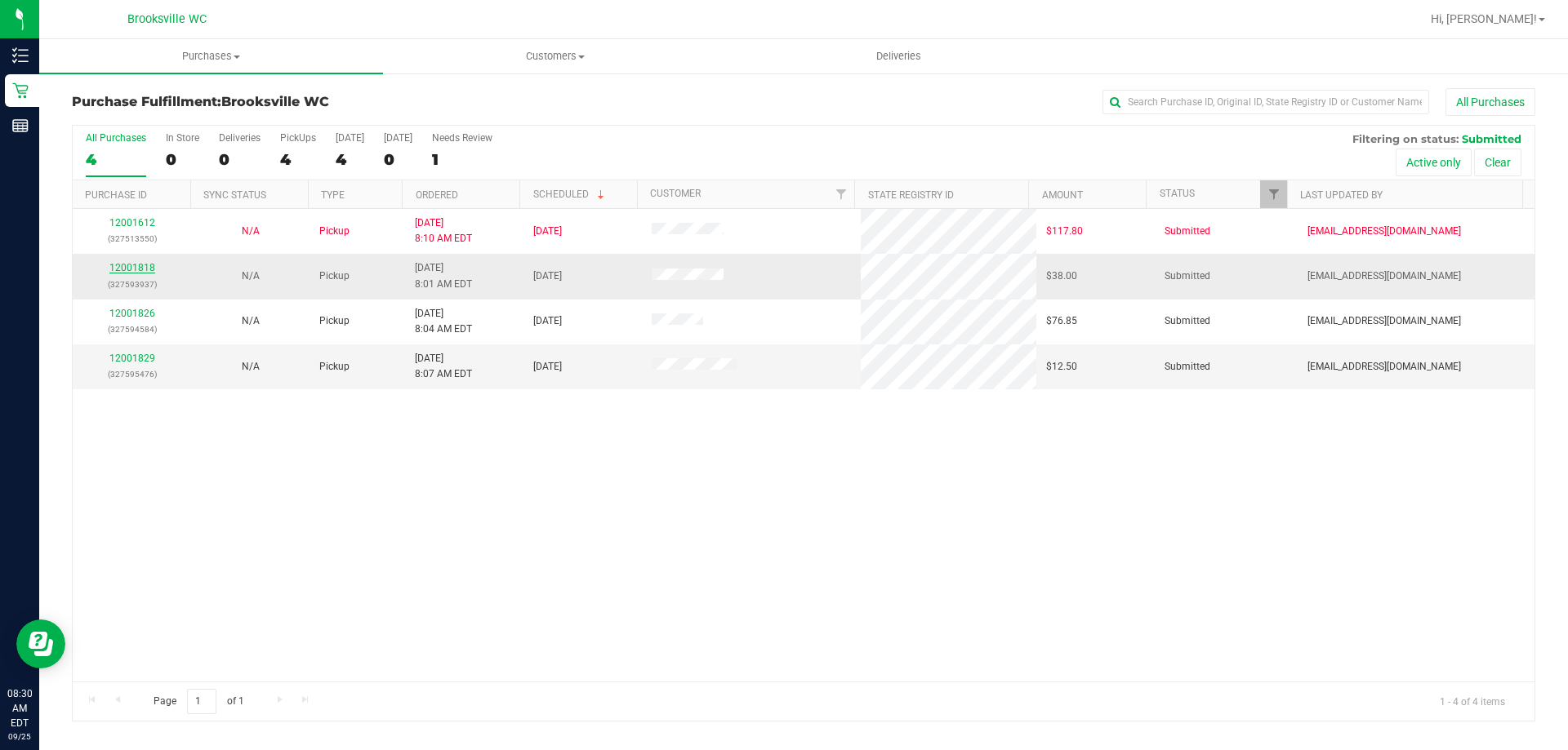
click at [152, 271] on link "12001818" at bounding box center [132, 268] width 46 height 12
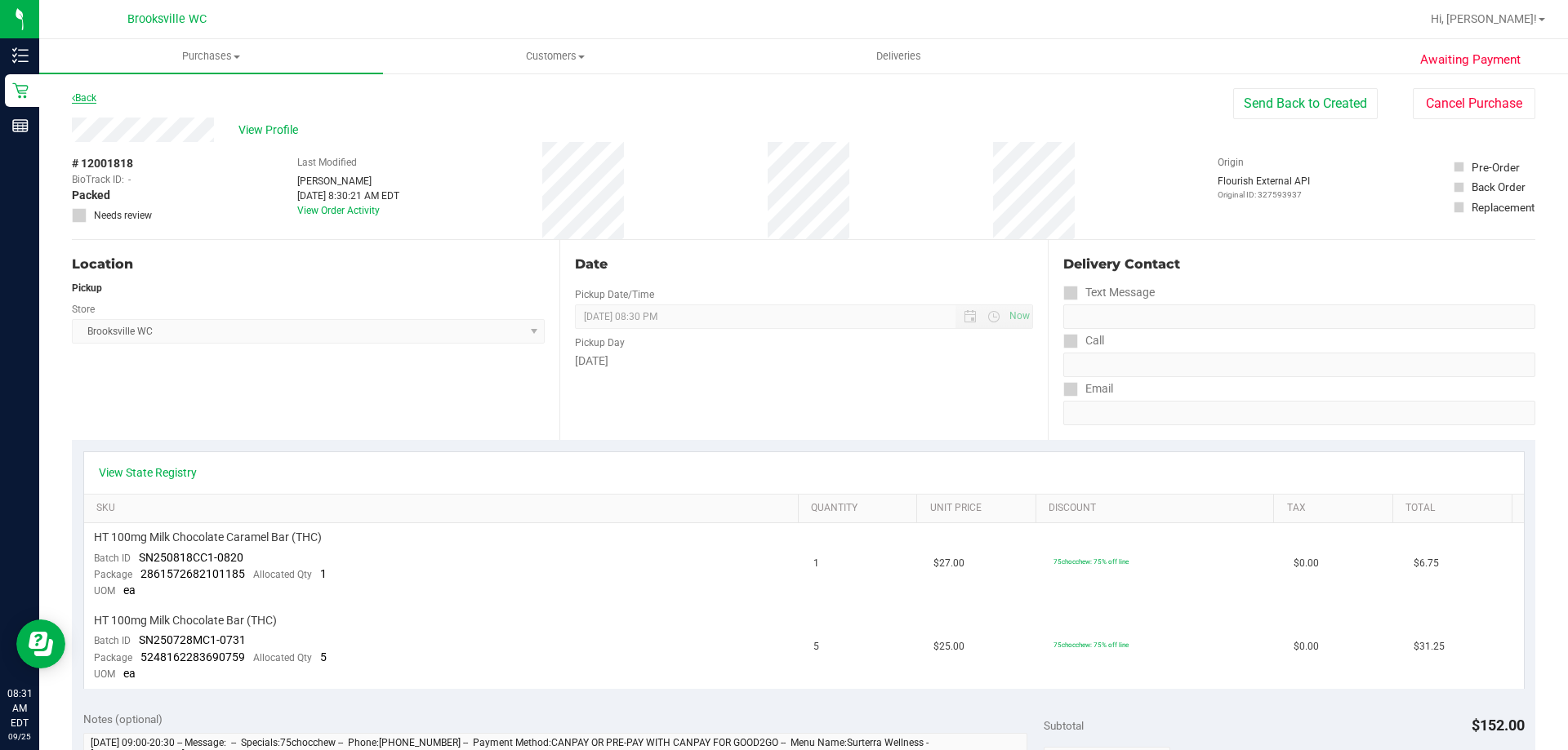
click at [86, 97] on link "Back" at bounding box center [84, 97] width 25 height 12
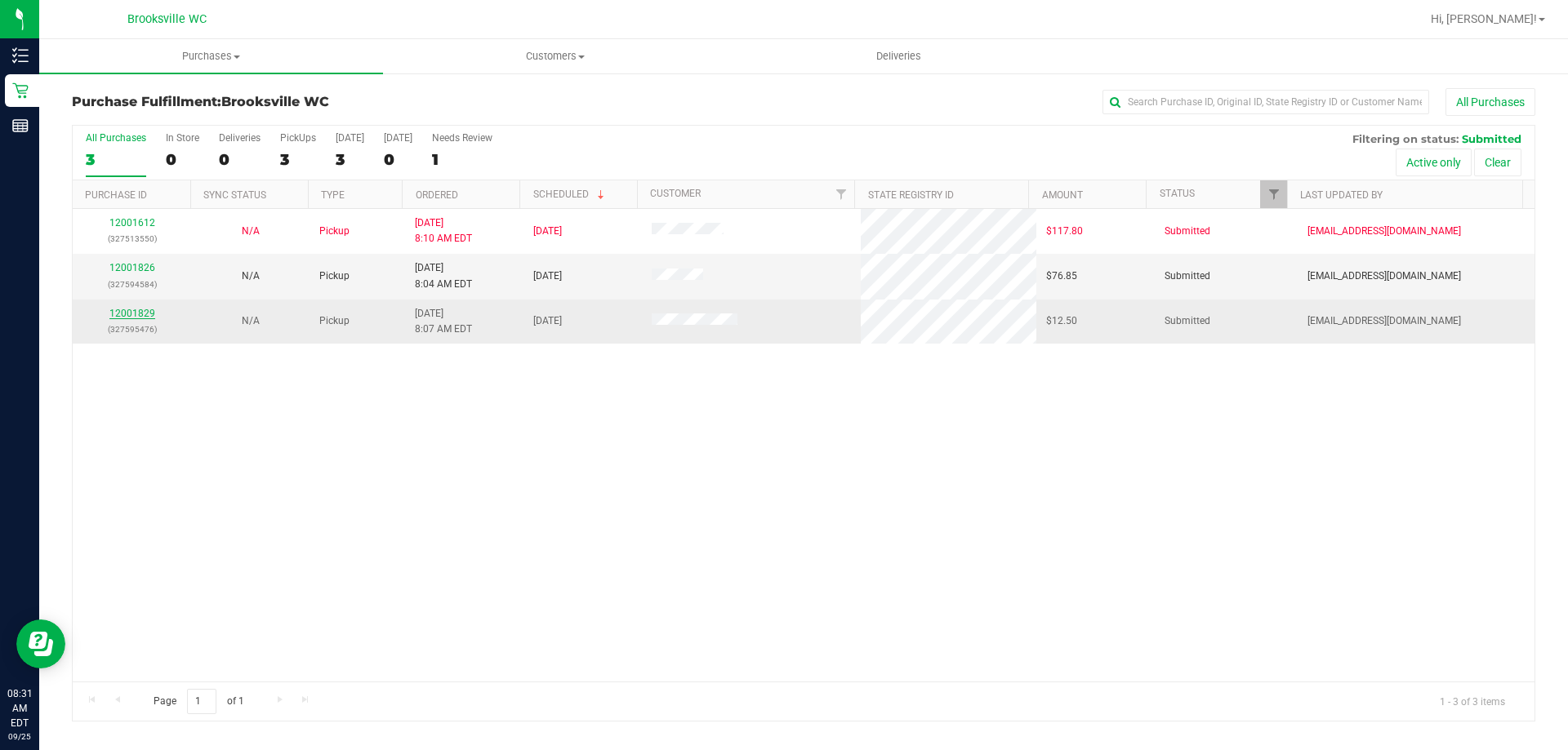
click at [150, 312] on link "12001829" at bounding box center [132, 313] width 46 height 12
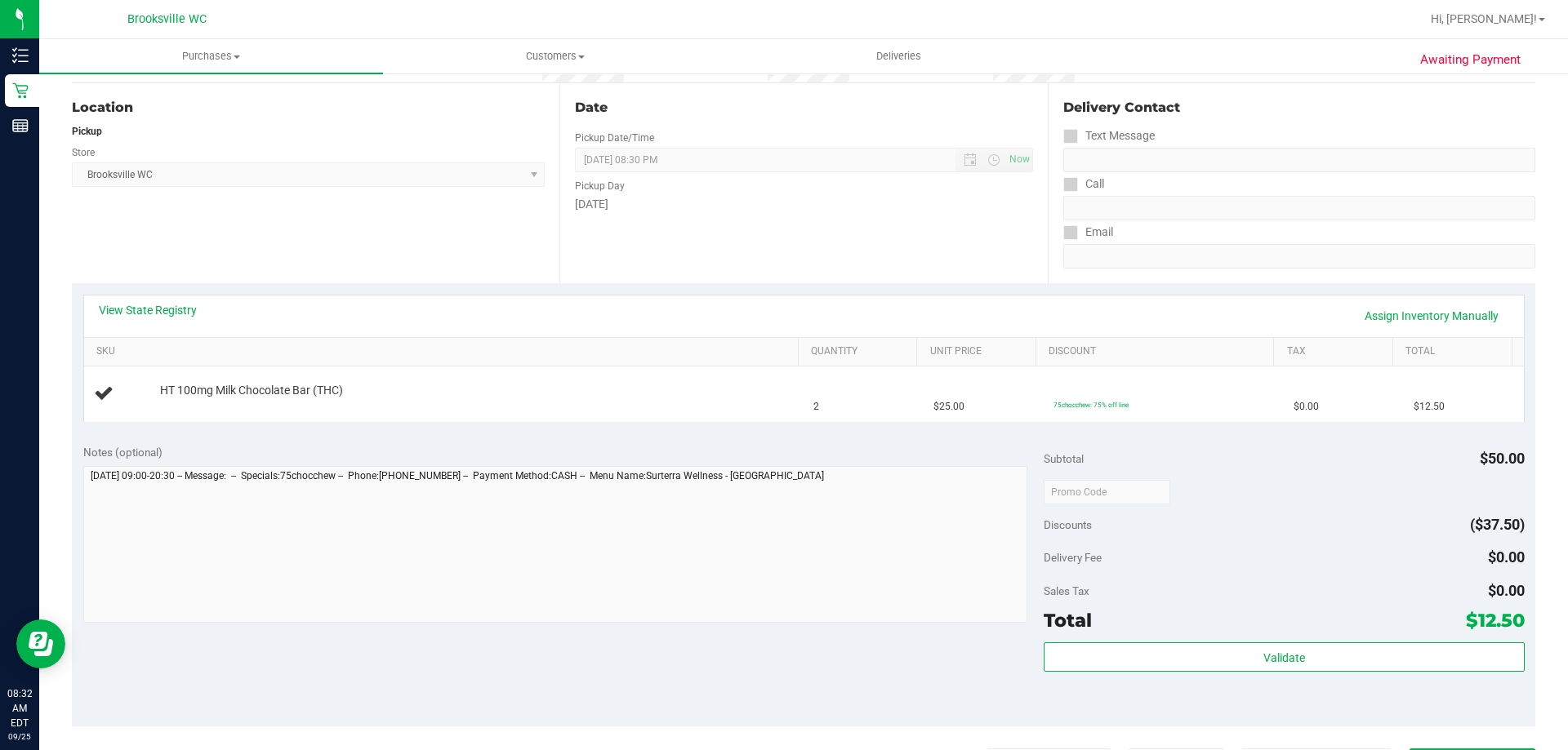
scroll to position [163, 0]
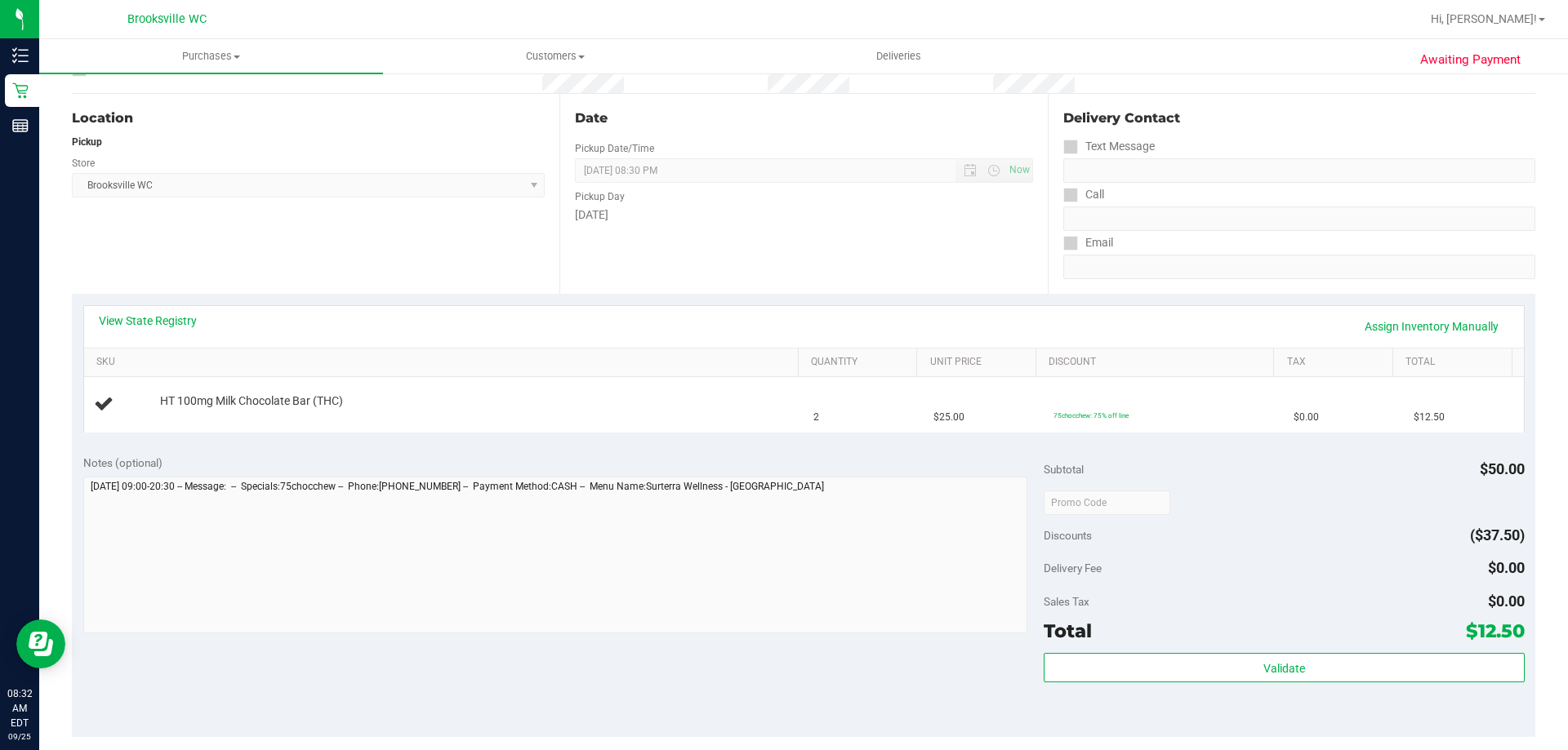
scroll to position [163, 0]
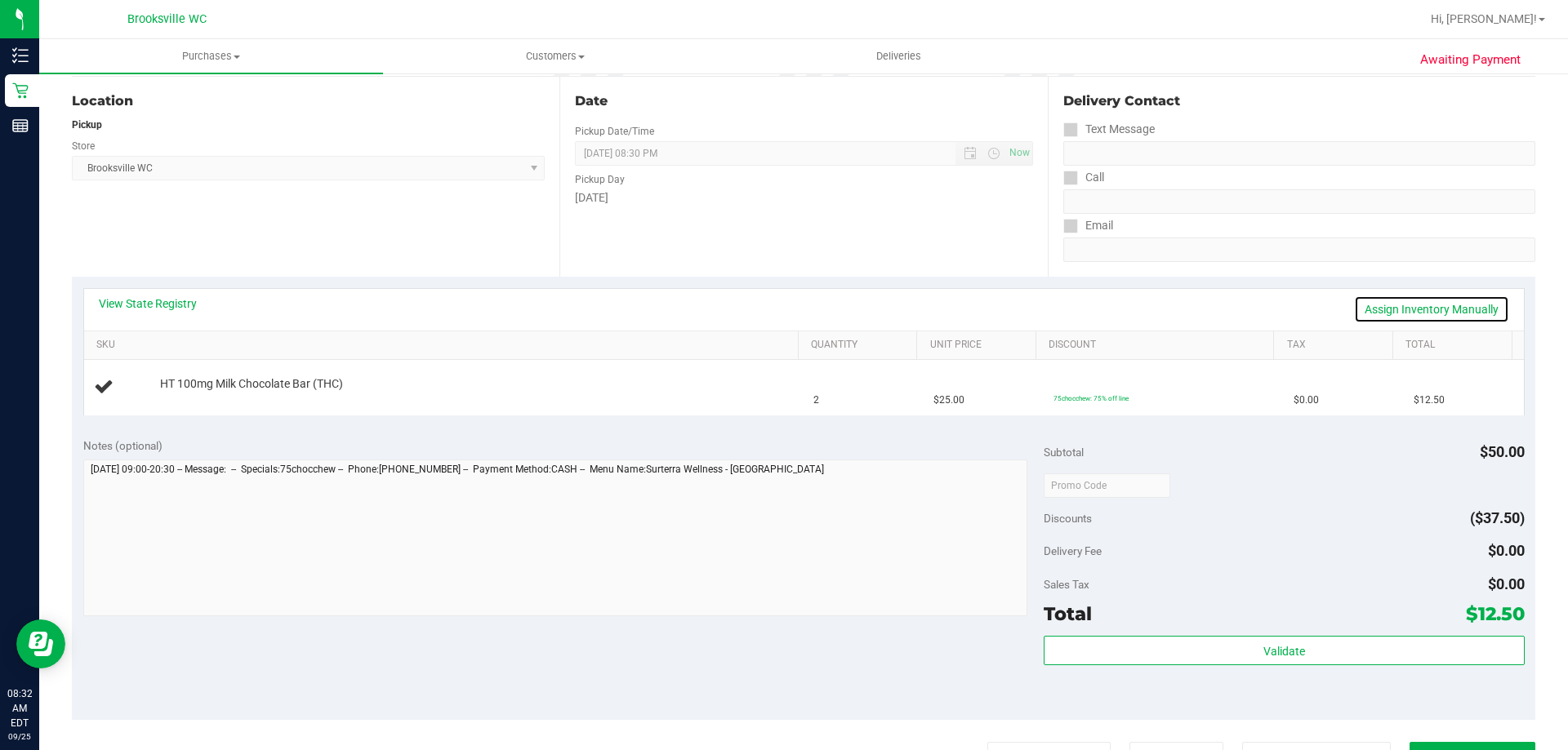
click at [1411, 311] on link "Assign Inventory Manually" at bounding box center [1431, 309] width 155 height 27
click at [202, 393] on link "Add Package" at bounding box center [189, 395] width 59 height 12
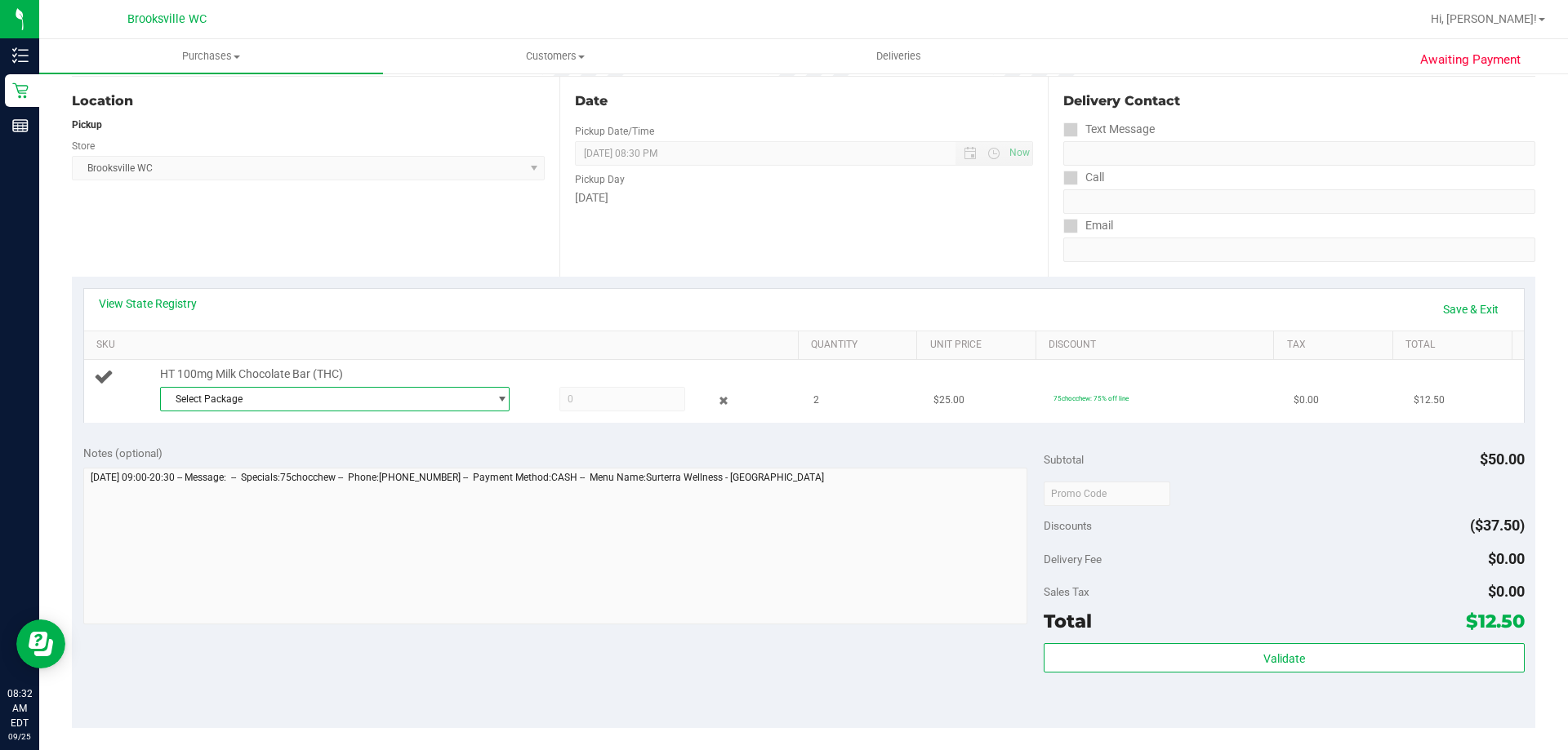
click at [263, 400] on span "Select Package" at bounding box center [325, 399] width 328 height 23
click at [270, 470] on span "( SN250728MC1-0731 | orig: FLSRWGM-20250806-343 )" at bounding box center [388, 466] width 248 height 12
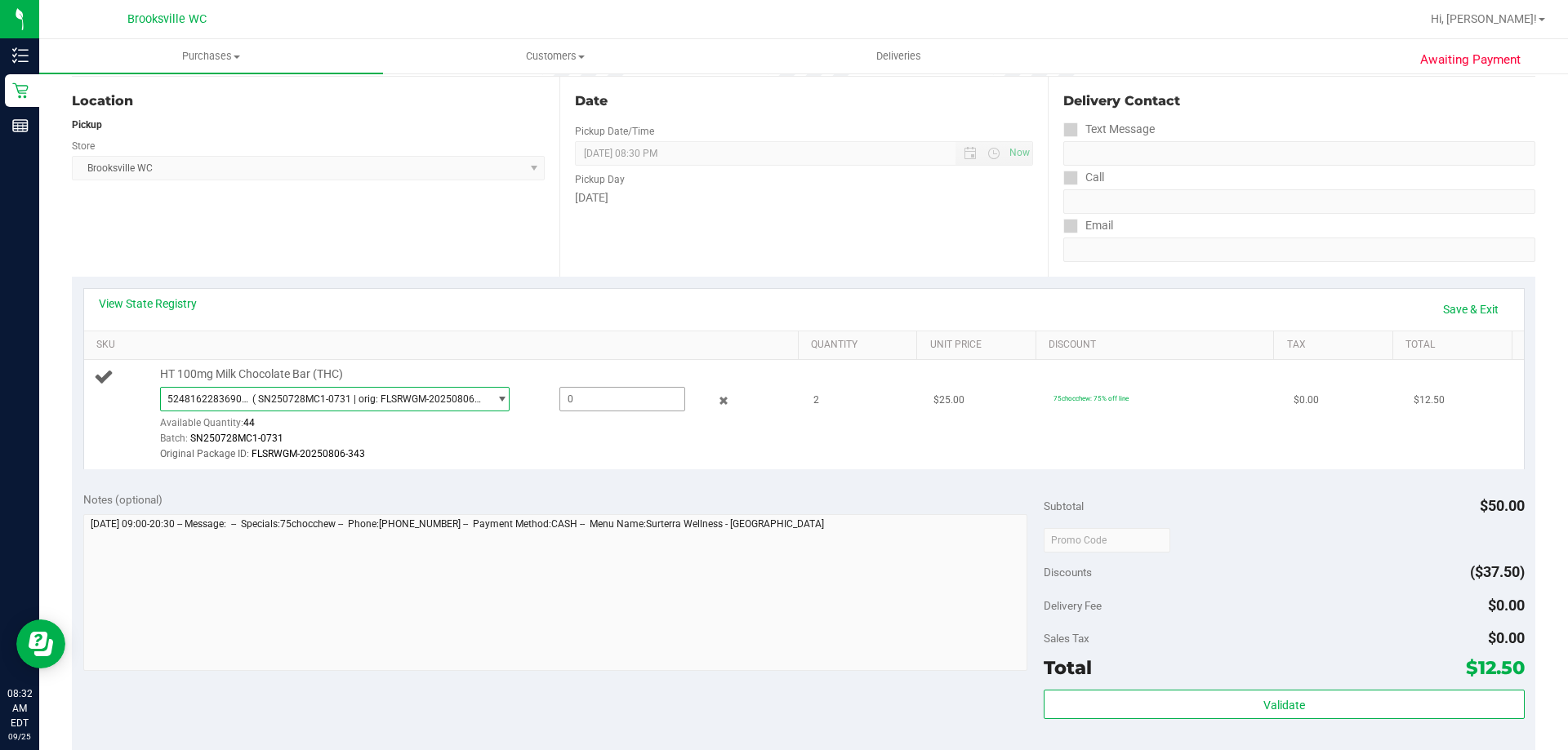
click at [583, 400] on span at bounding box center [622, 399] width 126 height 25
type input "2"
type input "2.0000"
click at [667, 452] on div "Original Package ID: FLSRWGM-20250806-343" at bounding box center [475, 454] width 630 height 15
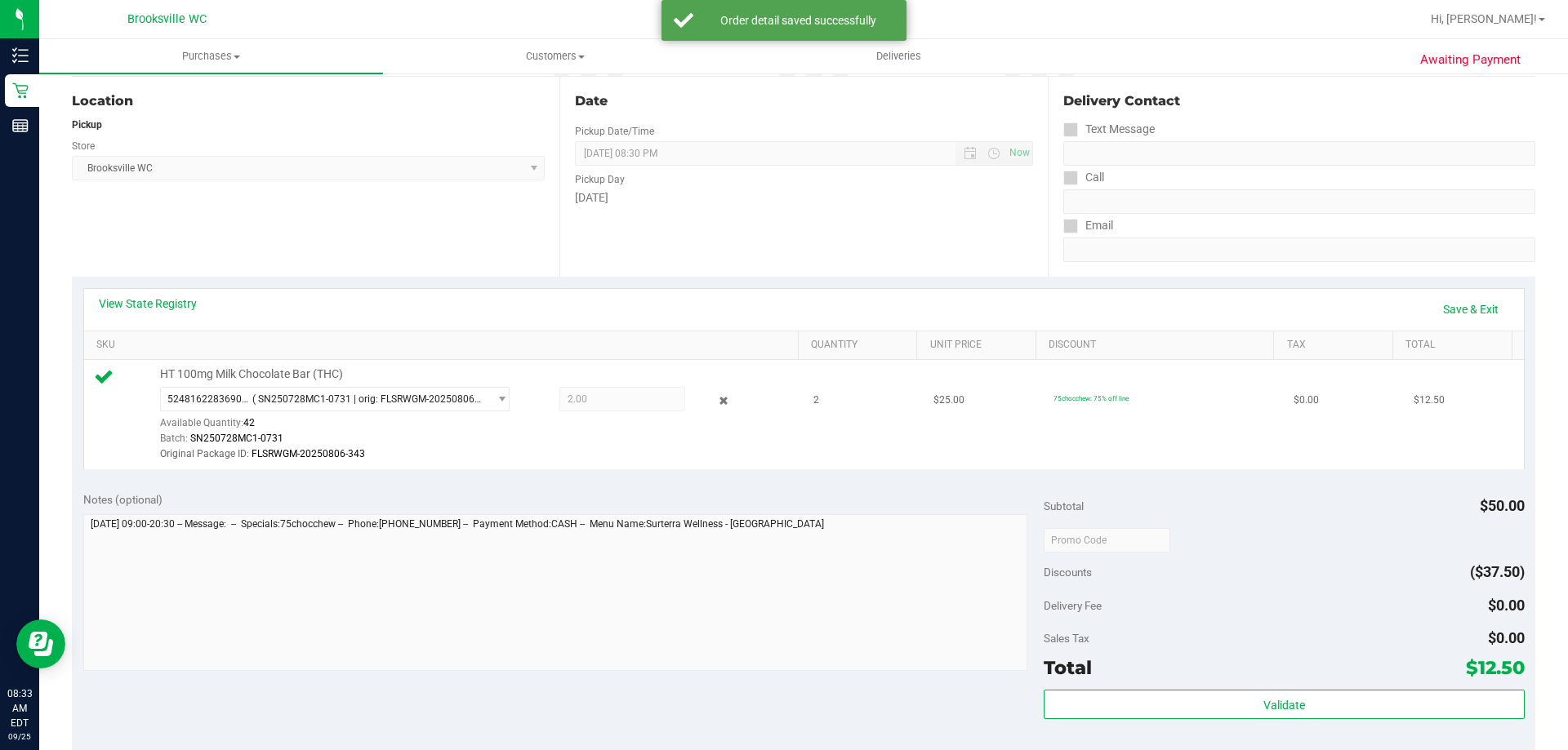
click at [674, 456] on div "Original Package ID: FLSRWGM-20250806-343" at bounding box center [475, 454] width 630 height 15
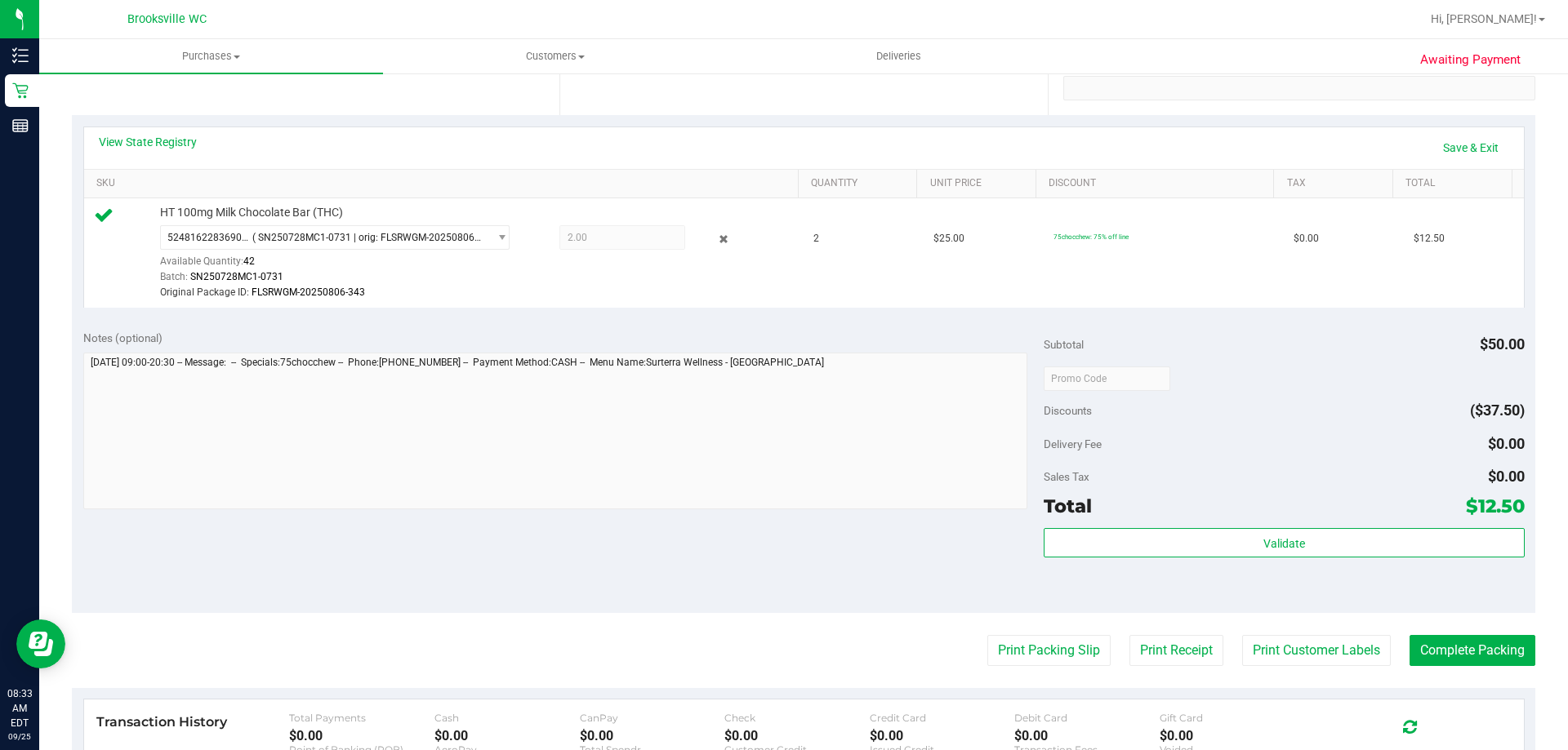
scroll to position [327, 0]
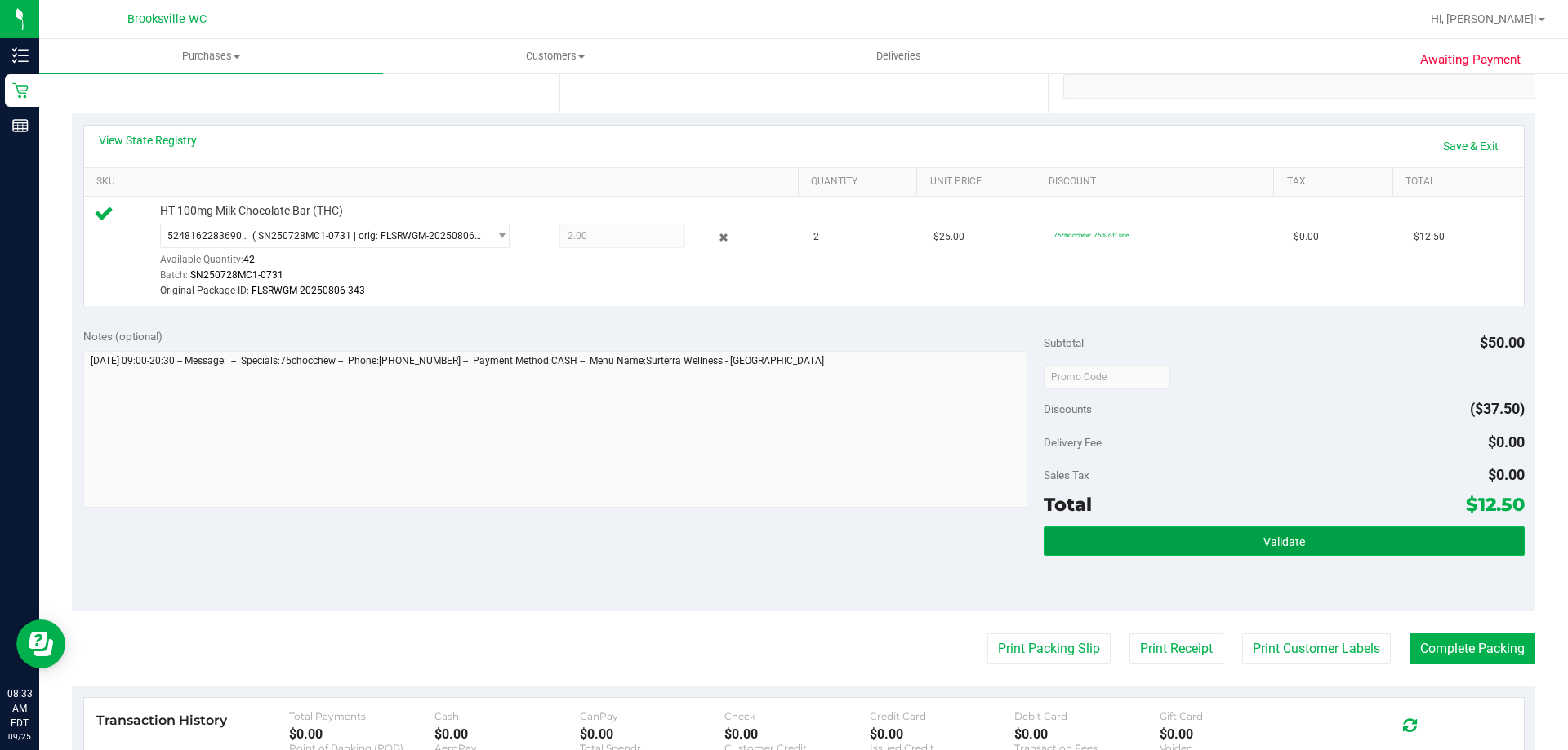
click at [1349, 539] on button "Validate" at bounding box center [1283, 541] width 480 height 29
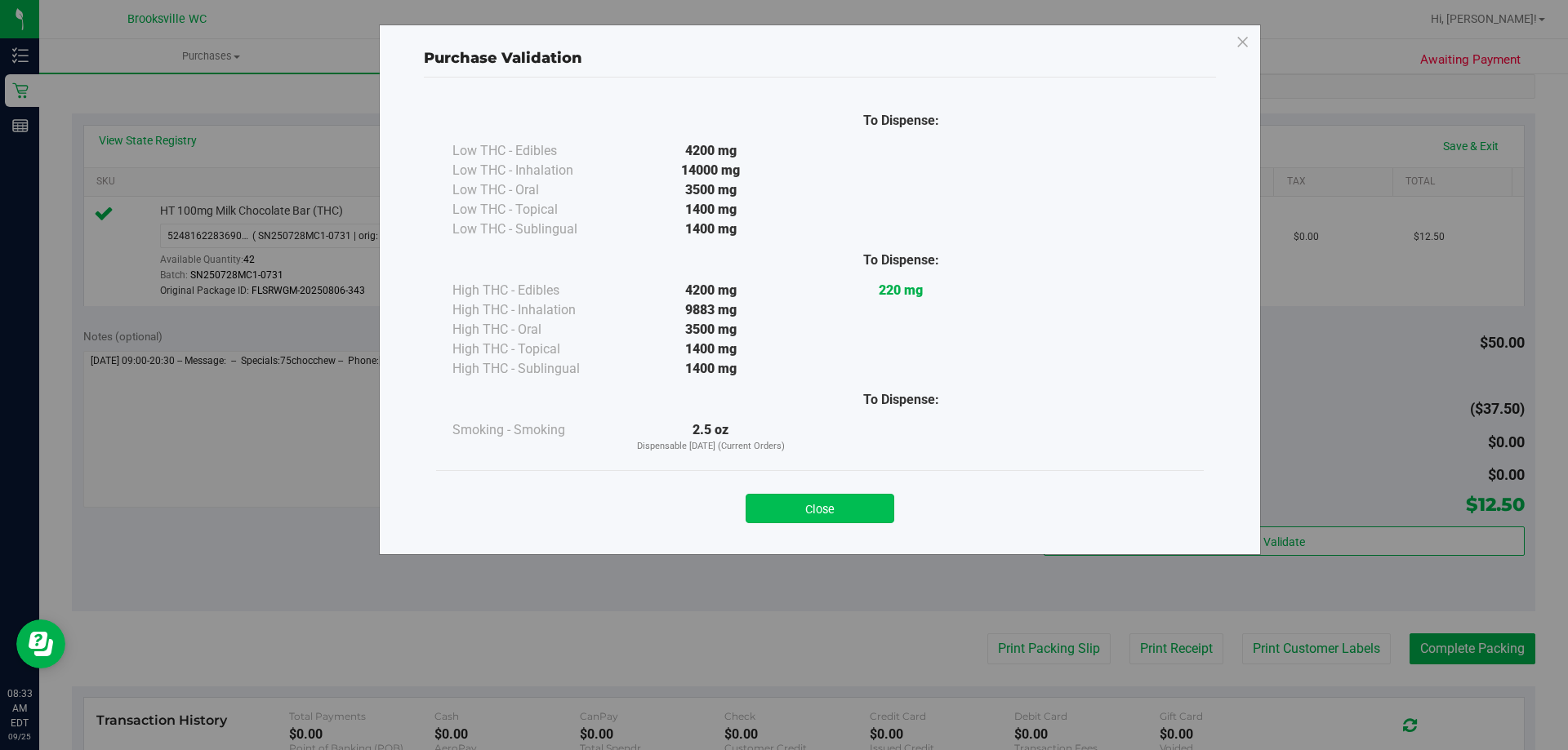
click at [830, 498] on button "Close" at bounding box center [820, 509] width 148 height 29
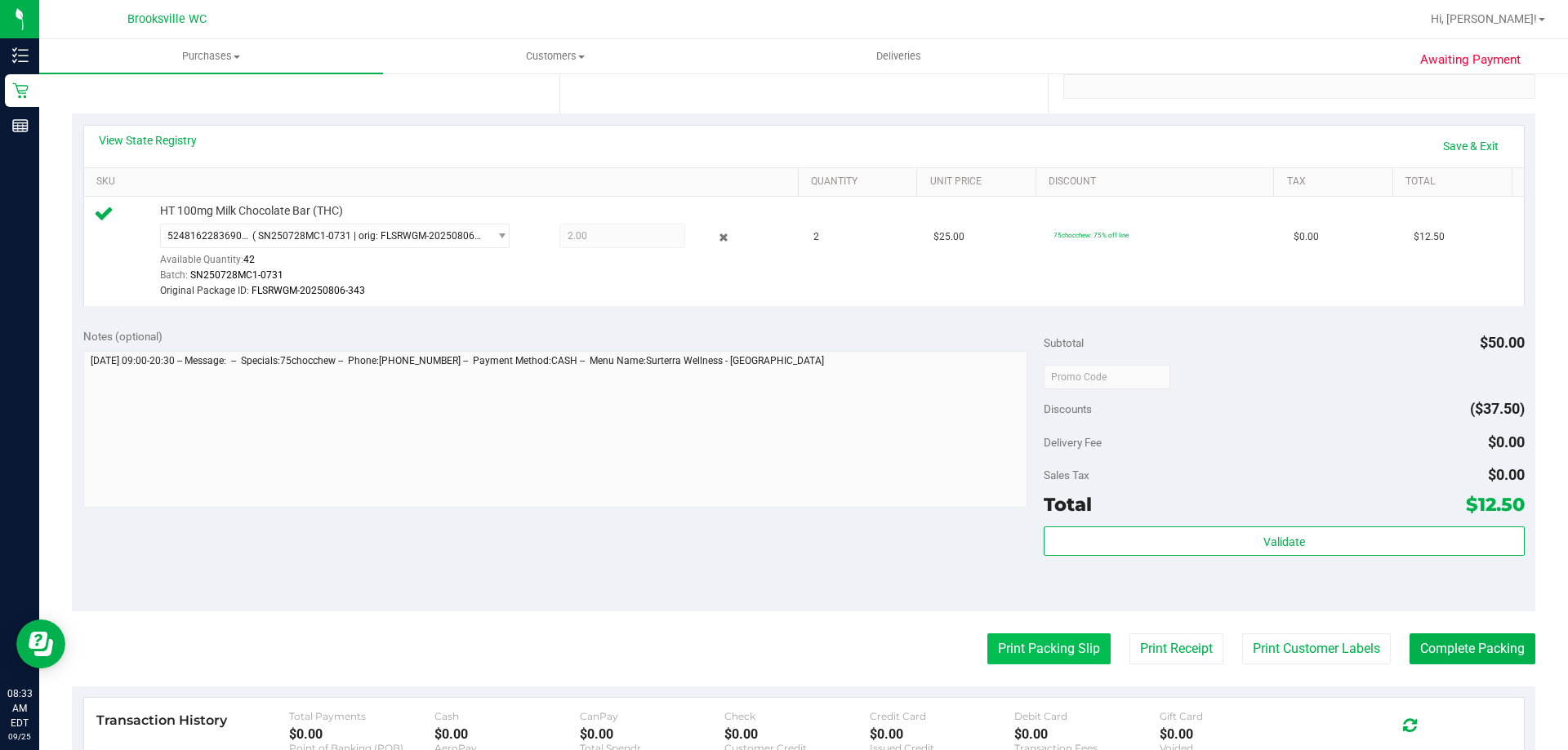
click at [1057, 654] on button "Print Packing Slip" at bounding box center [1048, 649] width 123 height 31
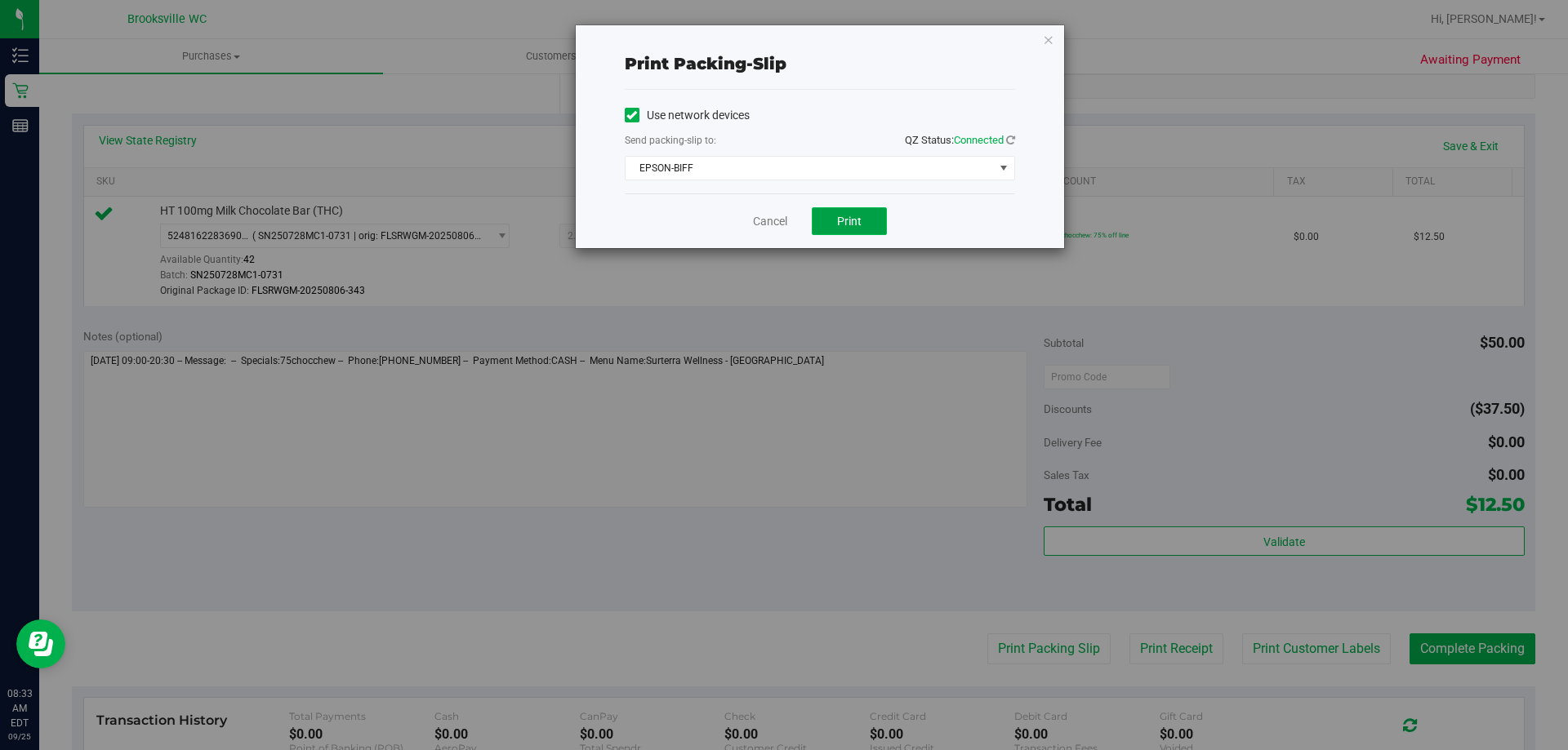
click at [844, 217] on span "Print" at bounding box center [849, 221] width 25 height 13
click at [1052, 40] on icon "button" at bounding box center [1048, 39] width 12 height 20
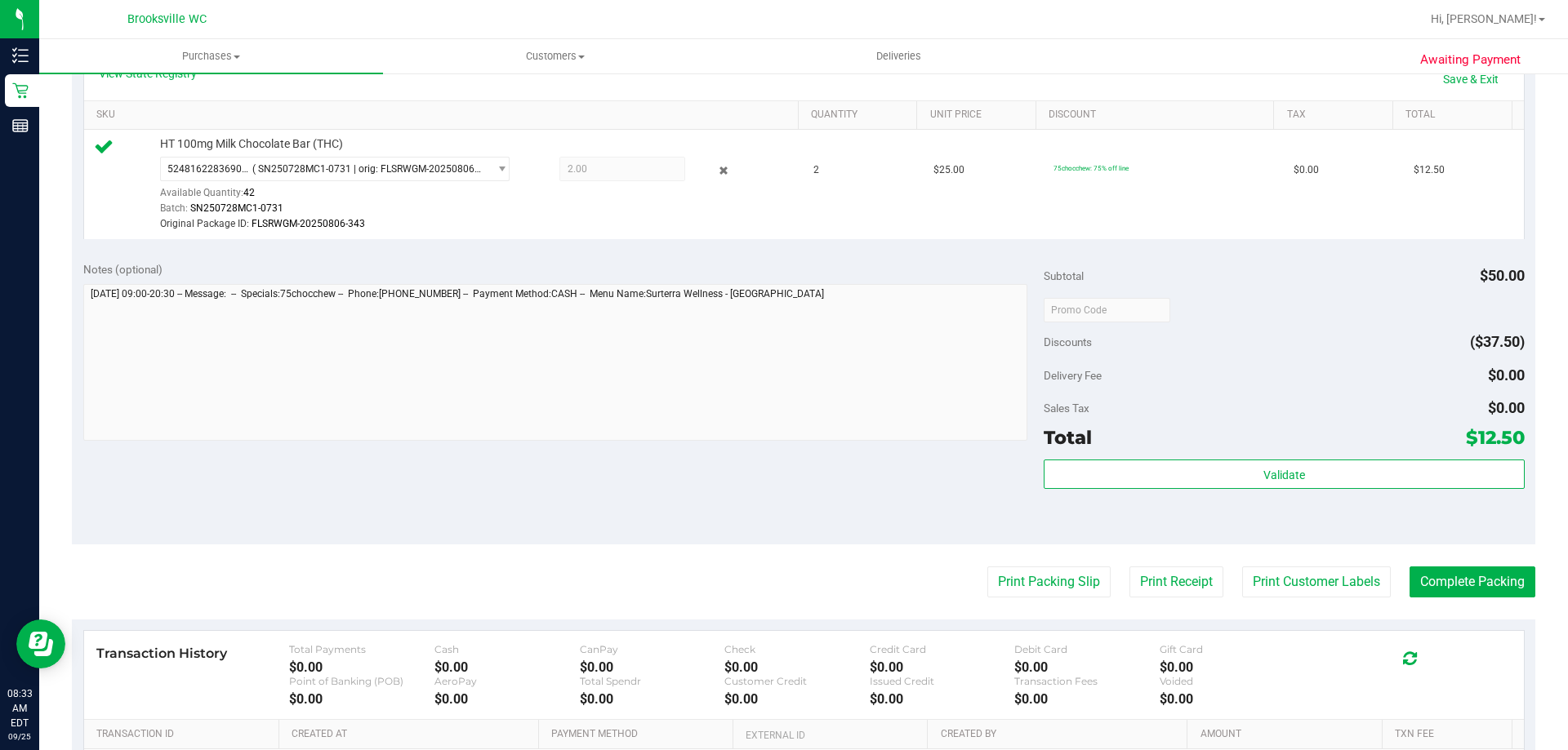
scroll to position [408, 0]
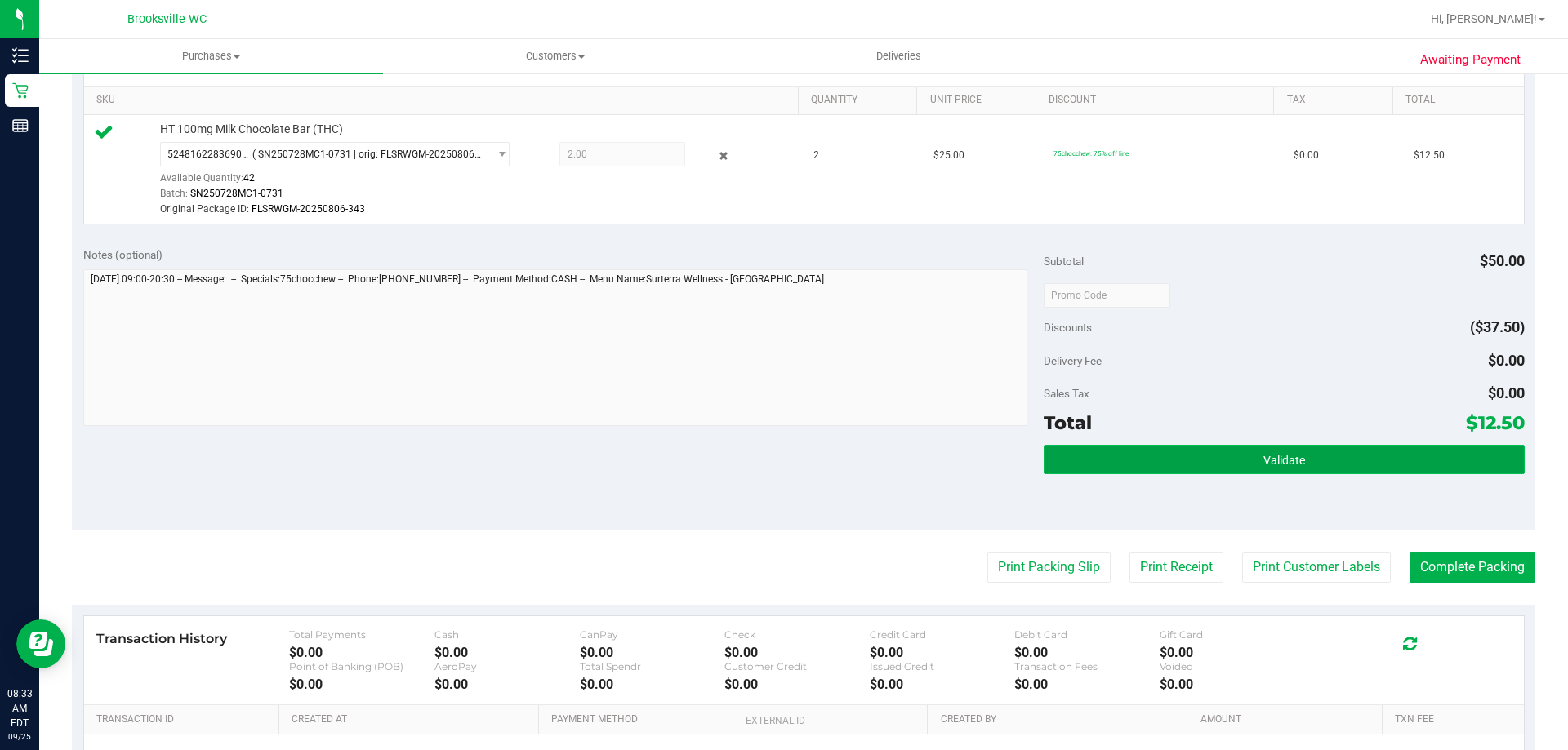
click at [1237, 459] on button "Validate" at bounding box center [1283, 460] width 480 height 29
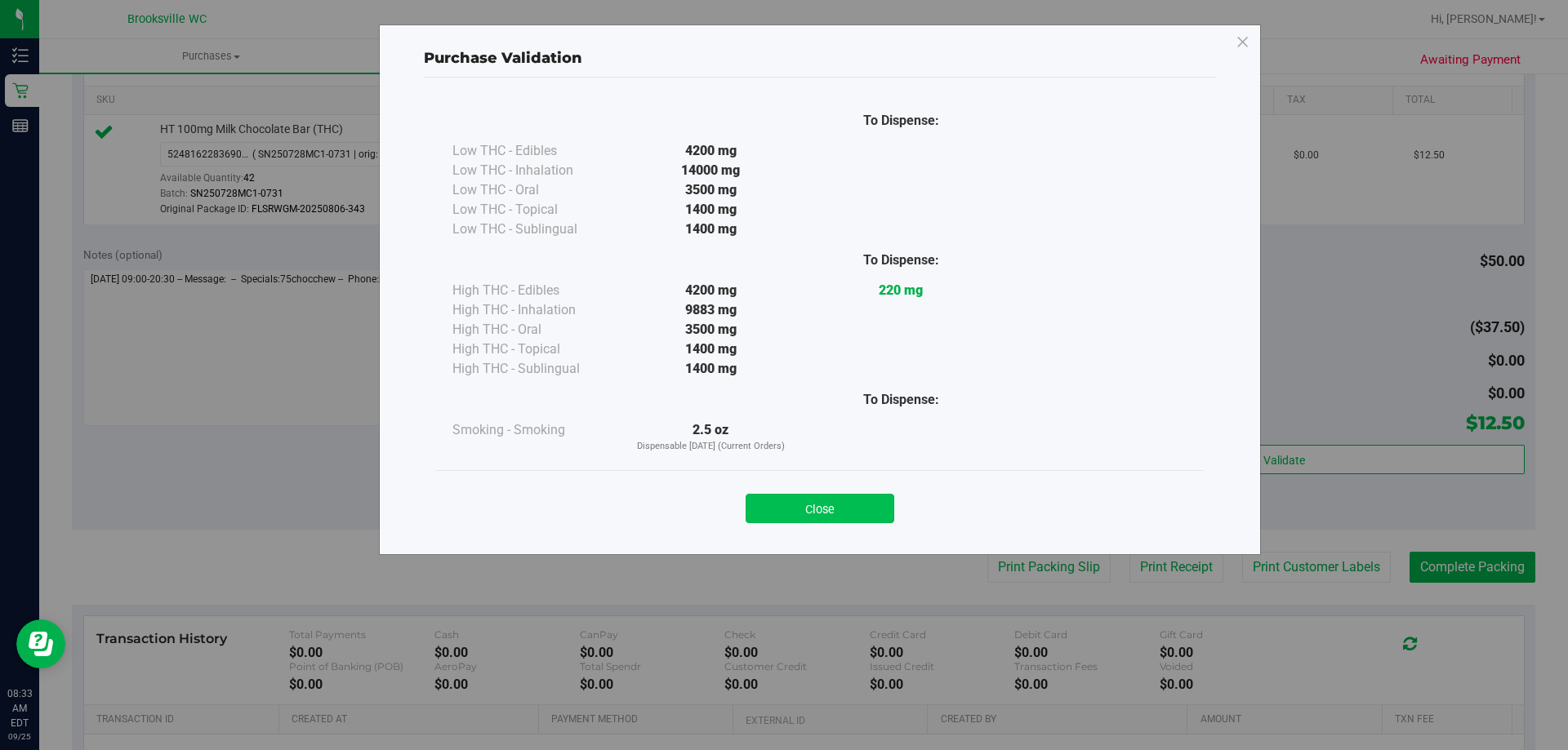
click at [817, 512] on button "Close" at bounding box center [820, 509] width 148 height 29
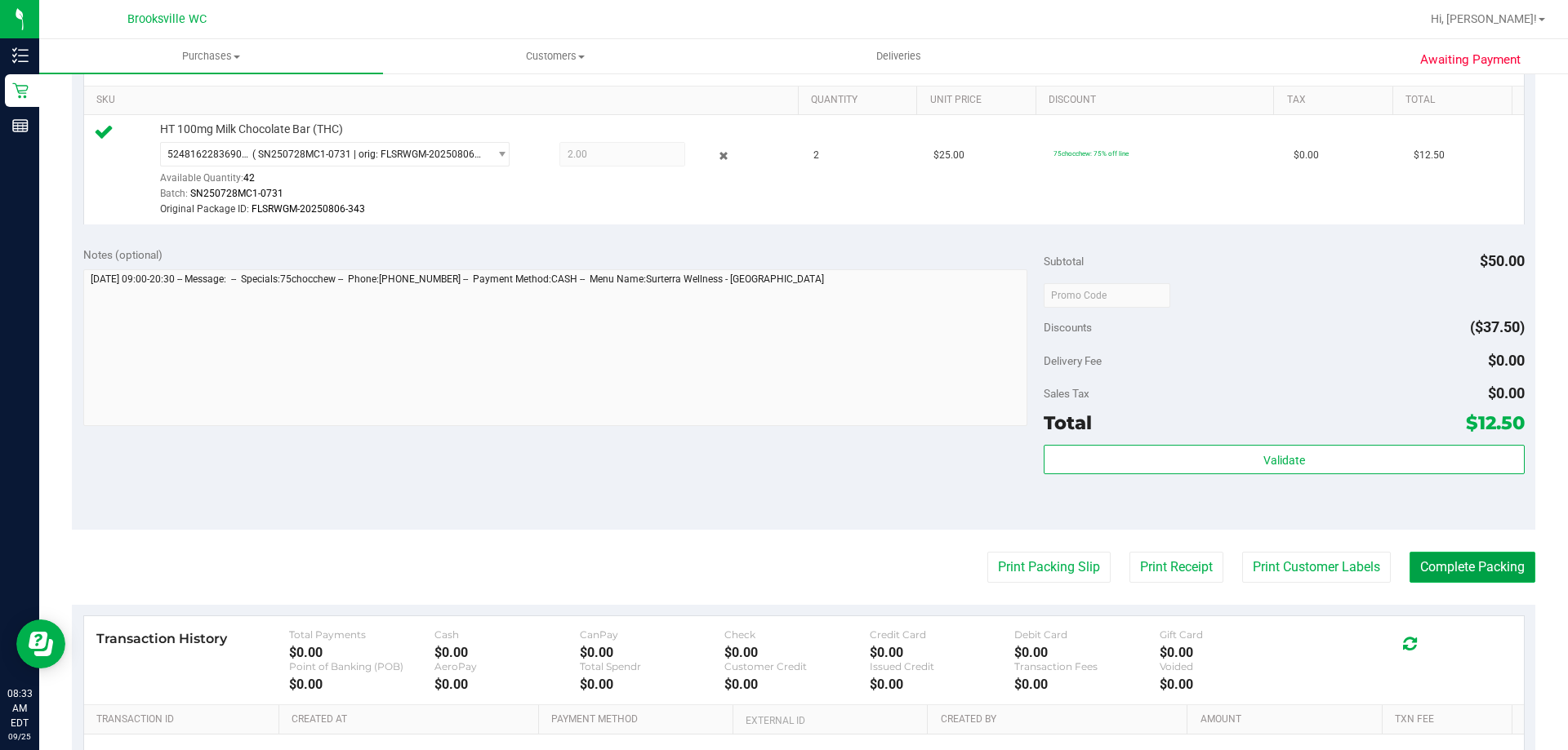
click at [1465, 573] on button "Complete Packing" at bounding box center [1472, 567] width 126 height 31
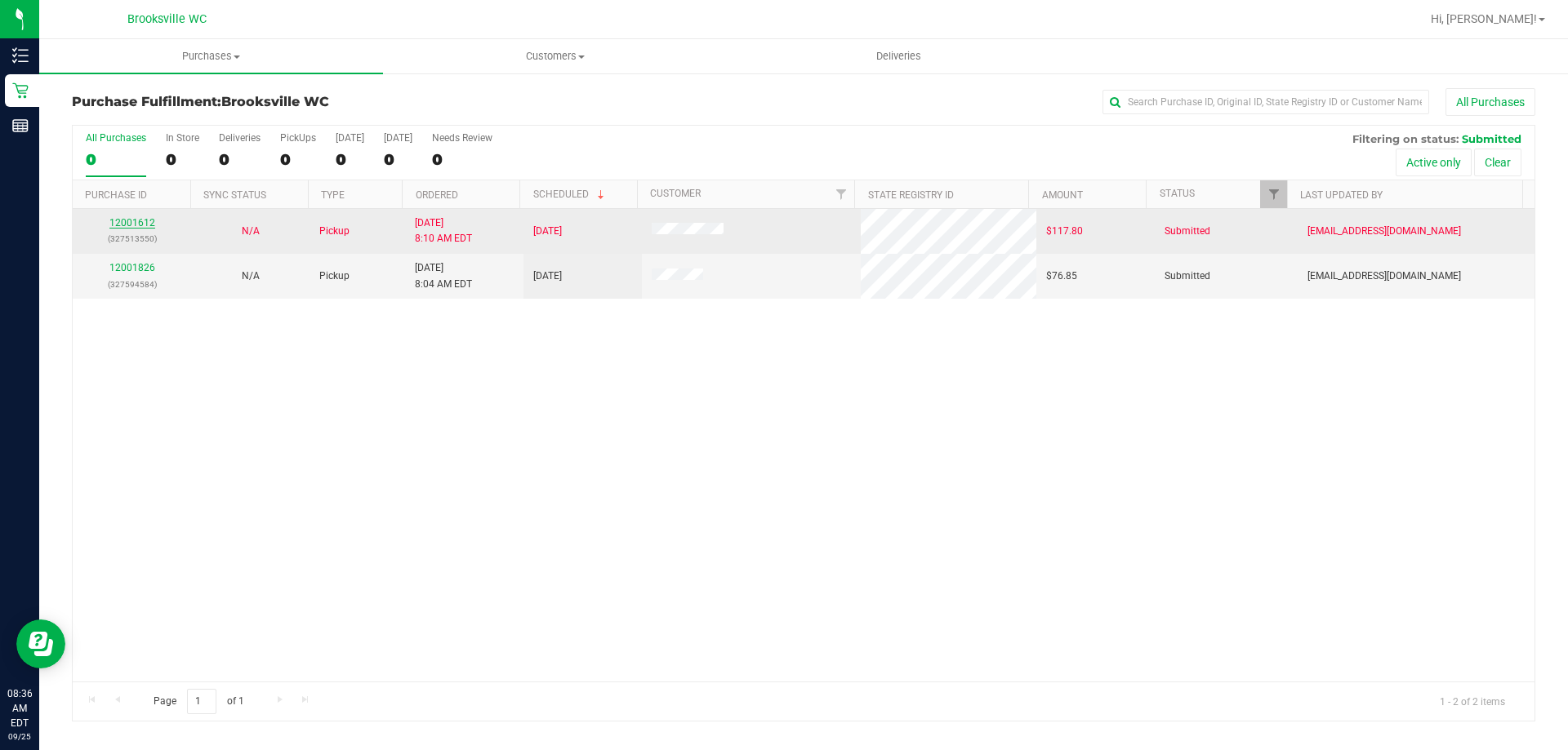
click at [126, 219] on link "12001612" at bounding box center [132, 223] width 46 height 12
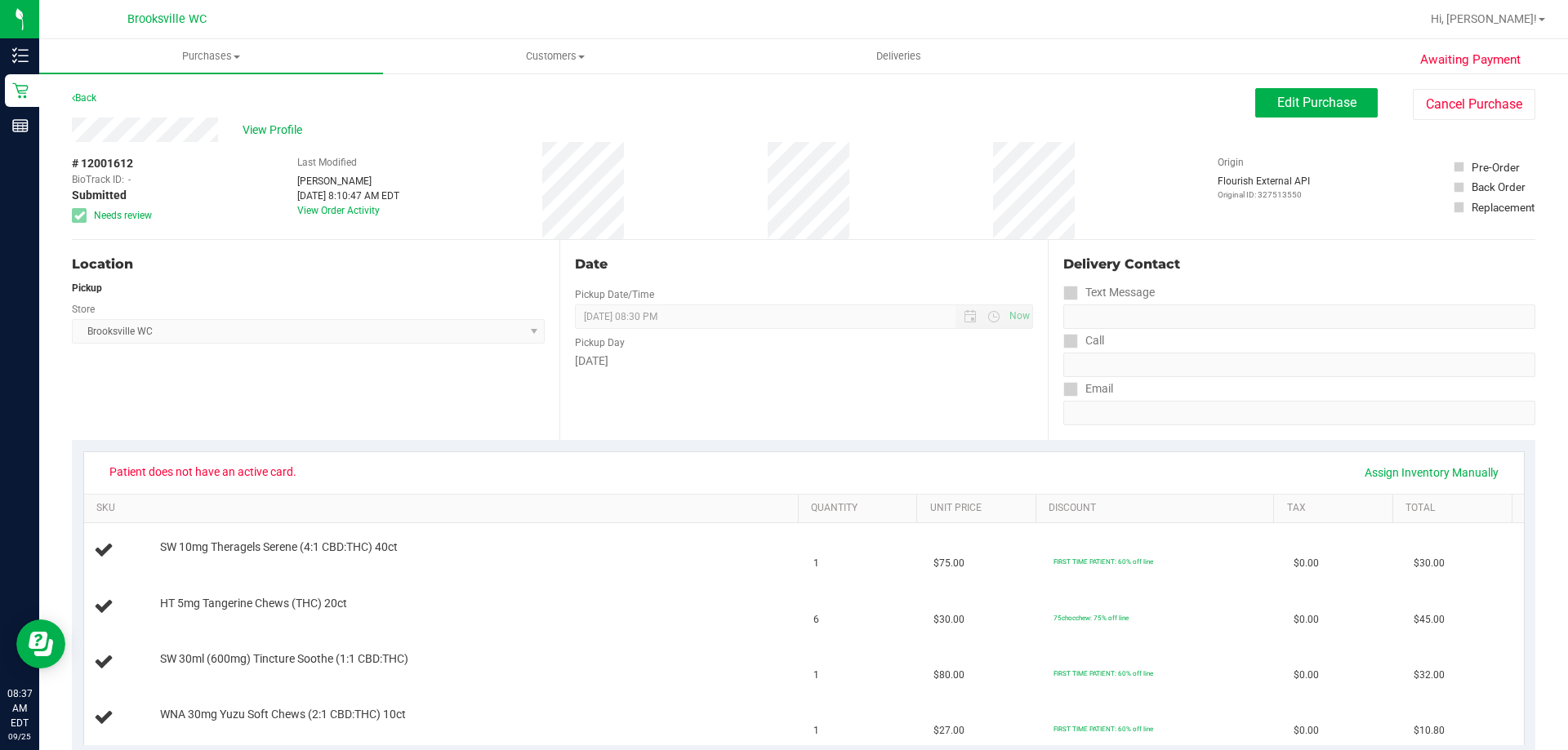
click at [279, 115] on div "Back Edit Purchase Cancel Purchase" at bounding box center [803, 103] width 1463 height 29
click at [278, 124] on span "View Profile" at bounding box center [275, 130] width 66 height 17
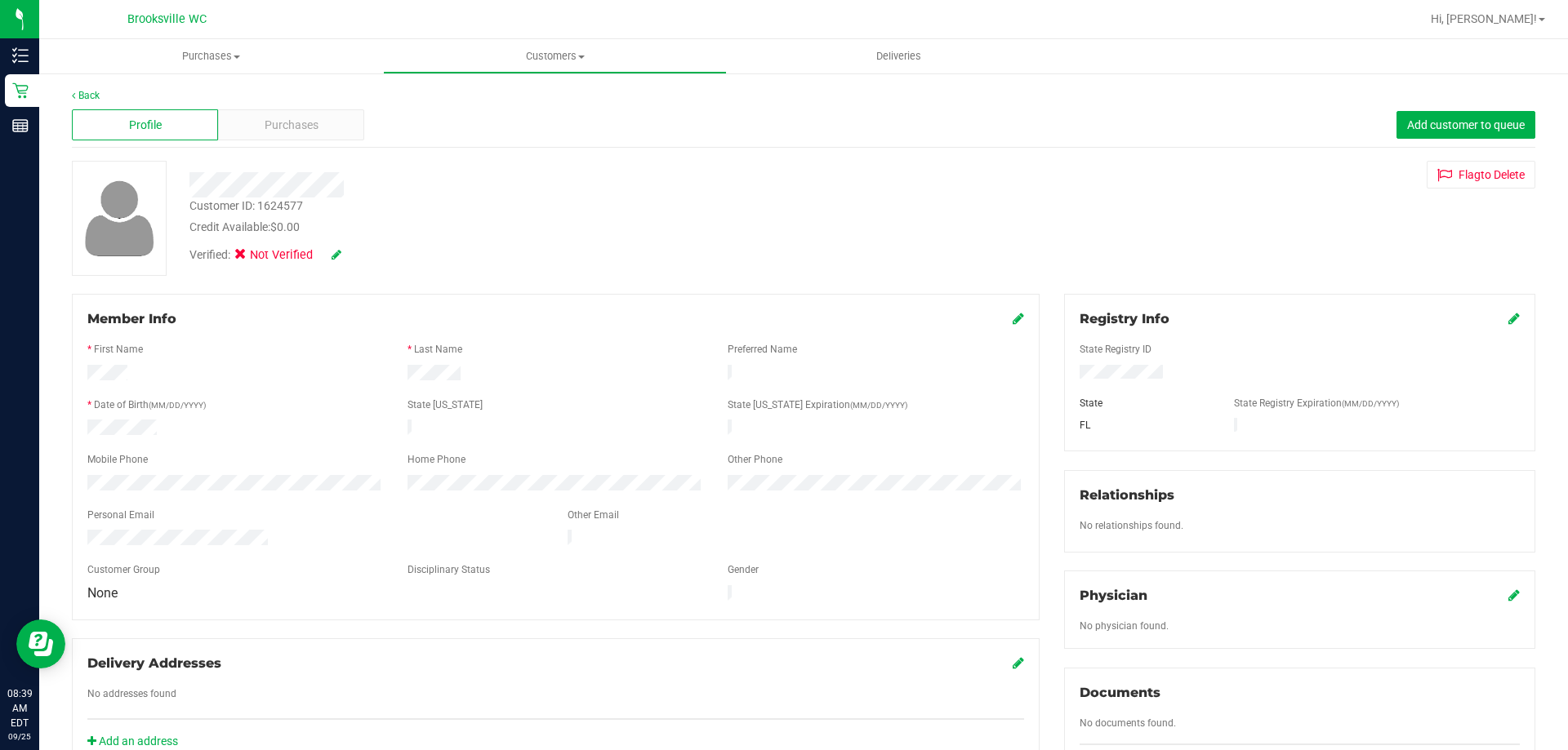
click at [339, 258] on icon at bounding box center [336, 255] width 10 height 12
click at [252, 259] on label "Medical" at bounding box center [271, 257] width 68 height 21
click at [0, 0] on input "Medical" at bounding box center [0, 0] width 0 height 0
click at [355, 252] on icon at bounding box center [359, 255] width 13 height 12
click at [208, 55] on span "Purchases" at bounding box center [211, 56] width 344 height 15
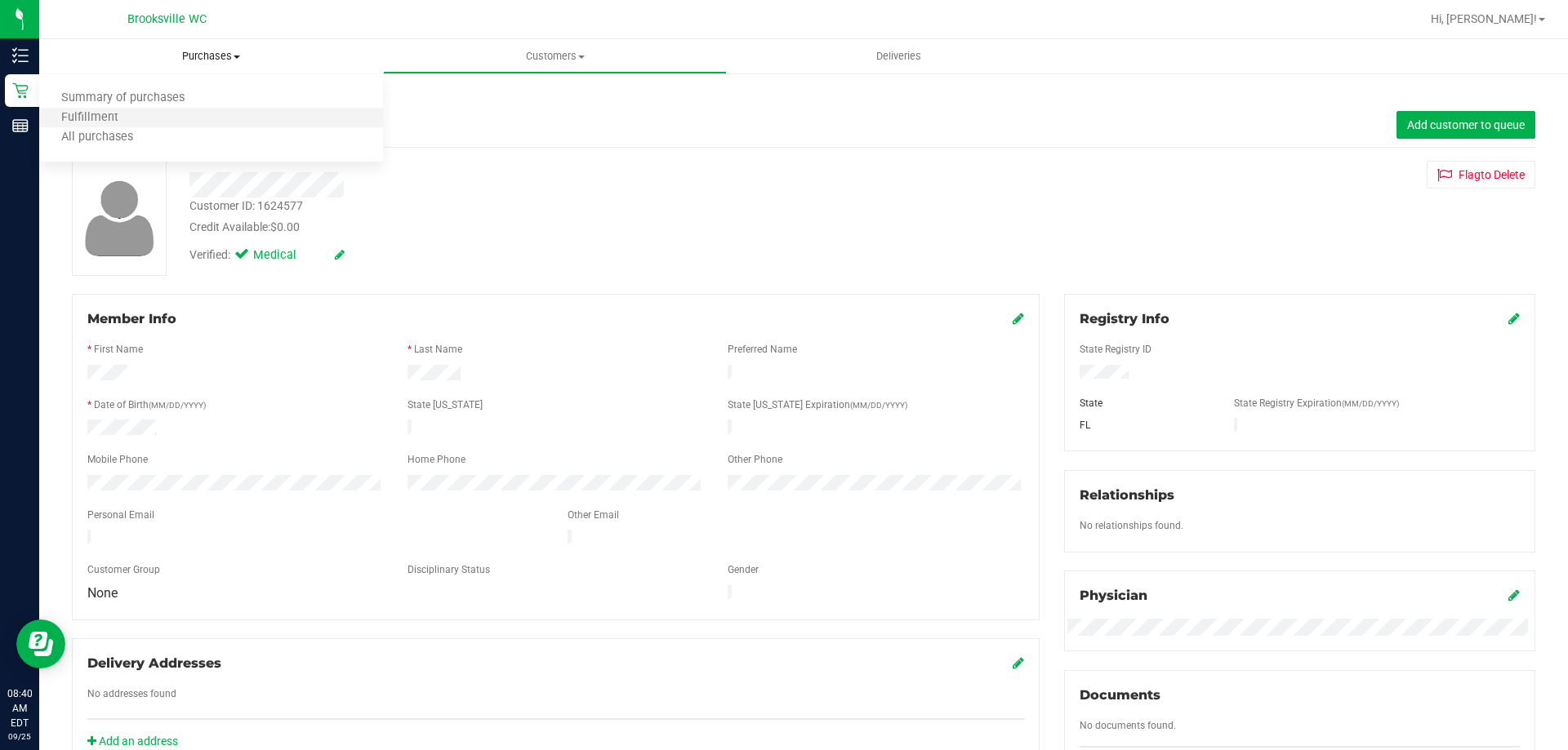
click at [175, 111] on li "Fulfillment" at bounding box center [211, 118] width 344 height 20
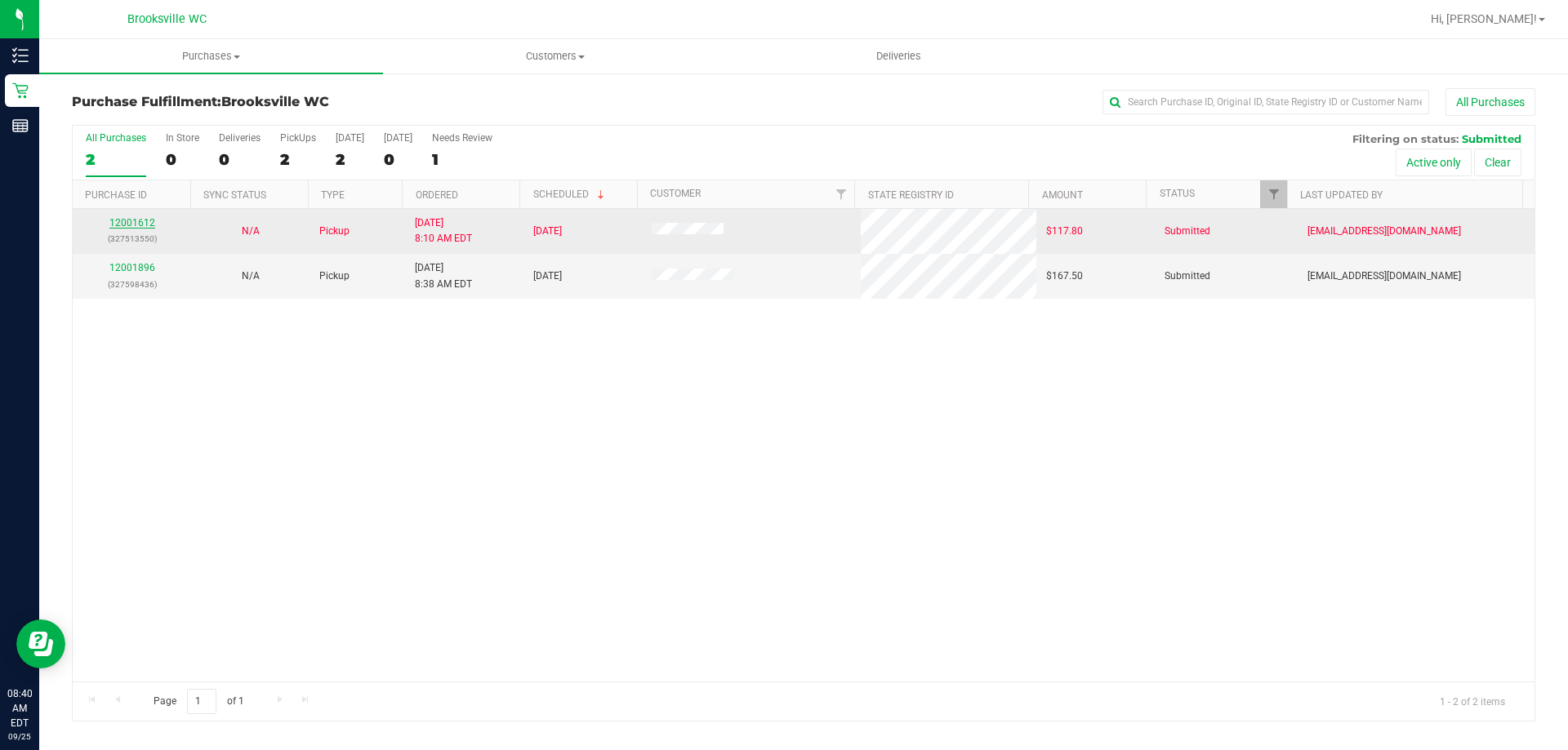
click at [139, 226] on link "12001612" at bounding box center [132, 223] width 46 height 12
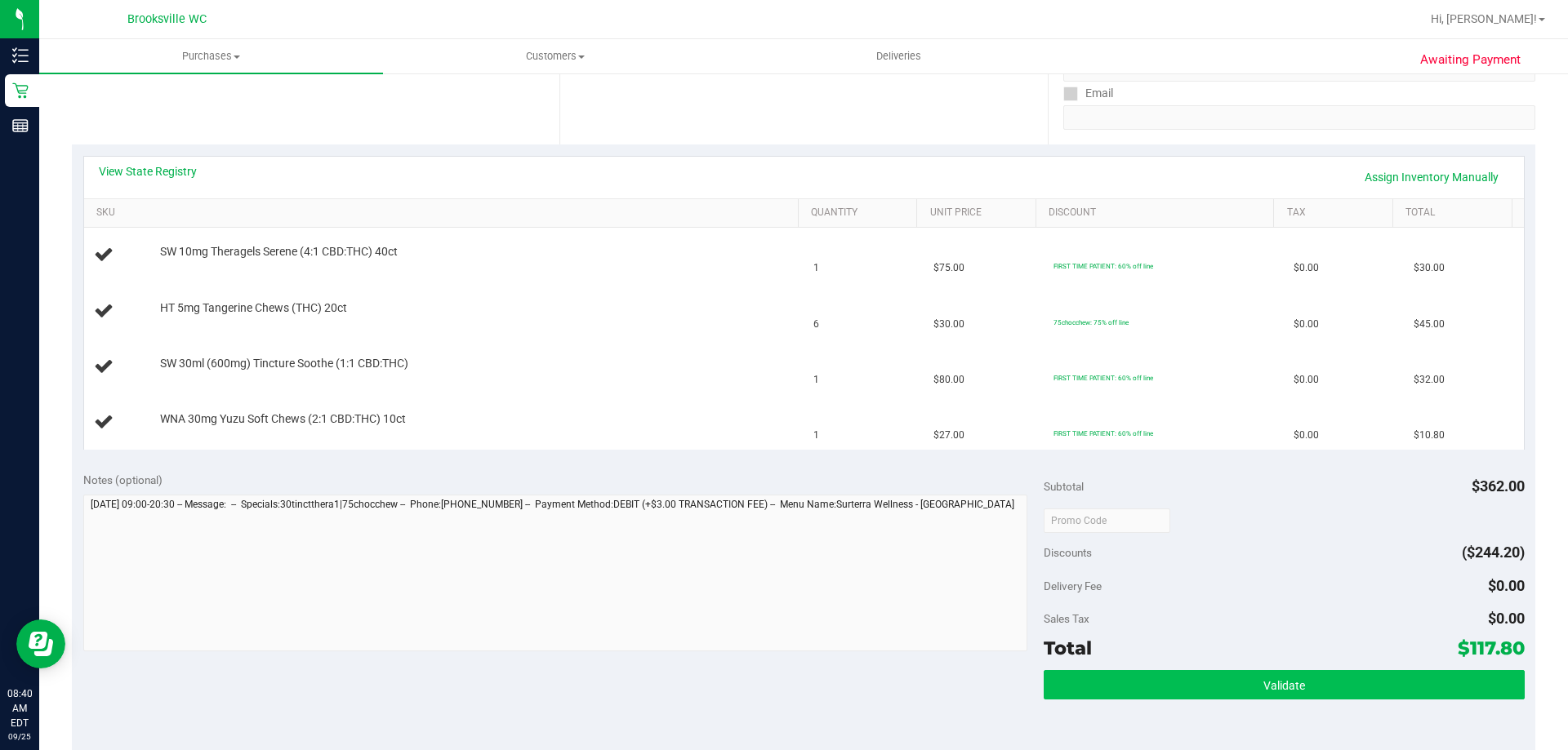
scroll to position [490, 0]
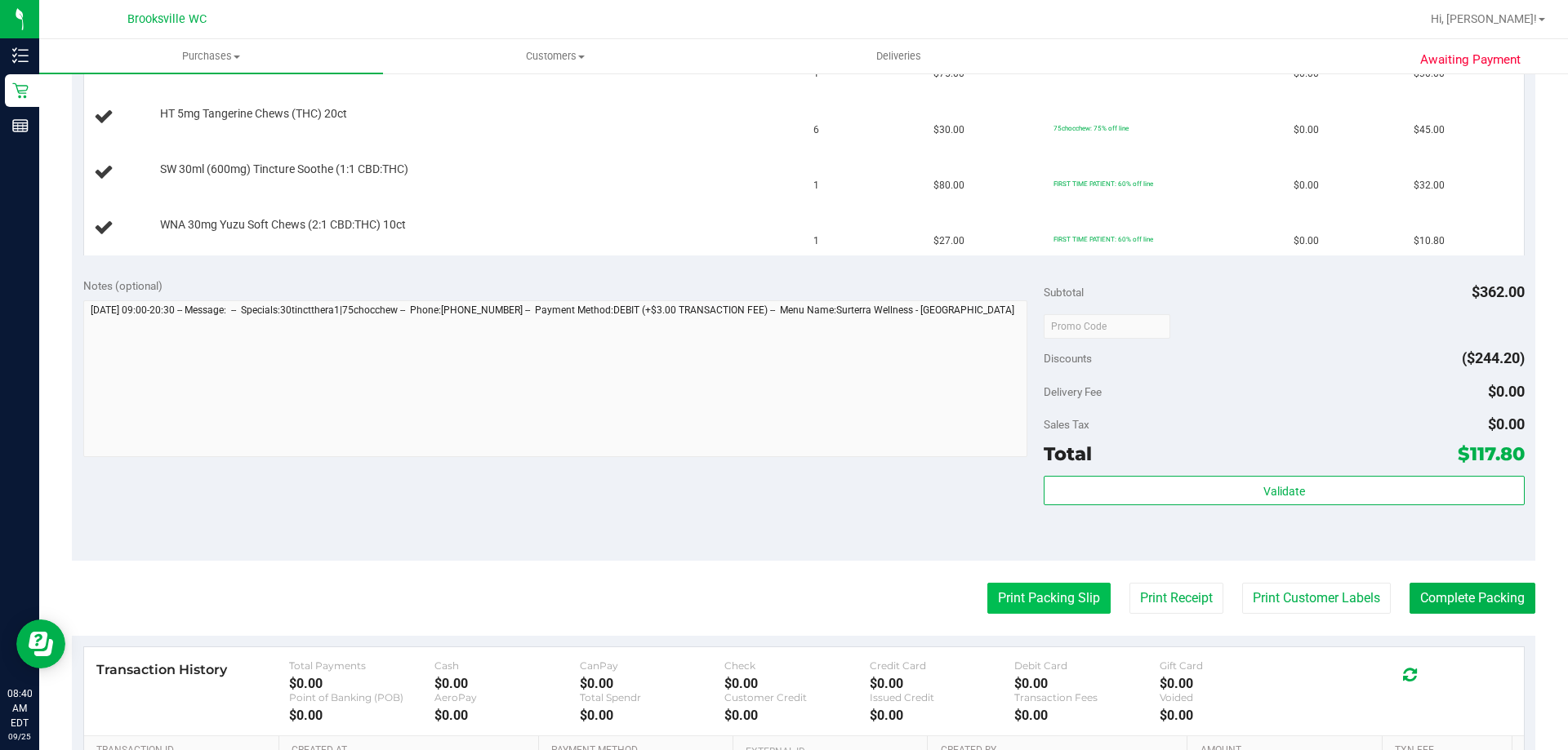
click at [1021, 597] on button "Print Packing Slip" at bounding box center [1048, 598] width 123 height 31
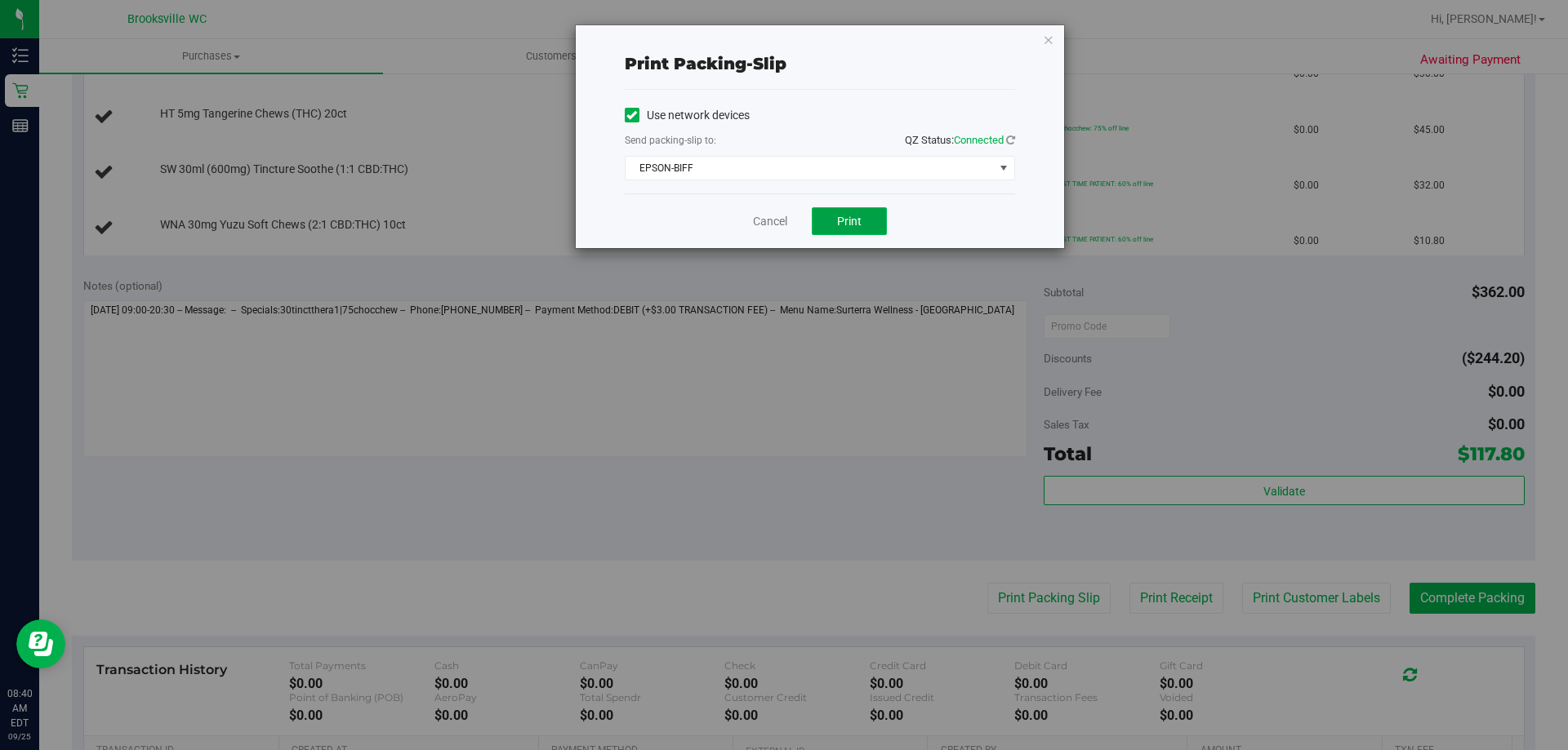
click at [842, 215] on span "Print" at bounding box center [849, 221] width 25 height 13
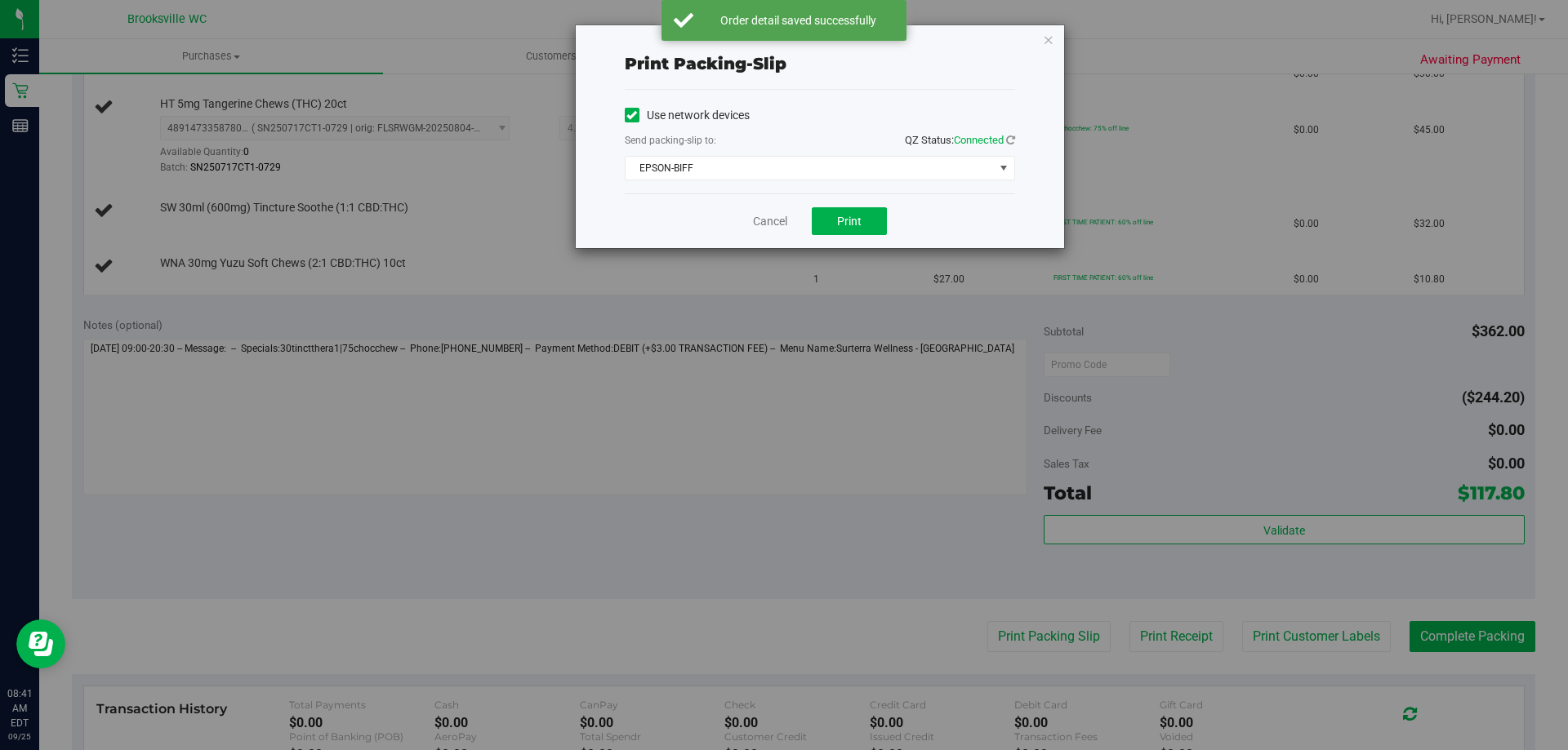
click at [1054, 41] on div "Print packing-slip Use network devices Send packing-slip to: QZ Status: Connect…" at bounding box center [820, 137] width 488 height 223
click at [1049, 41] on icon "button" at bounding box center [1048, 39] width 12 height 20
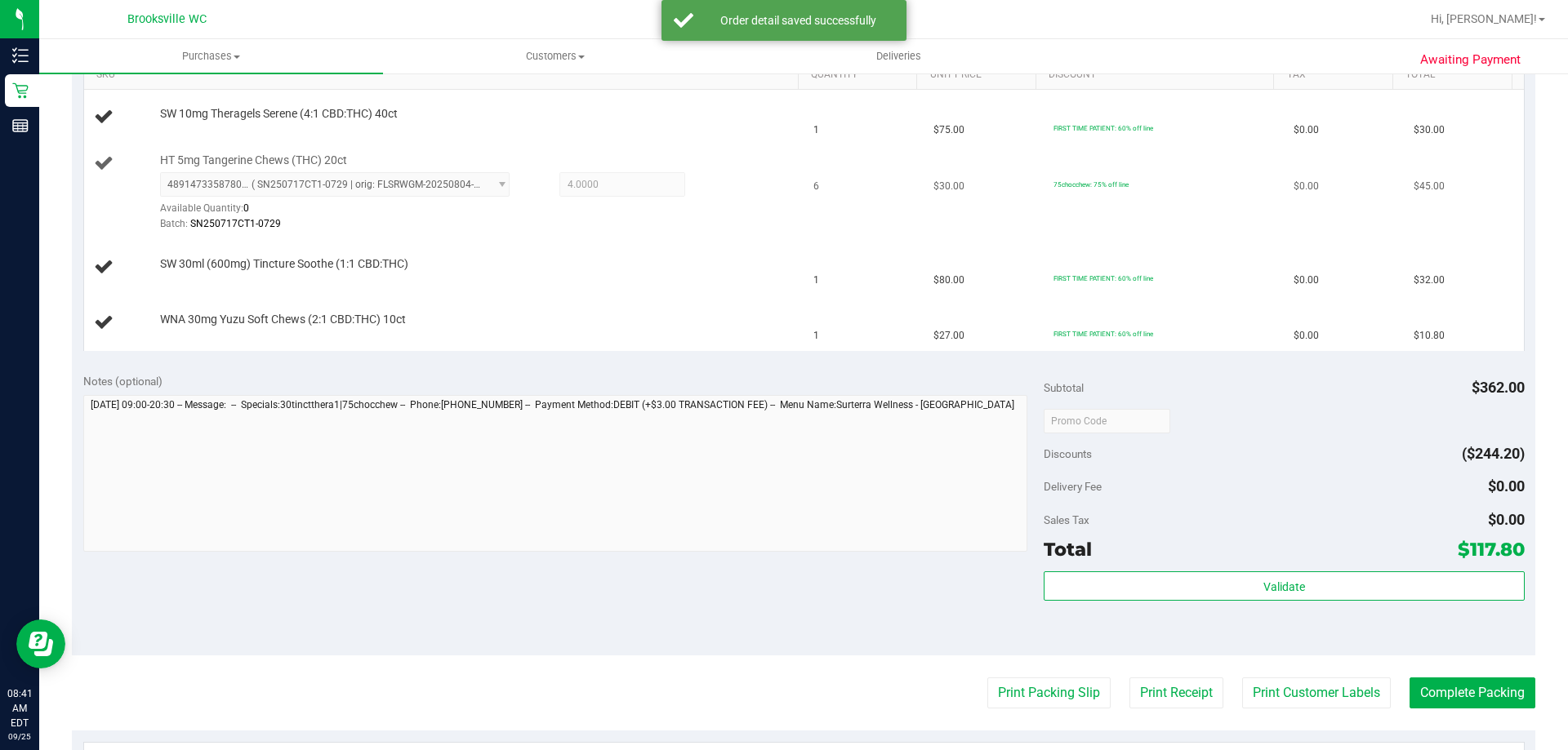
scroll to position [327, 0]
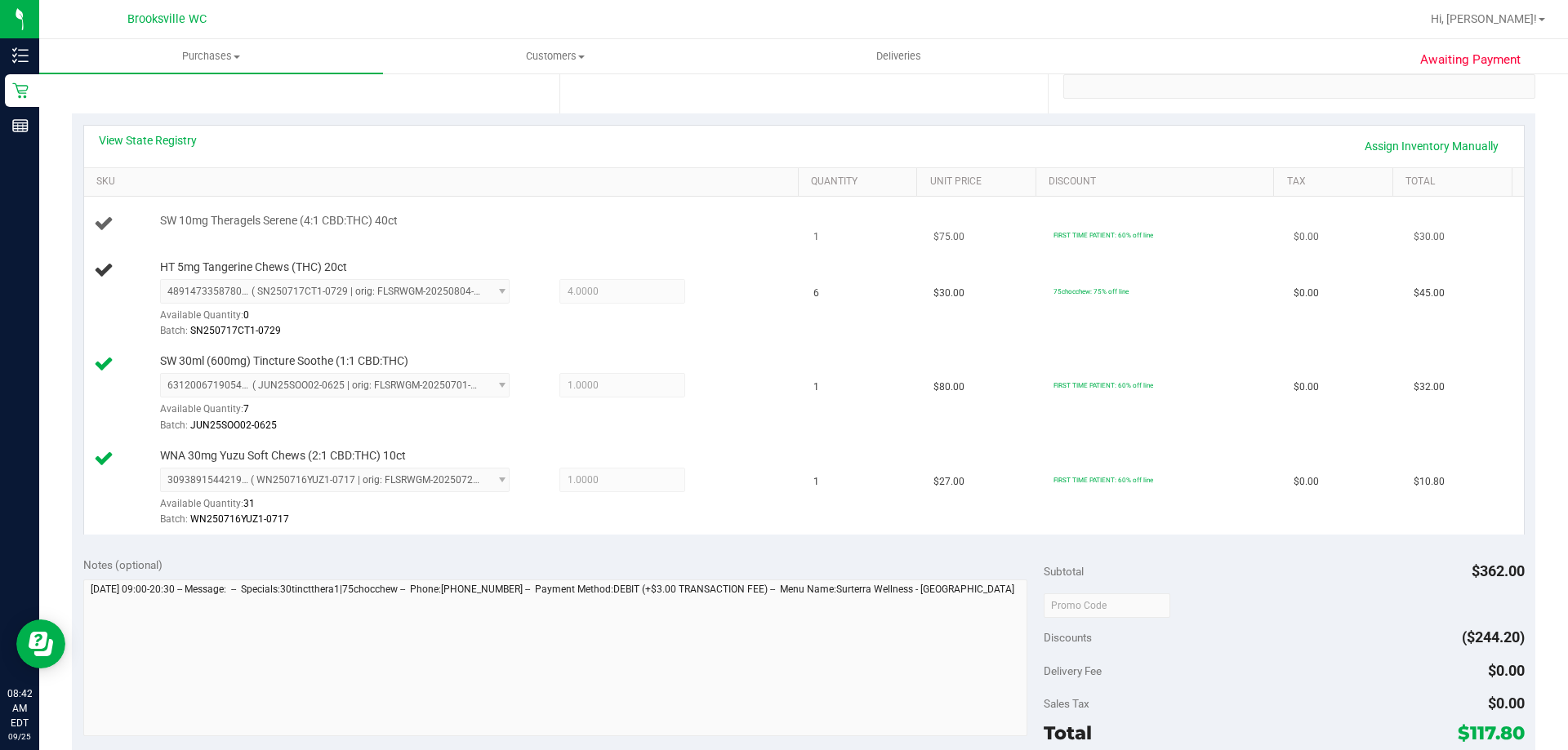
drag, startPoint x: 410, startPoint y: 235, endPoint x: 408, endPoint y: 245, distance: 10.2
drag, startPoint x: 408, startPoint y: 245, endPoint x: 303, endPoint y: 365, distance: 159.5
click at [303, 365] on span "SW 30ml (600mg) Tincture Soothe (1:1 CBD:THC)" at bounding box center [284, 360] width 249 height 15
click at [386, 236] on td "SW 10mg Theragels Serene (4:1 CBD:THC) 40ct" at bounding box center [443, 224] width 720 height 56
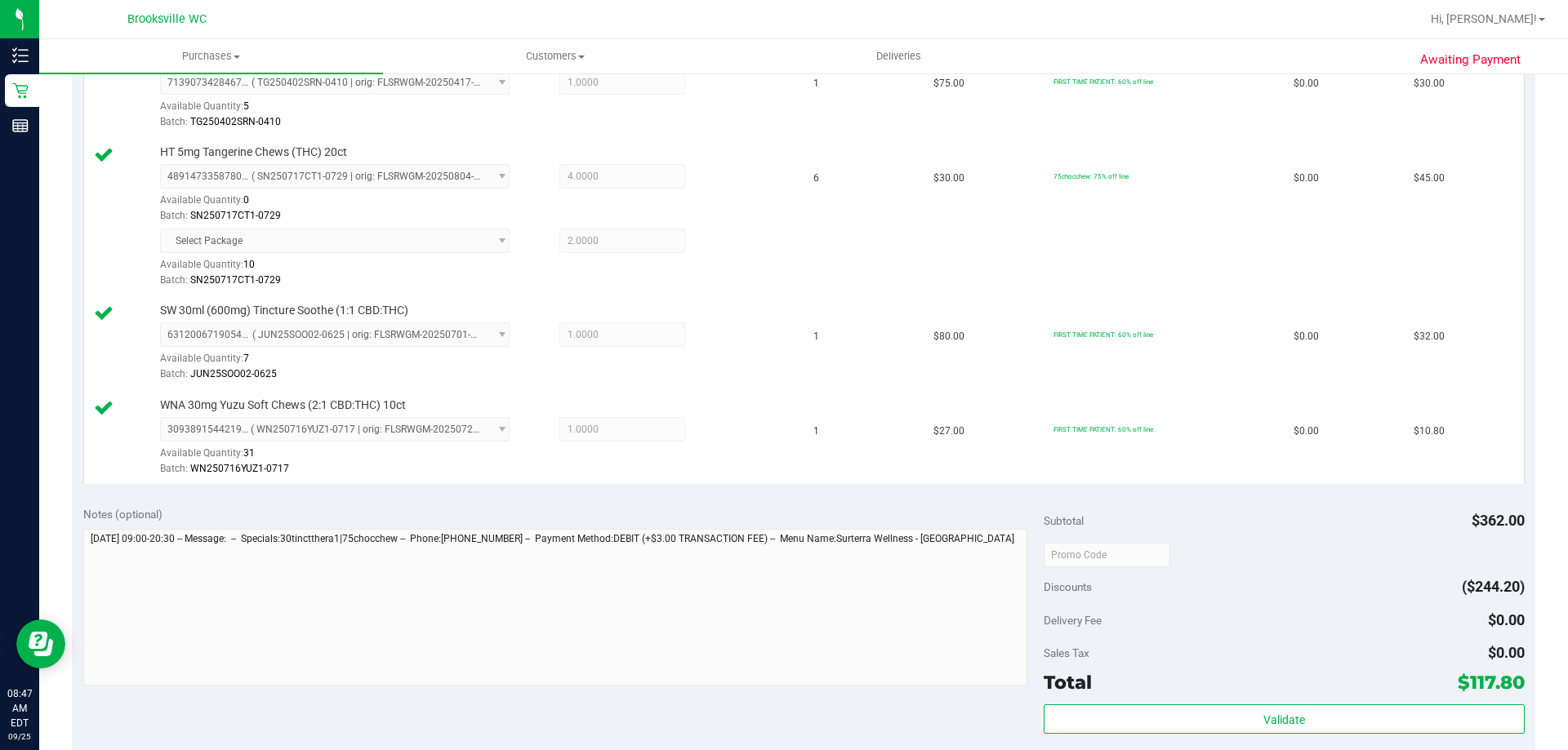
scroll to position [816, 0]
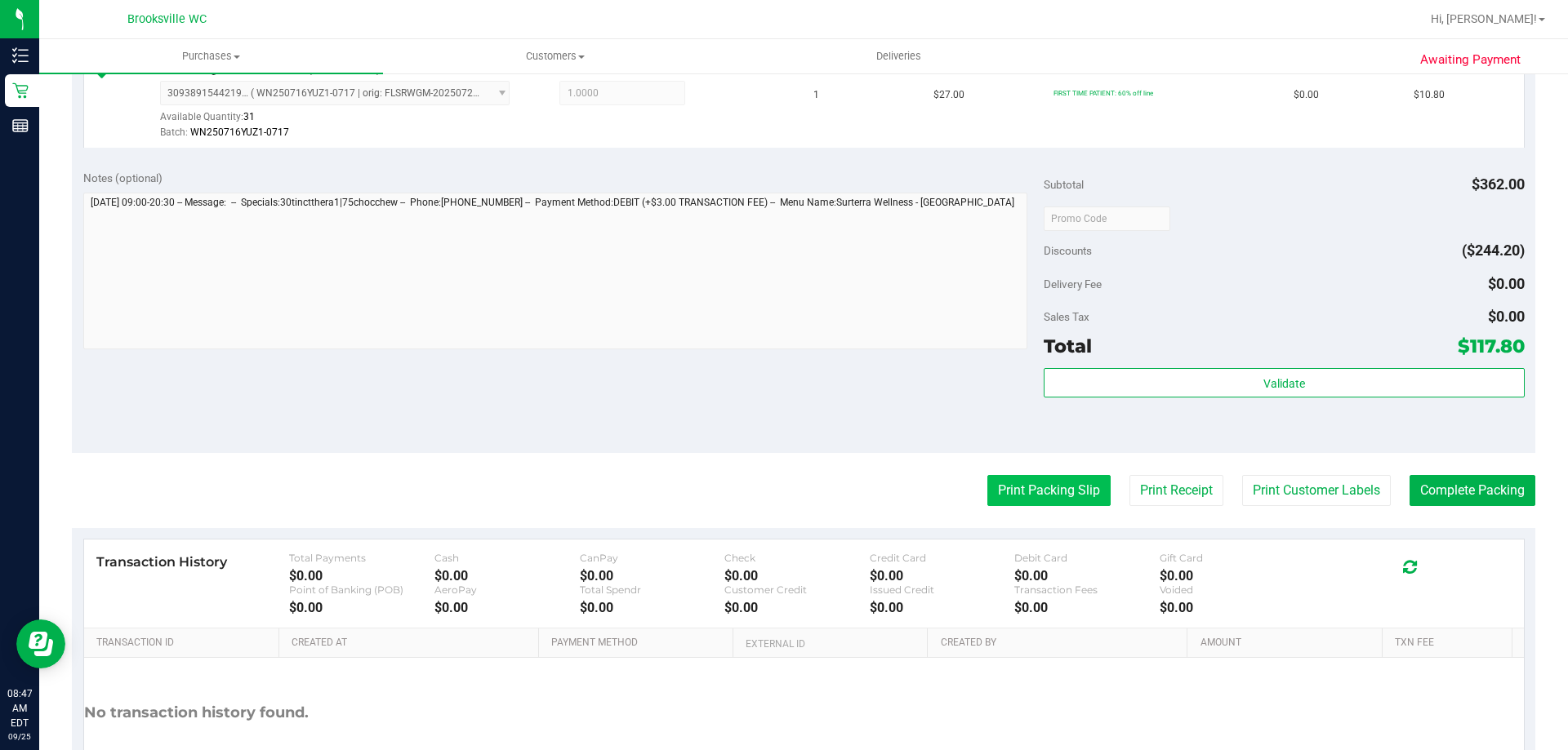
click at [1083, 486] on button "Print Packing Slip" at bounding box center [1048, 491] width 123 height 31
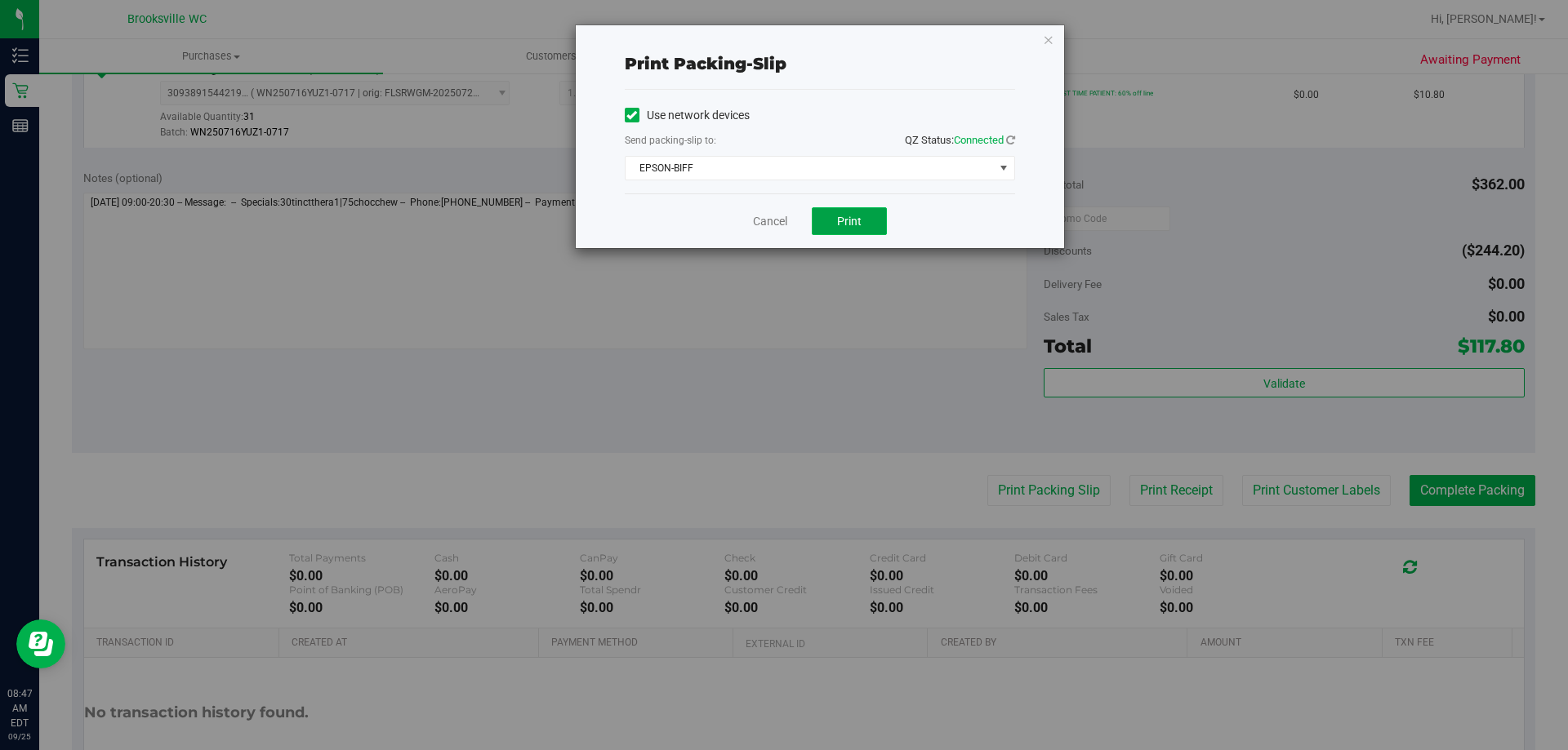
click at [838, 233] on button "Print" at bounding box center [849, 221] width 76 height 27
drag, startPoint x: 1049, startPoint y: 44, endPoint x: 930, endPoint y: 173, distance: 175.5
click at [1048, 44] on icon "button" at bounding box center [1048, 39] width 12 height 20
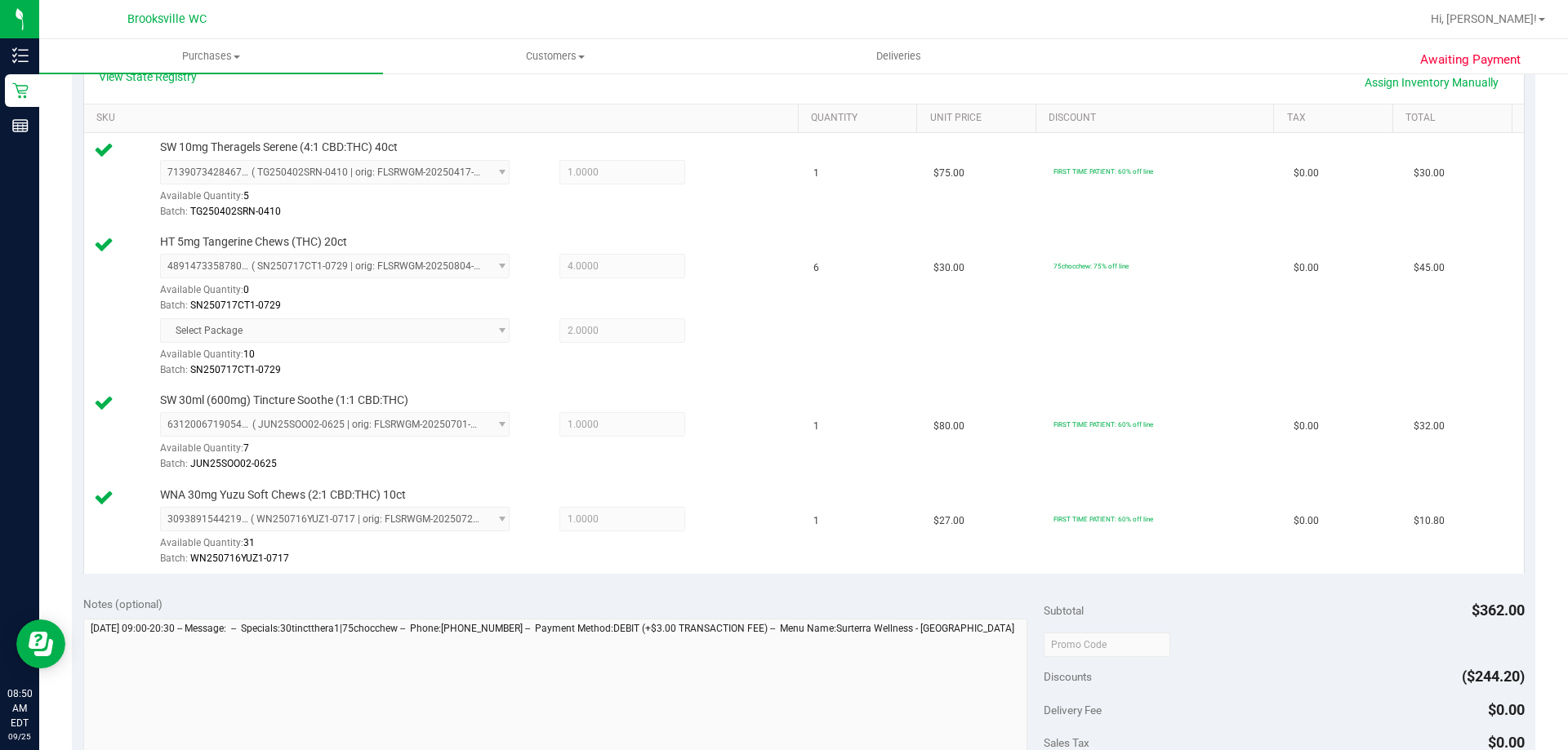
scroll to position [572, 0]
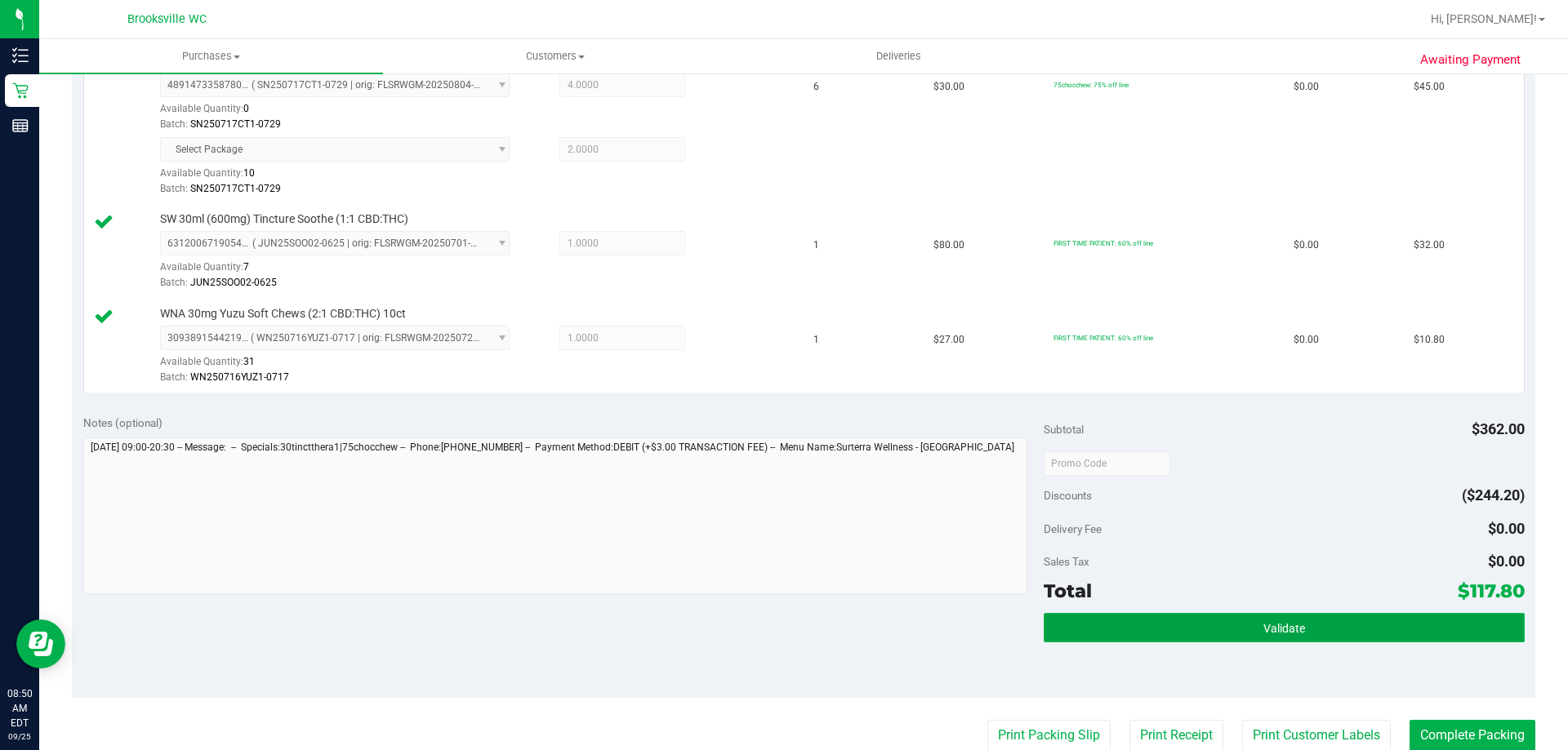
click at [1175, 640] on button "Validate" at bounding box center [1283, 628] width 480 height 29
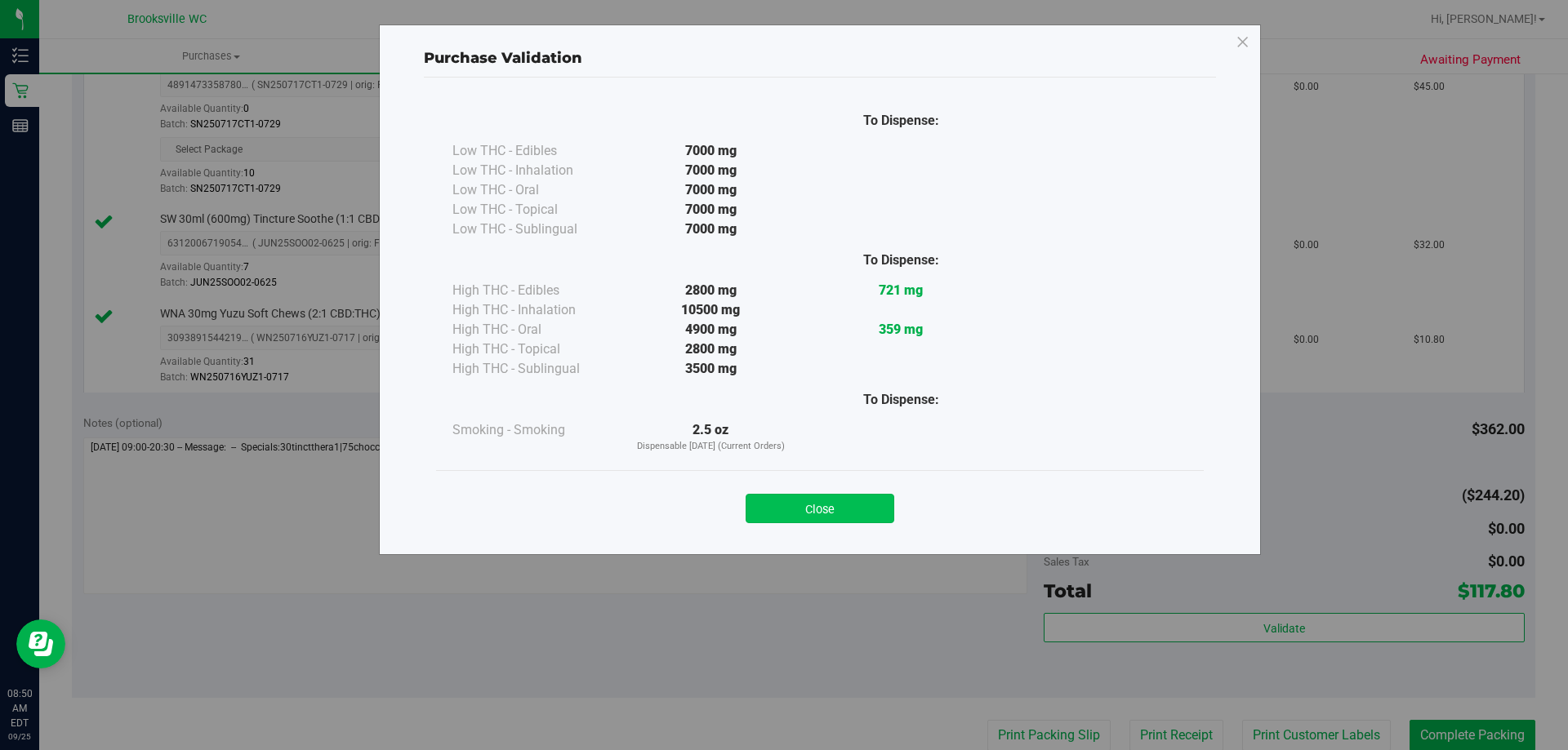
click at [868, 504] on button "Close" at bounding box center [820, 509] width 148 height 29
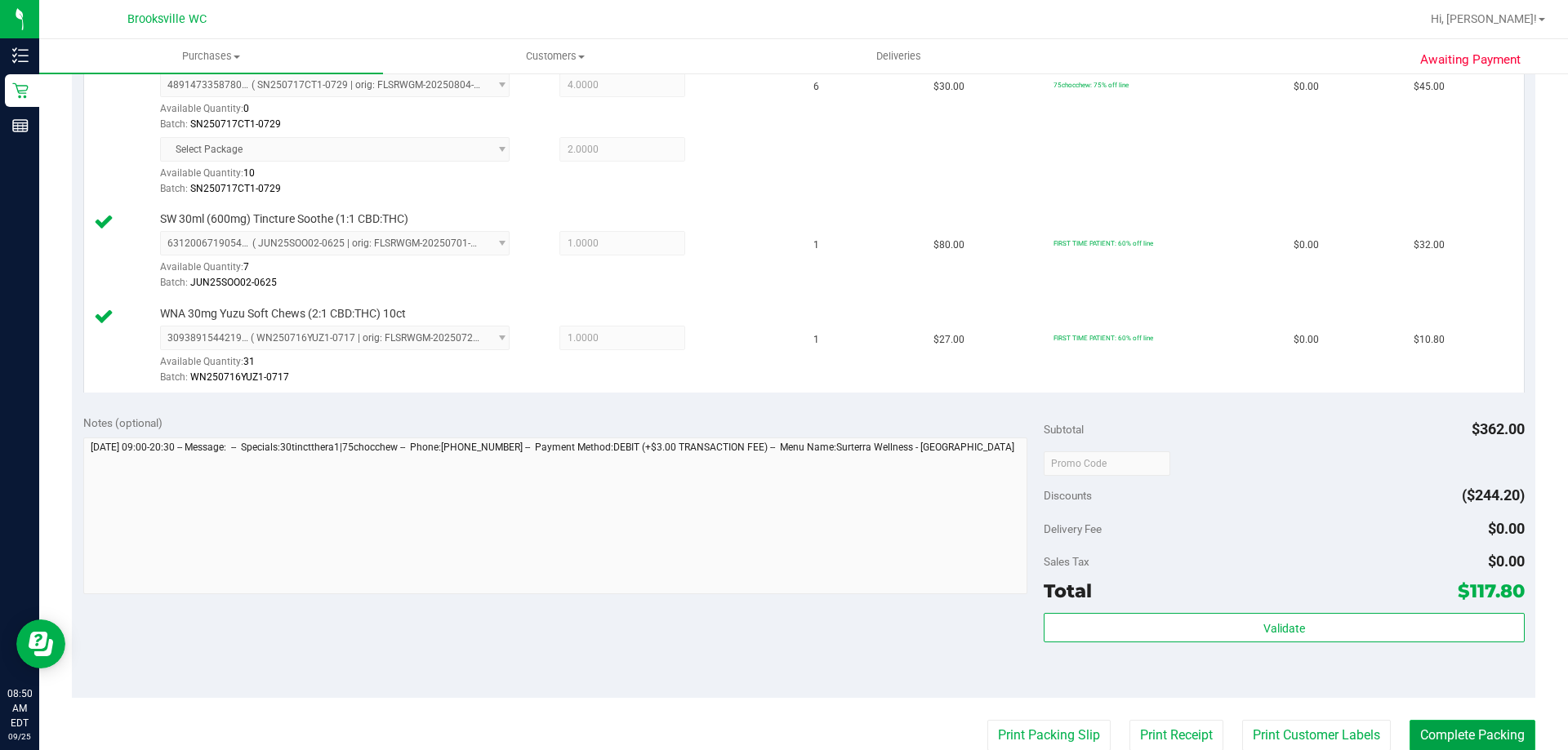
click at [1410, 725] on button "Complete Packing" at bounding box center [1472, 735] width 126 height 31
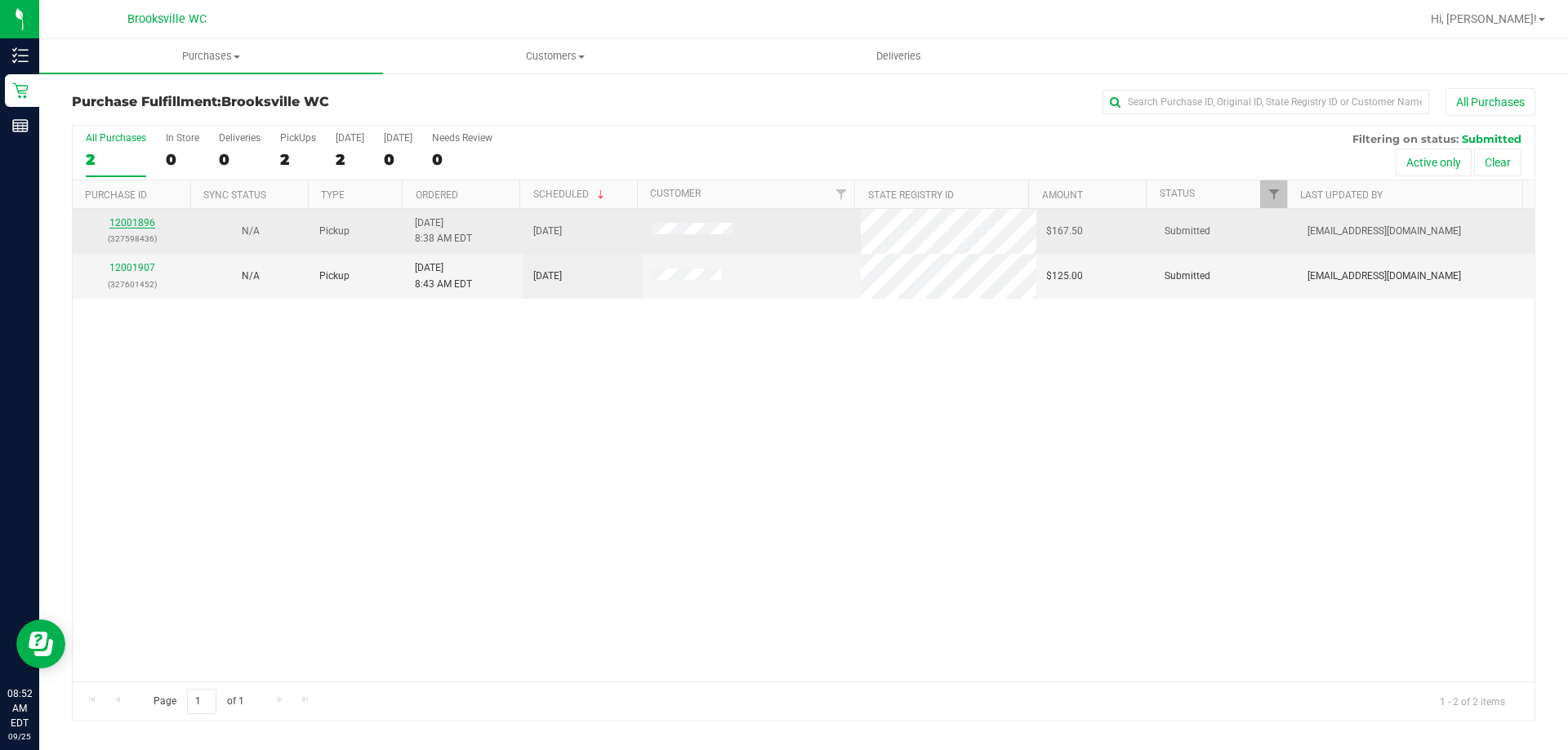
click at [117, 219] on link "12001896" at bounding box center [132, 223] width 46 height 12
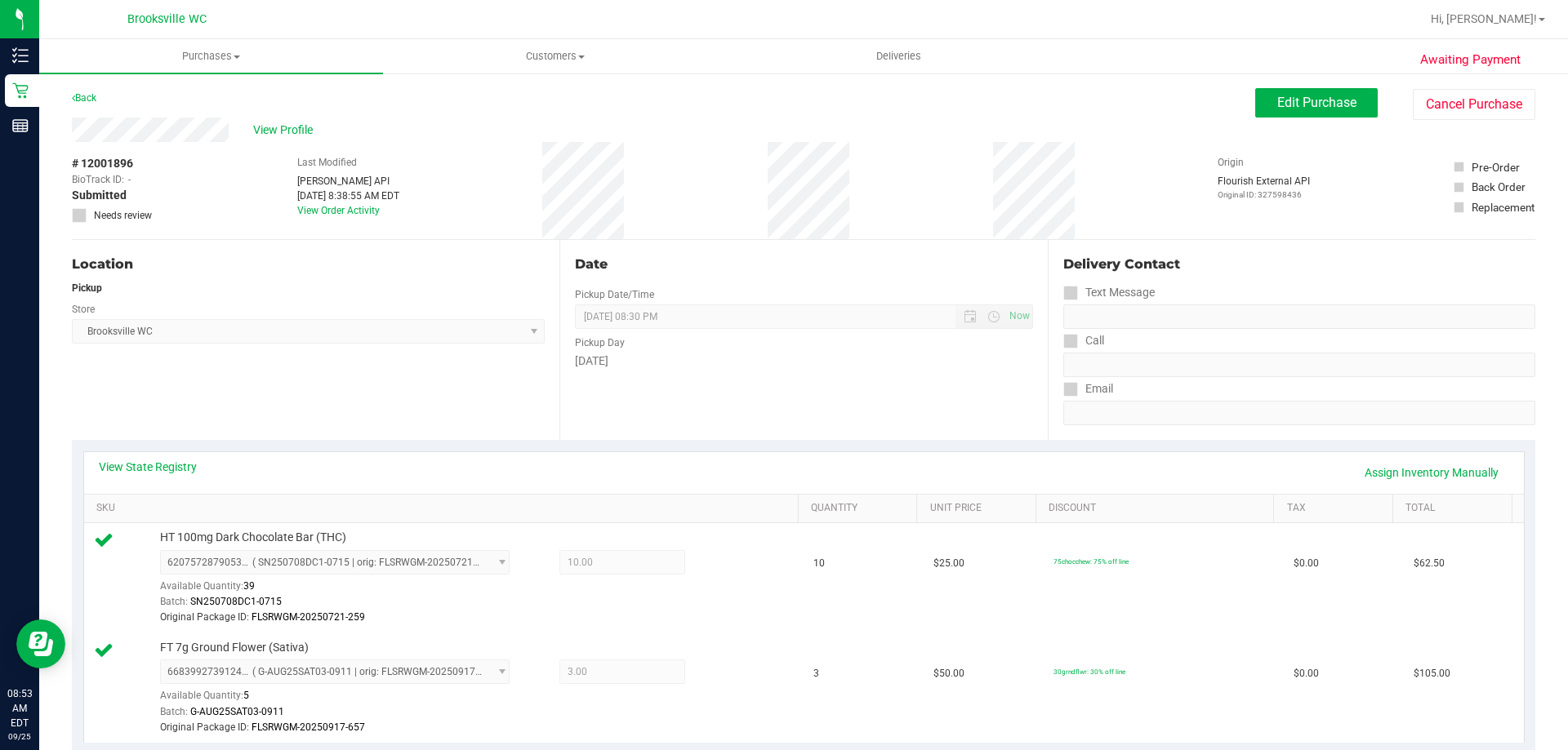
click at [104, 99] on div "Back Edit Purchase Cancel Purchase" at bounding box center [803, 103] width 1463 height 29
click at [97, 99] on link "Back" at bounding box center [84, 97] width 25 height 12
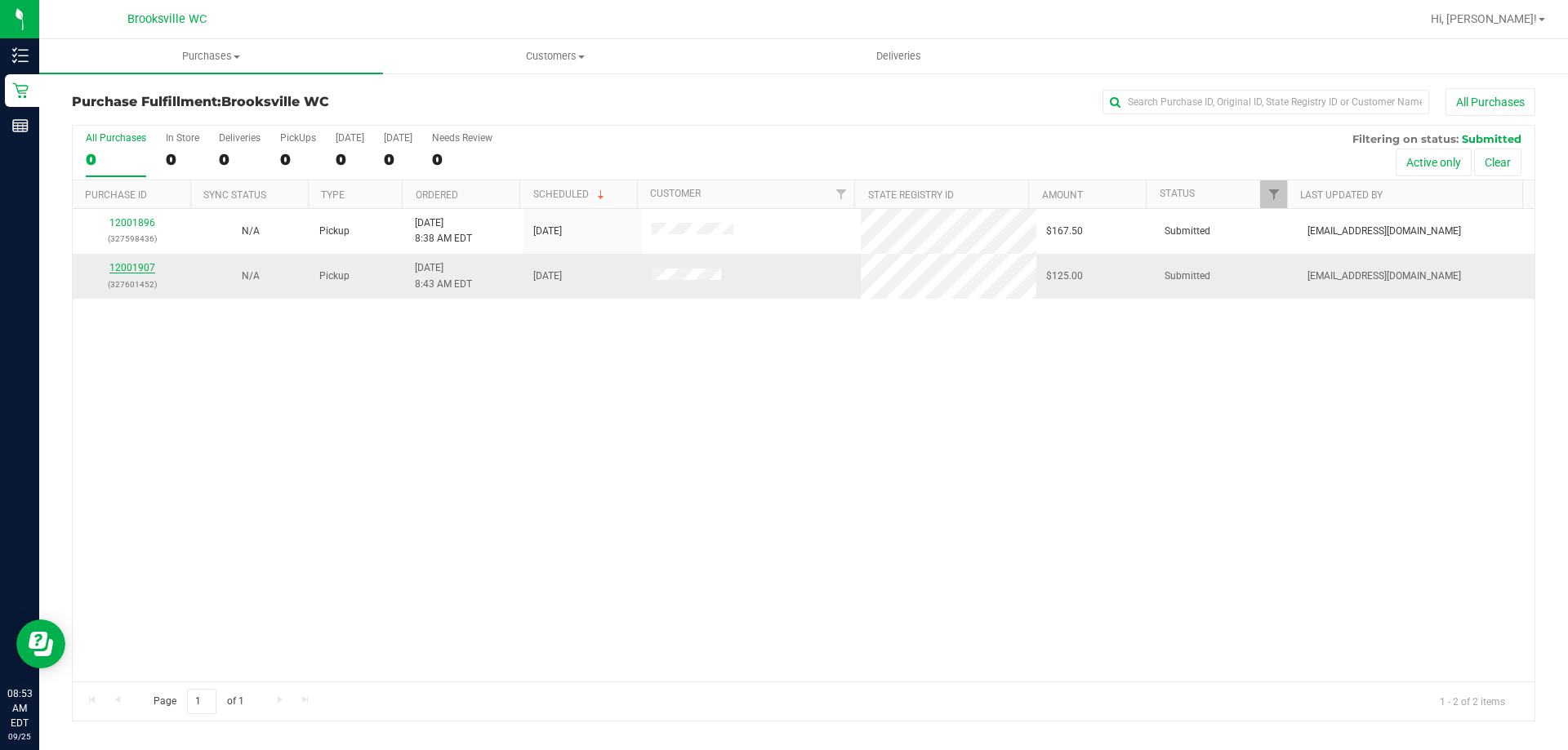
click at [125, 264] on link "12001907" at bounding box center [132, 268] width 46 height 12
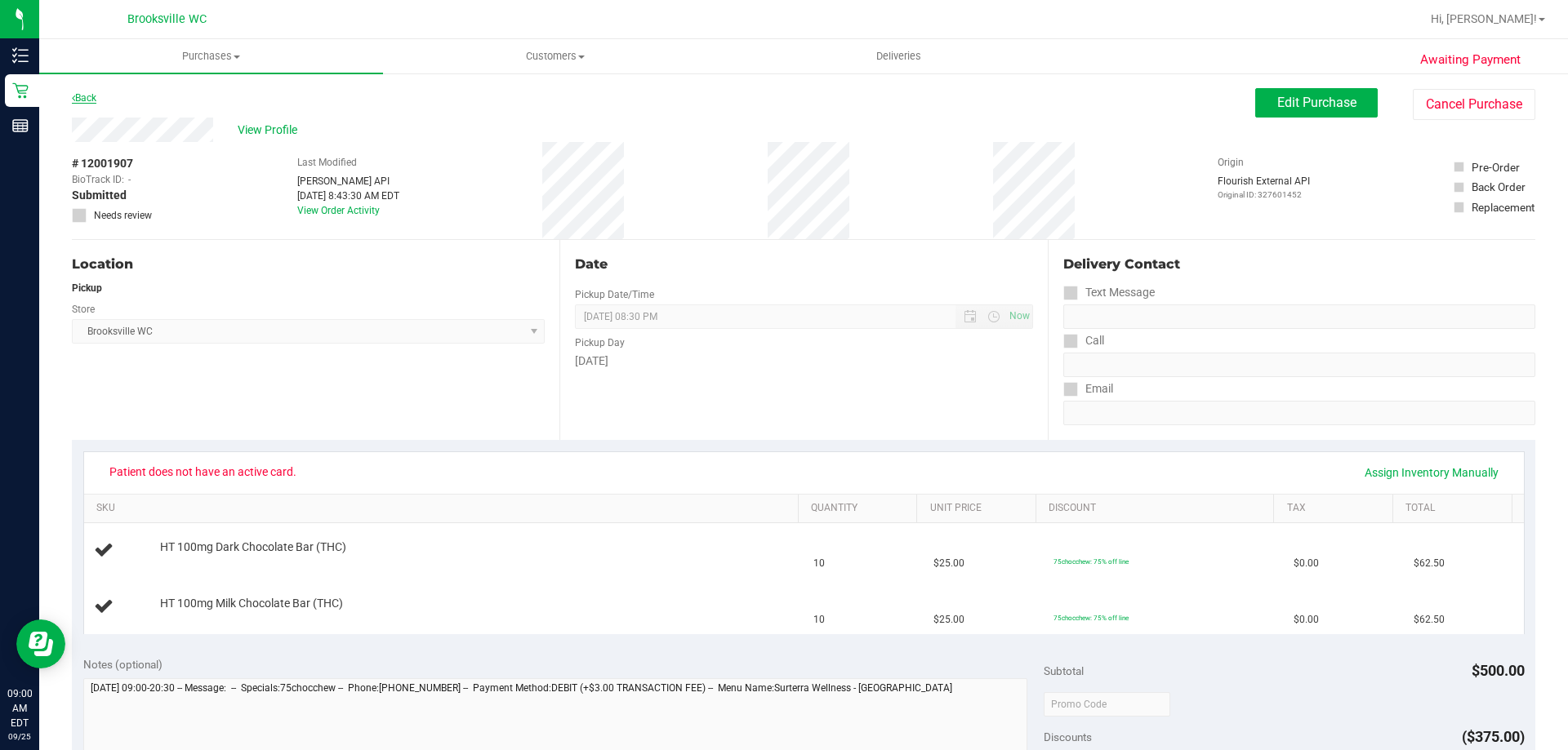
click at [83, 97] on link "Back" at bounding box center [84, 97] width 25 height 12
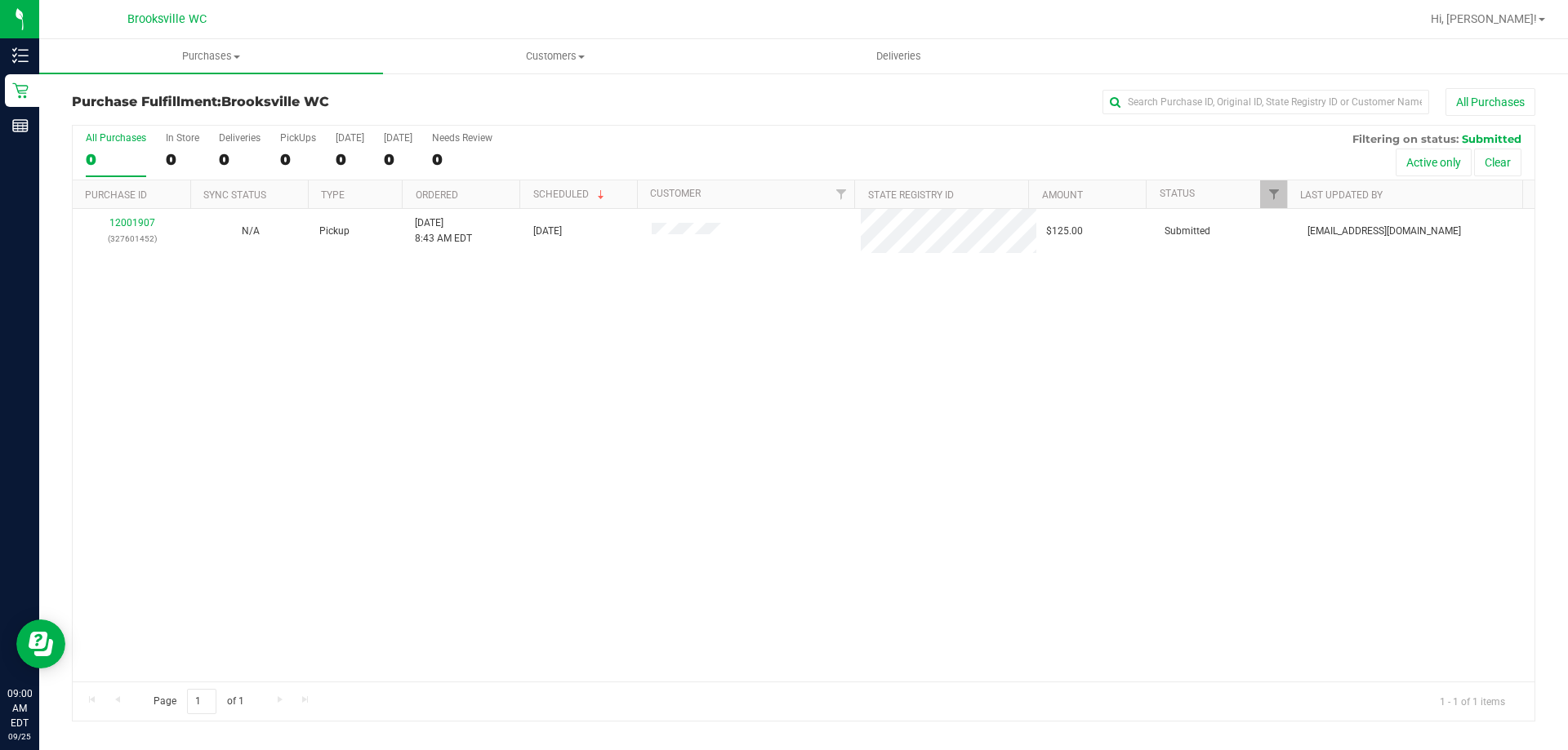
click at [83, 97] on h3 "Purchase Fulfillment: Brooksville WC" at bounding box center [315, 102] width 487 height 15
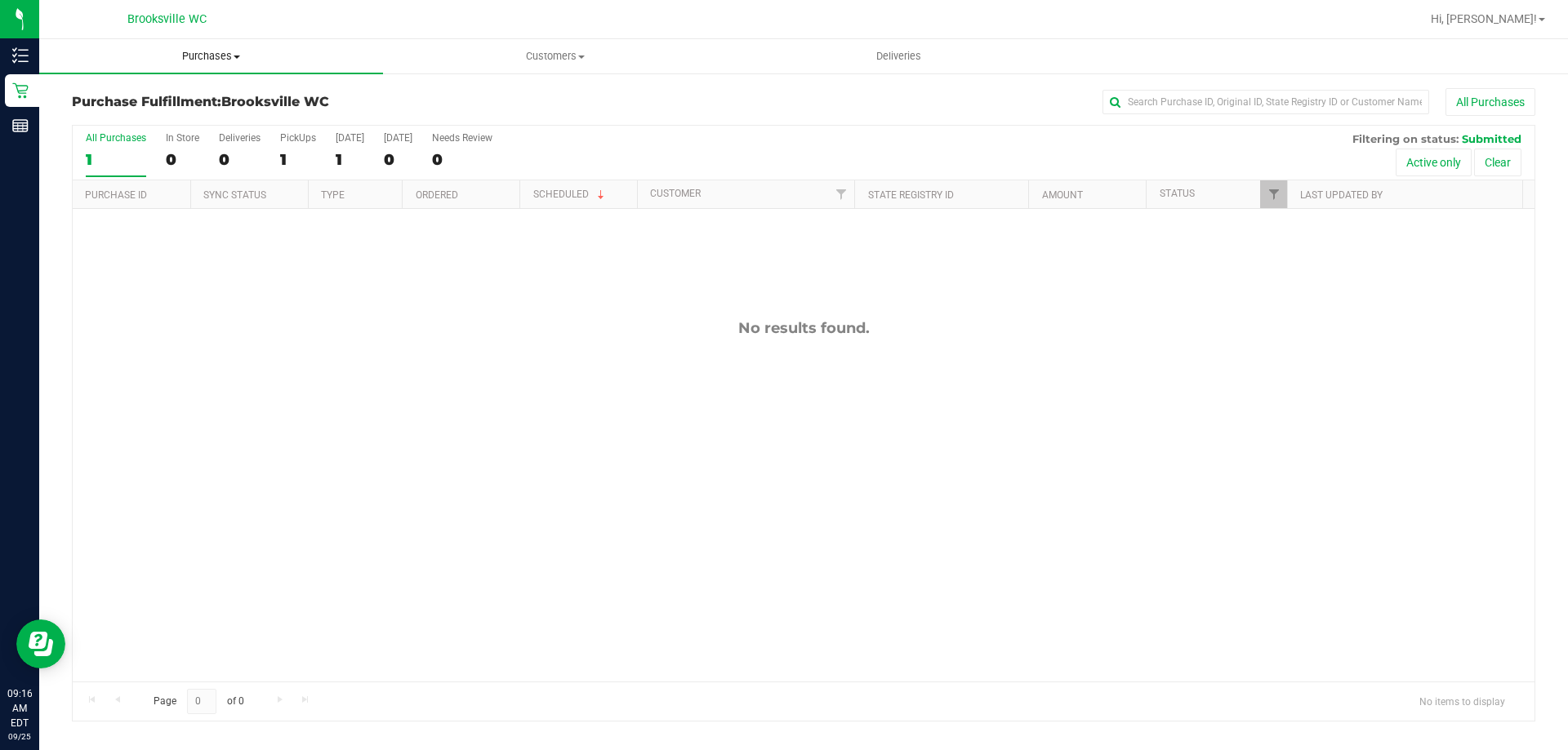
click at [234, 59] on span "Purchases" at bounding box center [211, 56] width 344 height 15
click at [182, 117] on li "Fulfillment" at bounding box center [211, 118] width 344 height 20
drag, startPoint x: 193, startPoint y: 35, endPoint x: 192, endPoint y: 50, distance: 15.0
click at [193, 39] on div "Brooksville WC Hi, [PERSON_NAME]! Purchases Summary of purchases Fulfillment Al…" at bounding box center [803, 375] width 1529 height 750
click at [192, 50] on span "Purchases" at bounding box center [211, 56] width 344 height 15
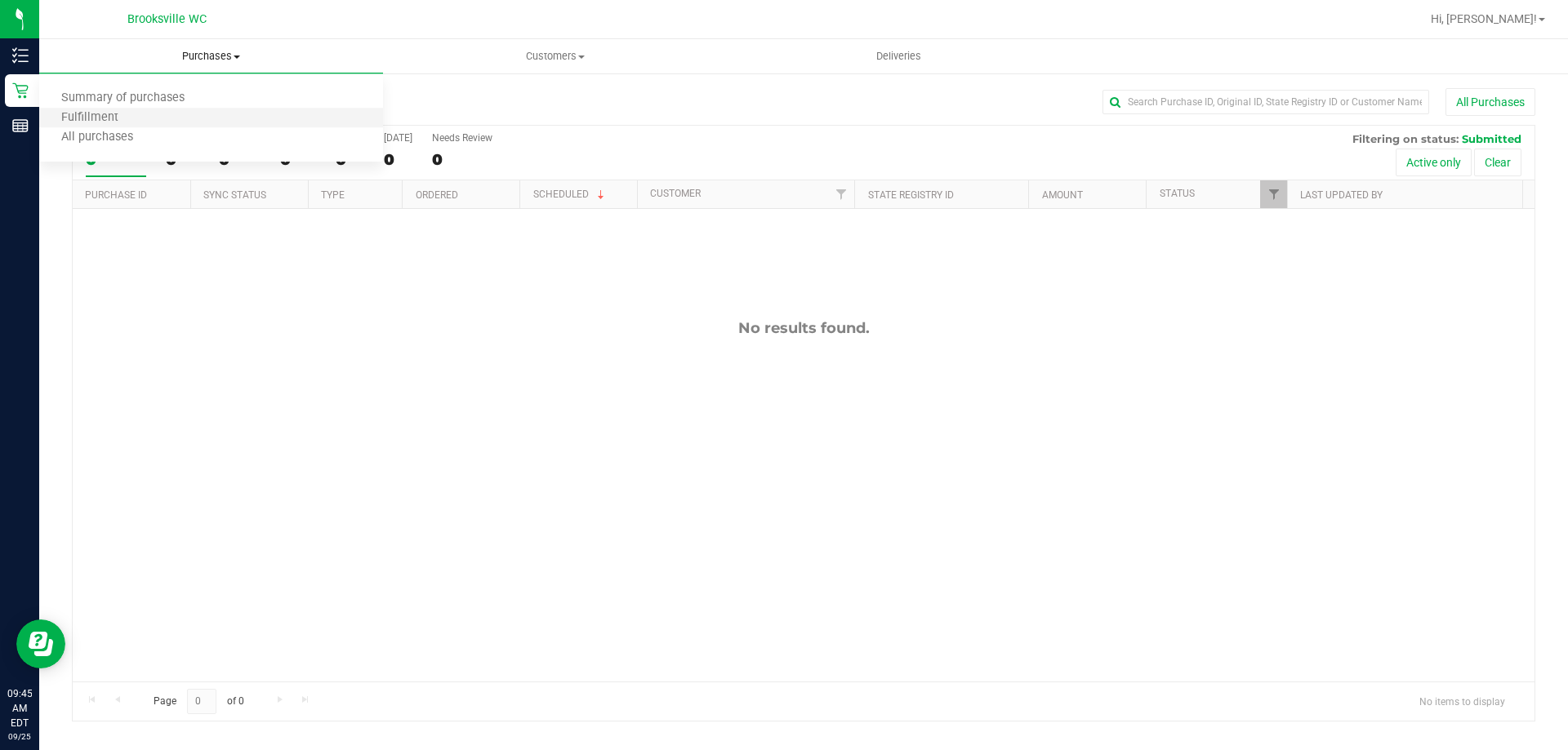
click at [175, 115] on li "Fulfillment" at bounding box center [211, 118] width 344 height 20
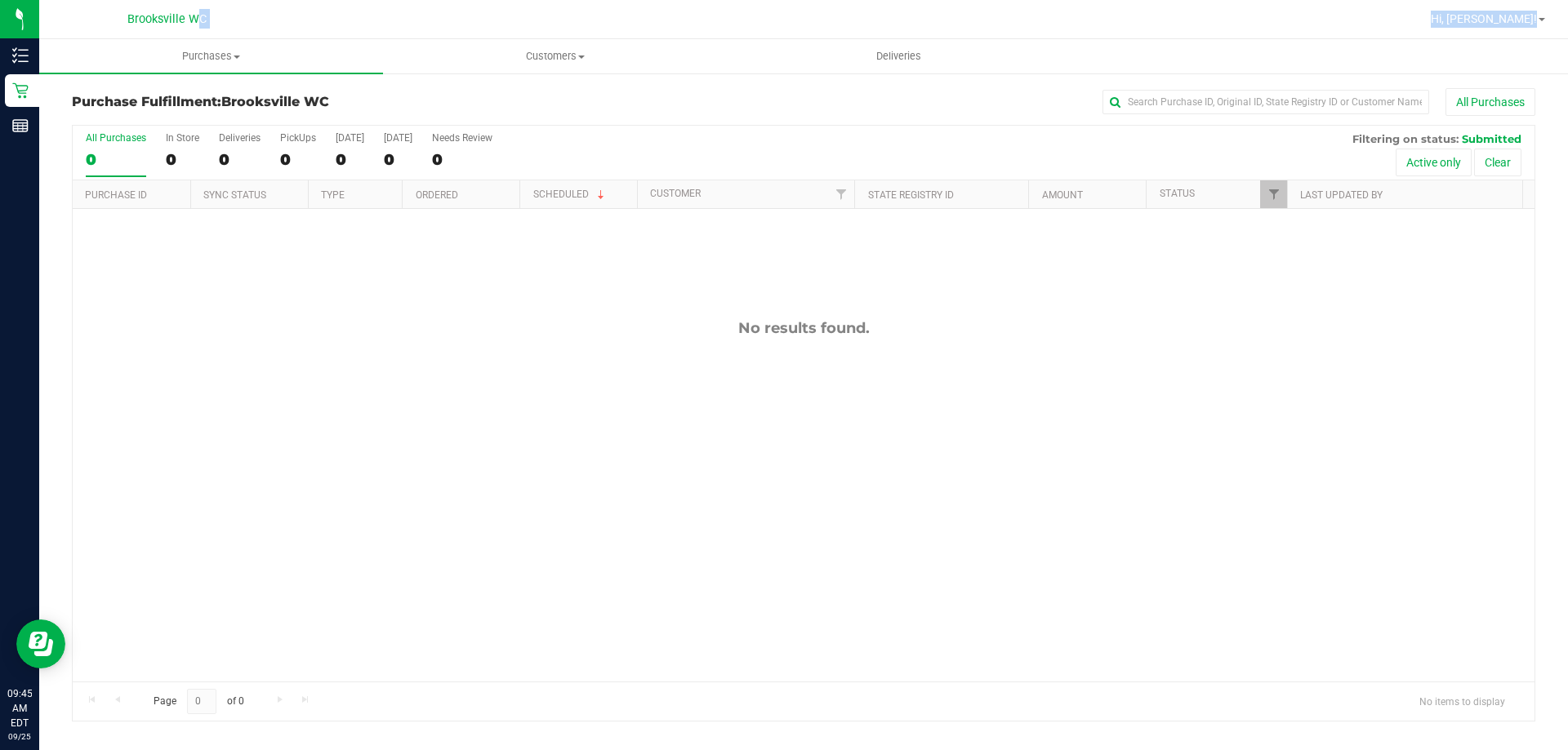
click at [540, 282] on div "No results found." at bounding box center [803, 501] width 1461 height 583
click at [230, 57] on span "Purchases" at bounding box center [211, 56] width 344 height 15
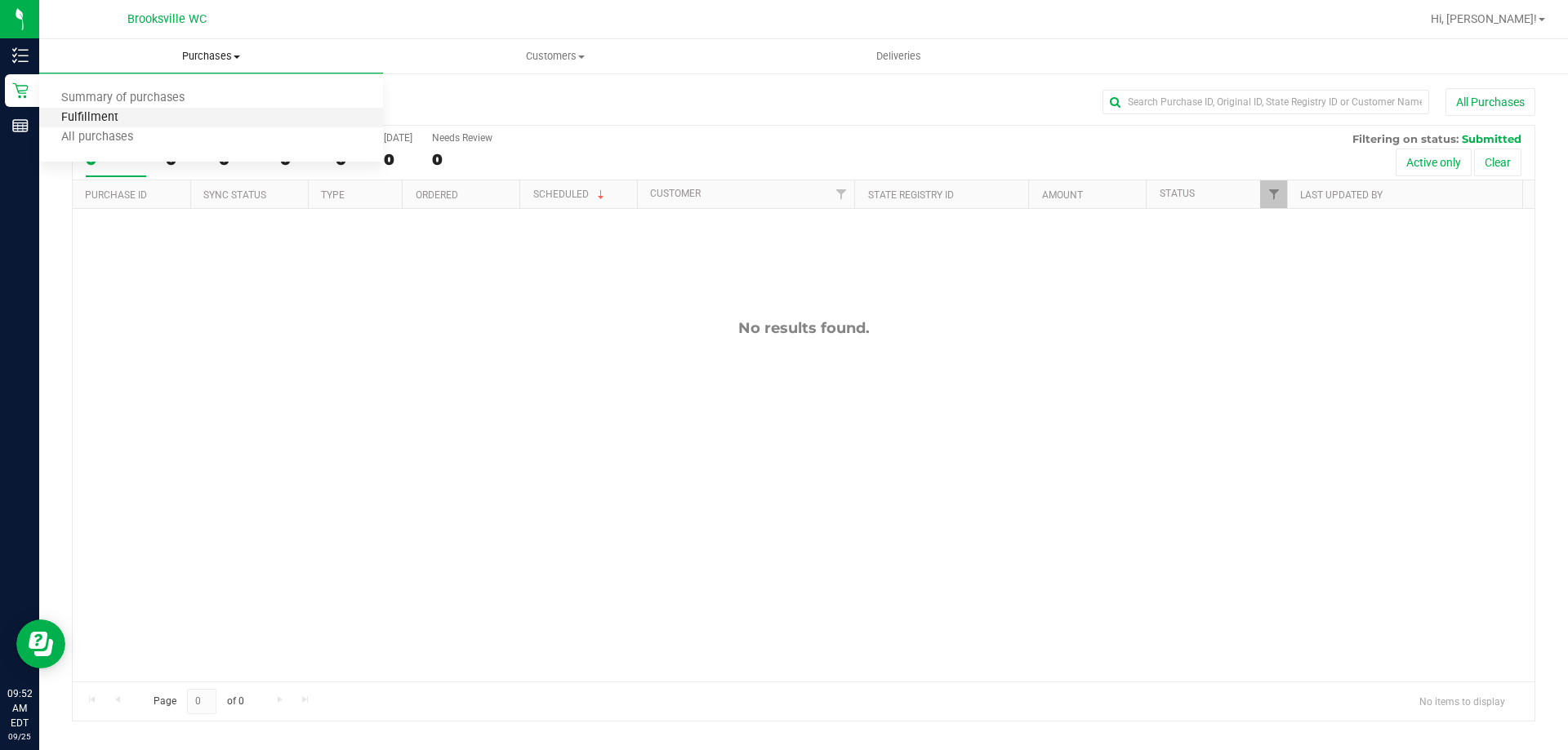
click at [124, 117] on span "Fulfillment" at bounding box center [89, 117] width 101 height 14
click at [171, 49] on span "Purchases" at bounding box center [211, 56] width 344 height 15
click at [186, 123] on li "Fulfillment" at bounding box center [211, 118] width 344 height 20
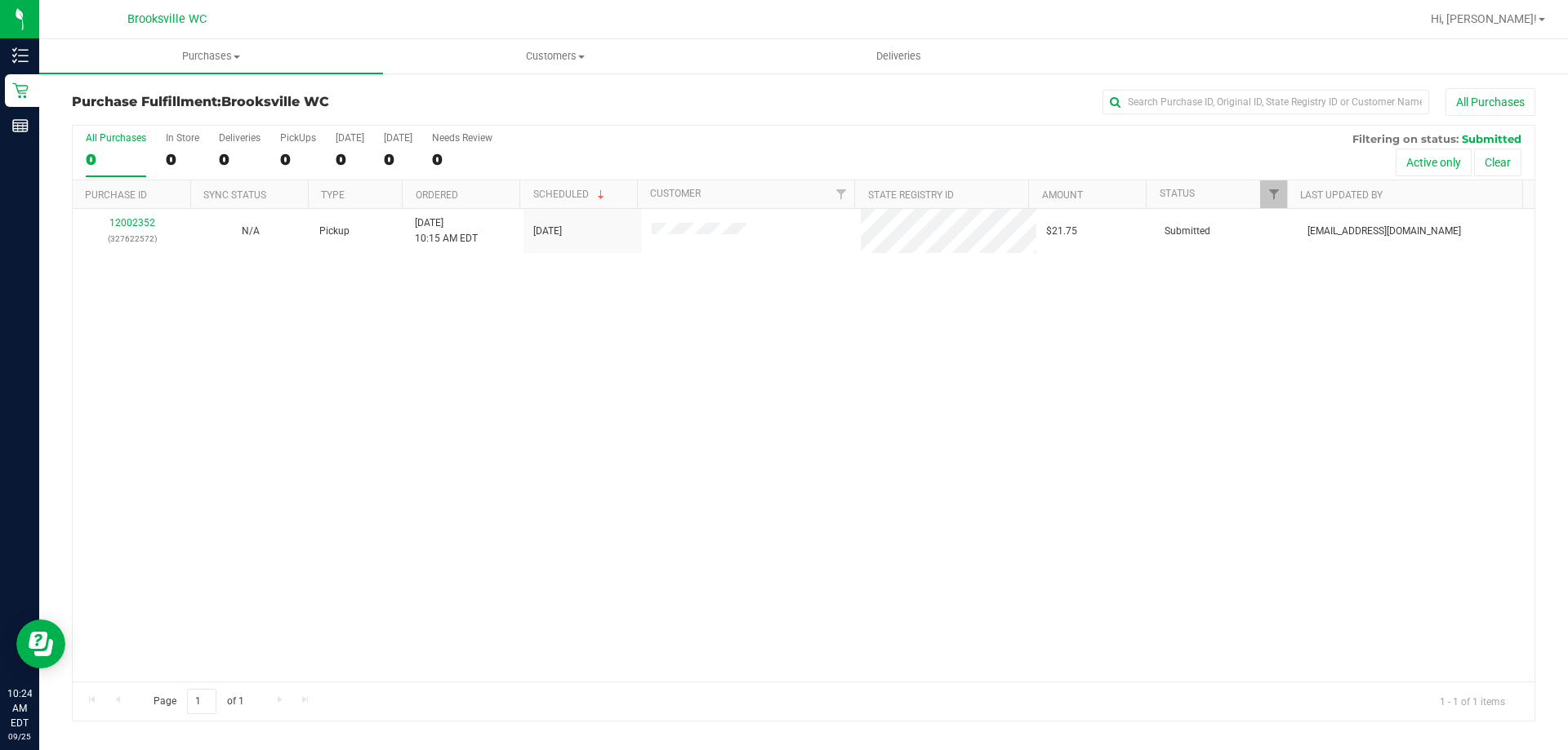
click at [832, 109] on div "All Purchases" at bounding box center [1047, 102] width 976 height 27
